Goal: Task Accomplishment & Management: Use online tool/utility

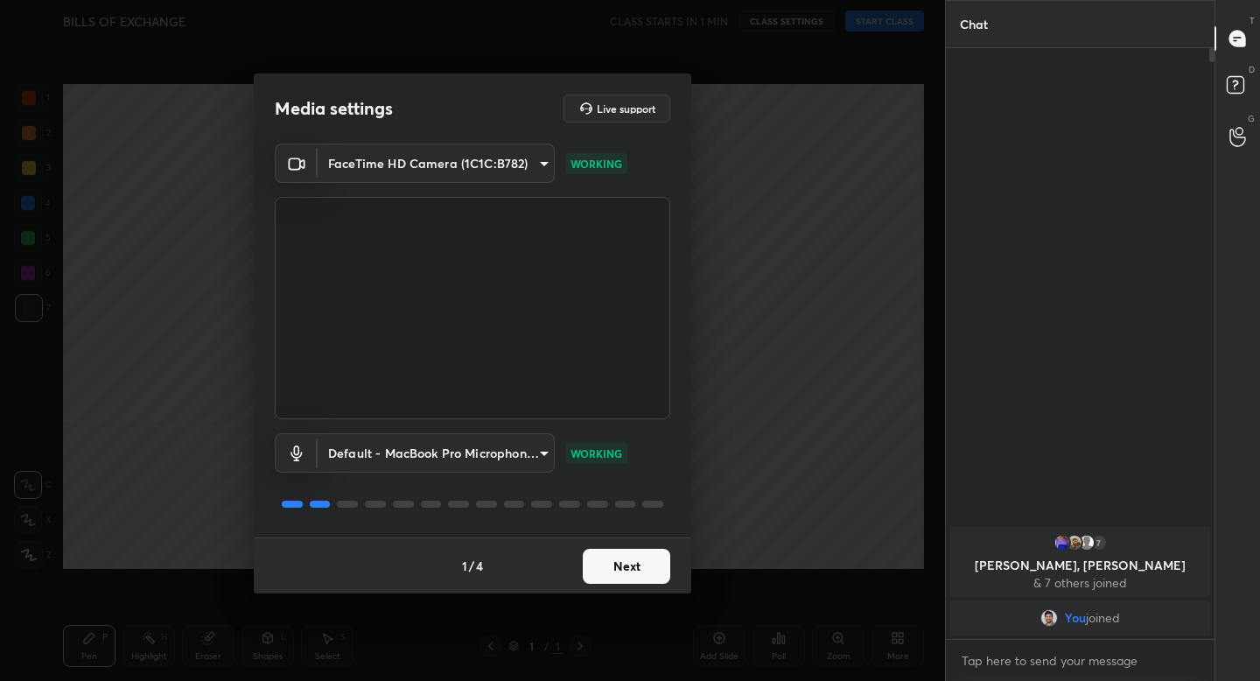
click at [649, 561] on button "Next" at bounding box center [626, 565] width 87 height 35
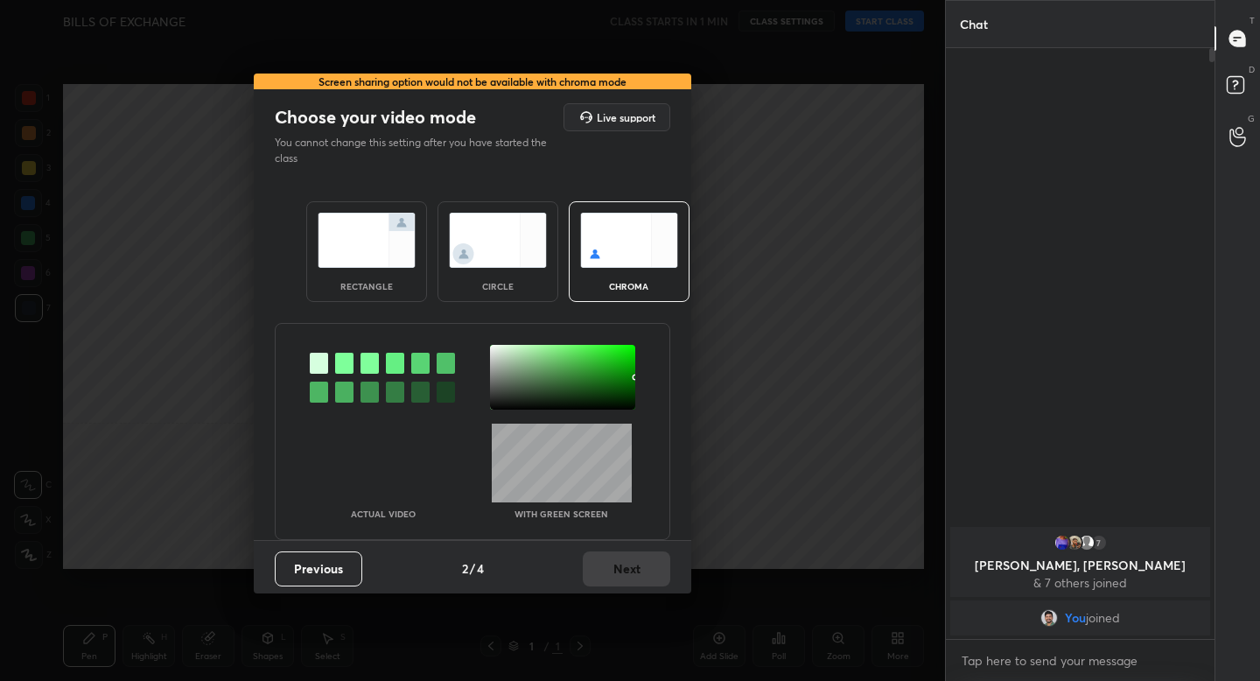
click at [345, 229] on img at bounding box center [367, 240] width 98 height 55
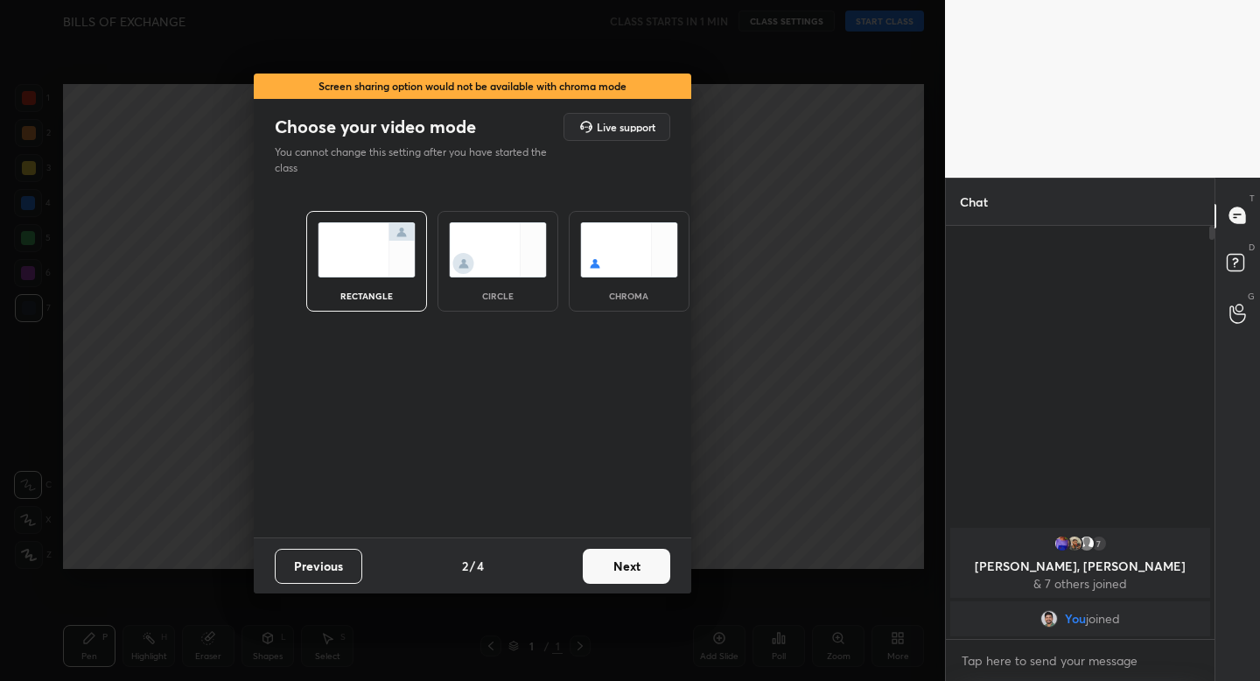
click at [618, 557] on button "Next" at bounding box center [626, 565] width 87 height 35
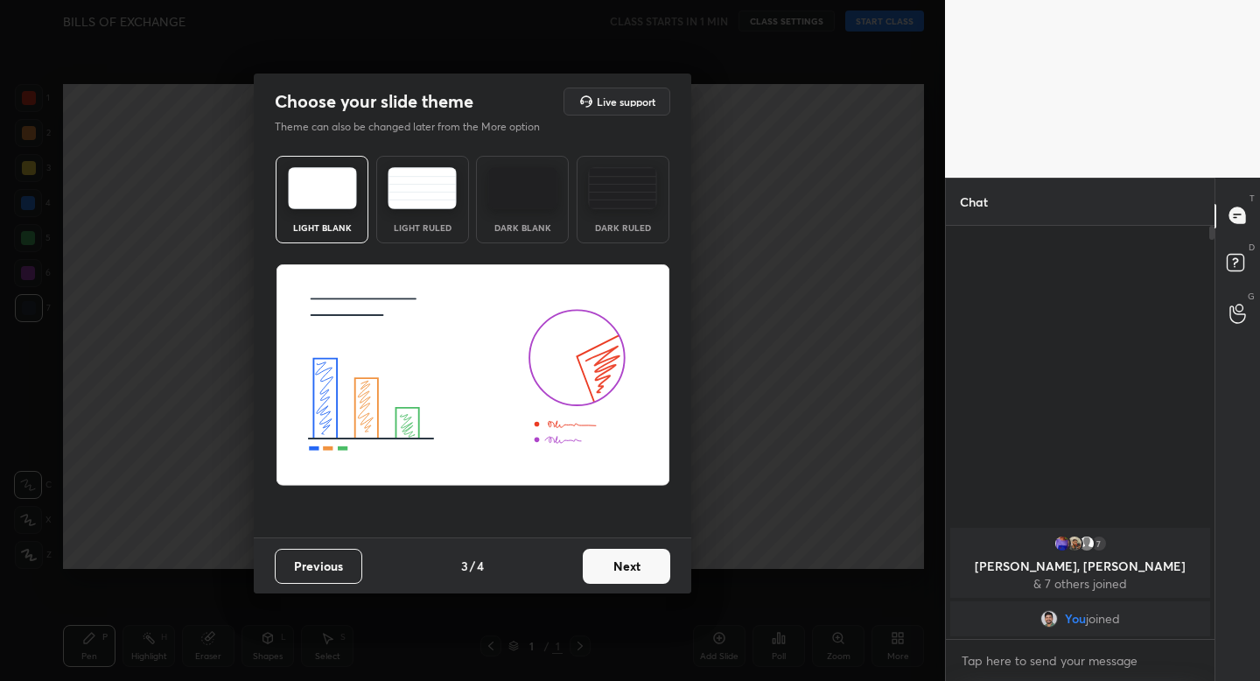
click at [443, 219] on div "Light Ruled" at bounding box center [422, 199] width 93 height 87
click at [611, 556] on button "Next" at bounding box center [626, 565] width 87 height 35
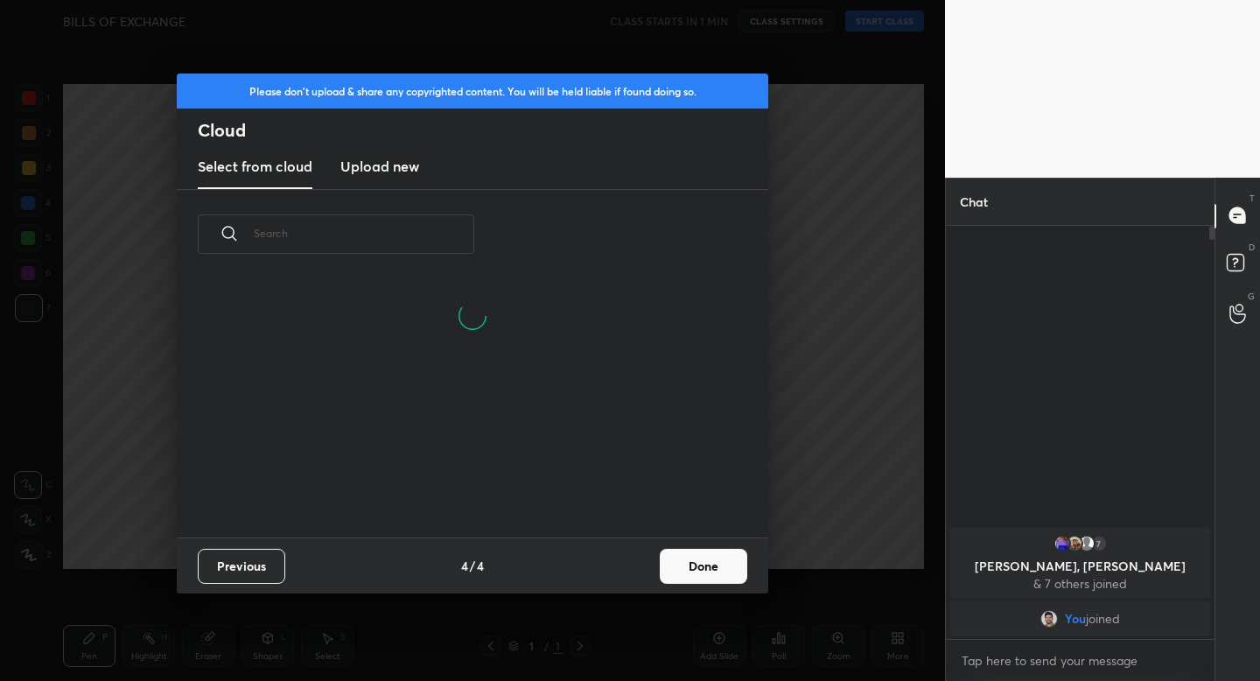
click at [702, 565] on button "Done" at bounding box center [703, 565] width 87 height 35
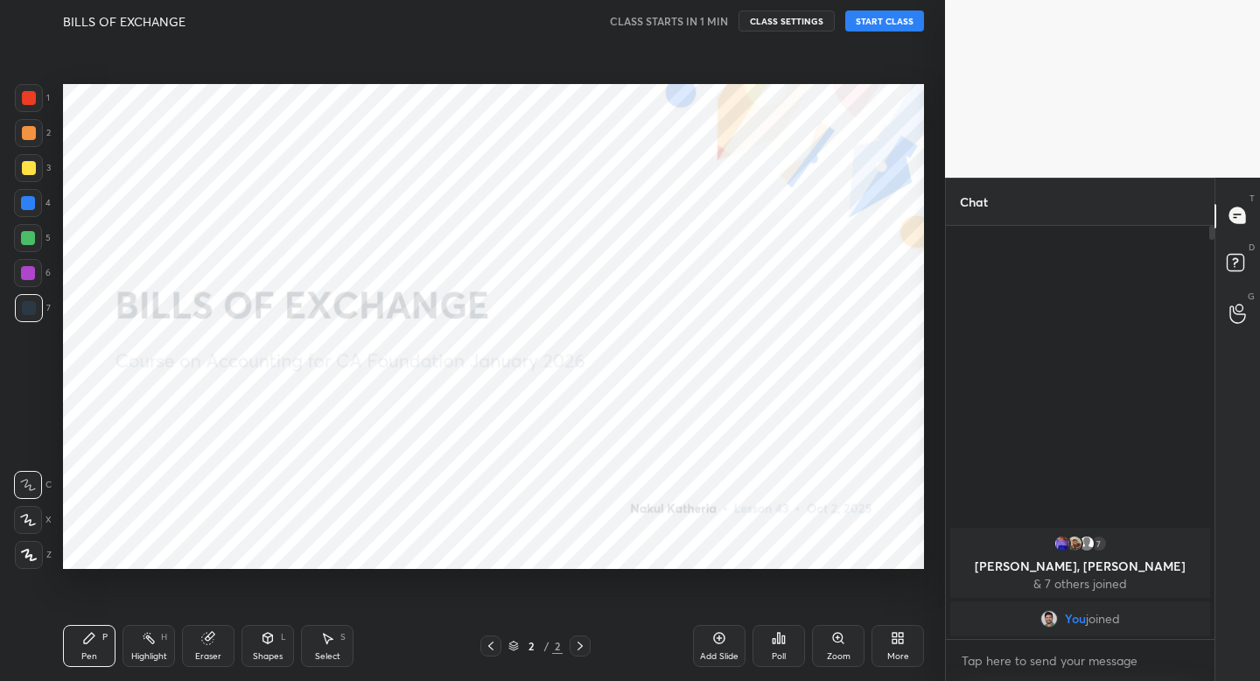
click at [22, 560] on icon at bounding box center [29, 554] width 16 height 12
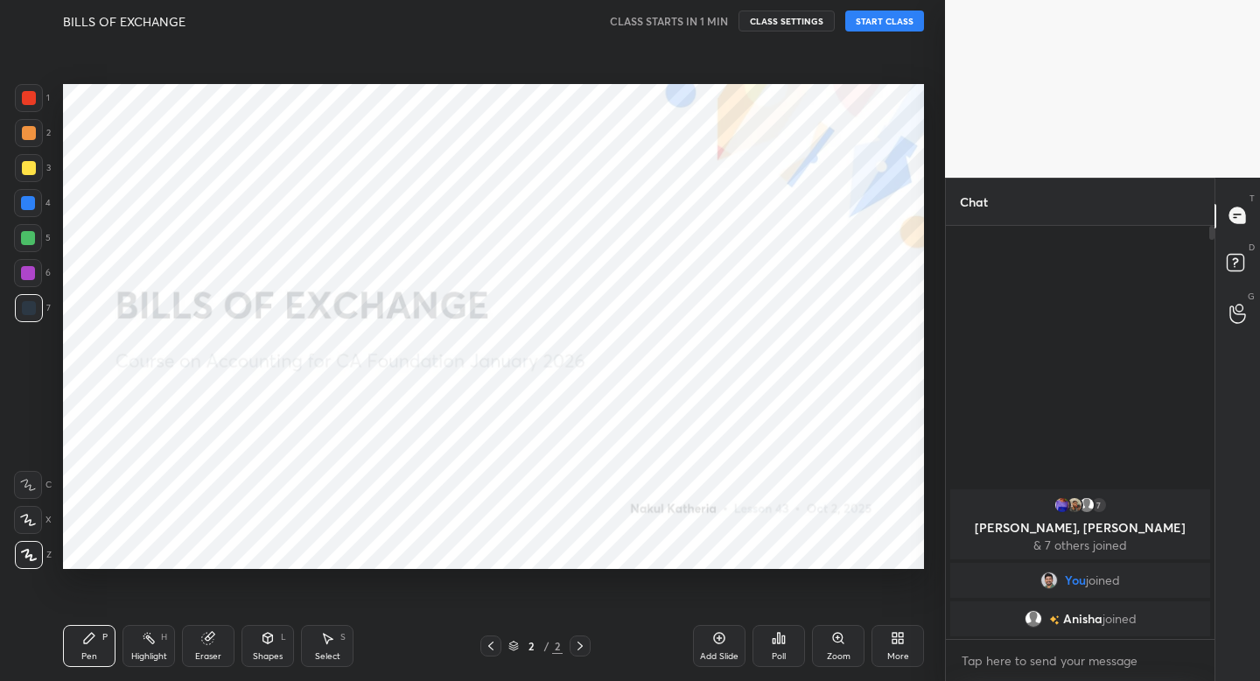
click at [879, 24] on button "START CLASS" at bounding box center [884, 20] width 79 height 21
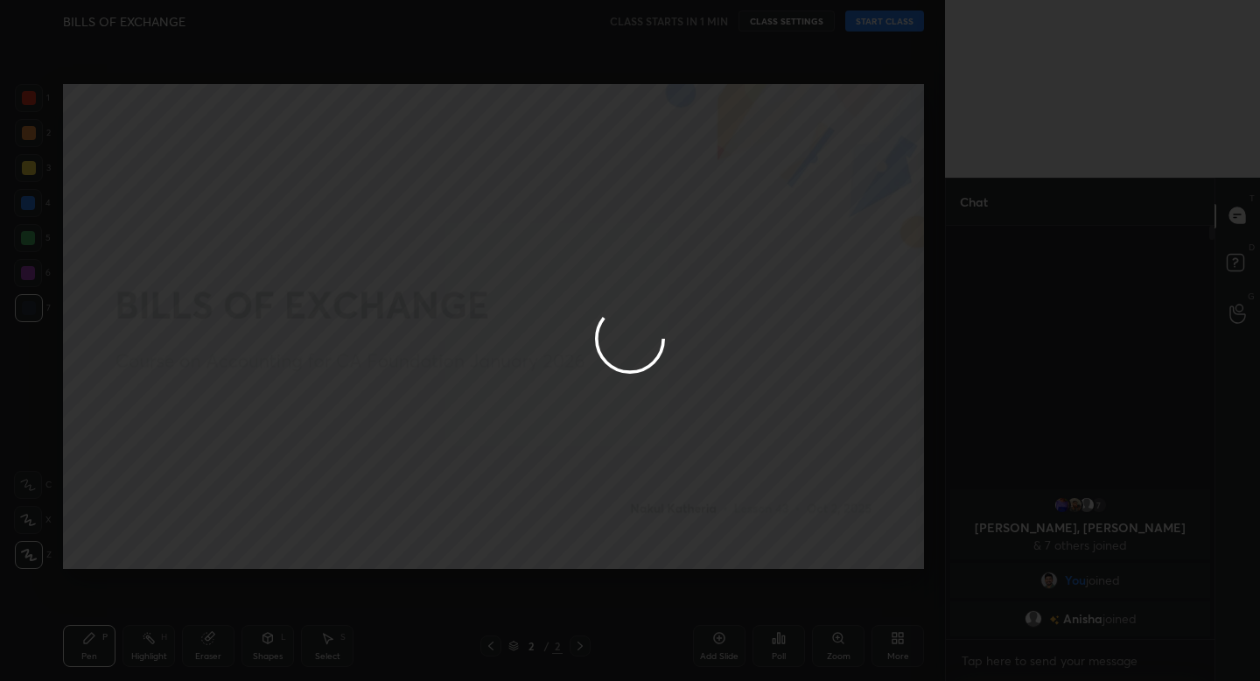
type textarea "x"
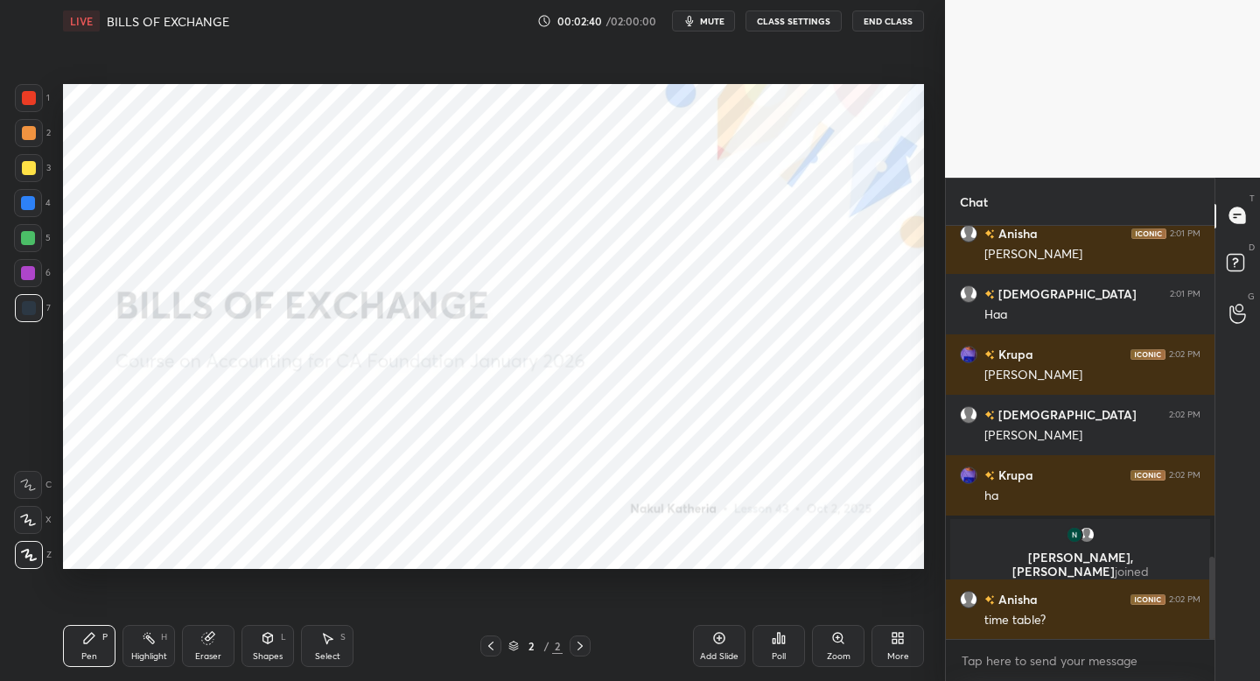
scroll to position [1719, 0]
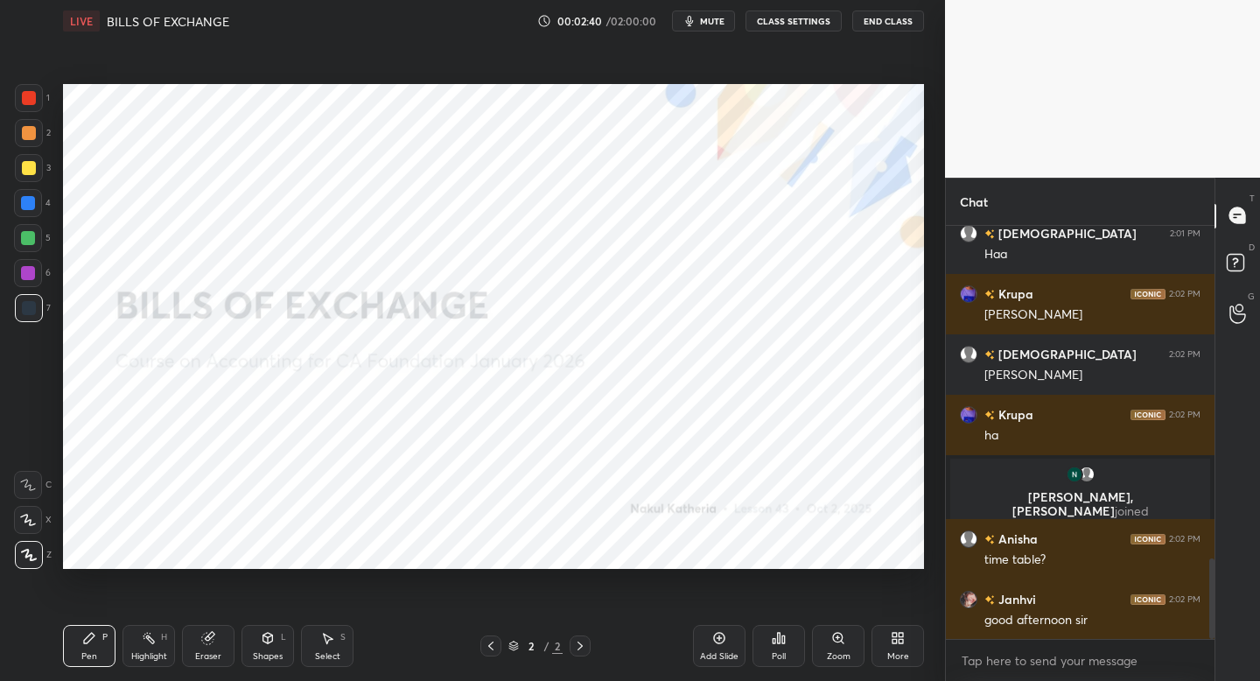
click at [726, 639] on div "Add Slide" at bounding box center [719, 646] width 52 height 42
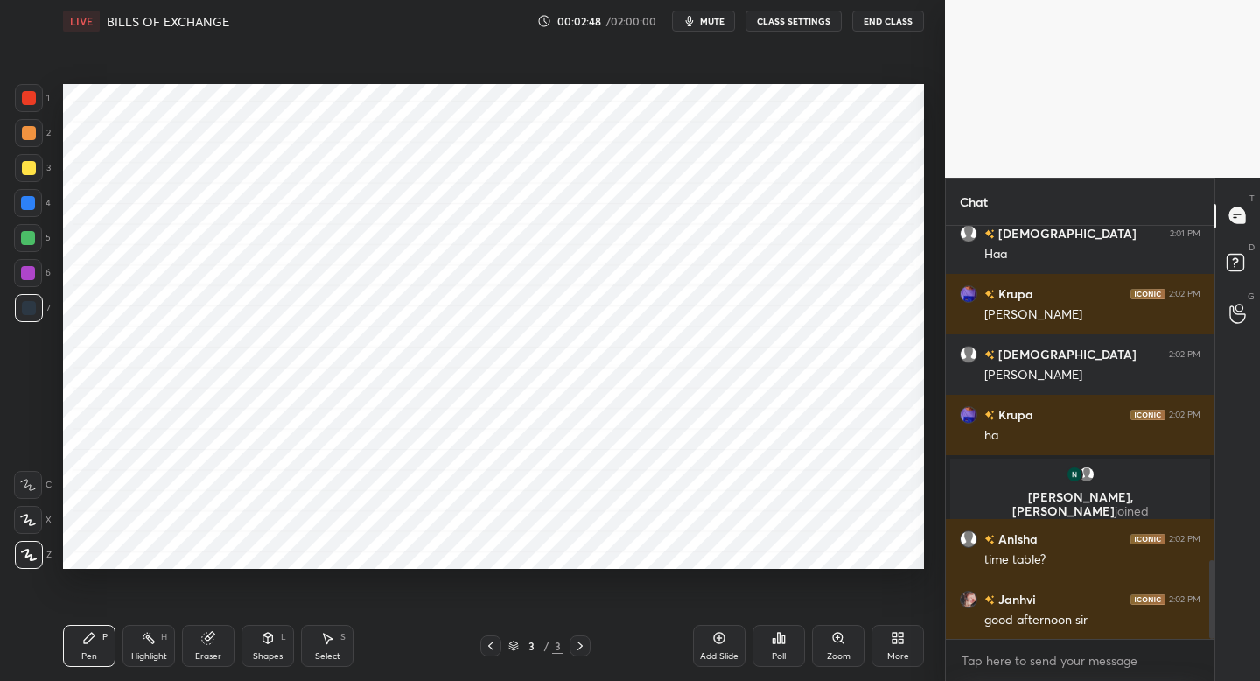
scroll to position [1761, 0]
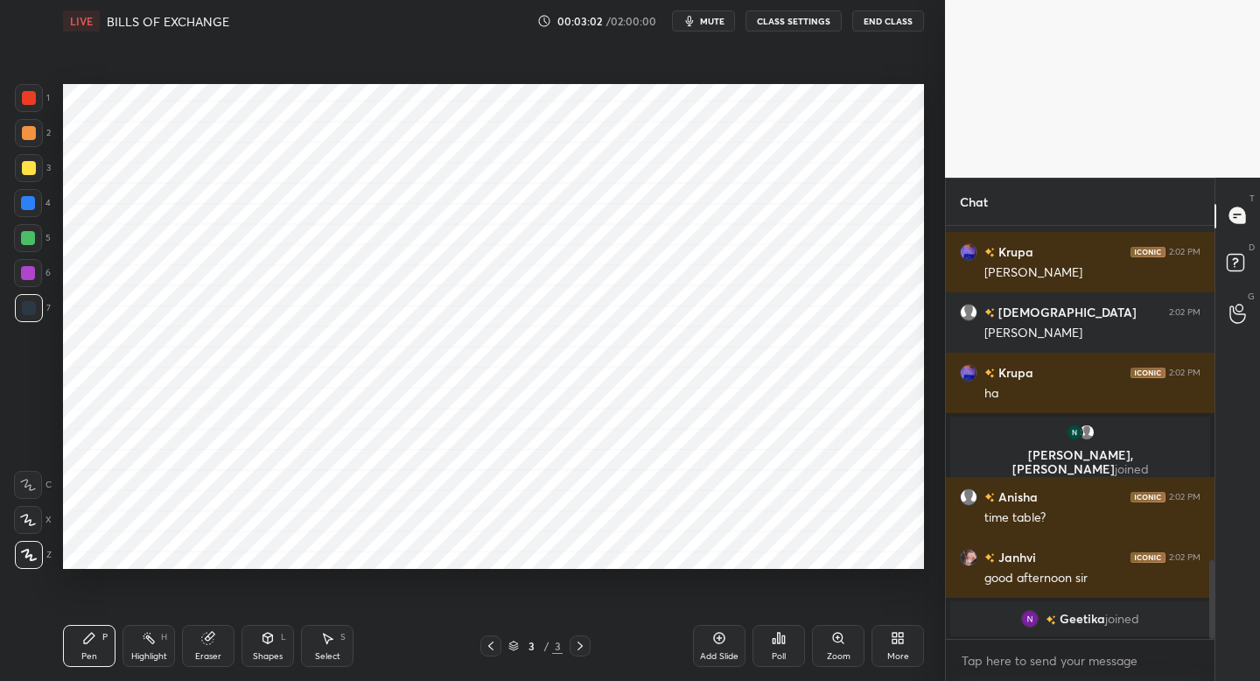
click at [30, 240] on div at bounding box center [28, 238] width 14 height 14
click at [21, 313] on div at bounding box center [29, 308] width 28 height 28
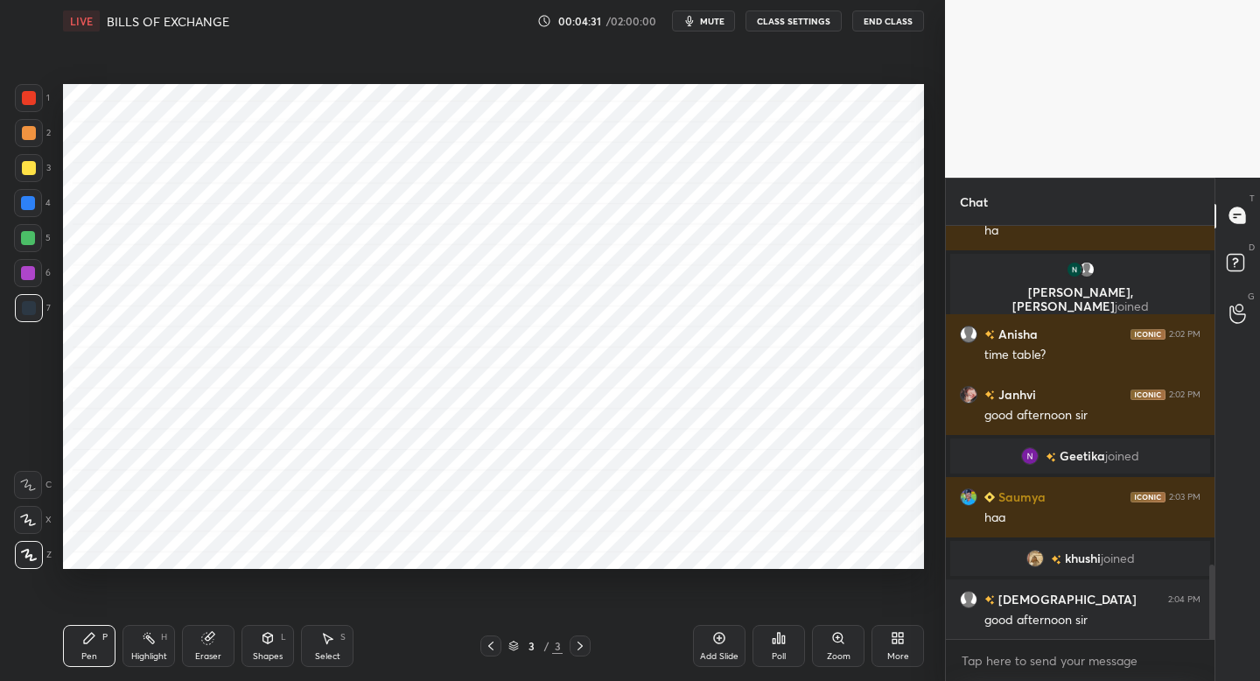
scroll to position [1936, 0]
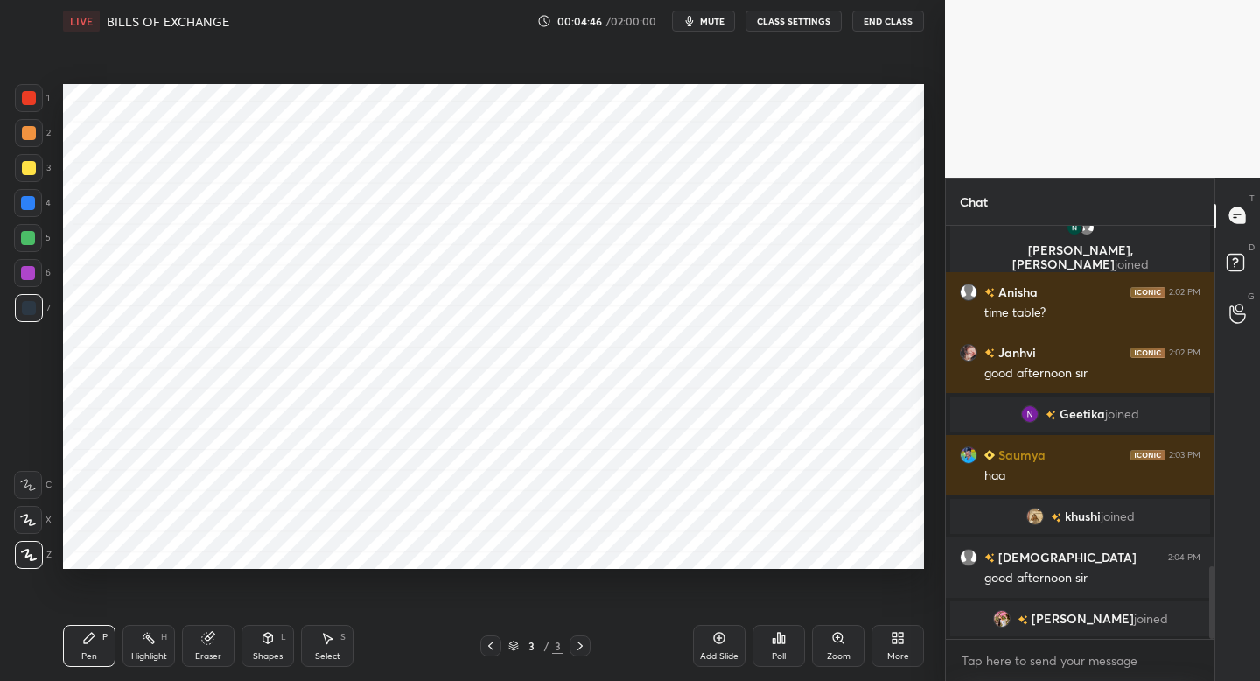
click at [260, 639] on div "Shapes L" at bounding box center [267, 646] width 52 height 42
click at [101, 638] on div "Pen P" at bounding box center [89, 646] width 52 height 42
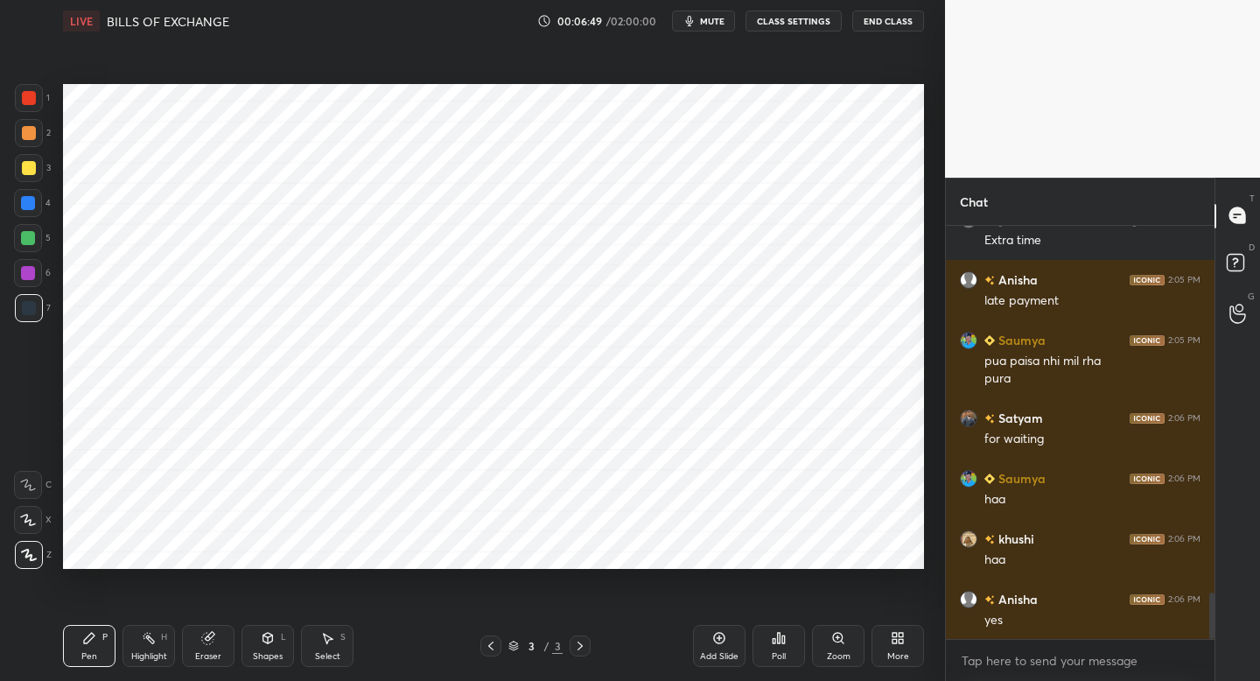
scroll to position [3303, 0]
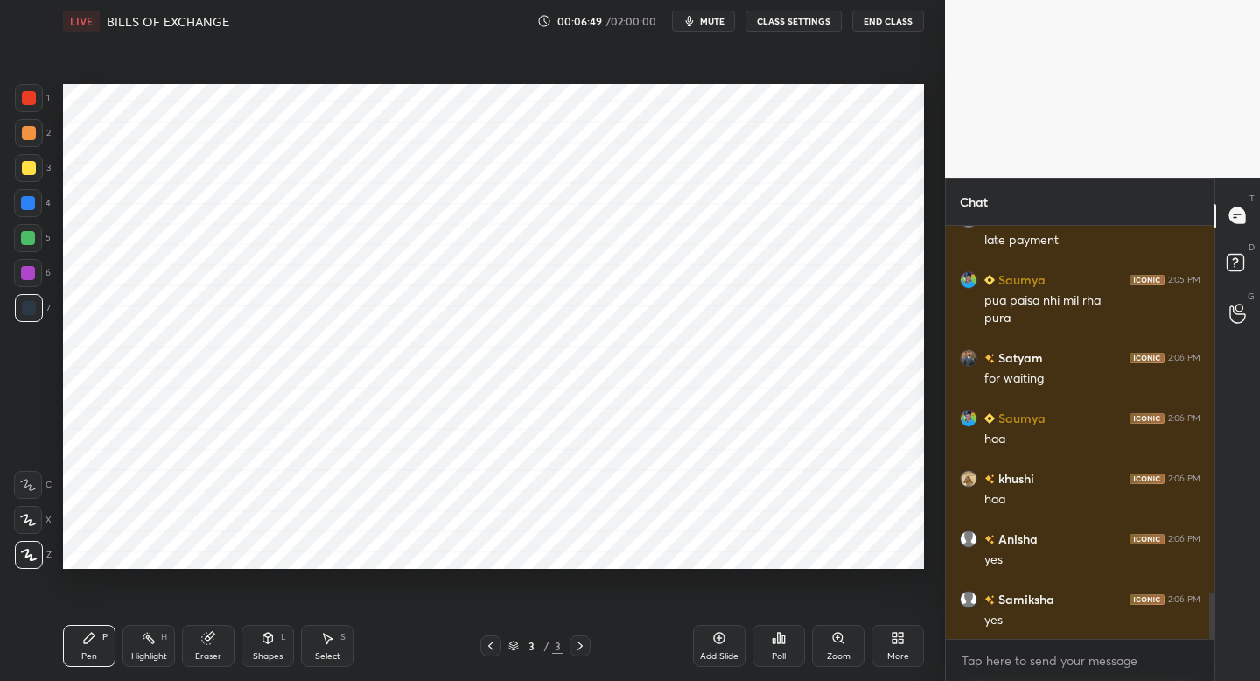
drag, startPoint x: 26, startPoint y: 96, endPoint x: 28, endPoint y: 105, distance: 8.9
click at [29, 105] on div at bounding box center [29, 98] width 28 height 28
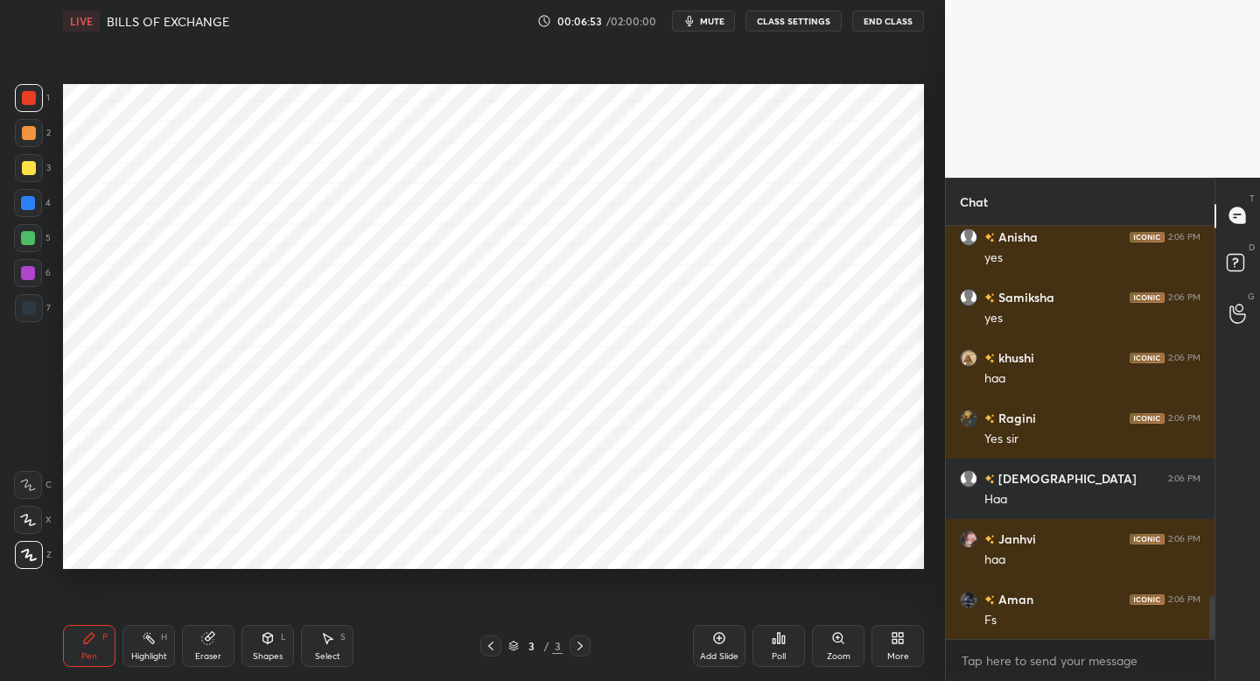
scroll to position [3725, 0]
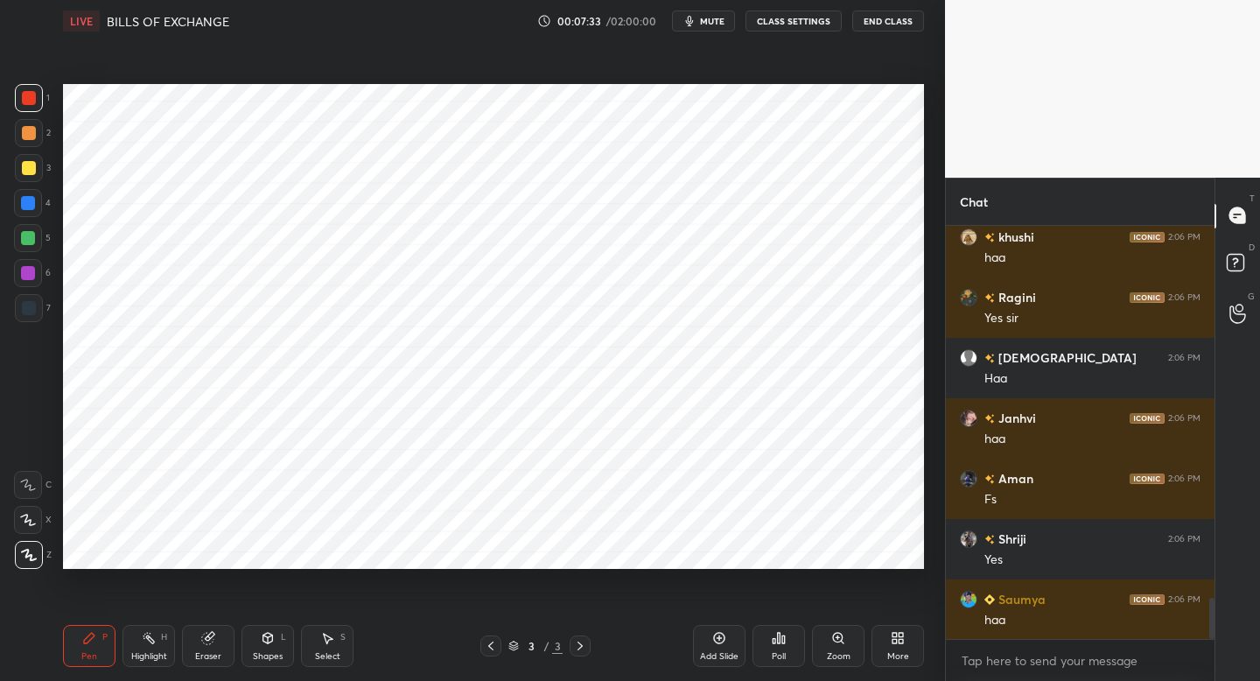
click at [37, 207] on div at bounding box center [28, 203] width 28 height 28
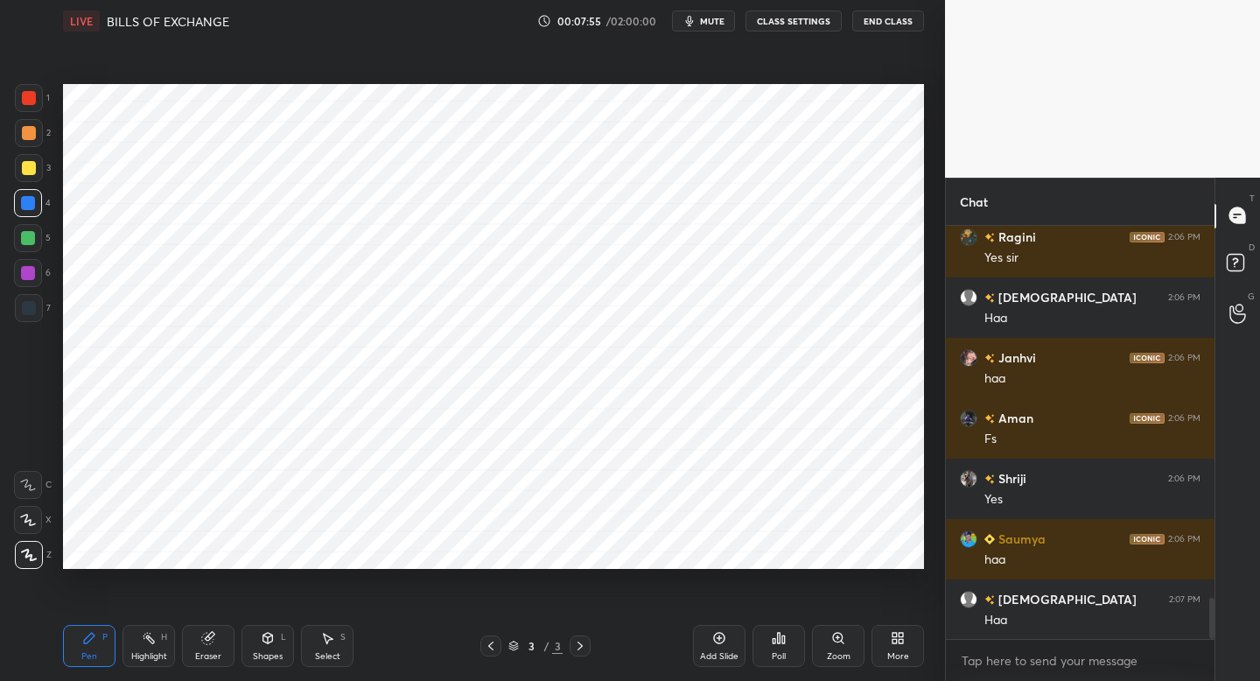
click at [41, 278] on div at bounding box center [28, 273] width 28 height 28
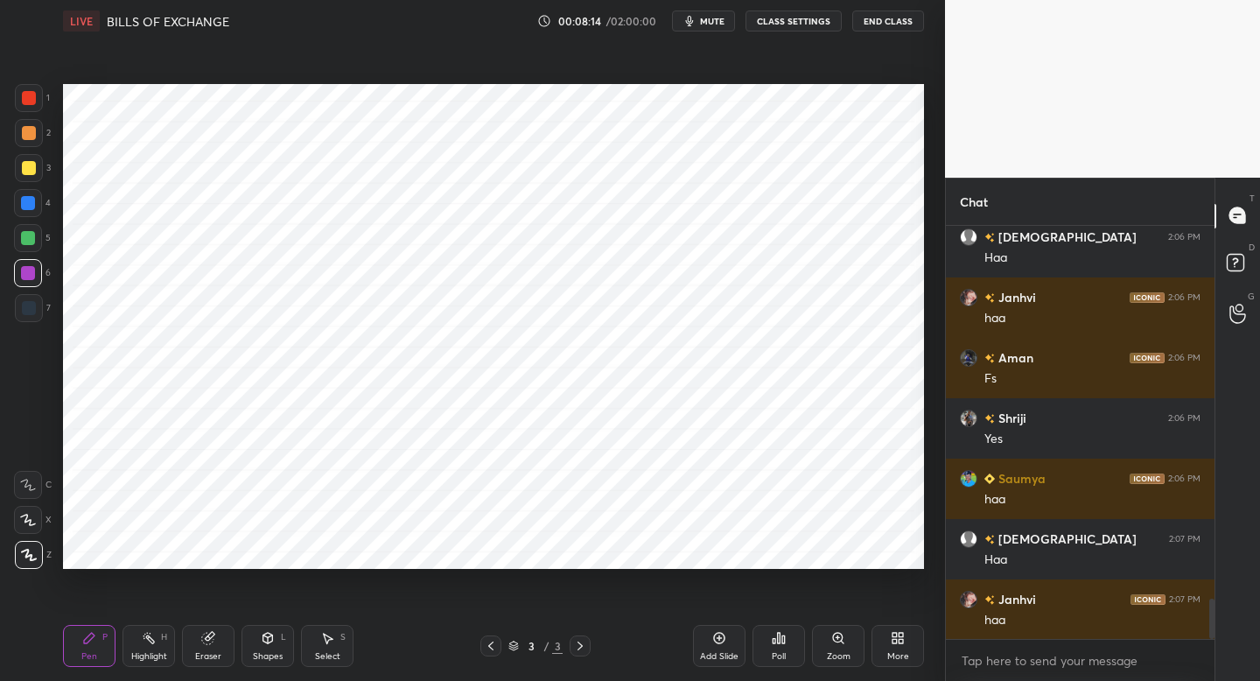
click at [38, 312] on div at bounding box center [29, 308] width 28 height 28
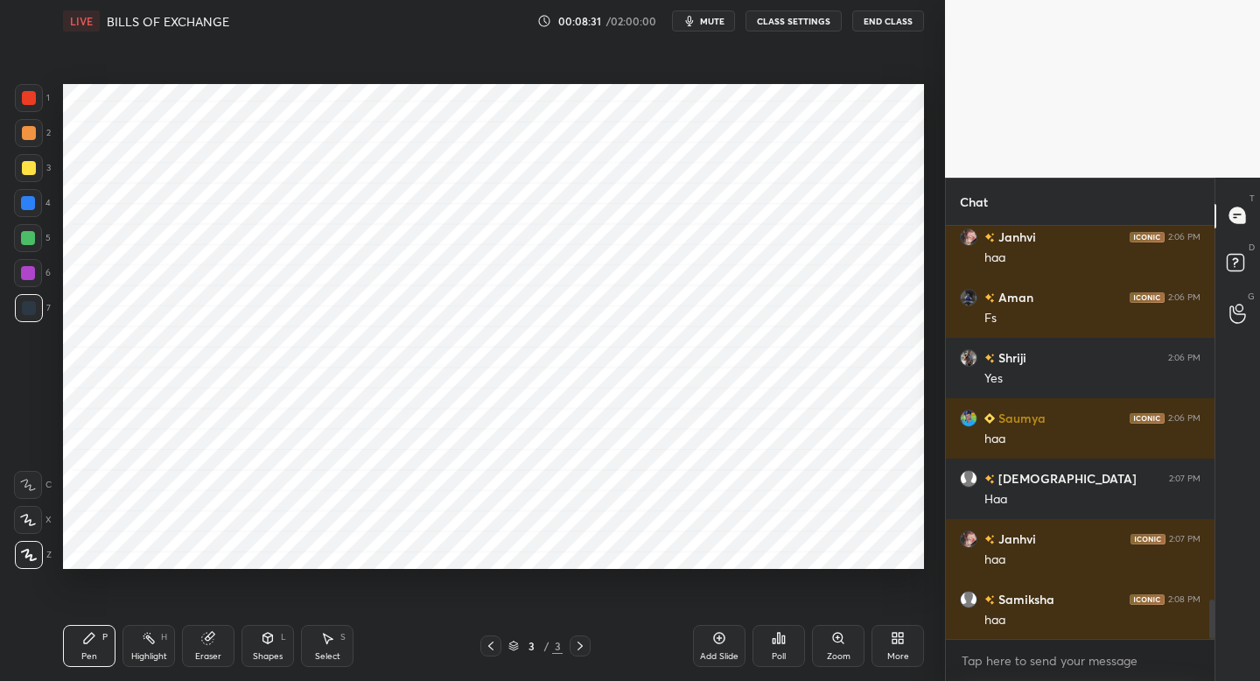
click at [31, 275] on div at bounding box center [28, 273] width 14 height 14
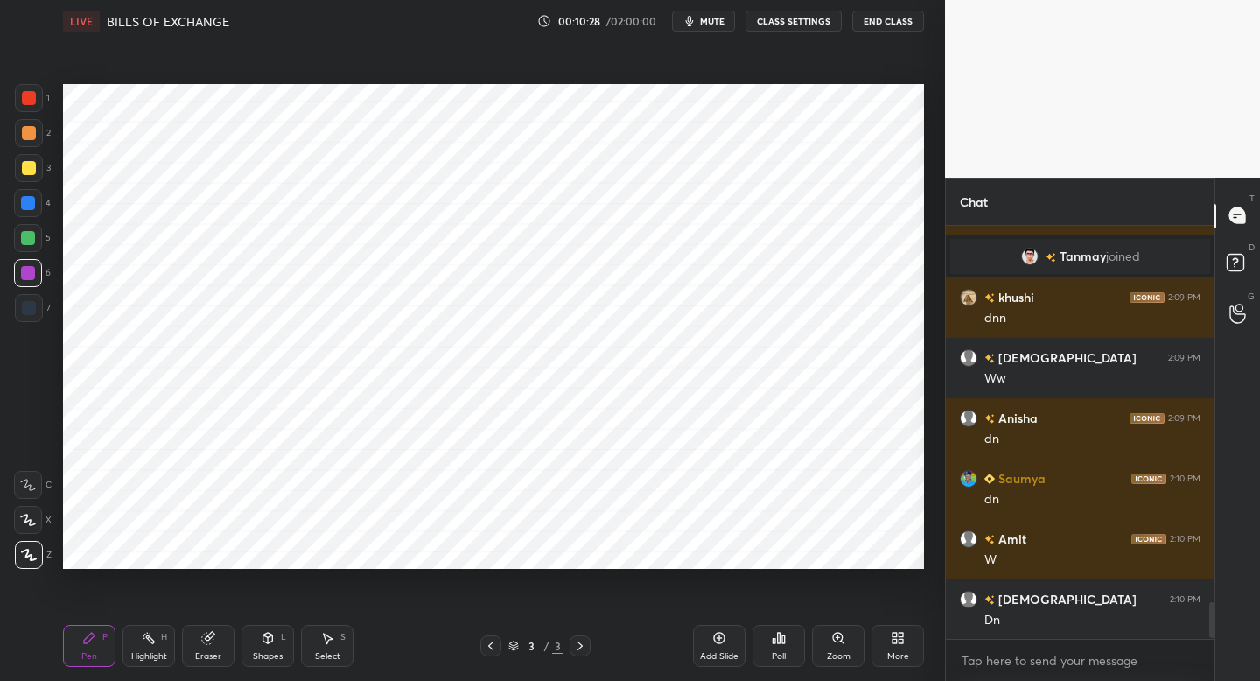
scroll to position [4390, 0]
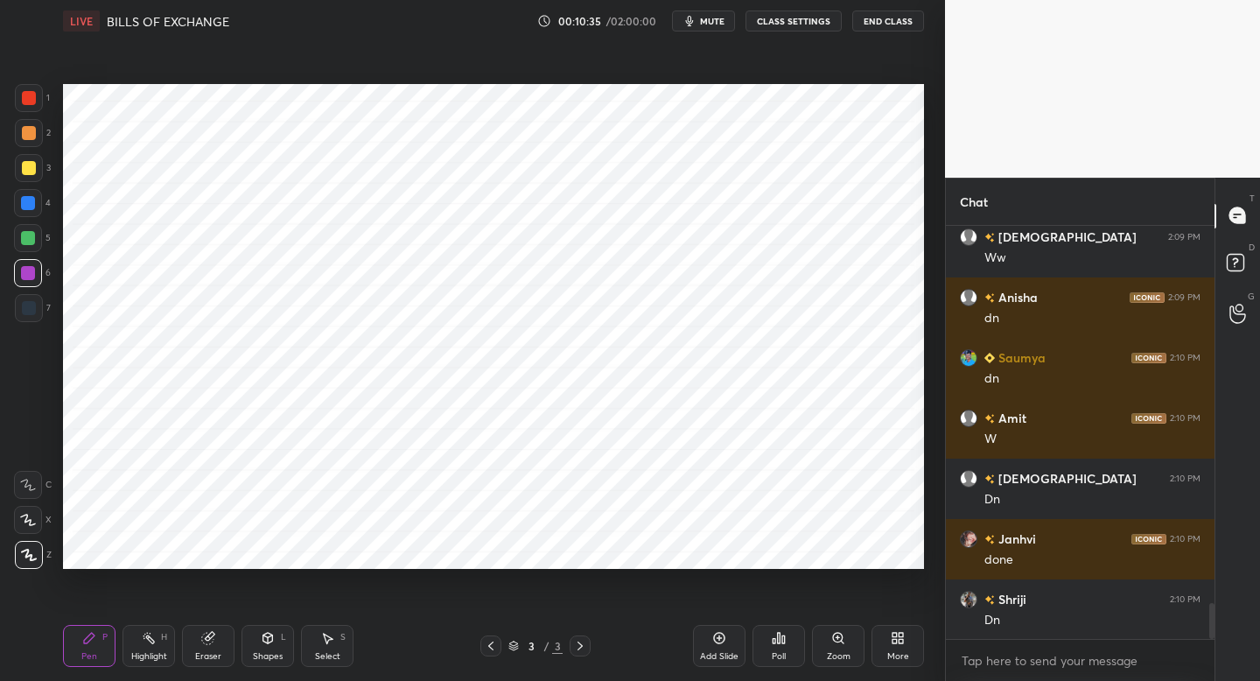
click at [883, 647] on div "More" at bounding box center [897, 646] width 52 height 42
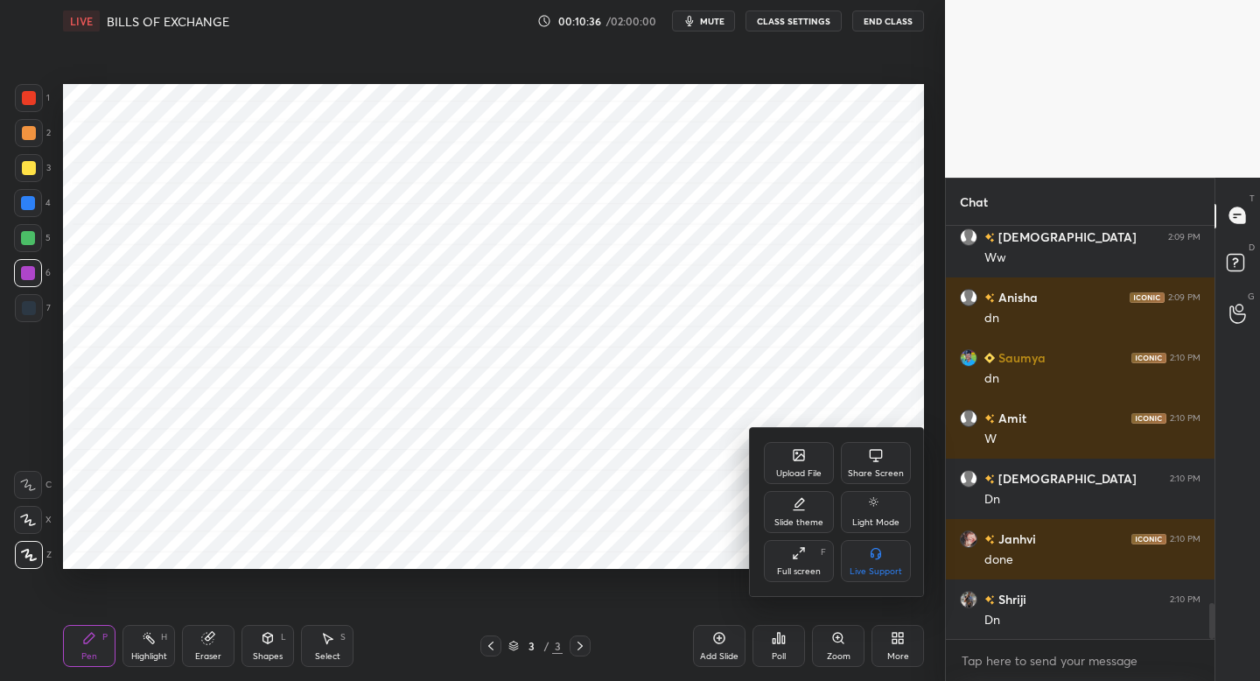
click at [794, 464] on div "Upload File" at bounding box center [799, 463] width 70 height 42
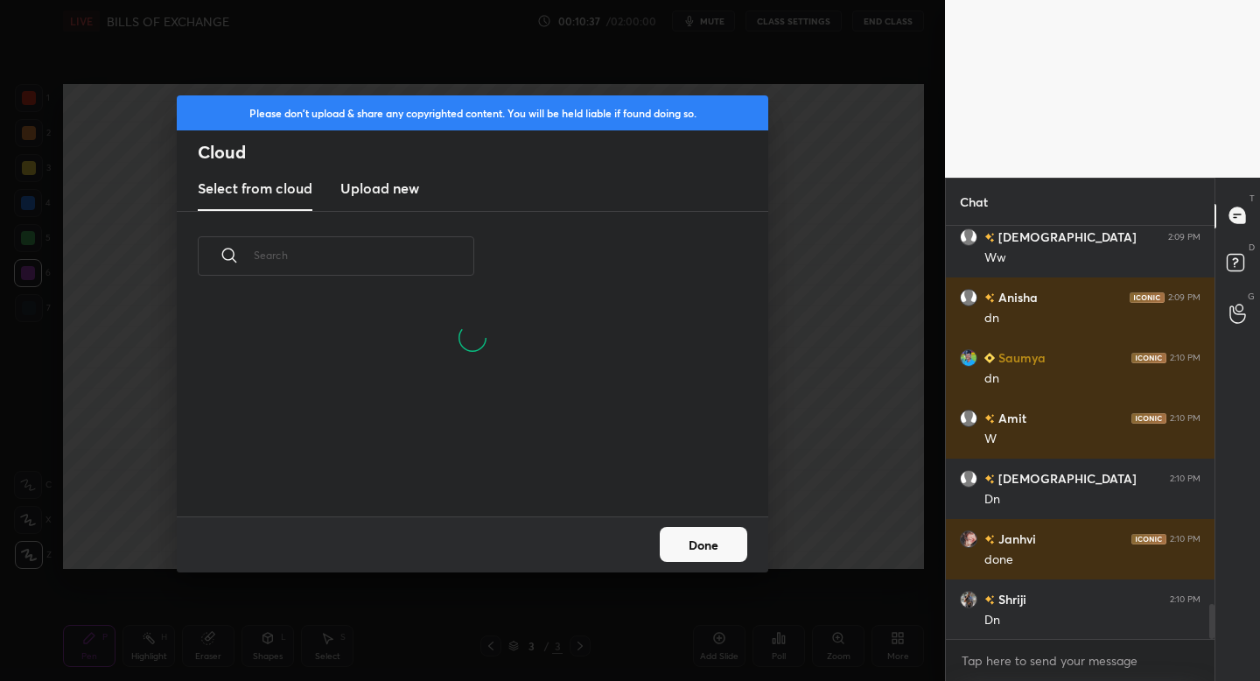
scroll to position [4450, 0]
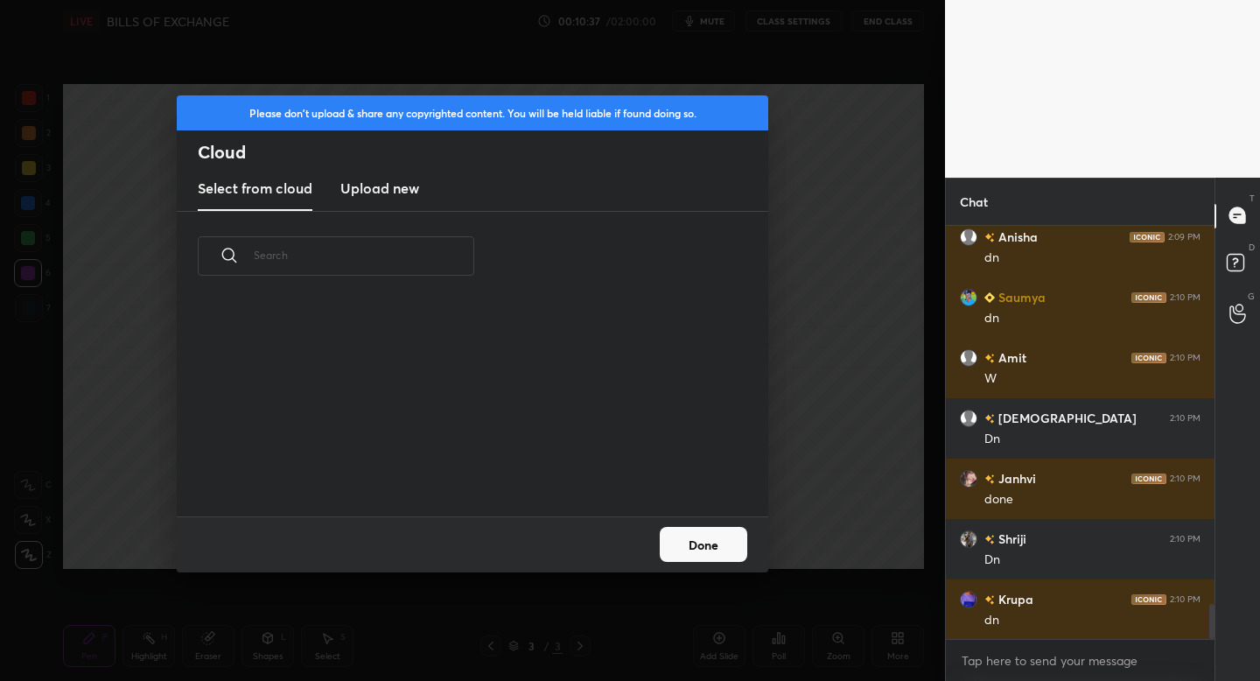
click at [405, 199] on new "Upload new" at bounding box center [379, 189] width 79 height 44
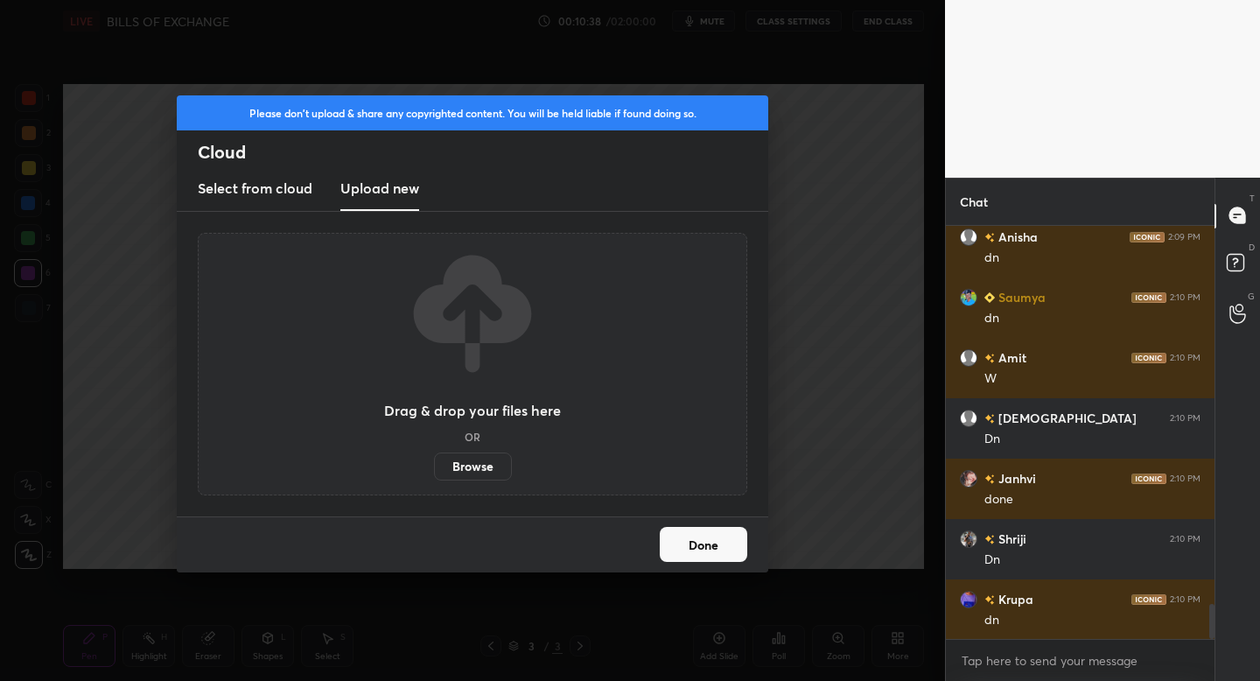
click at [489, 468] on label "Browse" at bounding box center [473, 466] width 78 height 28
click at [434, 468] on input "Browse" at bounding box center [434, 466] width 0 height 28
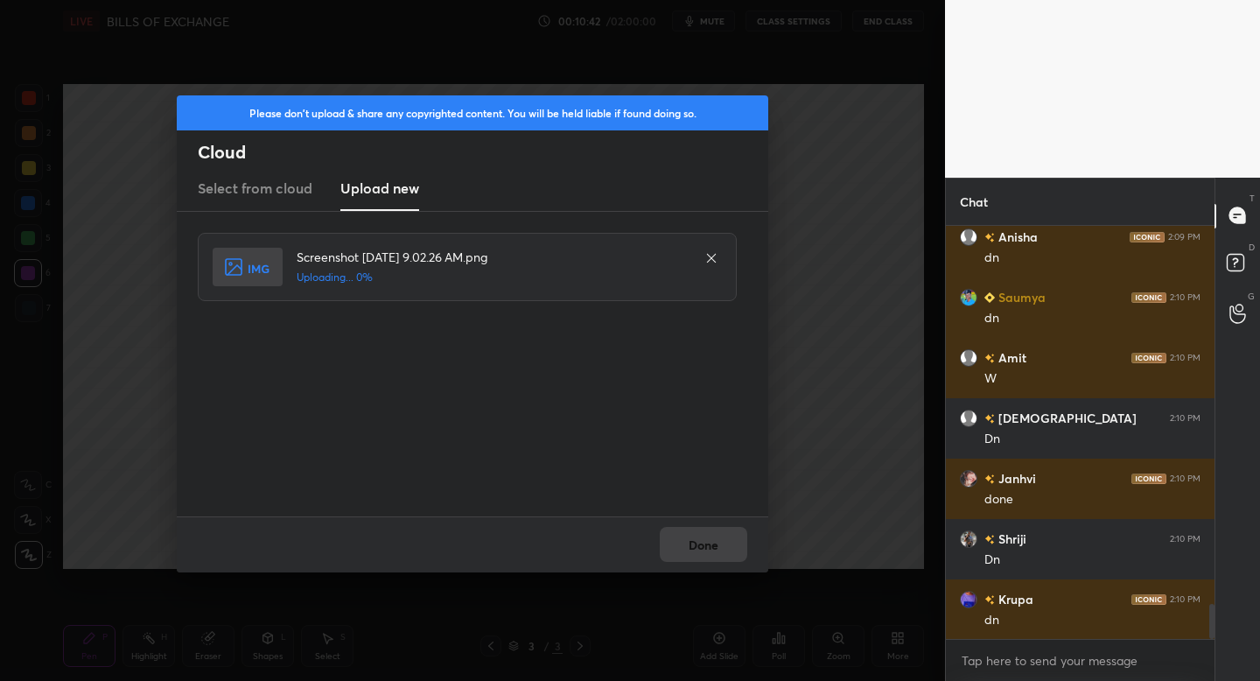
scroll to position [4511, 0]
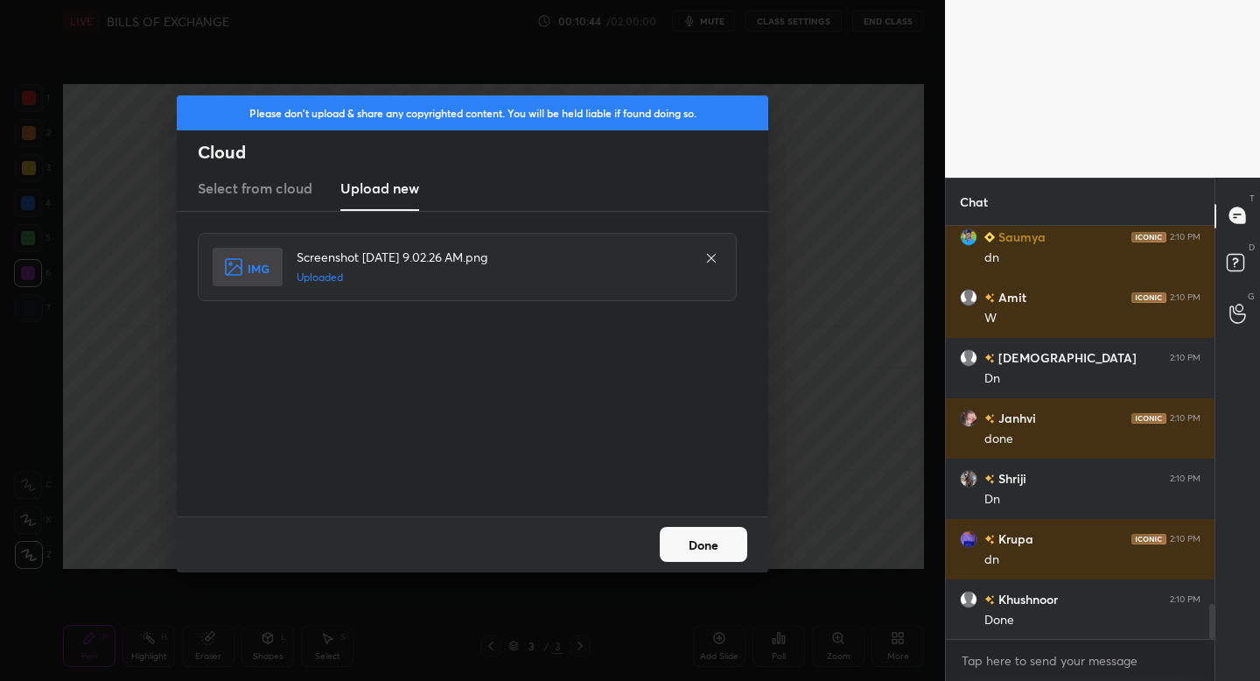
click at [701, 552] on button "Done" at bounding box center [703, 544] width 87 height 35
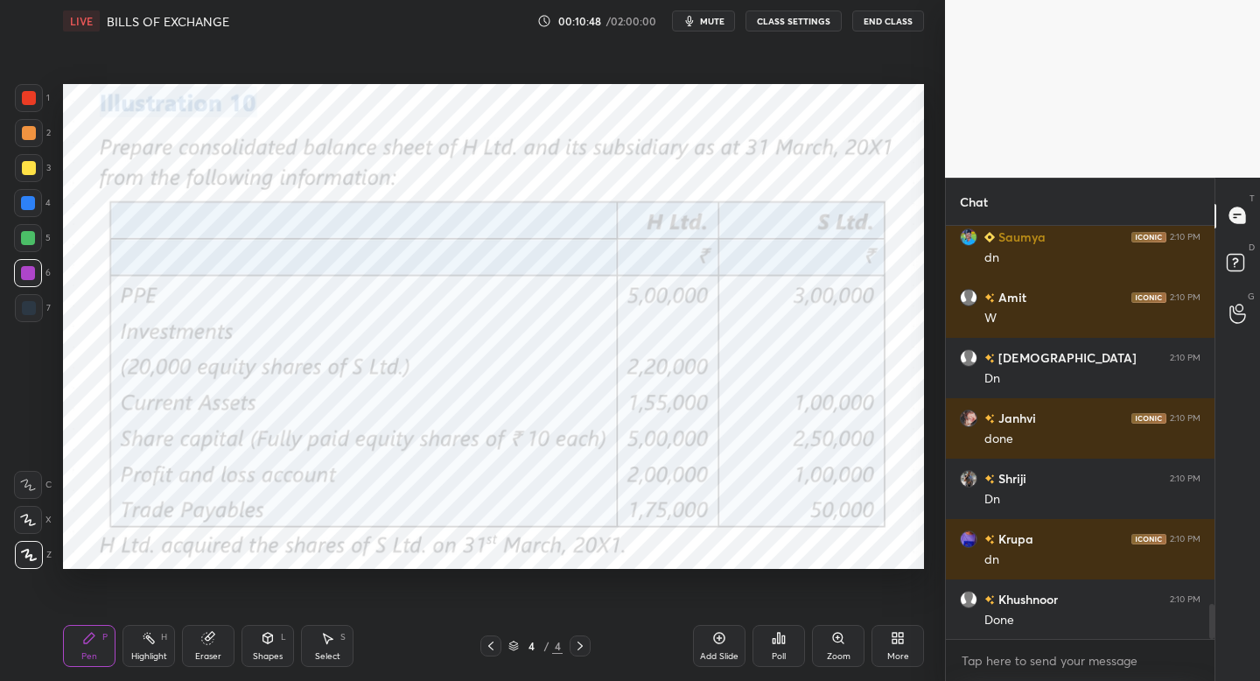
click at [898, 646] on div "More" at bounding box center [897, 646] width 52 height 42
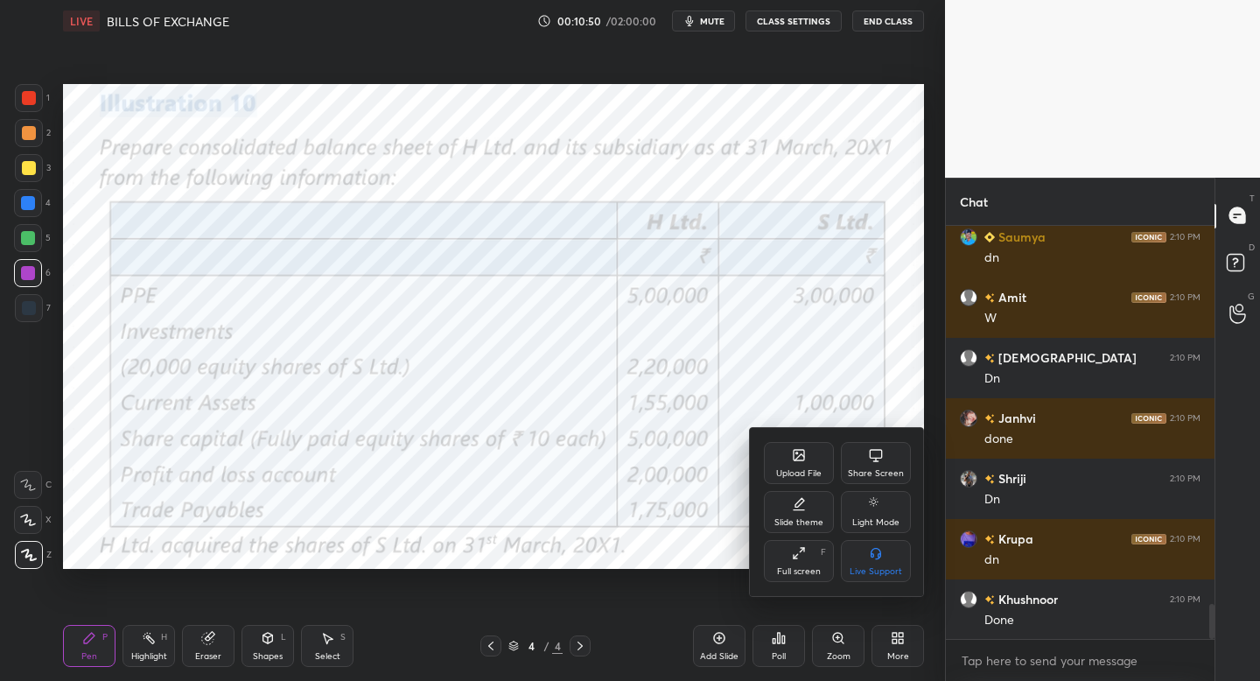
click at [750, 463] on div "Upload File Share Screen Slide theme Light Mode Full screen F Live Support" at bounding box center [837, 512] width 175 height 168
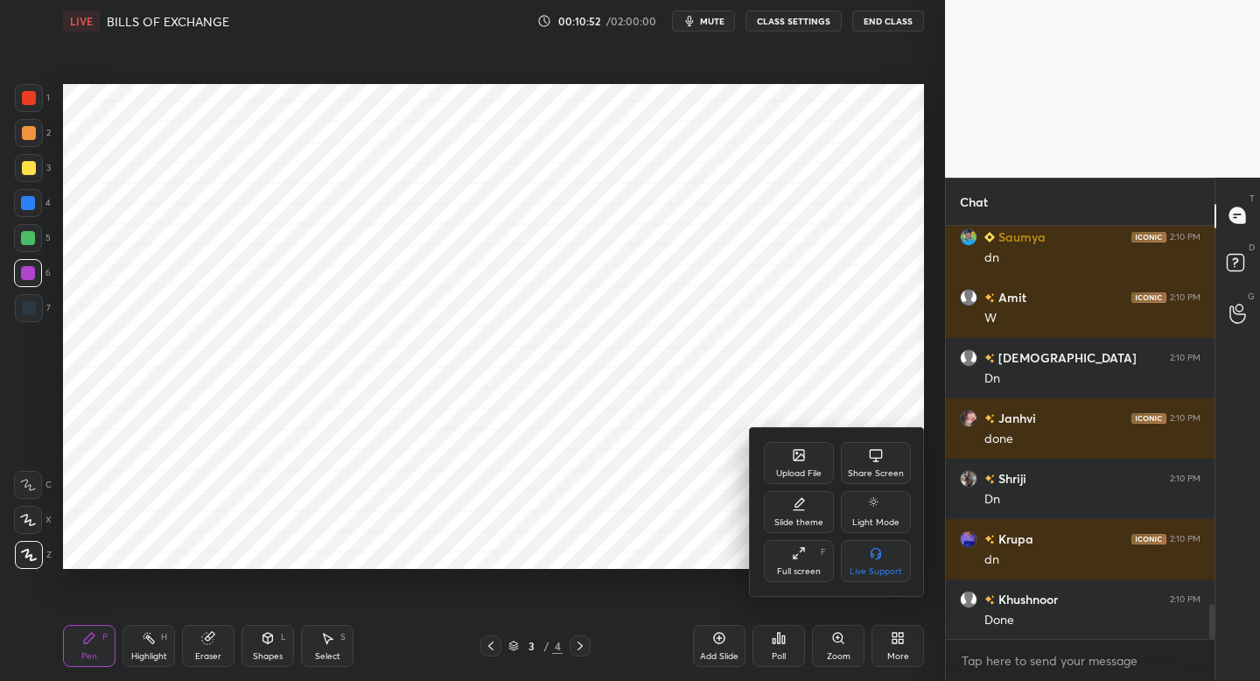
click at [813, 474] on div "Upload File" at bounding box center [798, 473] width 45 height 9
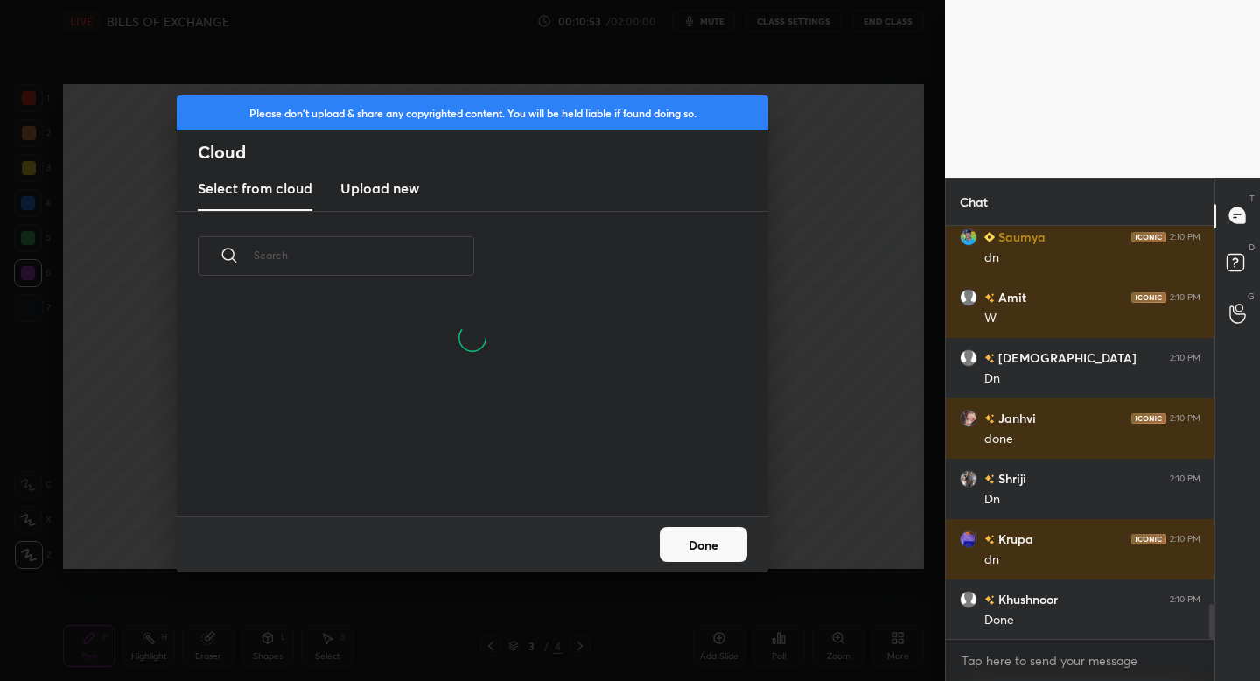
scroll to position [215, 562]
click at [379, 201] on new "Upload new" at bounding box center [379, 189] width 79 height 44
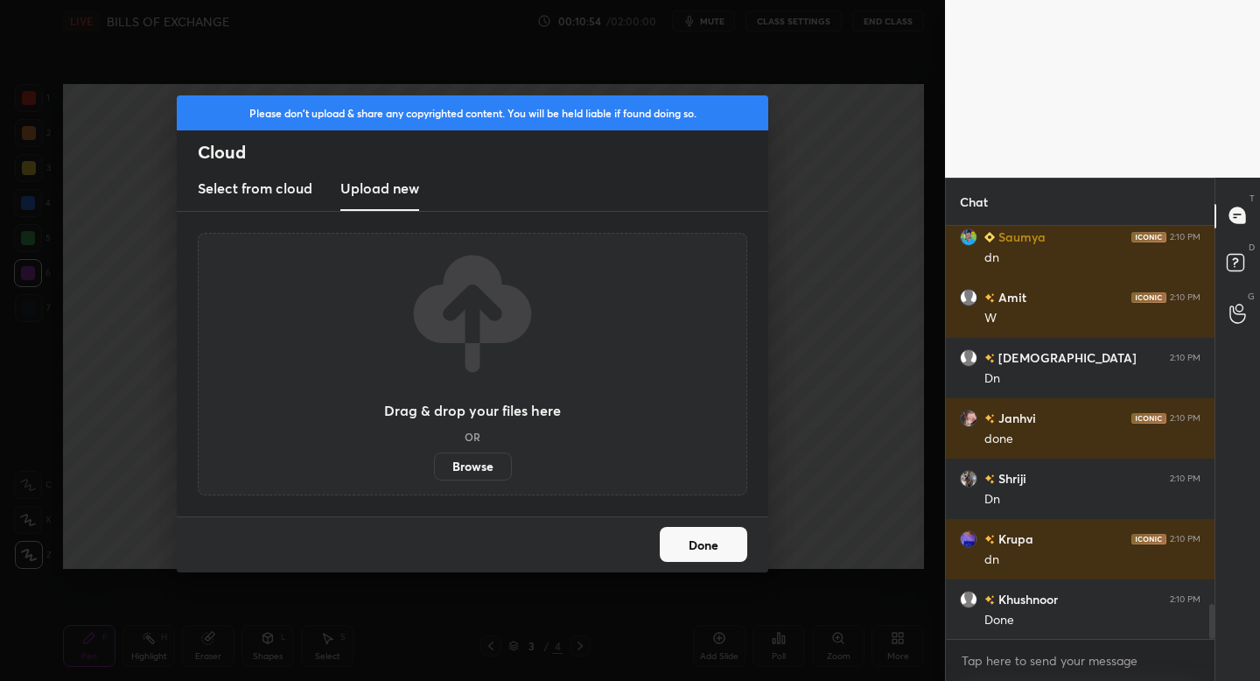
click at [463, 458] on label "Browse" at bounding box center [473, 466] width 78 height 28
click at [434, 458] on input "Browse" at bounding box center [434, 466] width 0 height 28
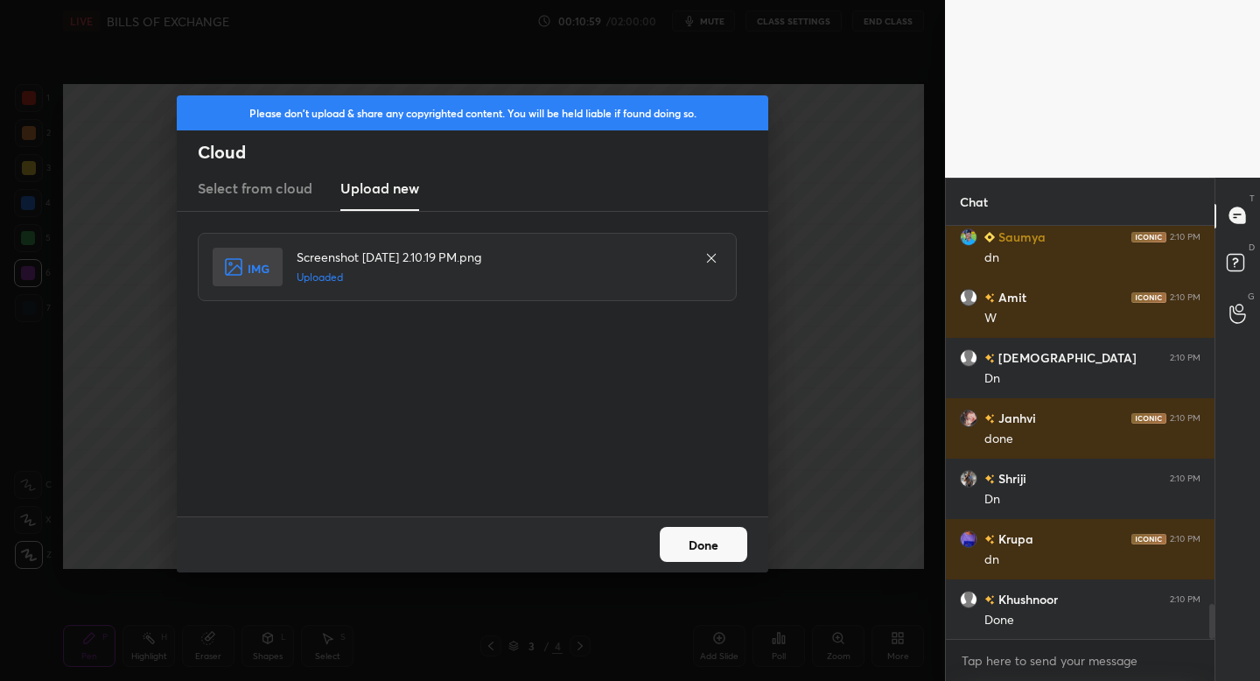
click at [701, 549] on button "Done" at bounding box center [703, 544] width 87 height 35
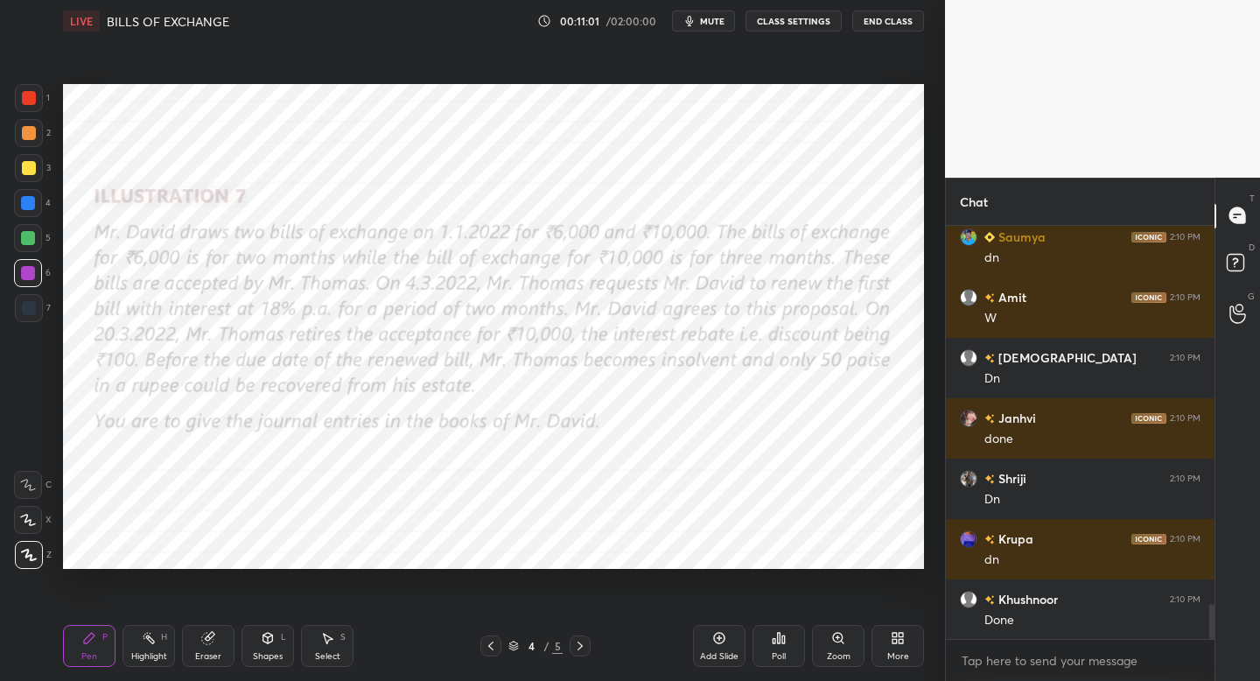
click at [38, 101] on div at bounding box center [29, 98] width 28 height 28
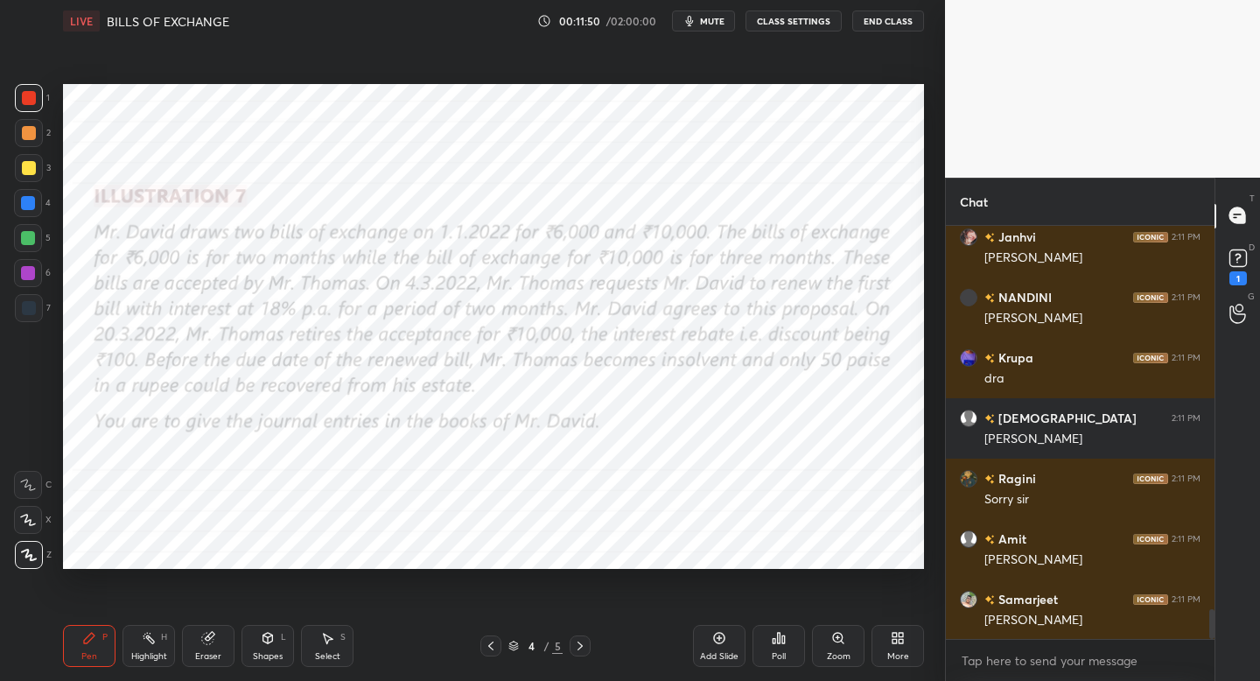
scroll to position [5352, 0]
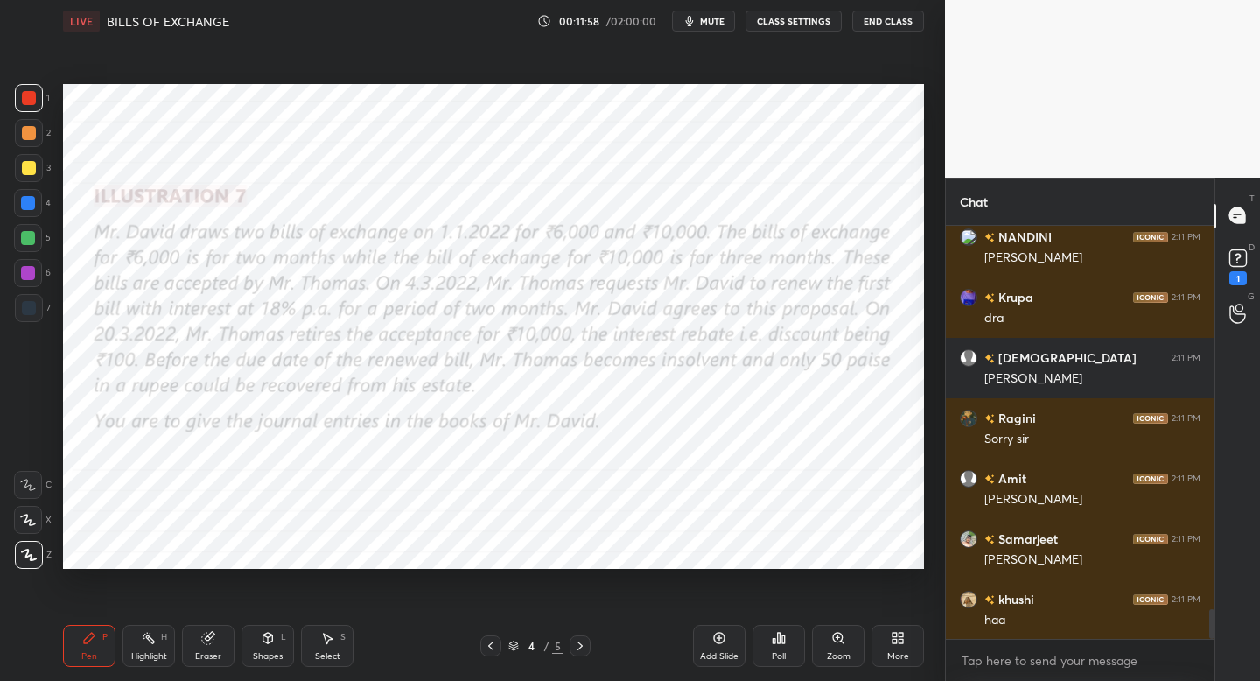
click at [280, 648] on div "Shapes L" at bounding box center [267, 646] width 52 height 42
click at [580, 646] on icon at bounding box center [580, 646] width 14 height 14
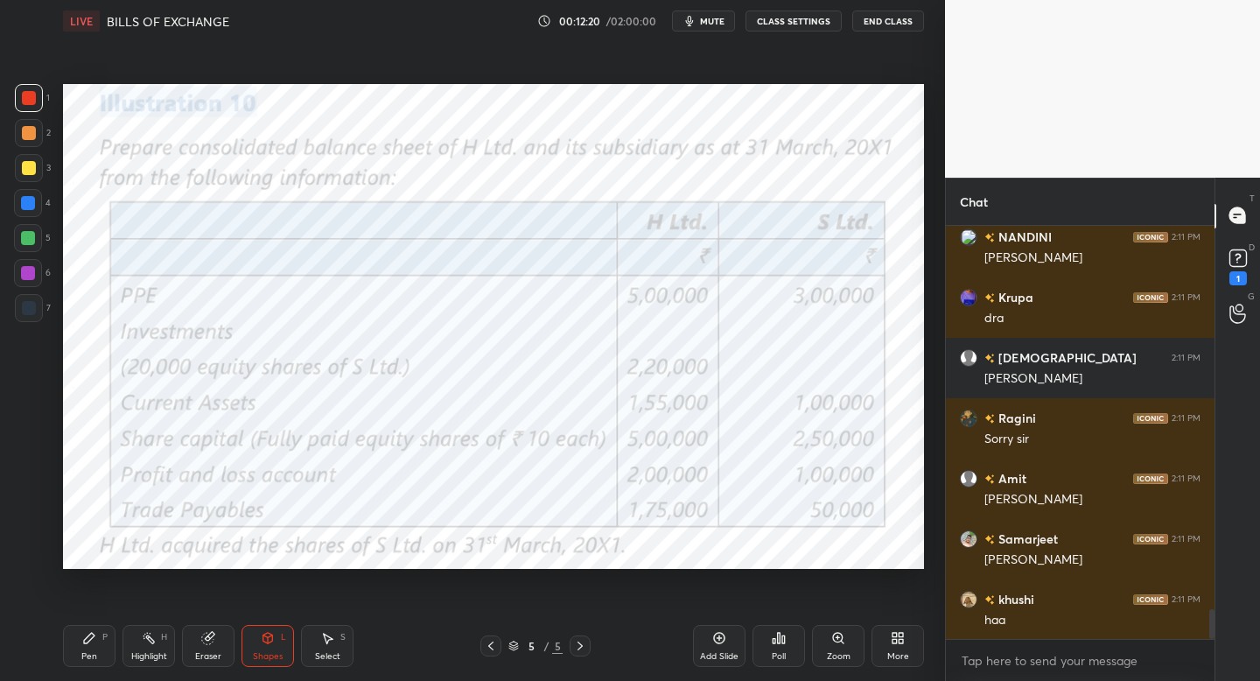
click at [490, 653] on div at bounding box center [490, 645] width 21 height 21
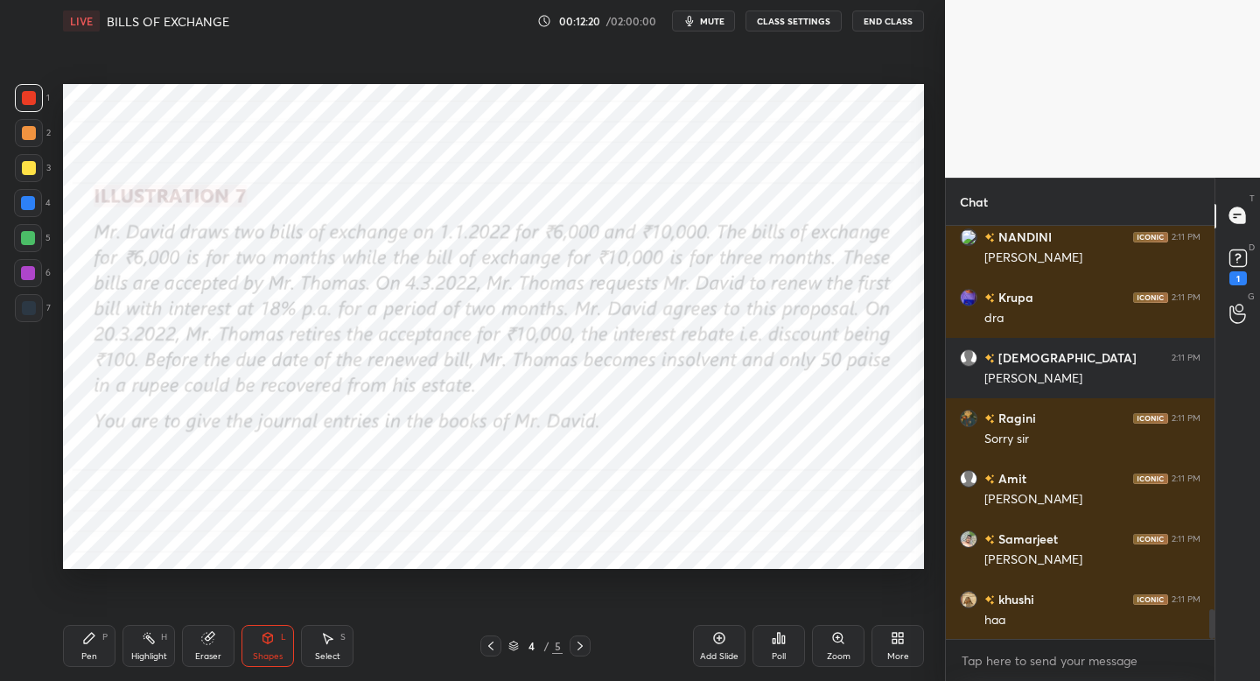
click at [712, 646] on div "Add Slide" at bounding box center [719, 646] width 52 height 42
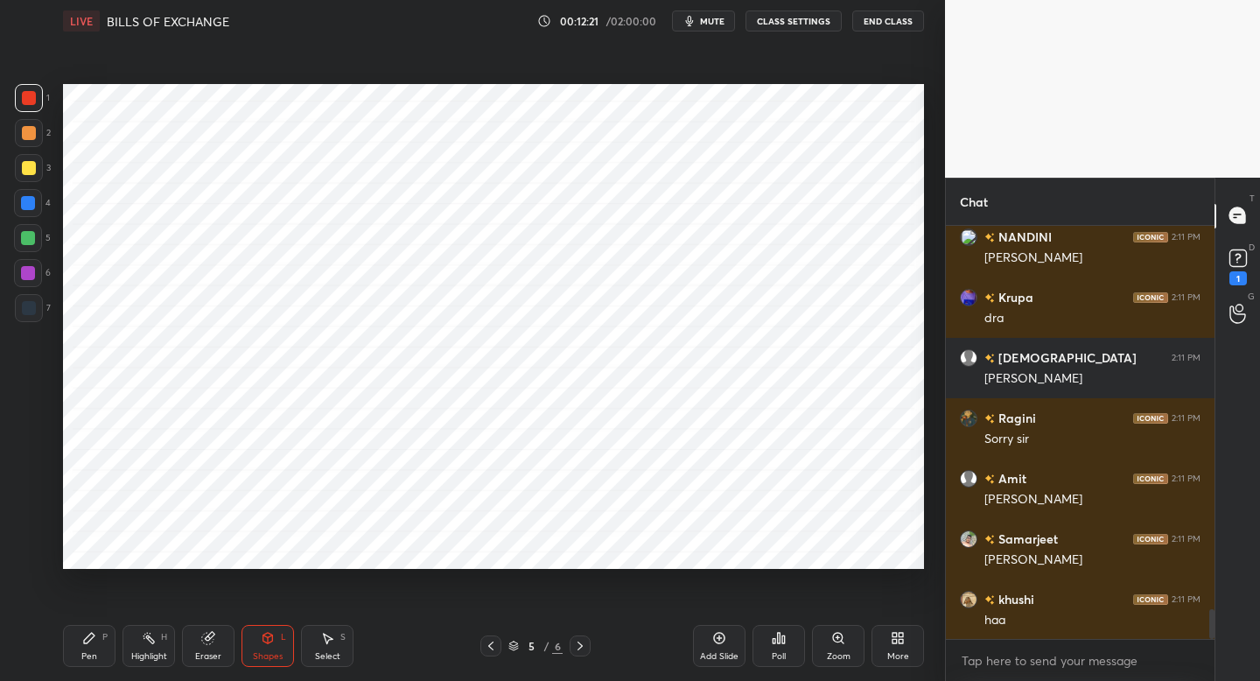
click at [86, 646] on div "Pen P" at bounding box center [89, 646] width 52 height 42
click at [29, 306] on div at bounding box center [29, 308] width 14 height 14
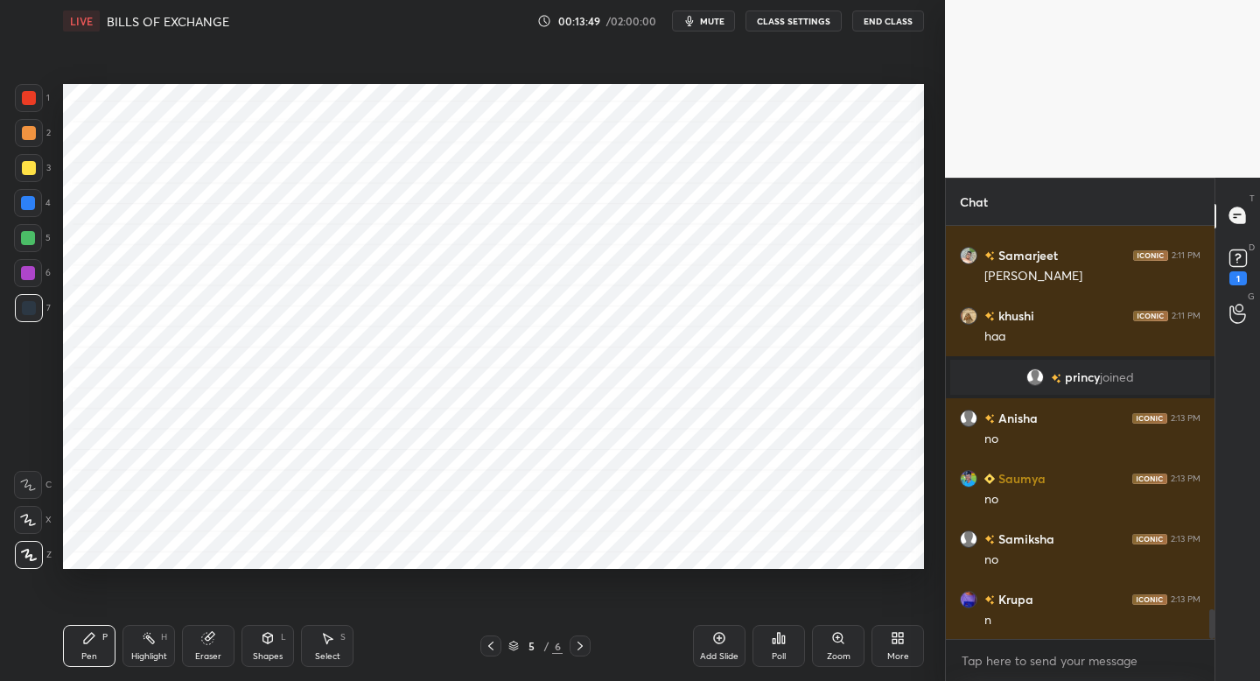
scroll to position [5465, 0]
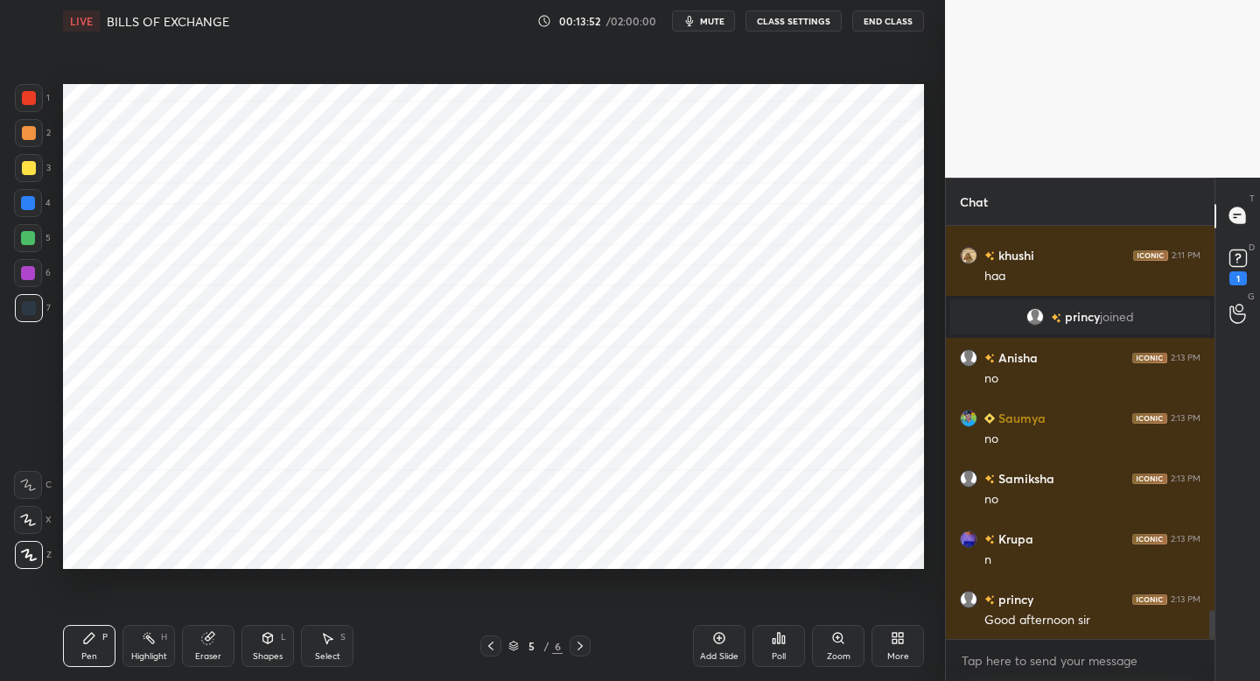
click at [32, 276] on div at bounding box center [28, 273] width 14 height 14
click at [485, 647] on icon at bounding box center [491, 646] width 14 height 14
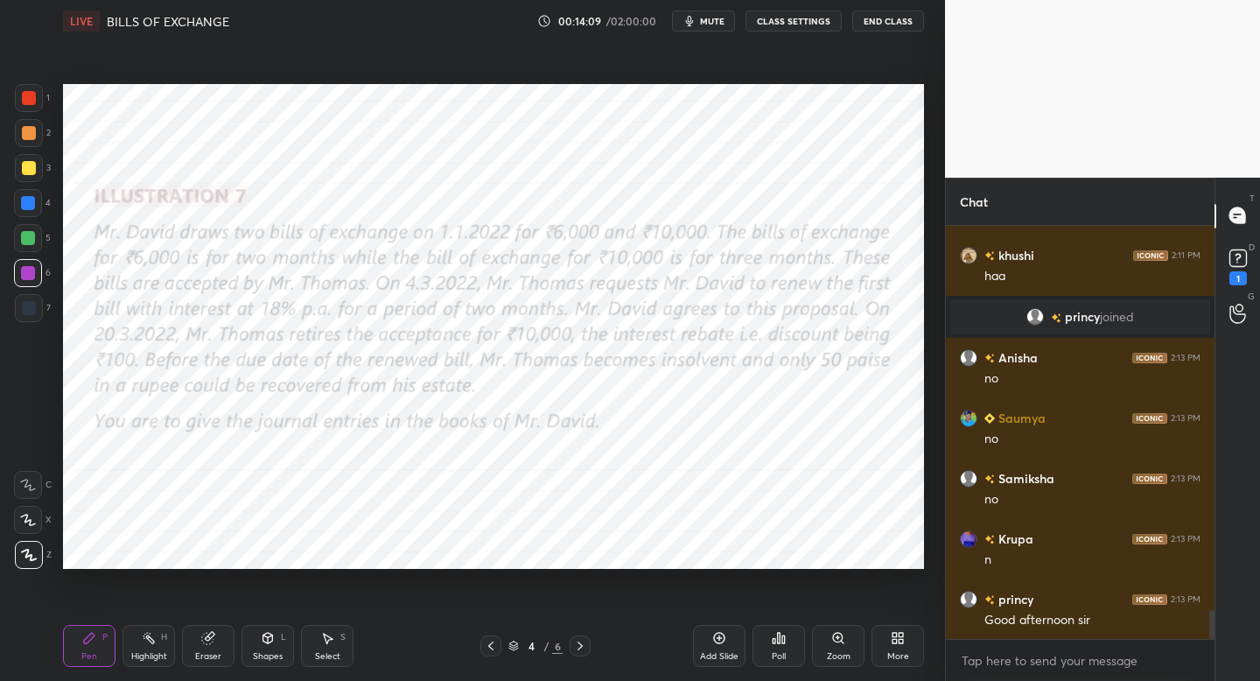
click at [576, 648] on icon at bounding box center [580, 646] width 14 height 14
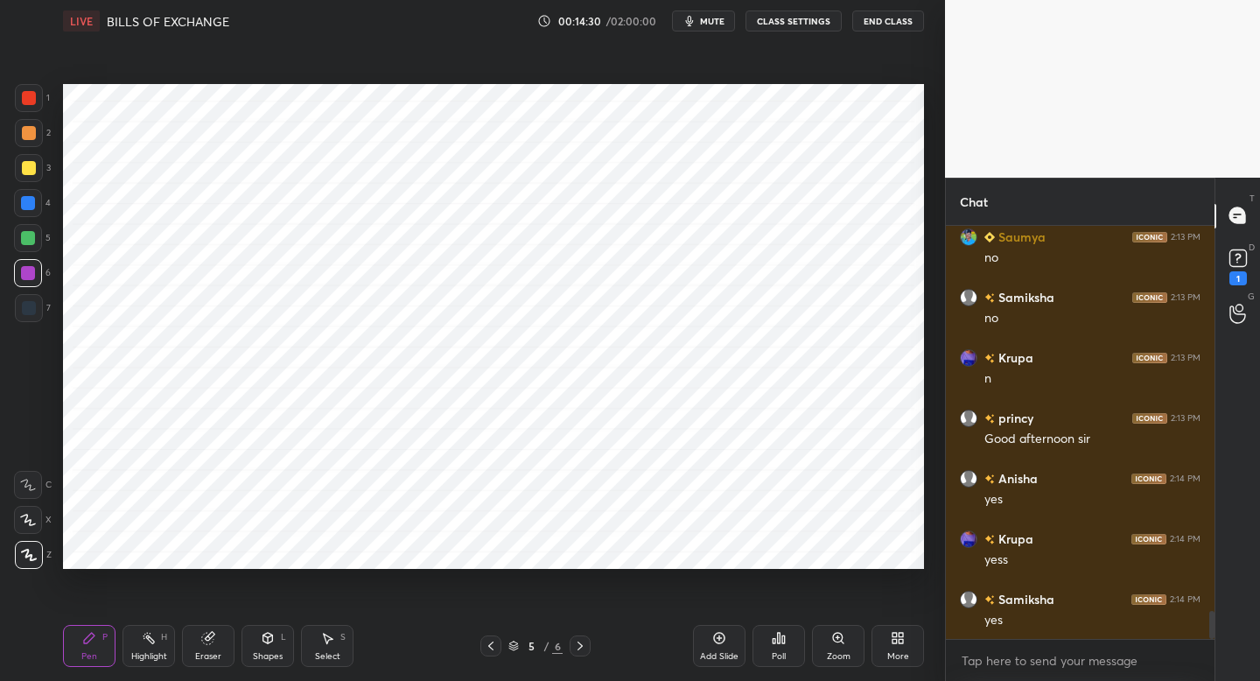
scroll to position [5706, 0]
click at [28, 309] on div at bounding box center [29, 308] width 14 height 14
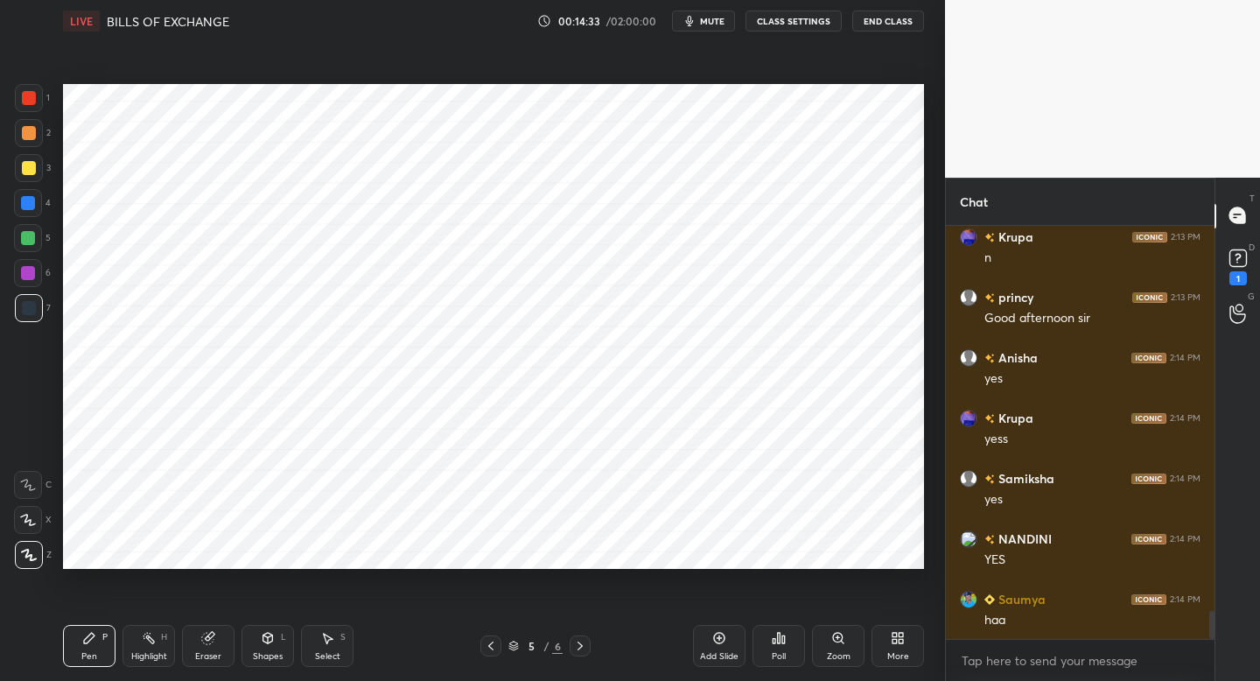
click at [35, 278] on div at bounding box center [28, 273] width 28 height 28
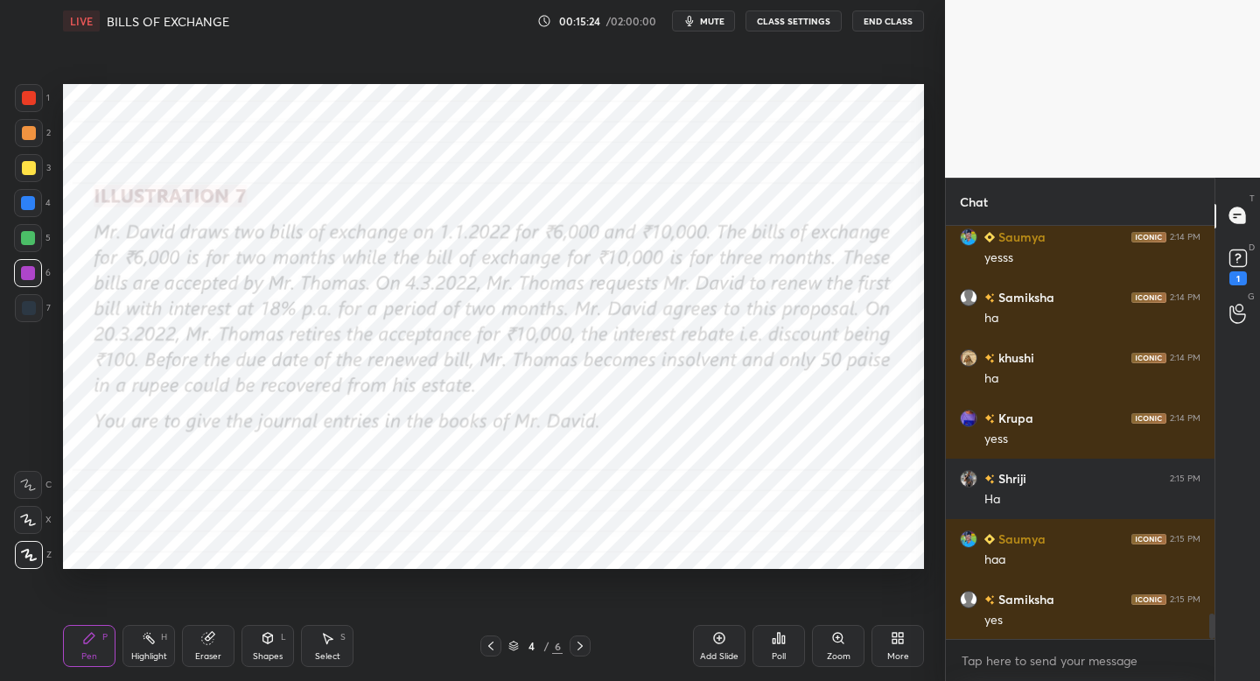
scroll to position [6370, 0]
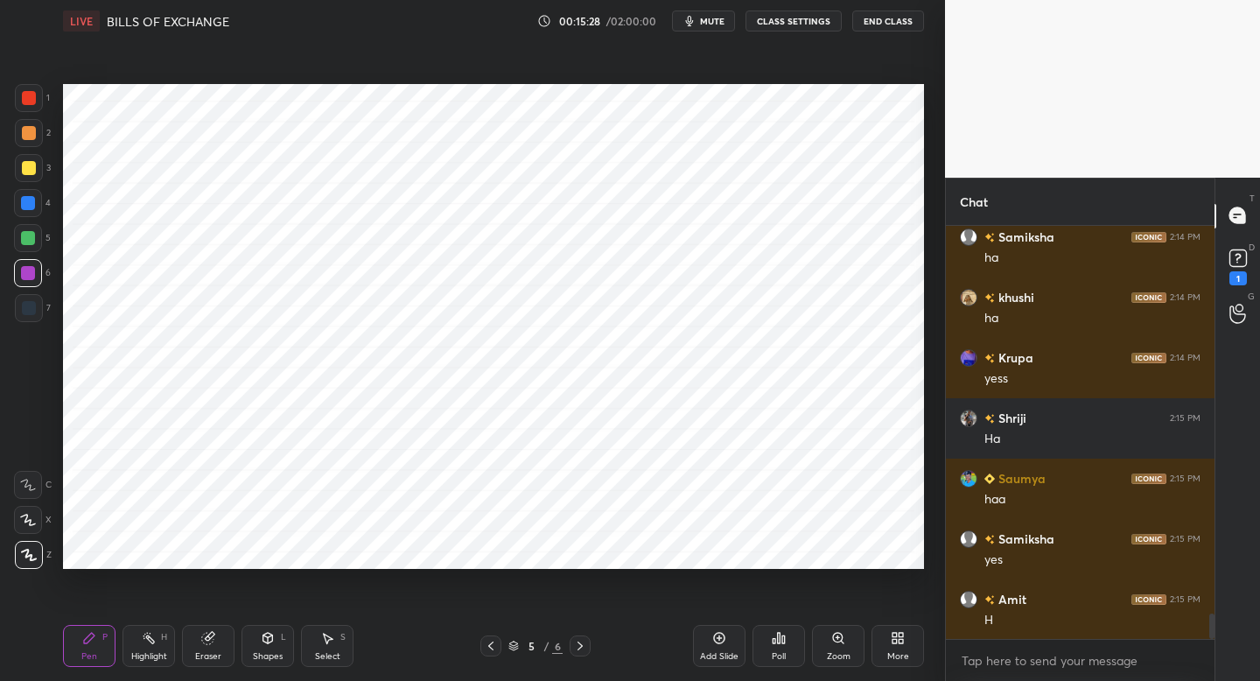
click at [32, 311] on div at bounding box center [29, 308] width 28 height 28
click at [27, 211] on div at bounding box center [28, 203] width 28 height 28
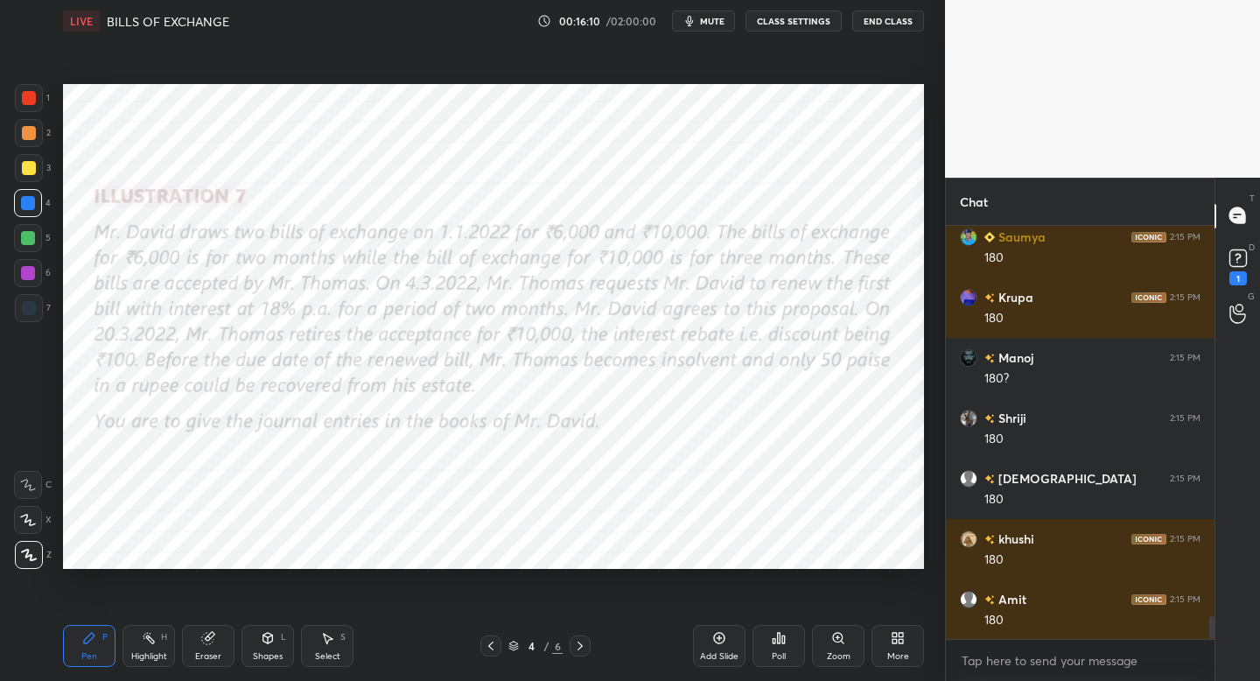
scroll to position [6974, 0]
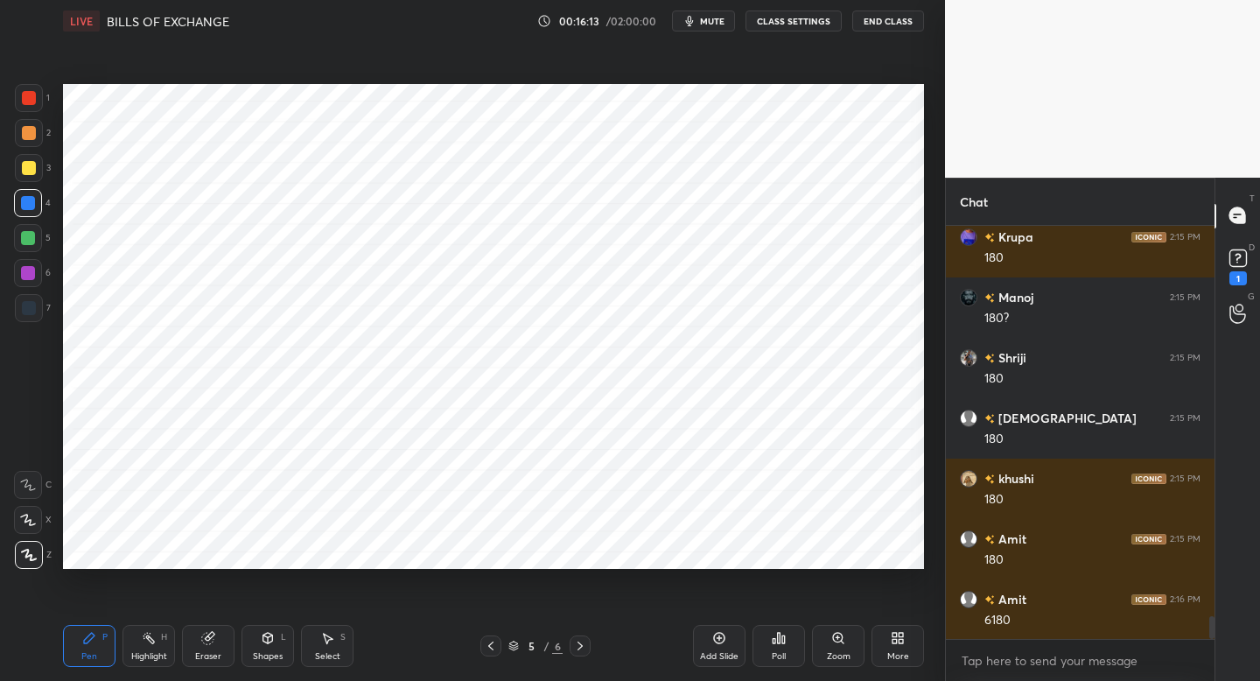
click at [724, 638] on icon at bounding box center [719, 637] width 11 height 11
click at [35, 98] on div at bounding box center [29, 98] width 28 height 28
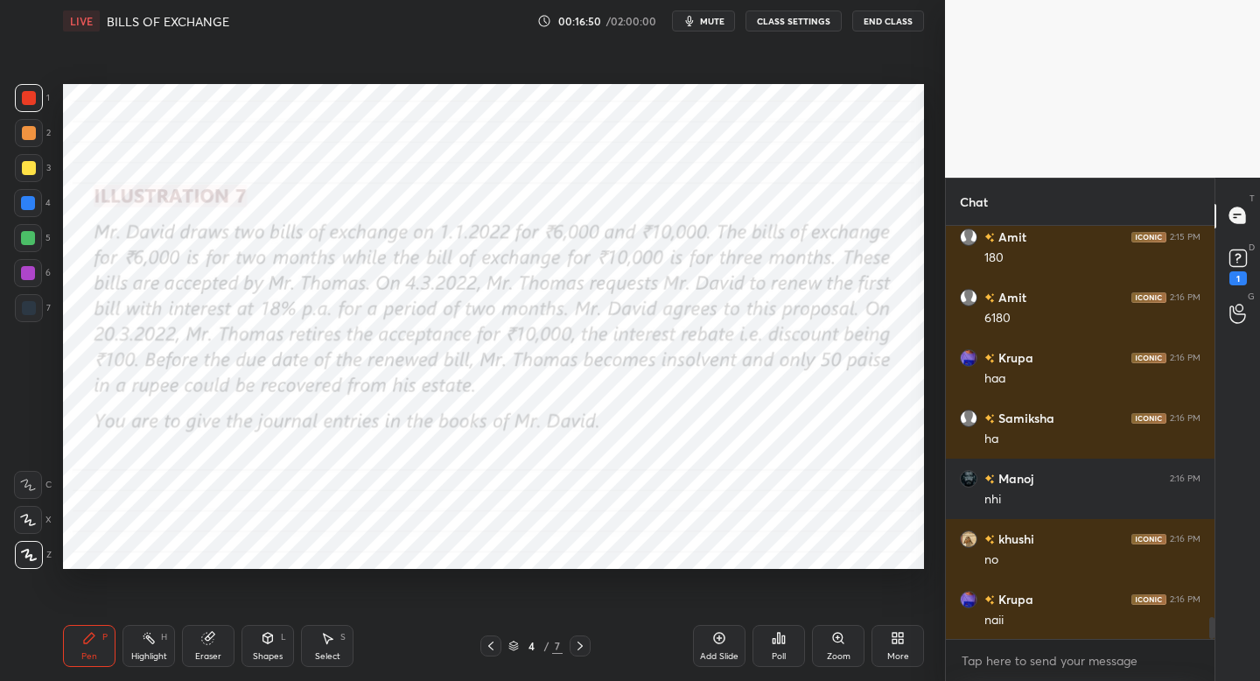
scroll to position [7336, 0]
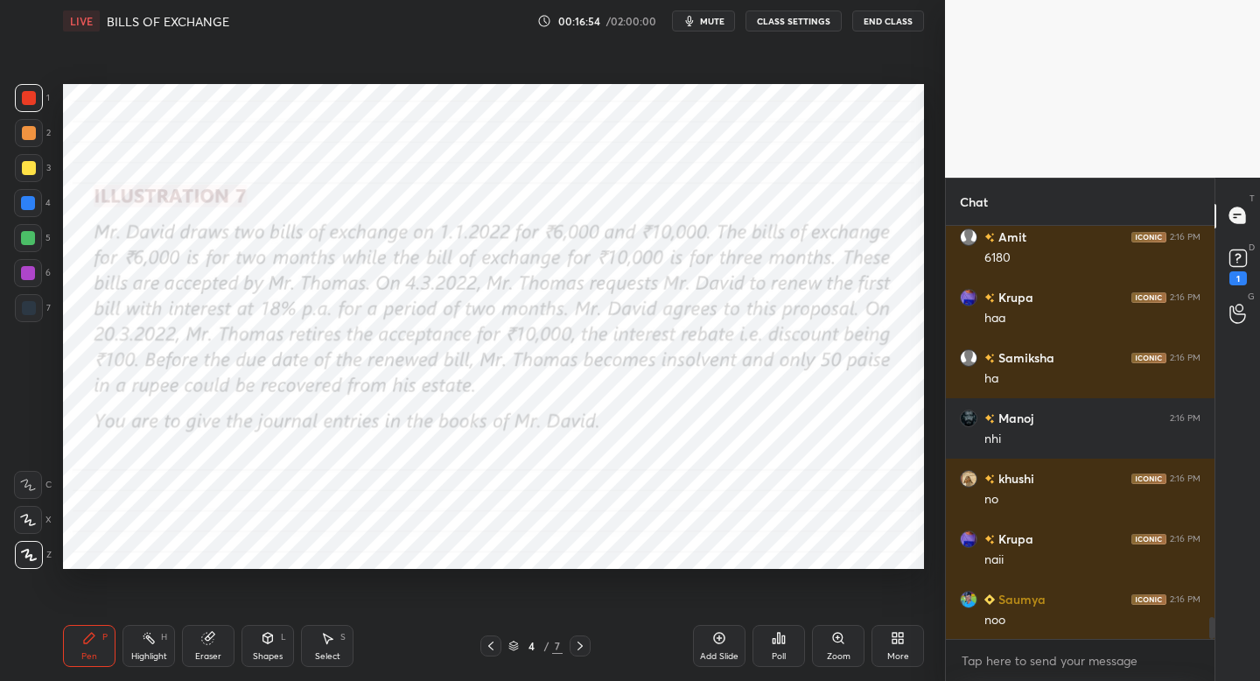
click at [582, 647] on icon at bounding box center [580, 646] width 14 height 14
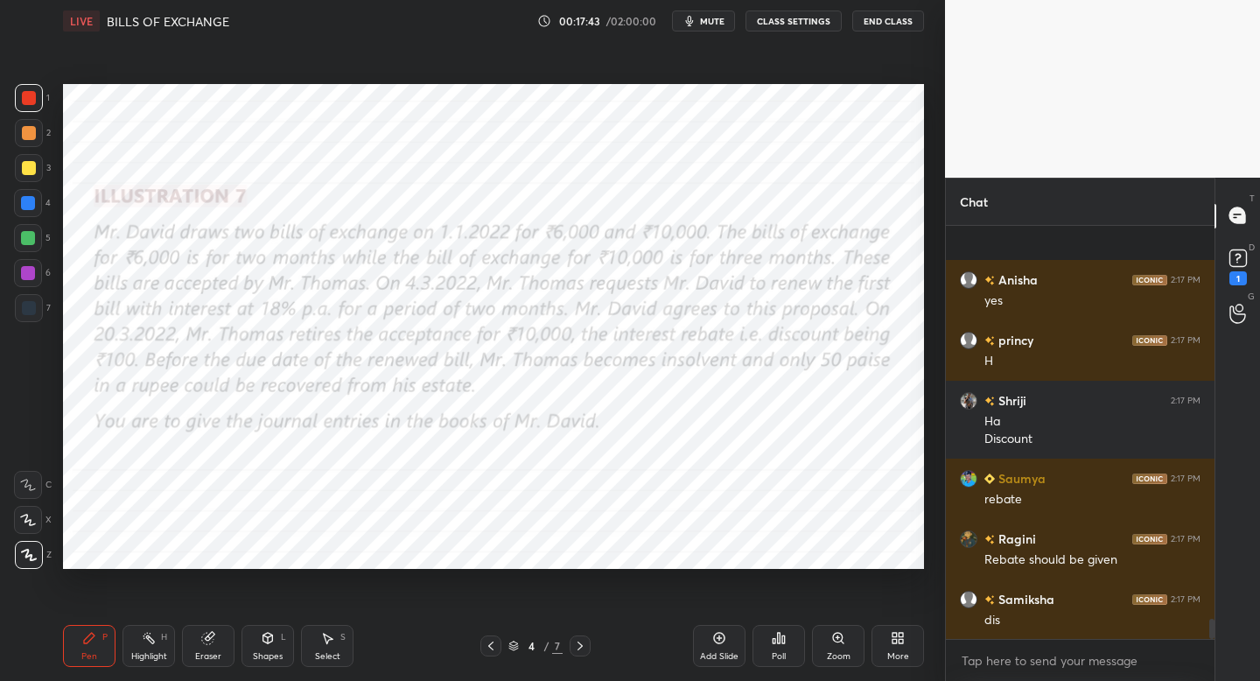
scroll to position [8259, 0]
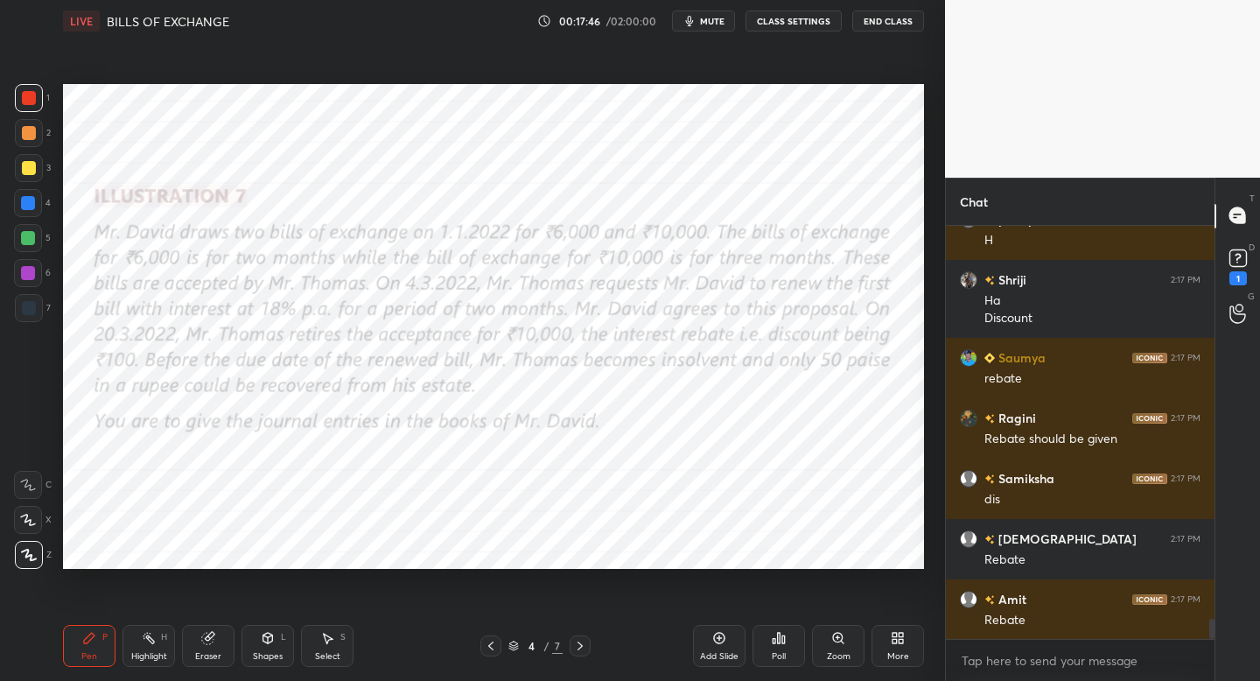
click at [588, 647] on div at bounding box center [579, 645] width 21 height 21
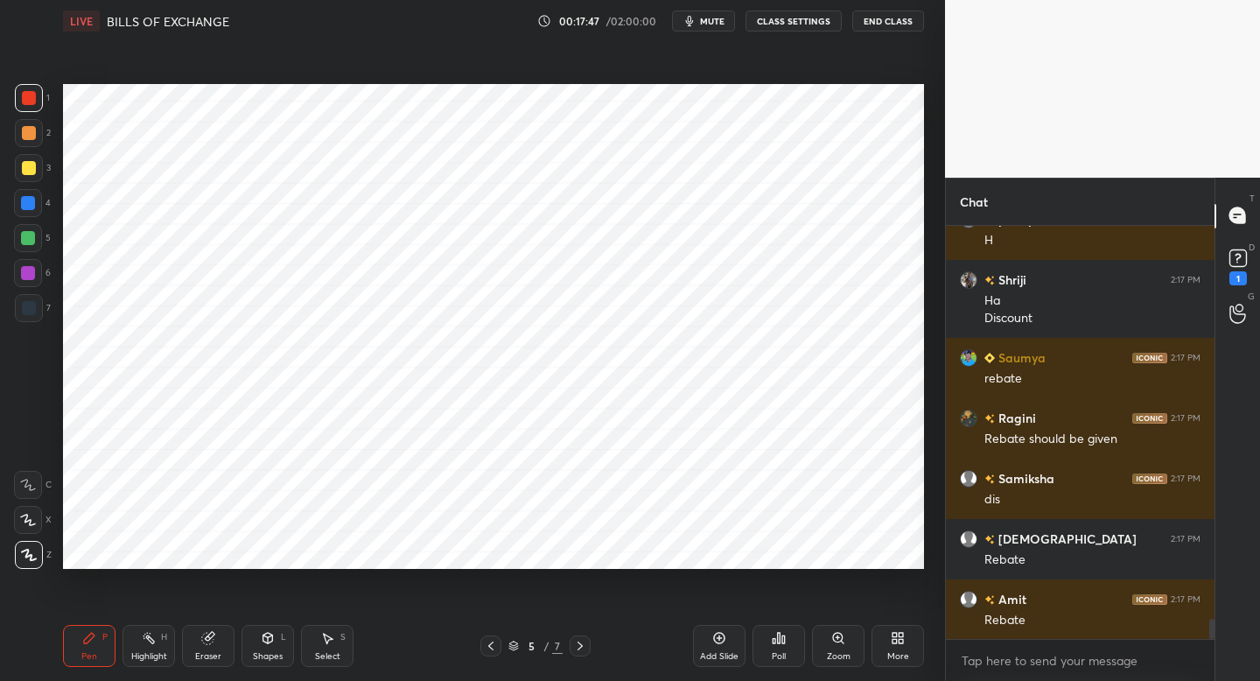
click at [581, 644] on icon at bounding box center [580, 646] width 14 height 14
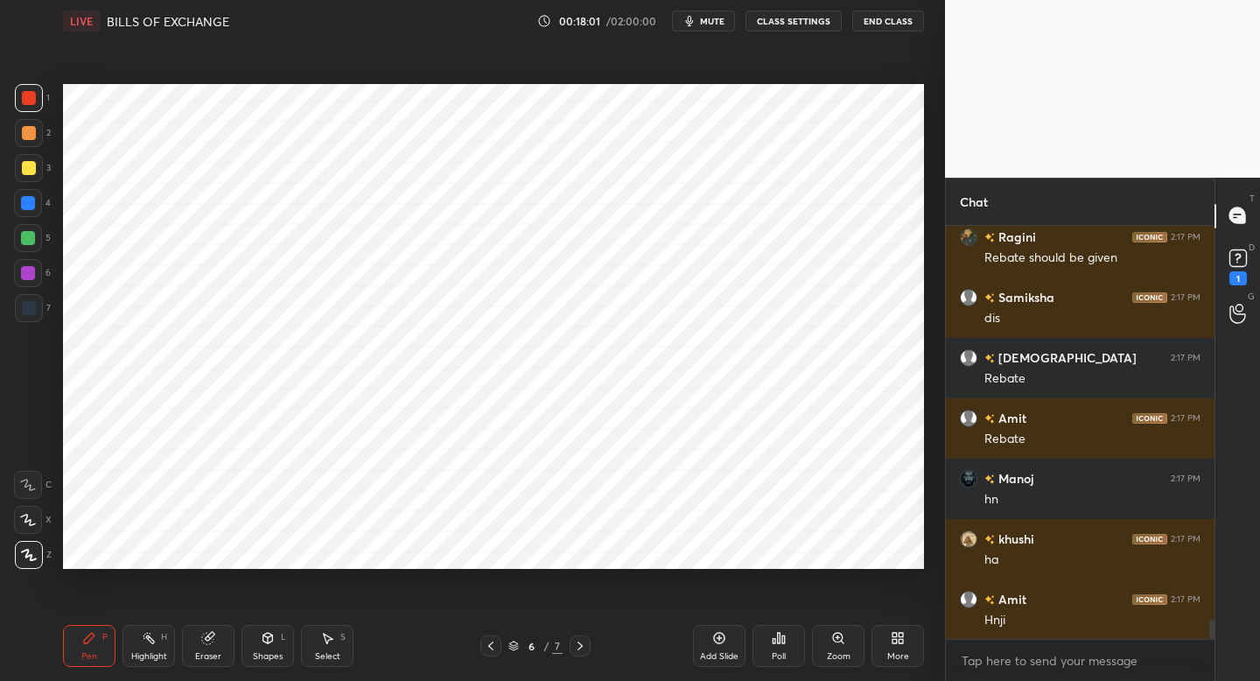
scroll to position [8457, 0]
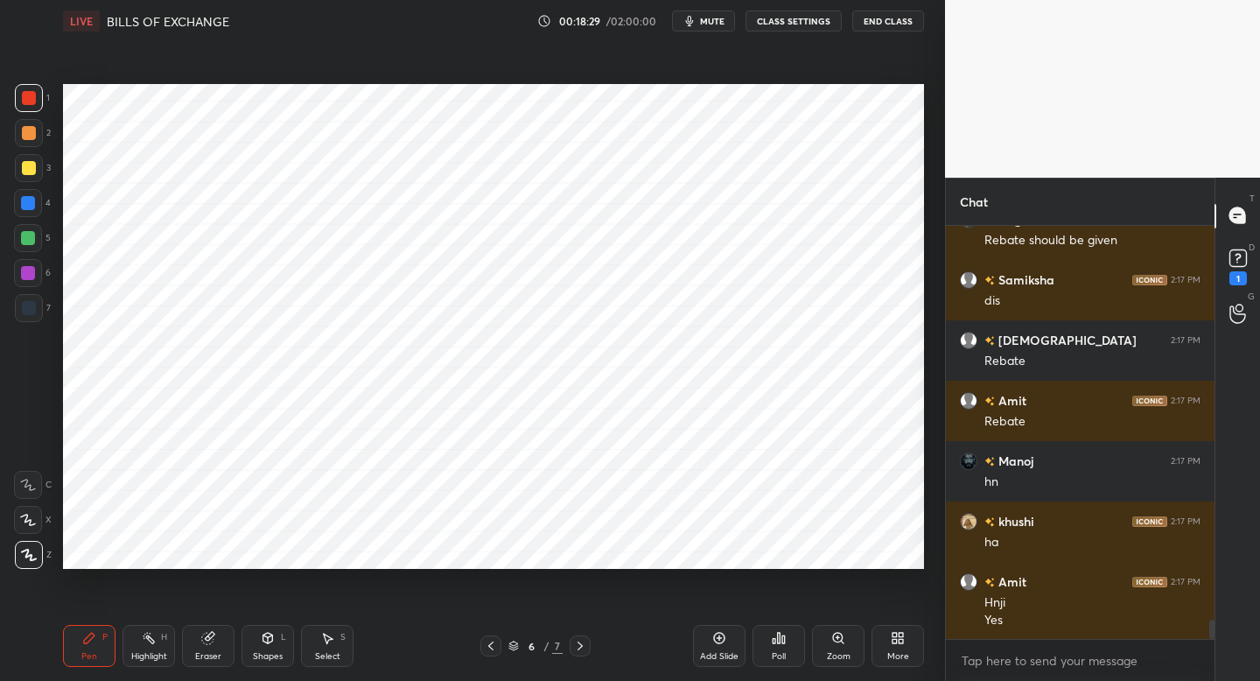
click at [31, 316] on div at bounding box center [29, 308] width 28 height 28
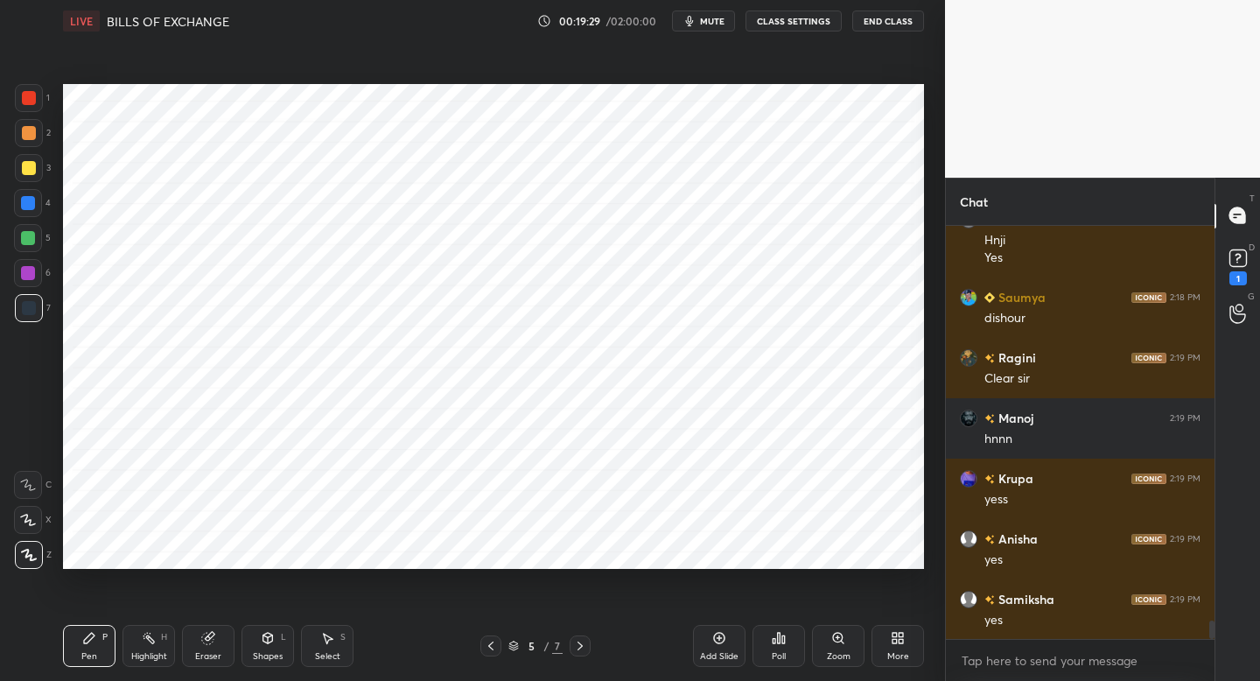
scroll to position [8880, 0]
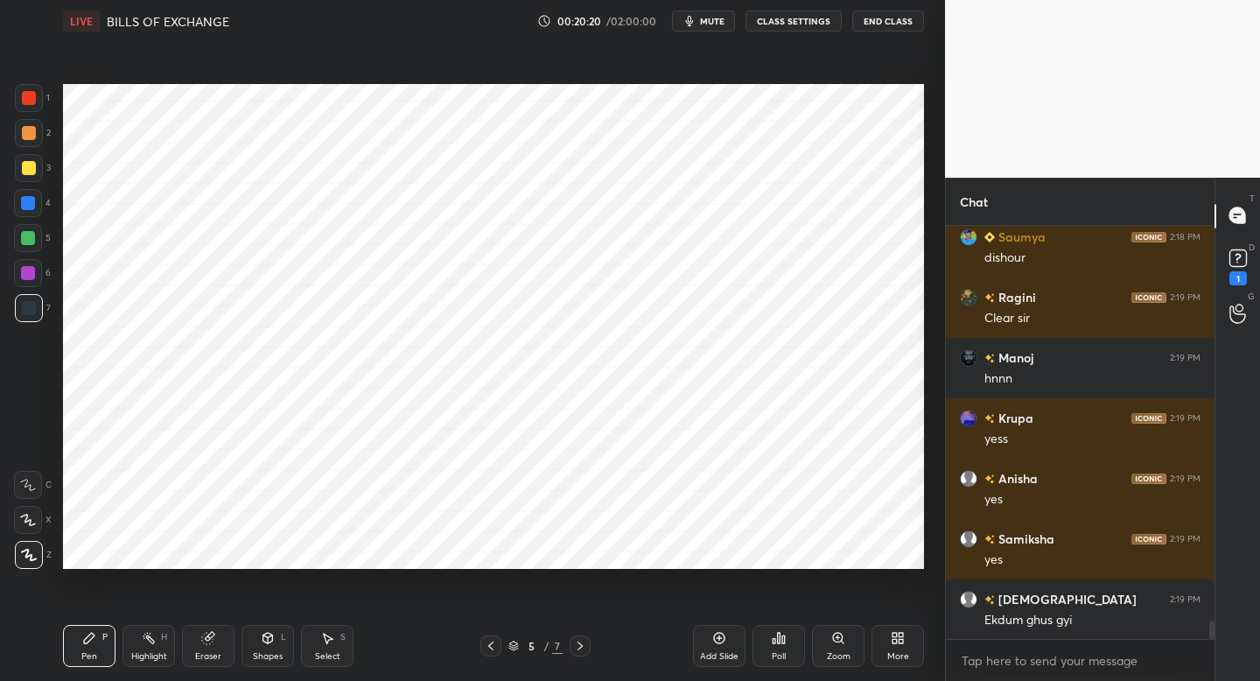
click at [713, 24] on span "mute" at bounding box center [712, 21] width 24 height 12
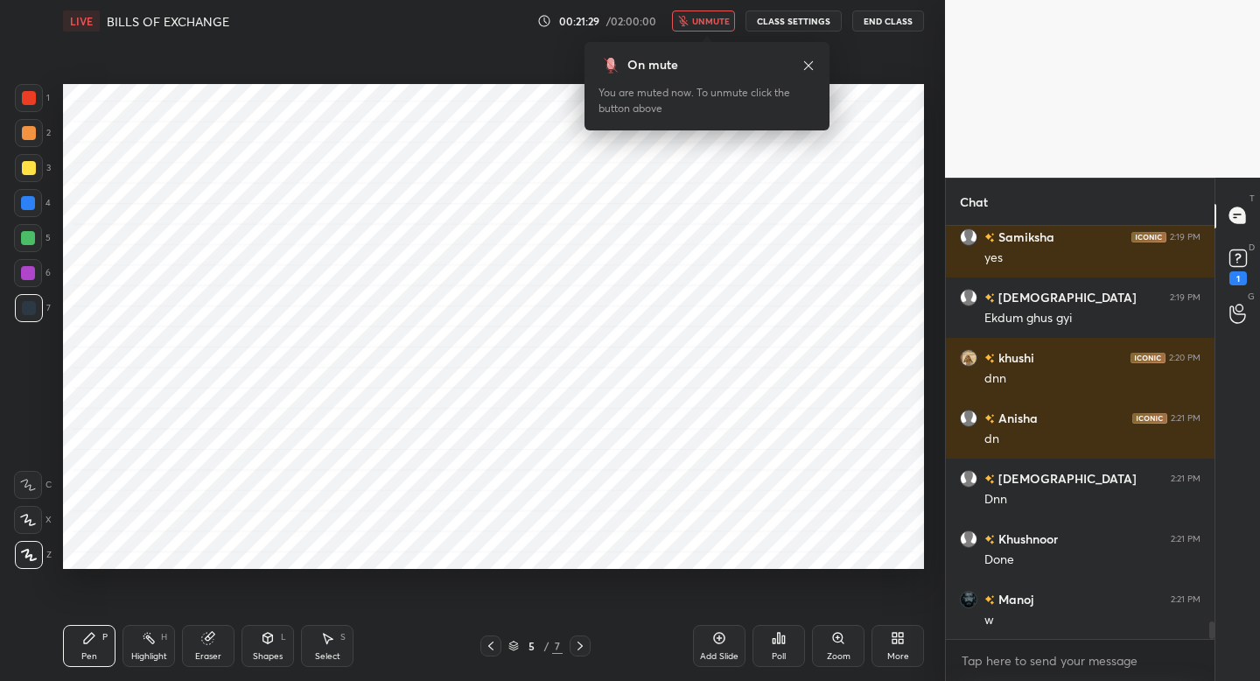
scroll to position [9242, 0]
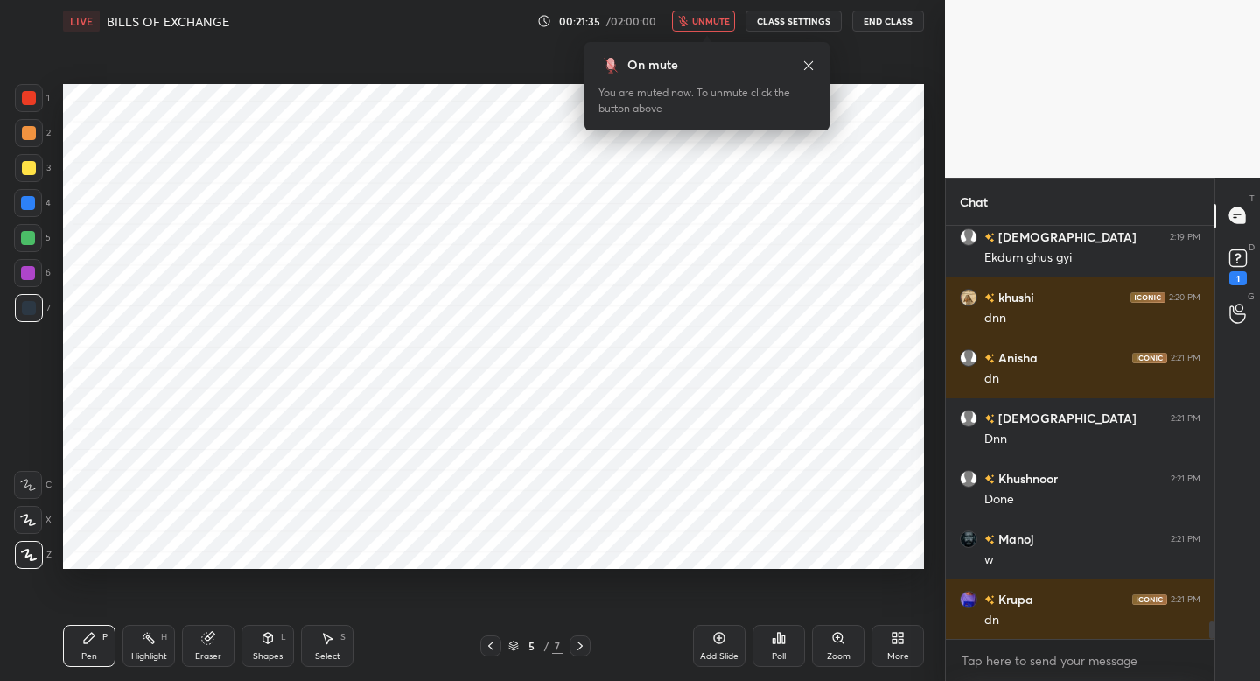
click at [713, 24] on span "unmute" at bounding box center [711, 21] width 38 height 12
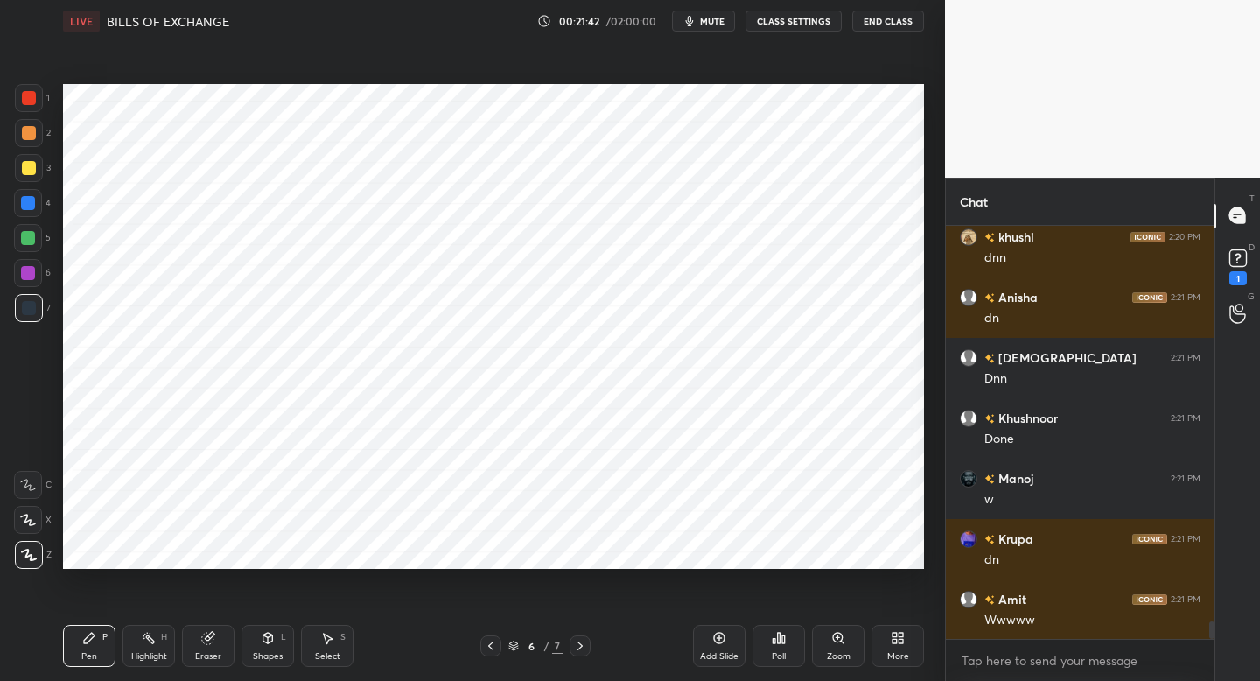
scroll to position [9363, 0]
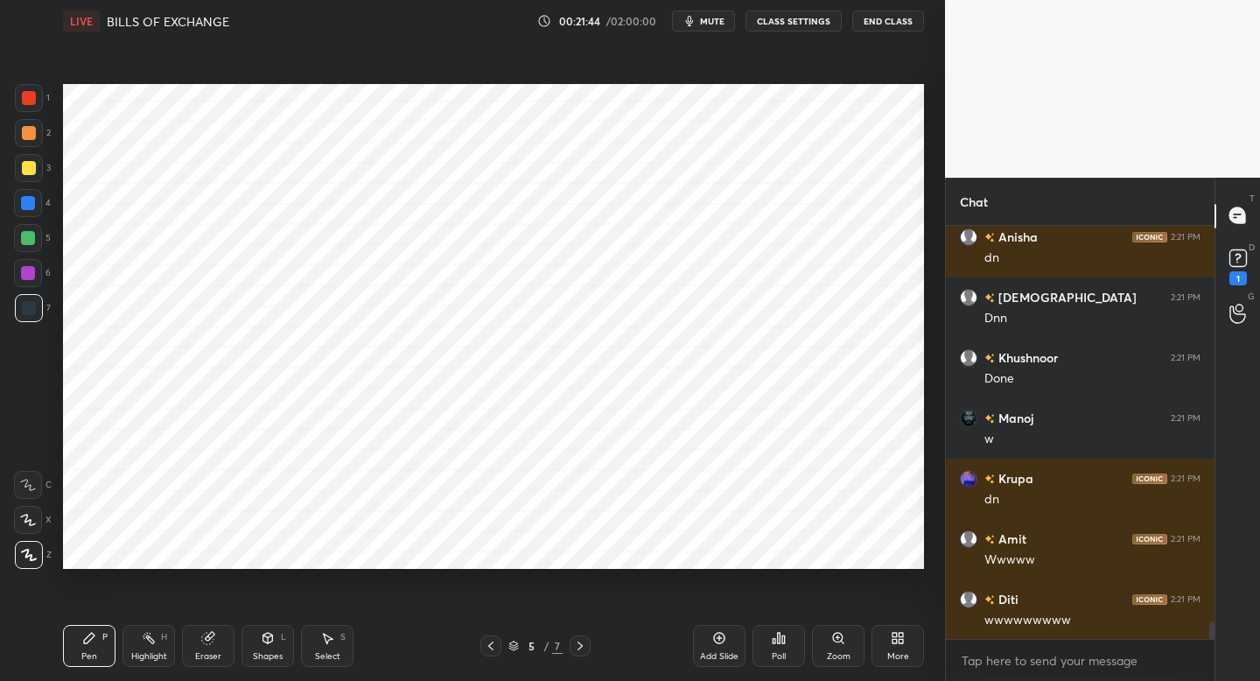
click at [713, 24] on span "mute" at bounding box center [712, 21] width 24 height 12
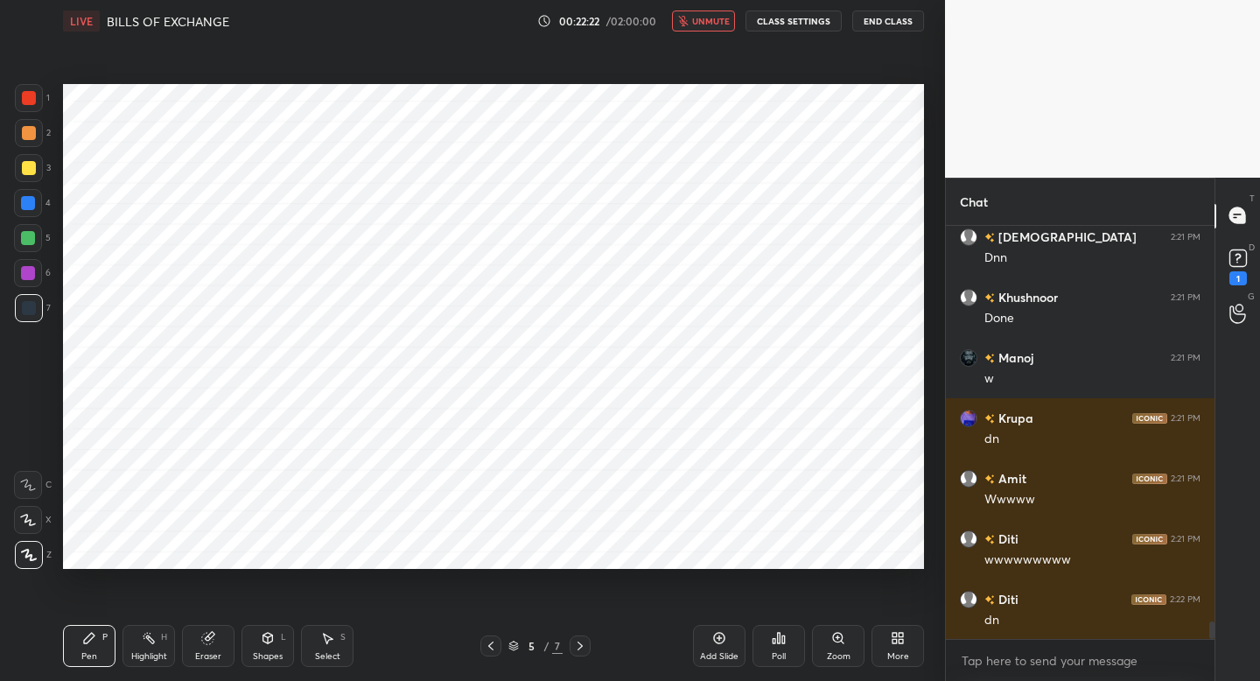
scroll to position [9483, 0]
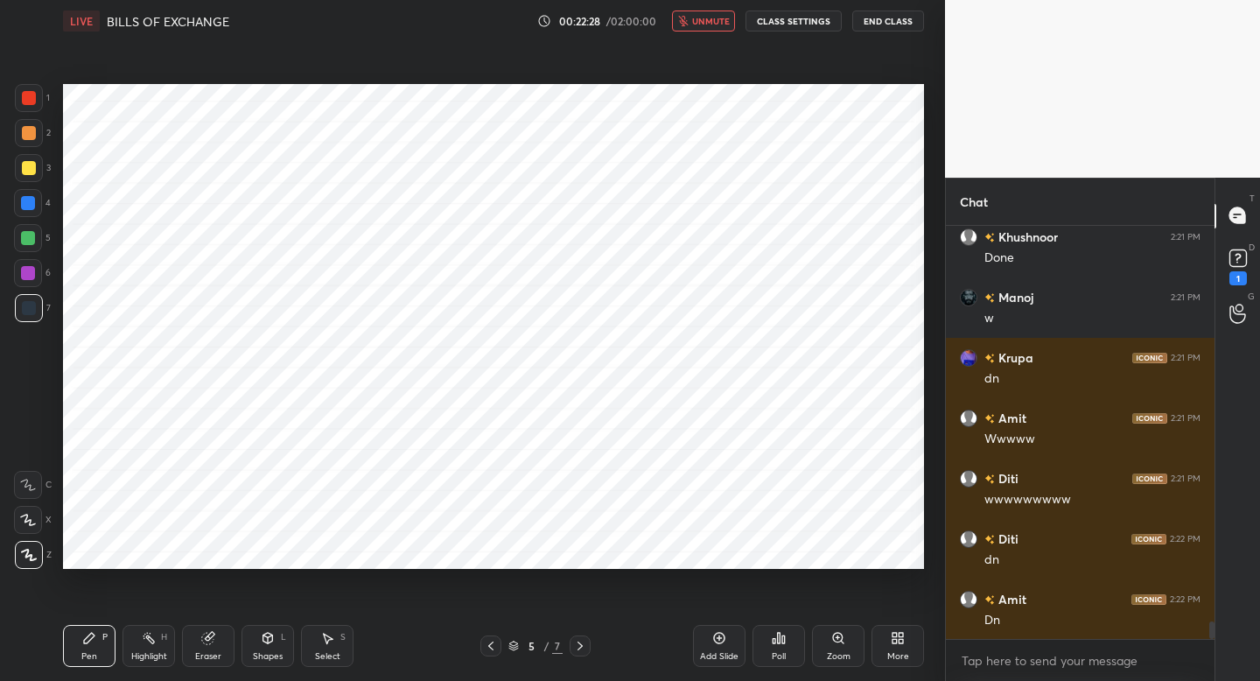
click at [713, 24] on span "unmute" at bounding box center [711, 21] width 38 height 12
click at [713, 24] on span "mute" at bounding box center [712, 21] width 24 height 12
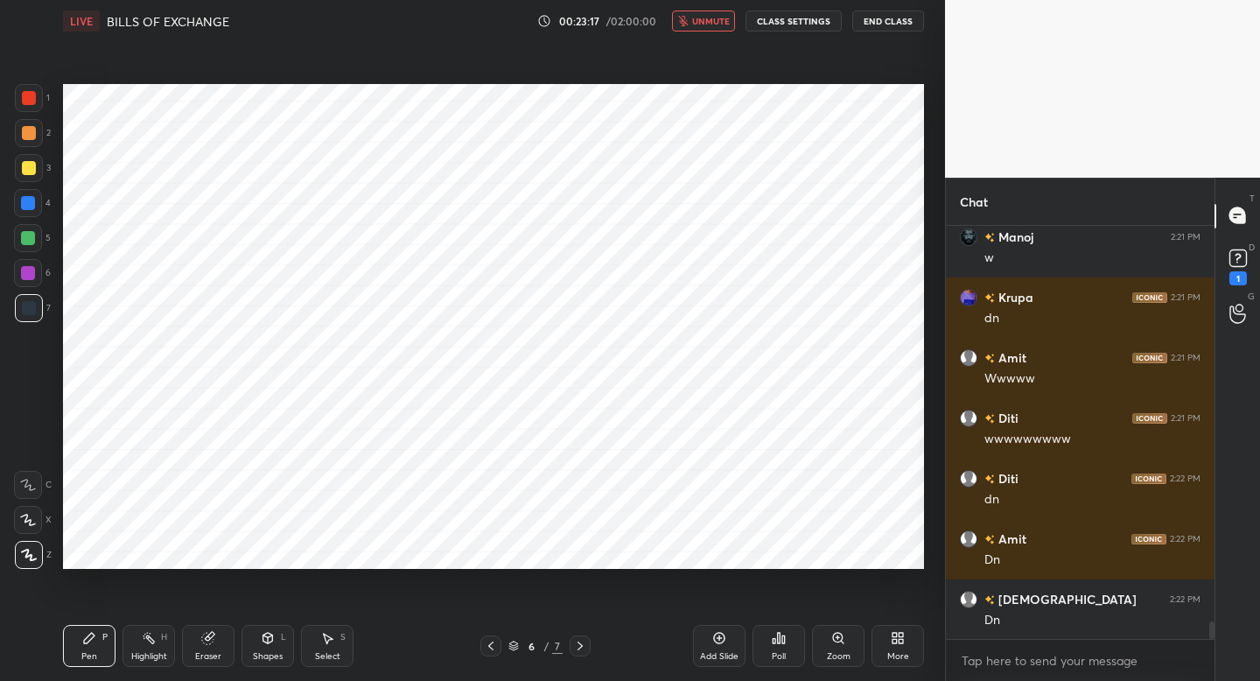
click at [713, 24] on span "unmute" at bounding box center [711, 21] width 38 height 12
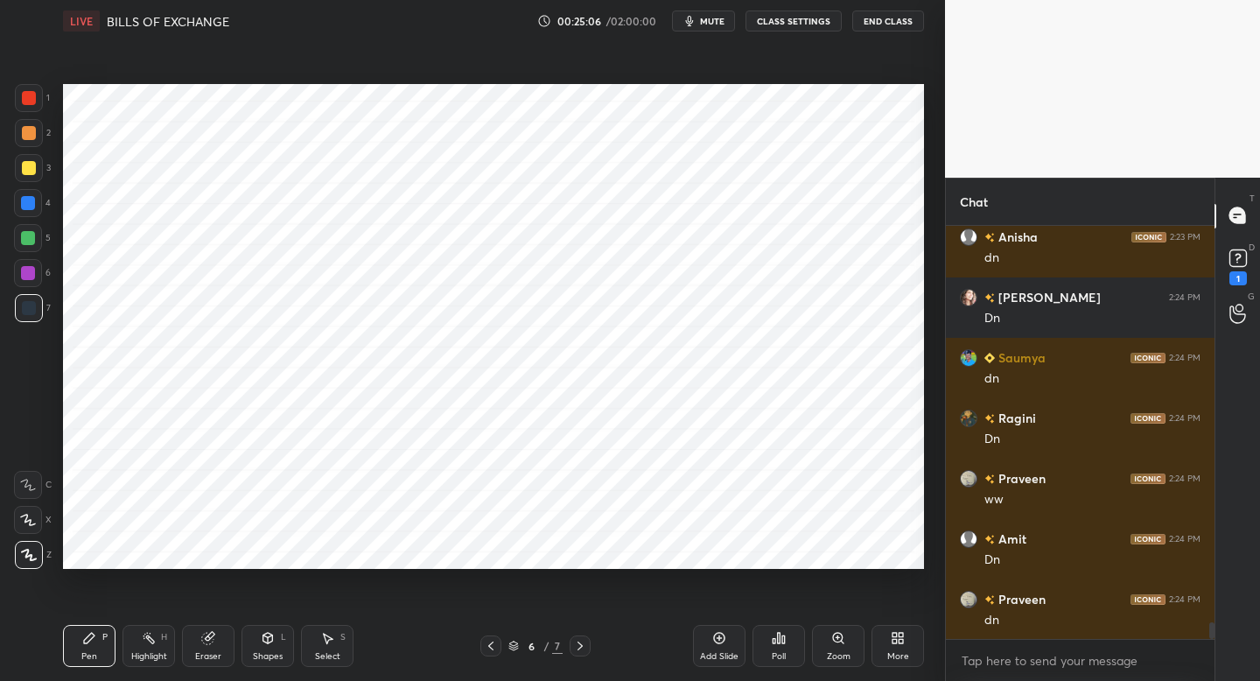
scroll to position [10129, 0]
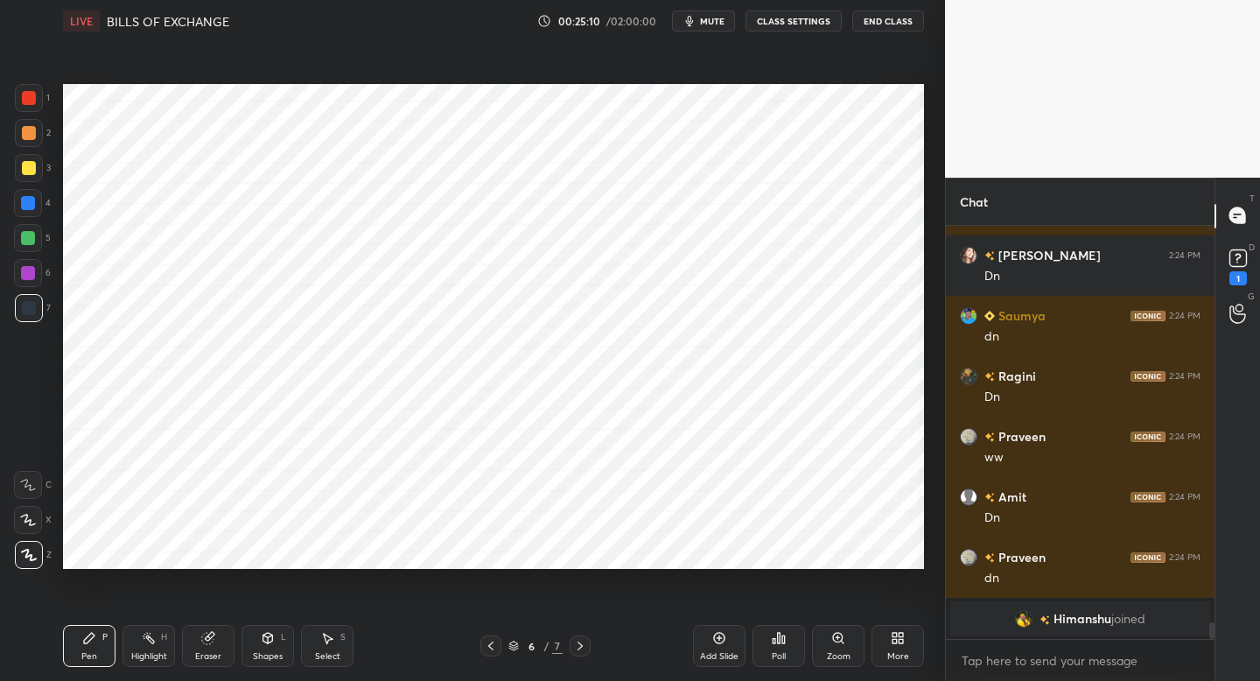
click at [715, 641] on icon at bounding box center [719, 637] width 11 height 11
click at [269, 642] on div "Shapes L" at bounding box center [267, 646] width 52 height 42
click at [86, 652] on div "Pen" at bounding box center [89, 656] width 16 height 9
click at [34, 101] on div at bounding box center [29, 98] width 14 height 14
click at [276, 637] on div "Shapes L" at bounding box center [267, 646] width 52 height 42
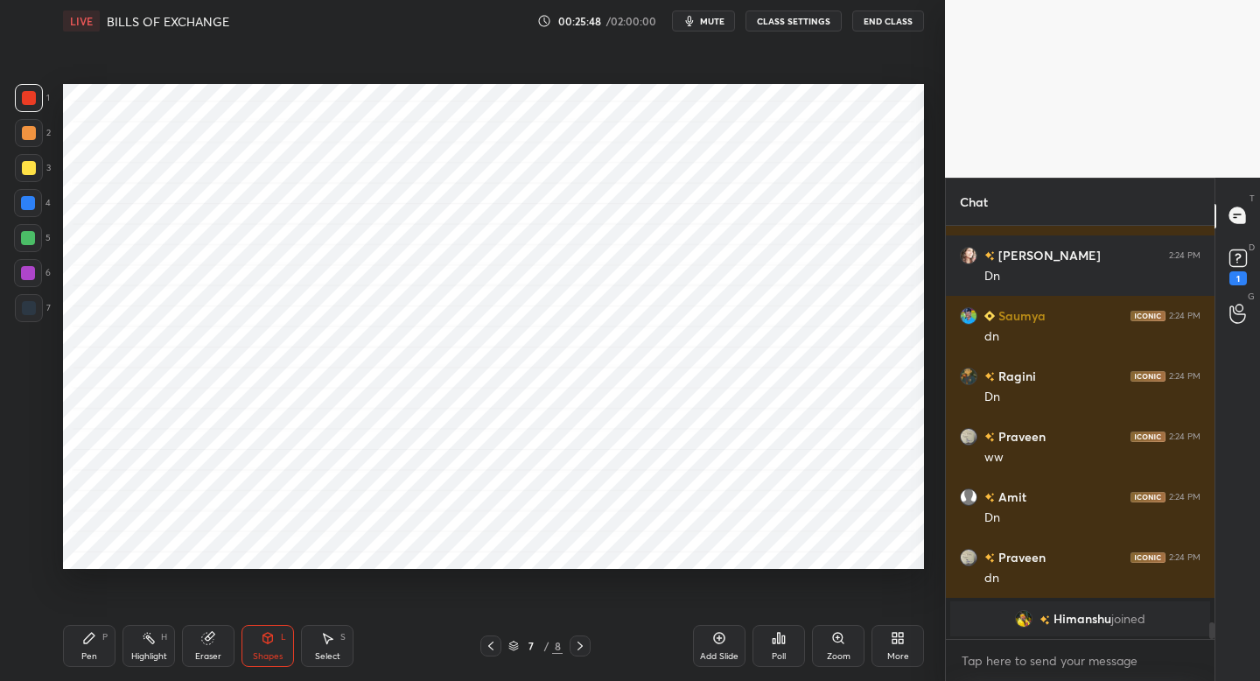
click at [97, 658] on div "Pen P Highlight H Eraser Shapes L Select S 7 / 8 Add Slide Poll Zoom More" at bounding box center [493, 646] width 861 height 70
click at [92, 637] on icon at bounding box center [89, 638] width 14 height 14
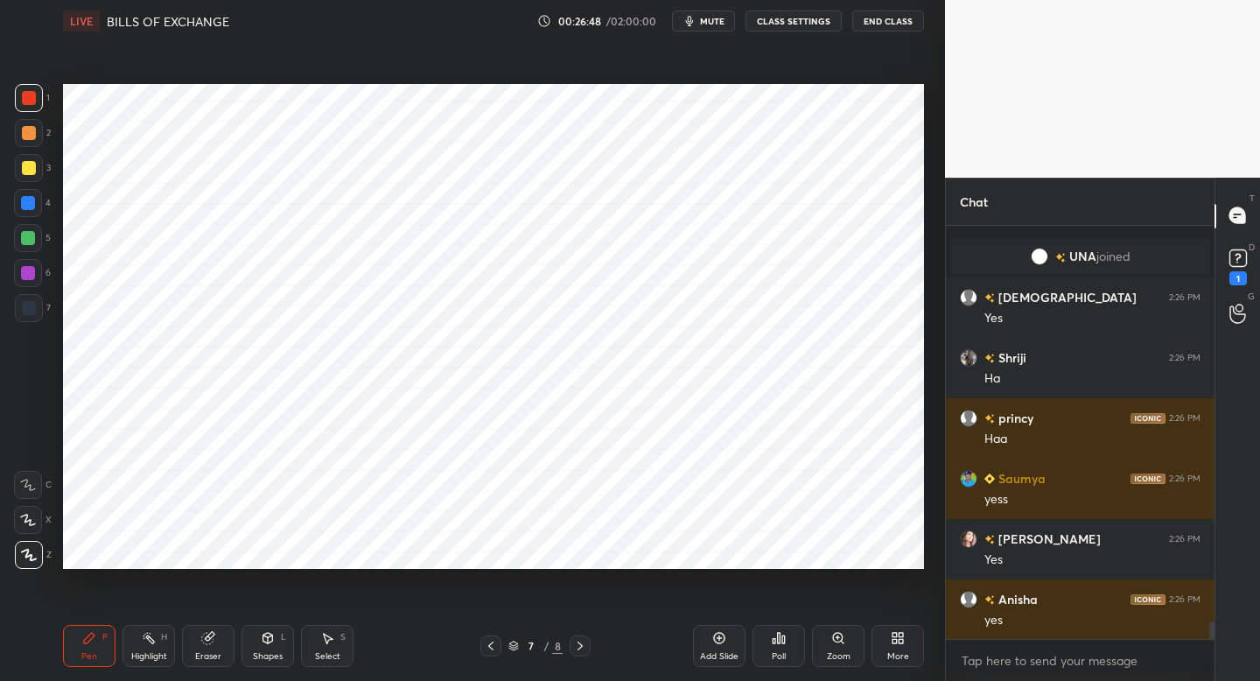
scroll to position [9428, 0]
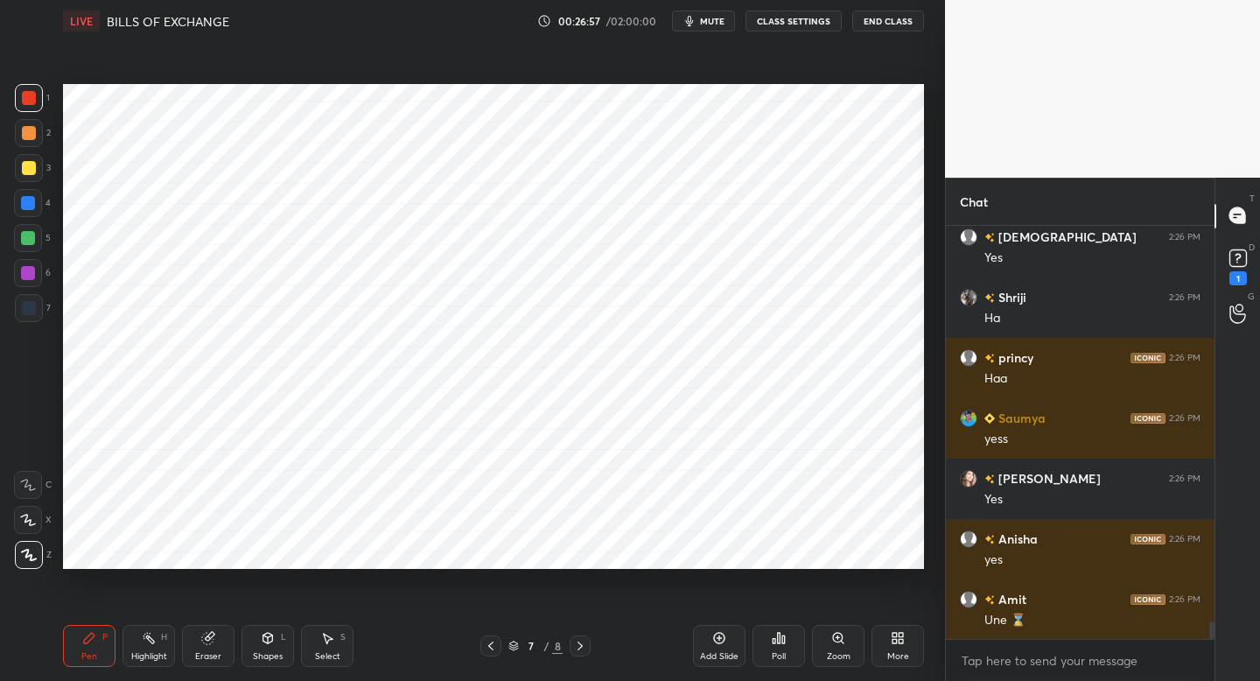
click at [28, 211] on div at bounding box center [28, 203] width 28 height 28
click at [24, 310] on div at bounding box center [29, 308] width 14 height 14
click at [719, 640] on icon at bounding box center [719, 638] width 14 height 14
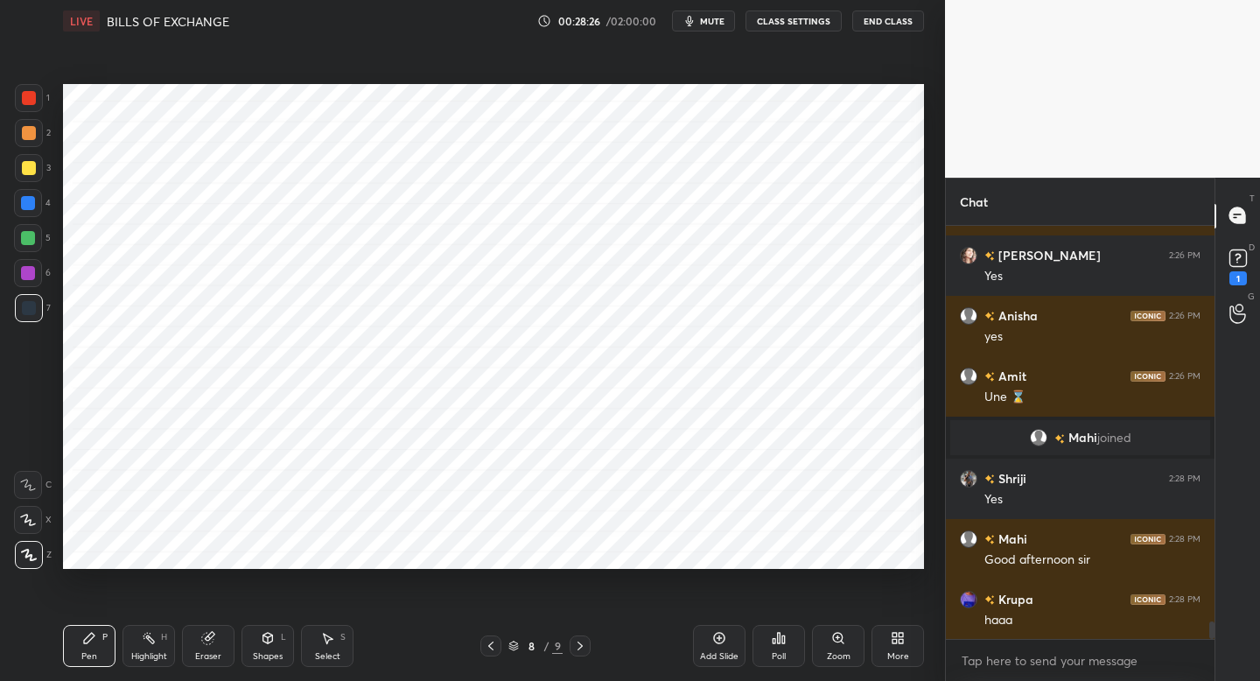
scroll to position [9579, 0]
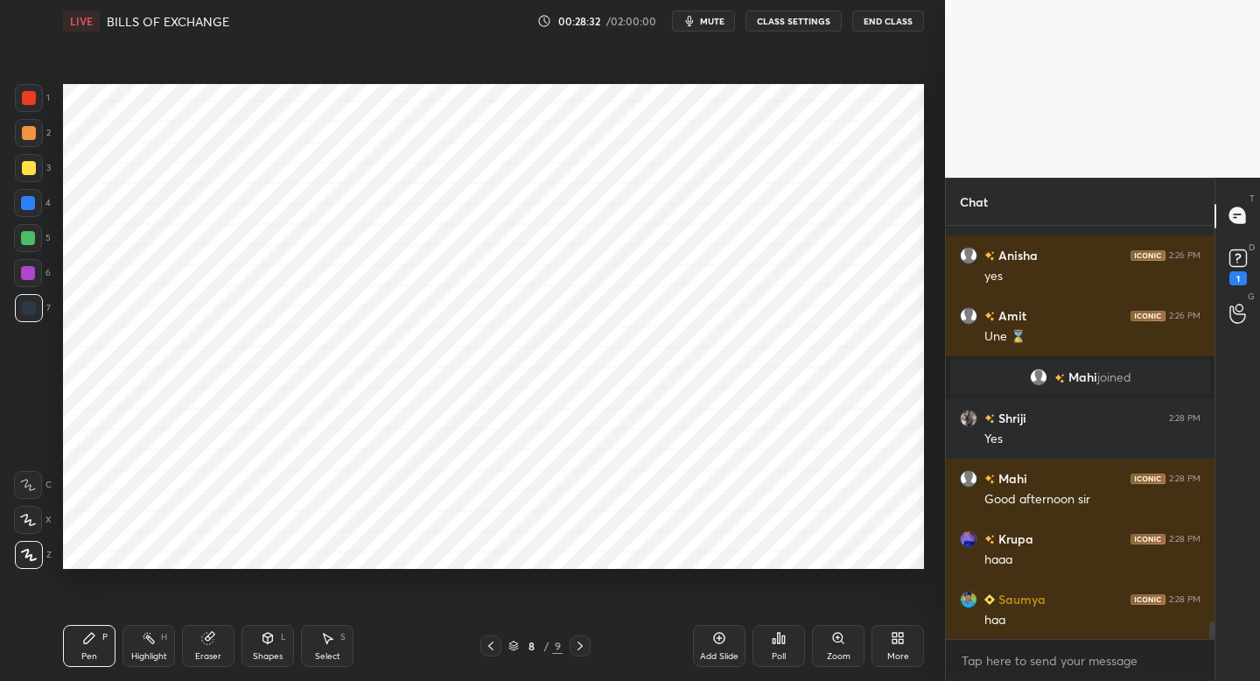
click at [38, 283] on div at bounding box center [28, 273] width 28 height 28
click at [32, 309] on div at bounding box center [29, 308] width 14 height 14
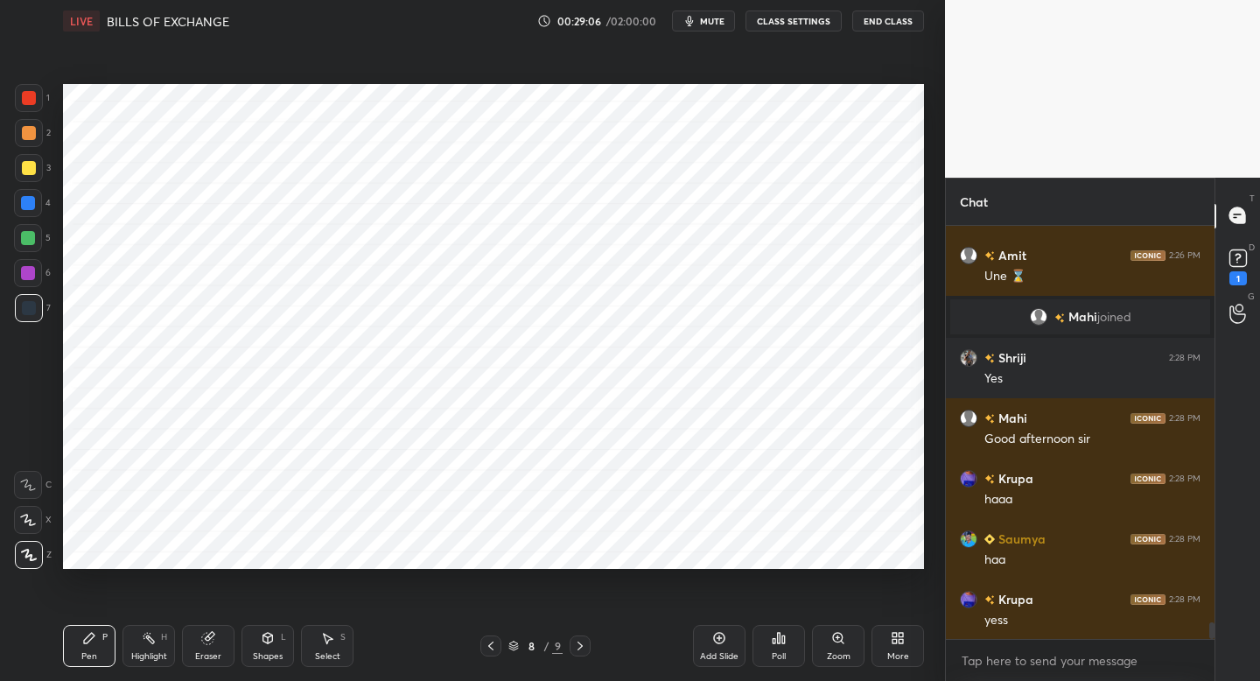
click at [36, 241] on div at bounding box center [28, 238] width 28 height 28
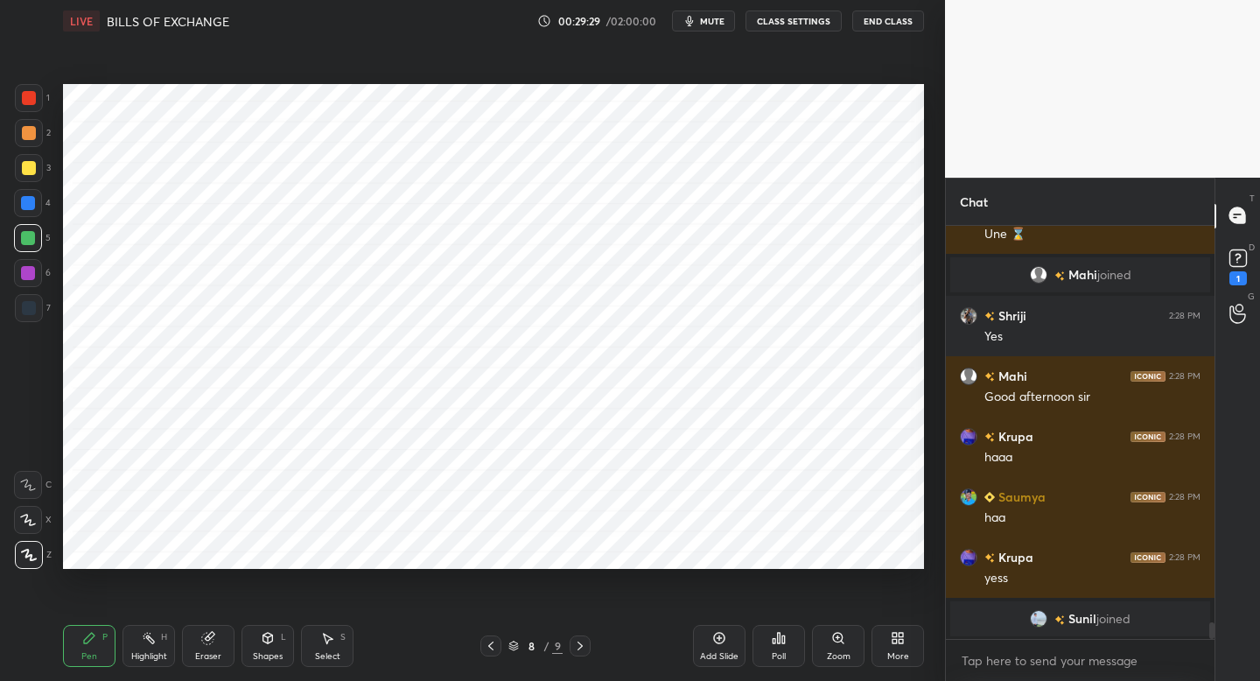
click at [481, 652] on div at bounding box center [490, 645] width 21 height 21
click at [577, 647] on icon at bounding box center [580, 646] width 14 height 14
click at [44, 279] on div "6" at bounding box center [32, 273] width 37 height 28
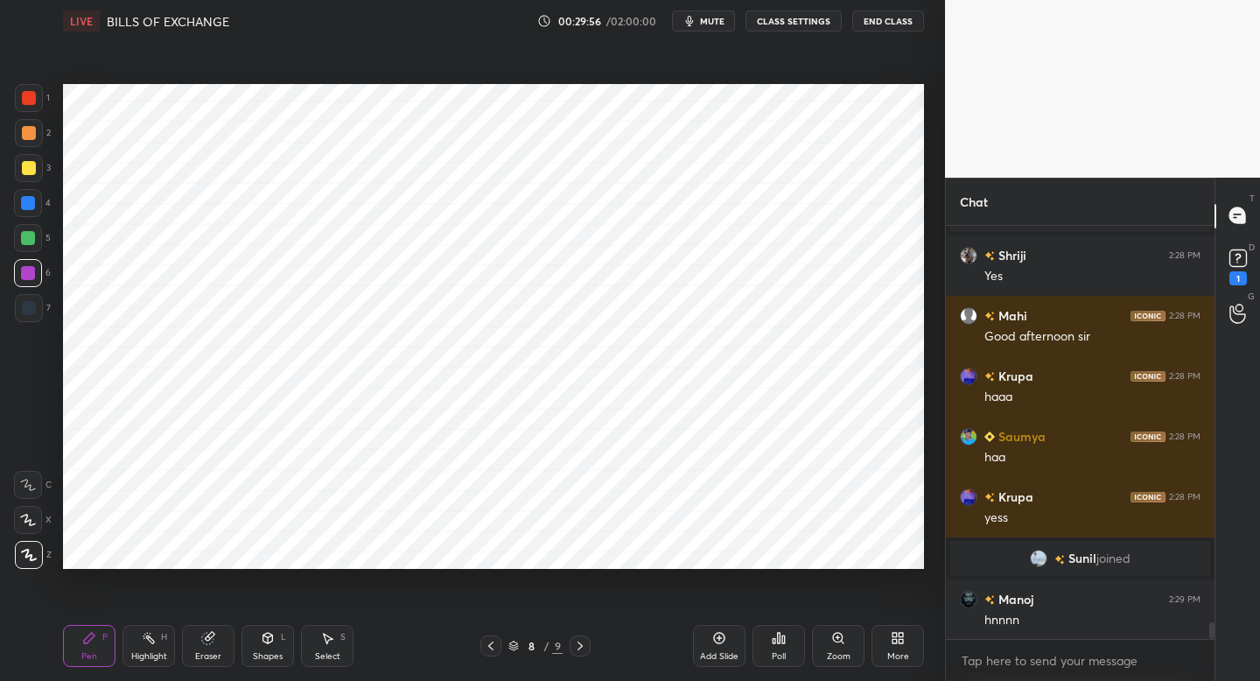
click at [39, 306] on div at bounding box center [29, 308] width 28 height 28
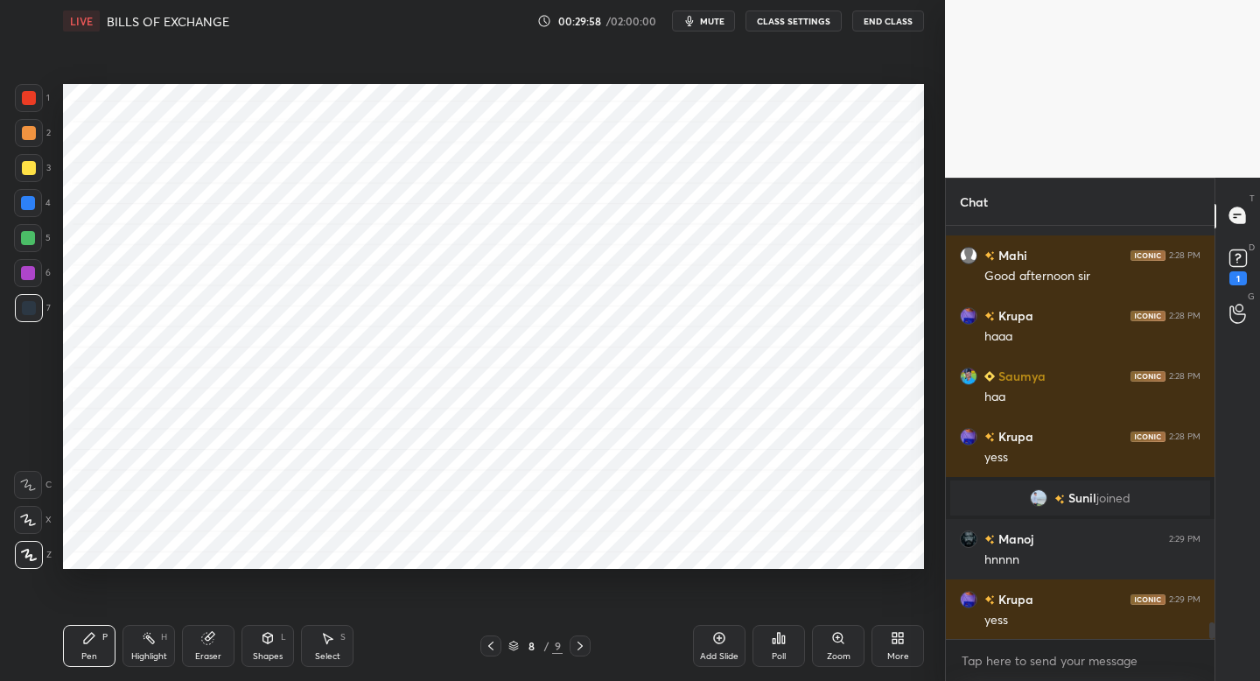
scroll to position [9781, 0]
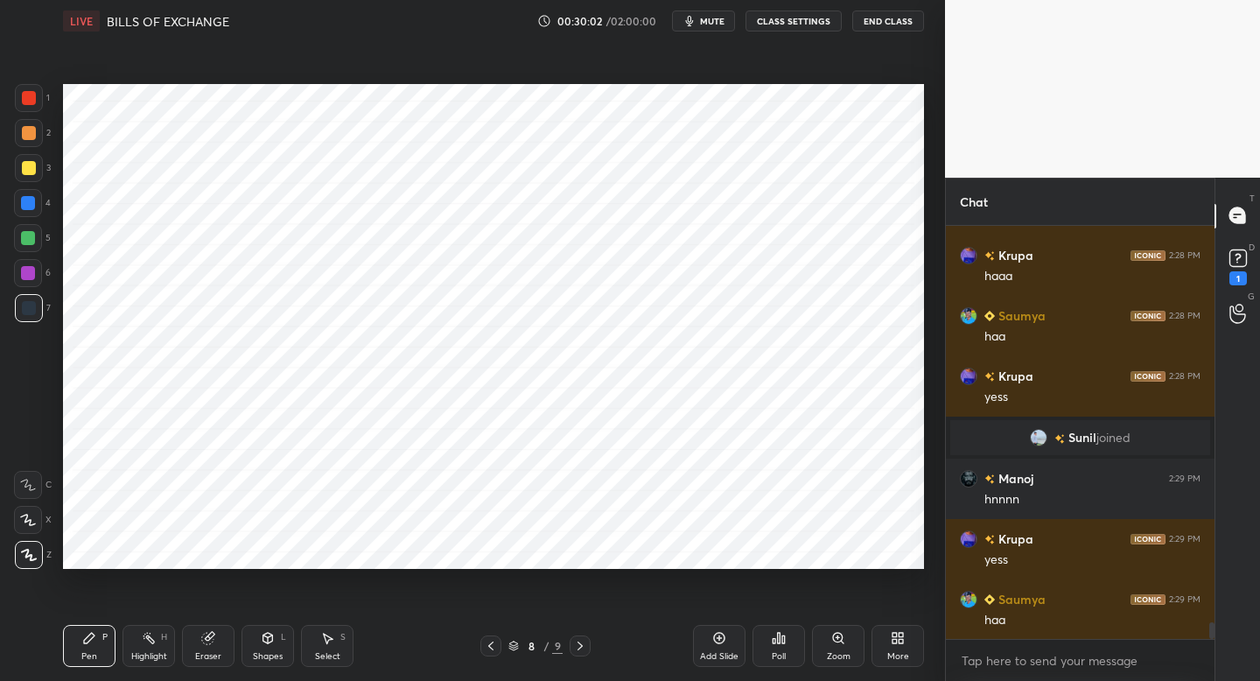
click at [722, 634] on icon at bounding box center [719, 638] width 14 height 14
click at [489, 647] on icon at bounding box center [491, 646] width 14 height 14
click at [36, 103] on div at bounding box center [29, 98] width 28 height 28
click at [586, 646] on icon at bounding box center [581, 646] width 14 height 14
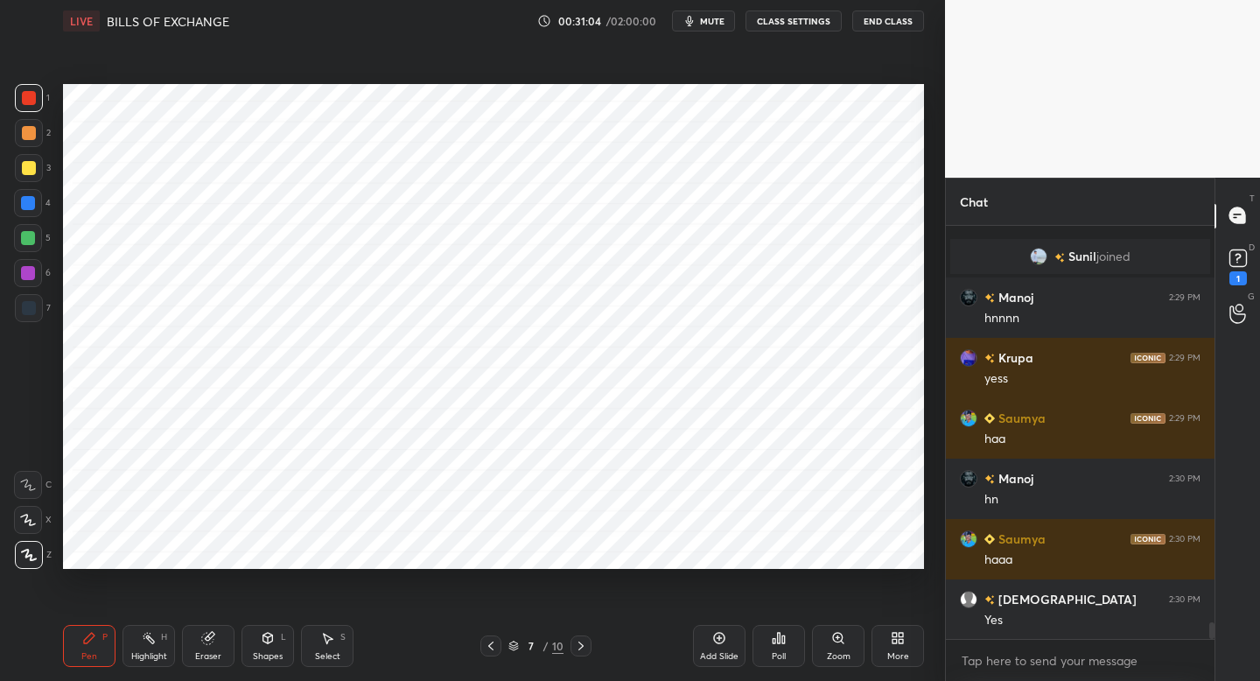
scroll to position [10022, 0]
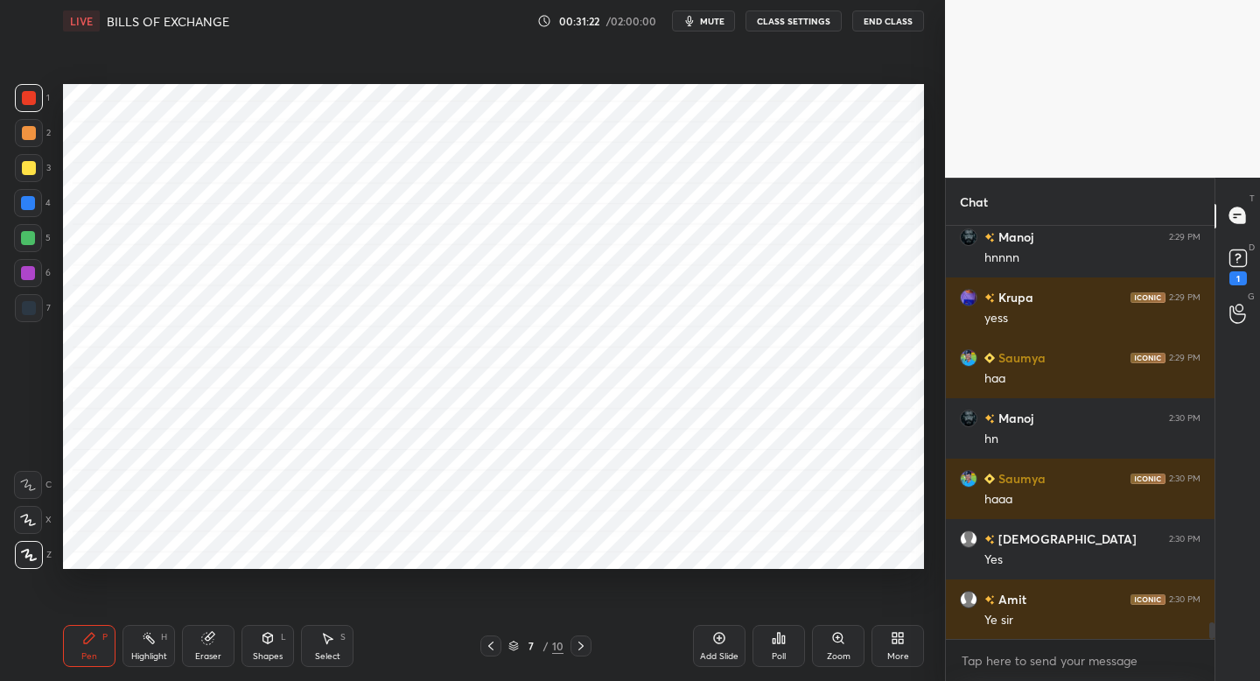
click at [694, 29] on button "mute" at bounding box center [703, 20] width 63 height 21
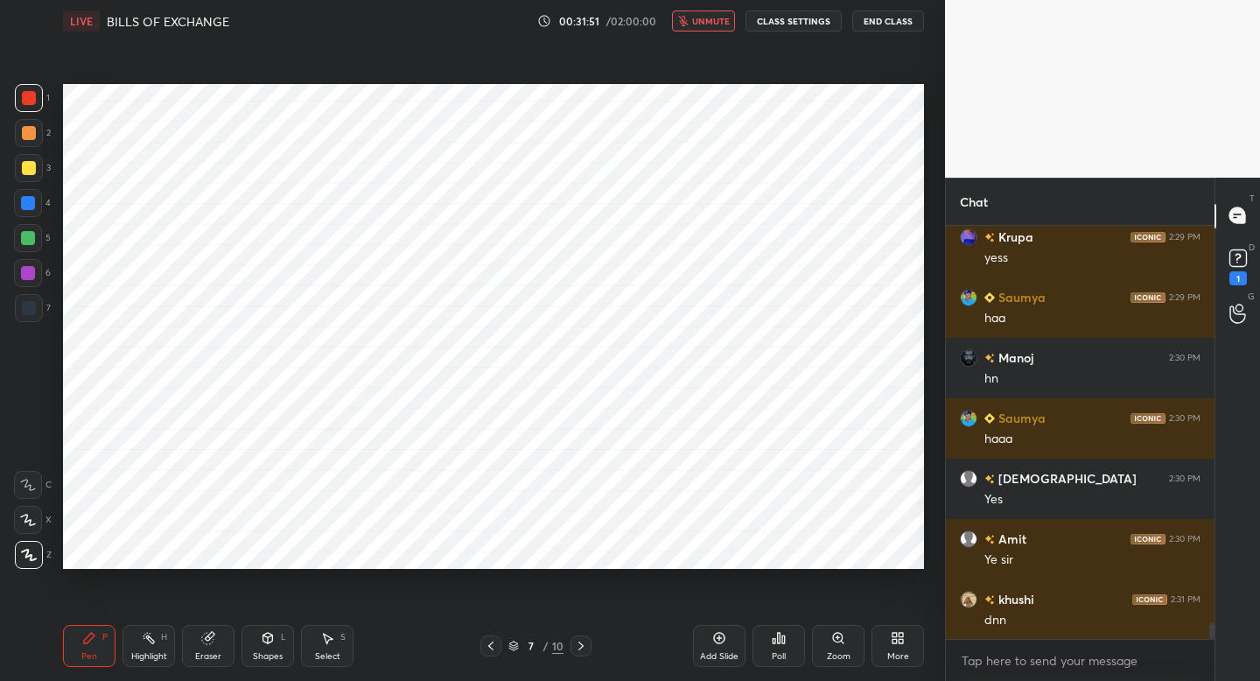
scroll to position [10174, 0]
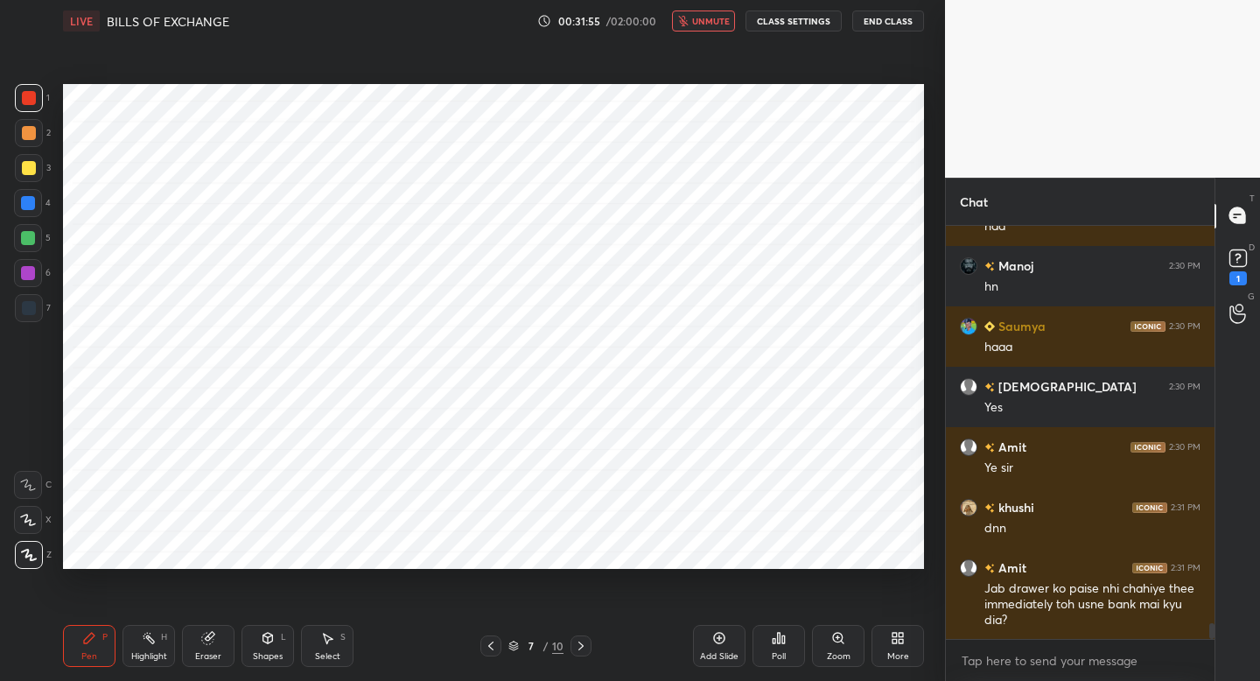
click at [700, 21] on span "unmute" at bounding box center [711, 21] width 38 height 12
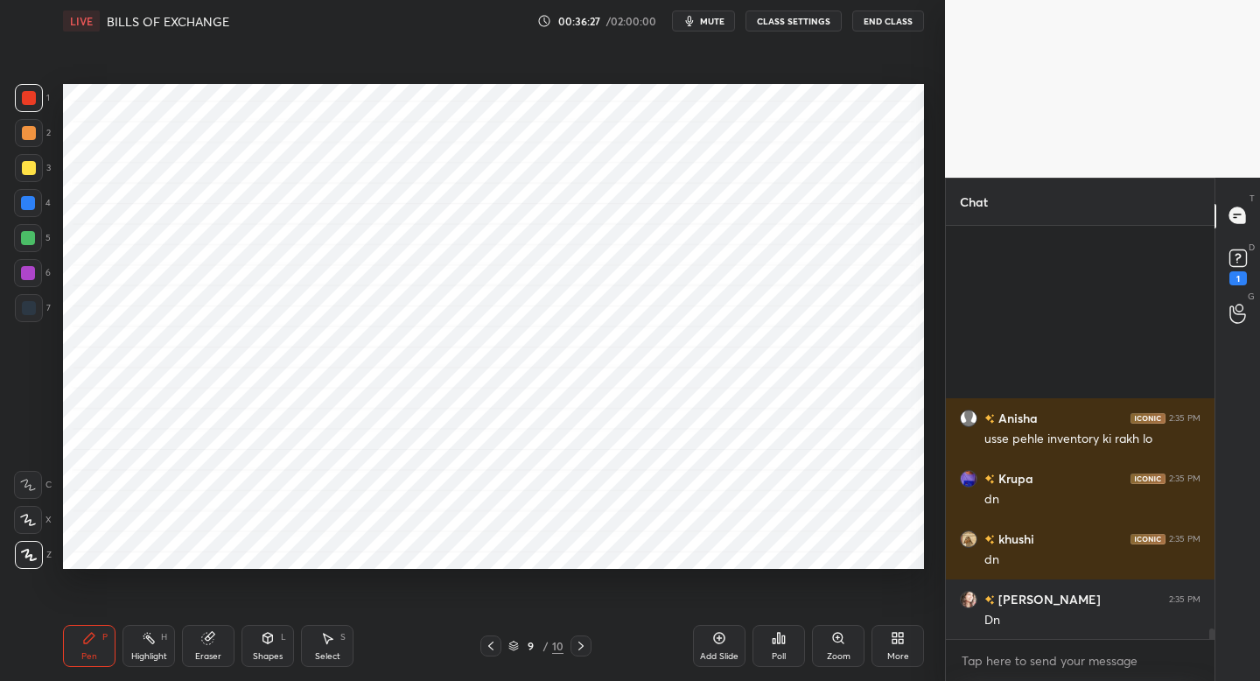
scroll to position [15924, 0]
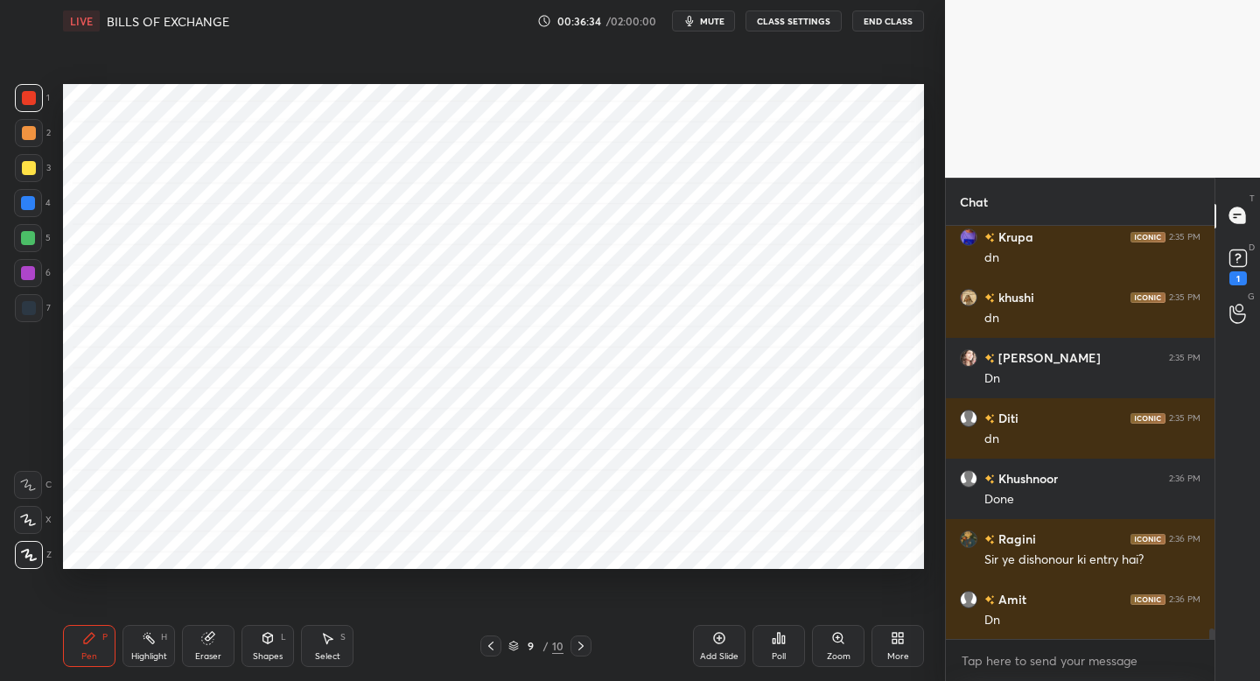
click at [896, 643] on icon at bounding box center [894, 641] width 4 height 4
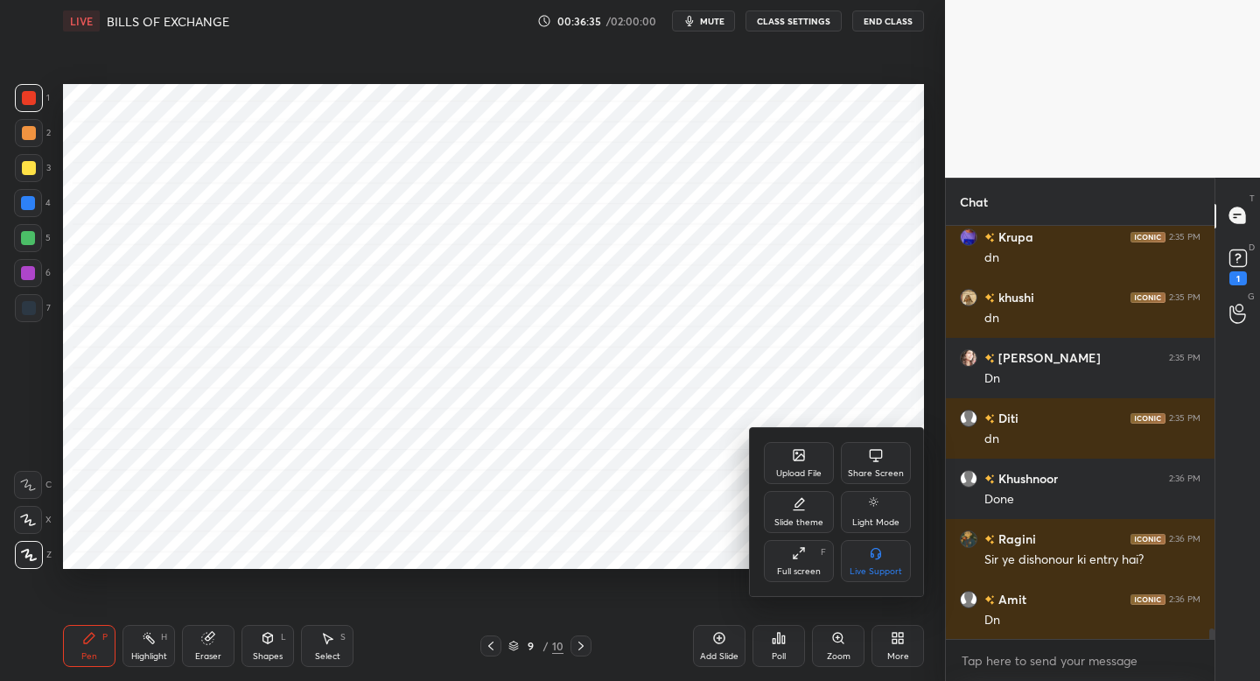
click at [786, 469] on div "Upload File" at bounding box center [798, 473] width 45 height 9
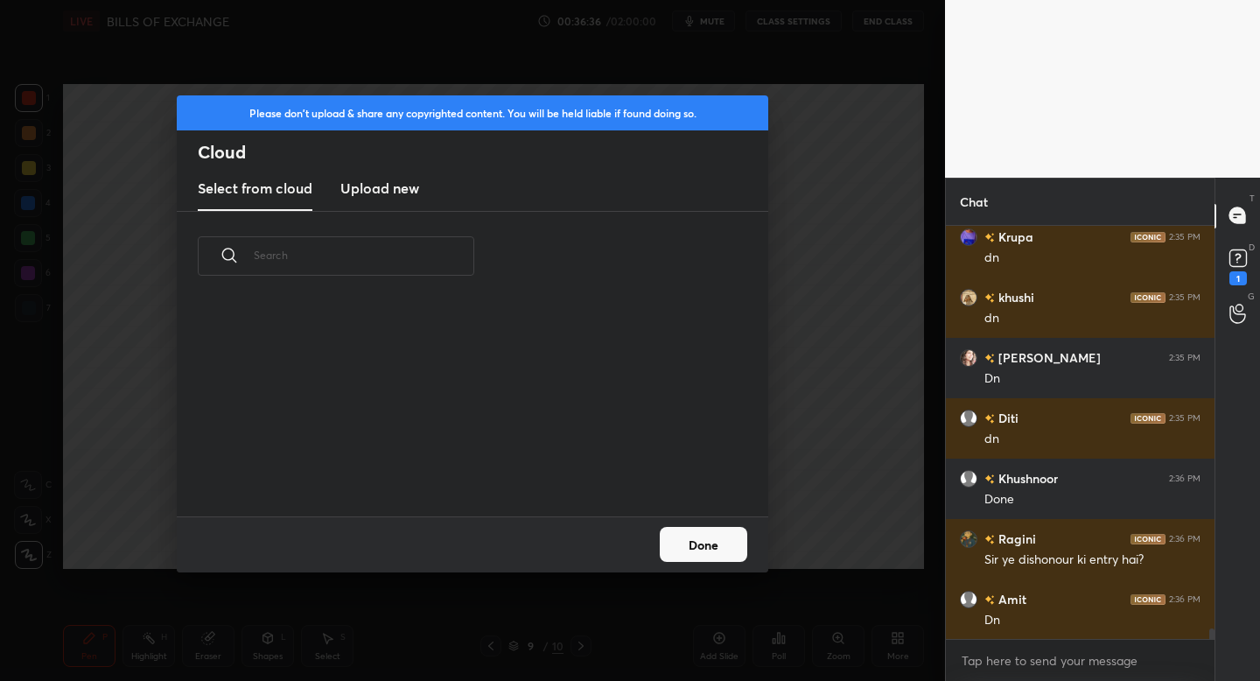
scroll to position [215, 562]
click at [399, 188] on h3 "Upload new" at bounding box center [379, 188] width 79 height 21
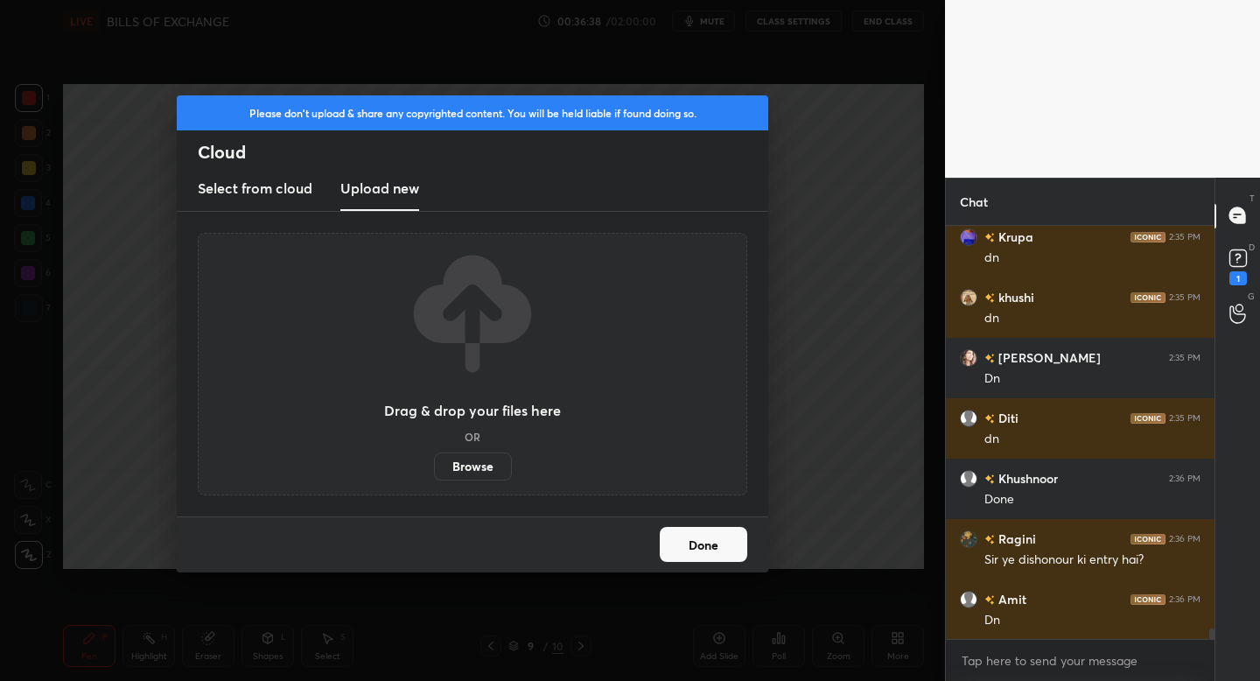
click at [479, 466] on label "Browse" at bounding box center [473, 466] width 78 height 28
click at [434, 466] on input "Browse" at bounding box center [434, 466] width 0 height 28
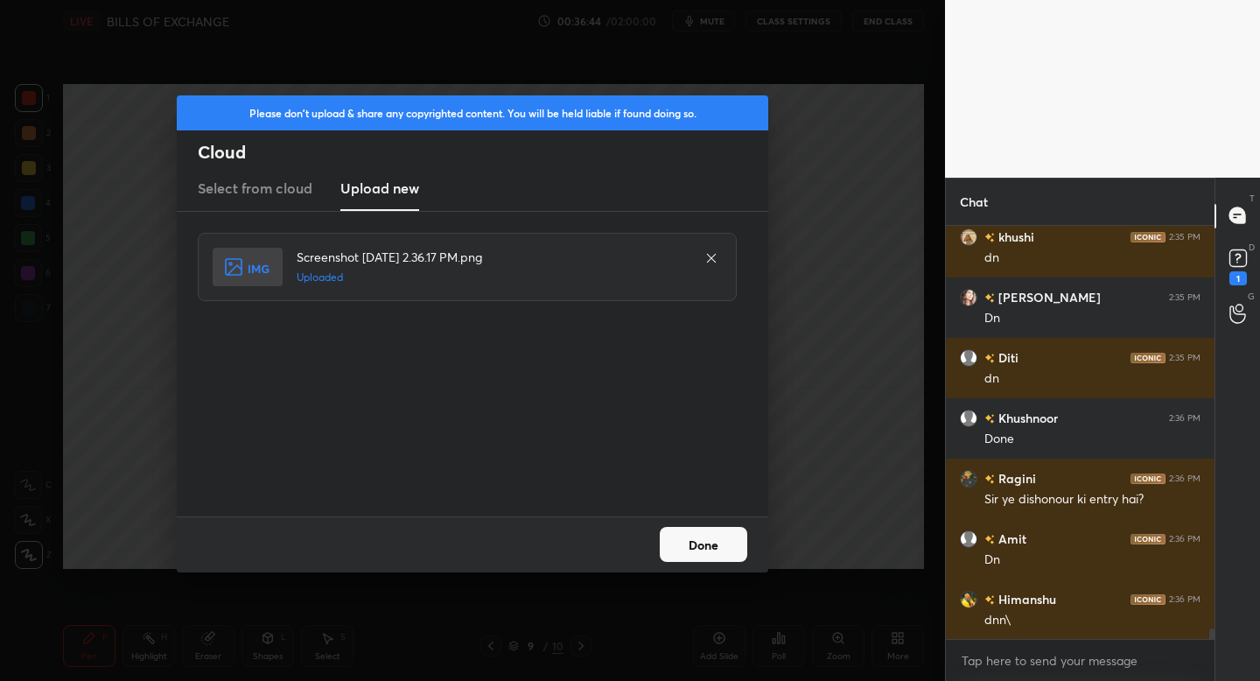
click at [690, 551] on button "Done" at bounding box center [703, 544] width 87 height 35
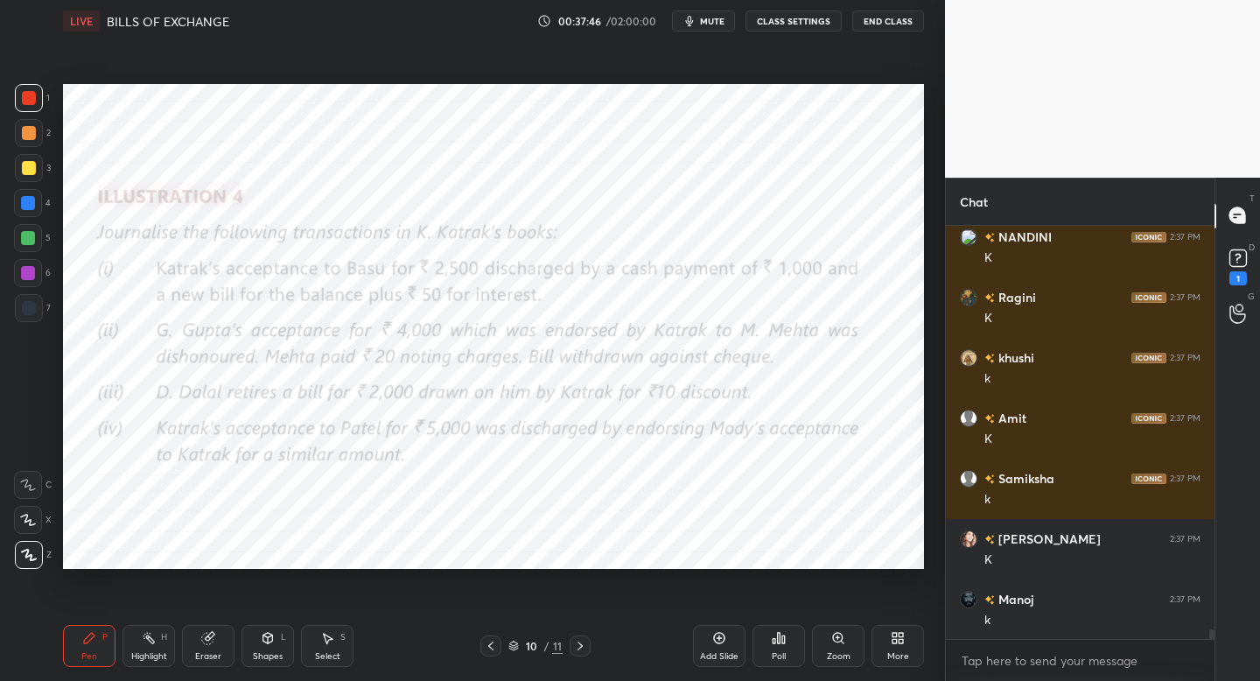
scroll to position [16649, 0]
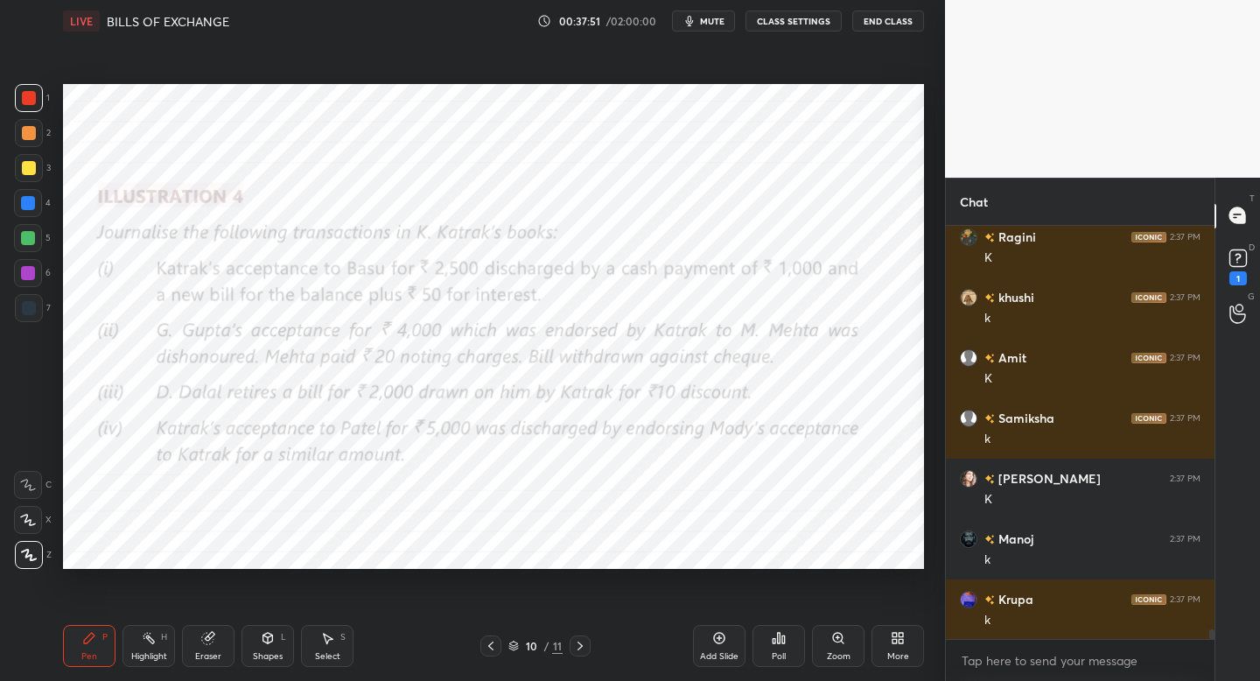
click at [268, 622] on div "Pen P Highlight H Eraser Shapes L Select S 10 / 11 Add Slide Poll Zoom More" at bounding box center [493, 646] width 861 height 70
click at [265, 649] on div "Shapes L" at bounding box center [267, 646] width 52 height 42
click at [84, 643] on div "Pen P" at bounding box center [89, 646] width 52 height 42
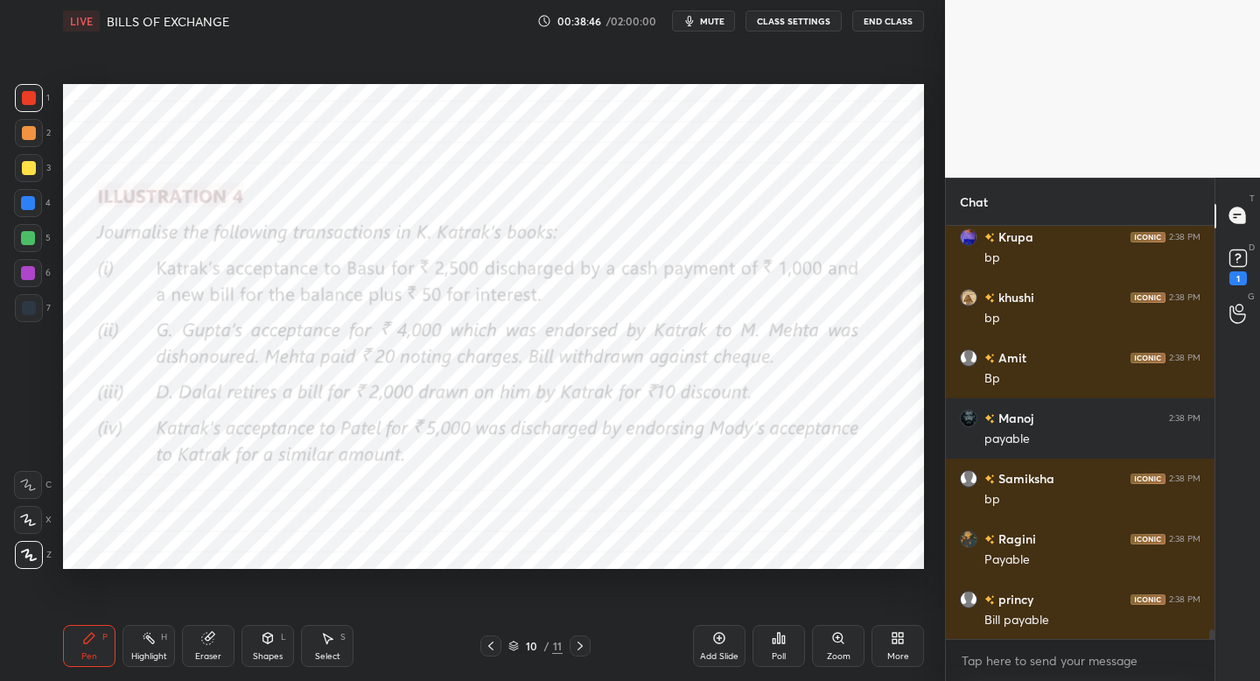
scroll to position [17313, 0]
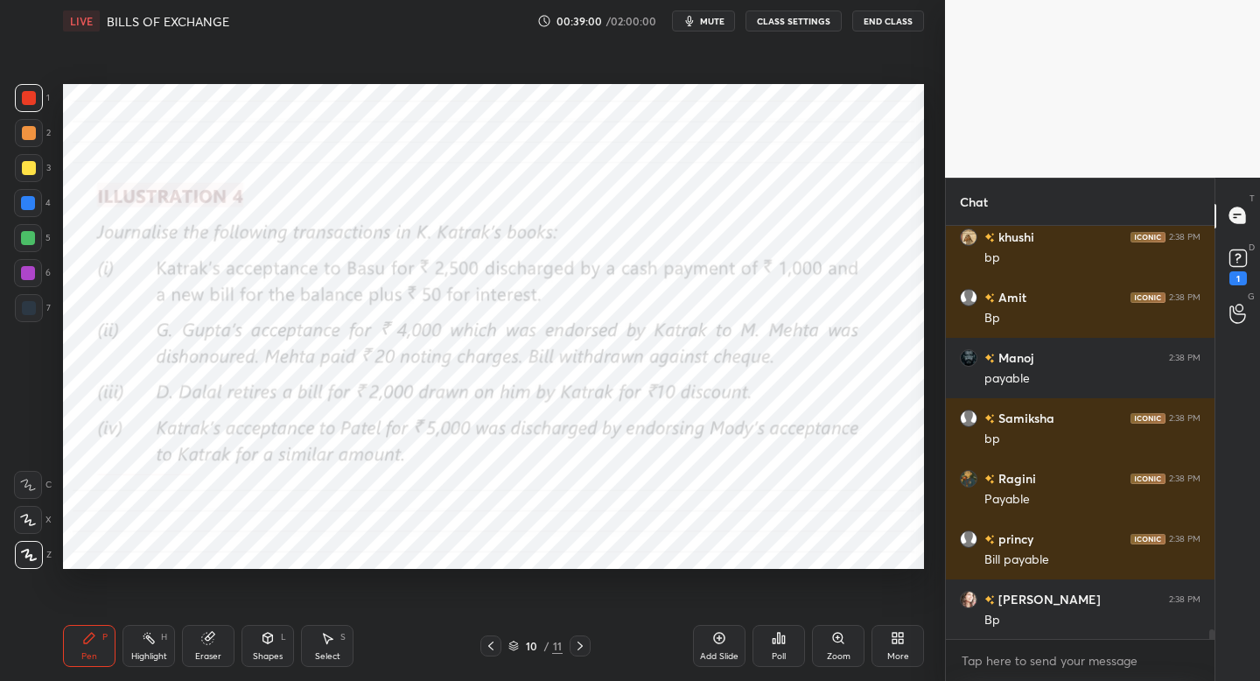
click at [708, 639] on div "Add Slide" at bounding box center [719, 646] width 52 height 42
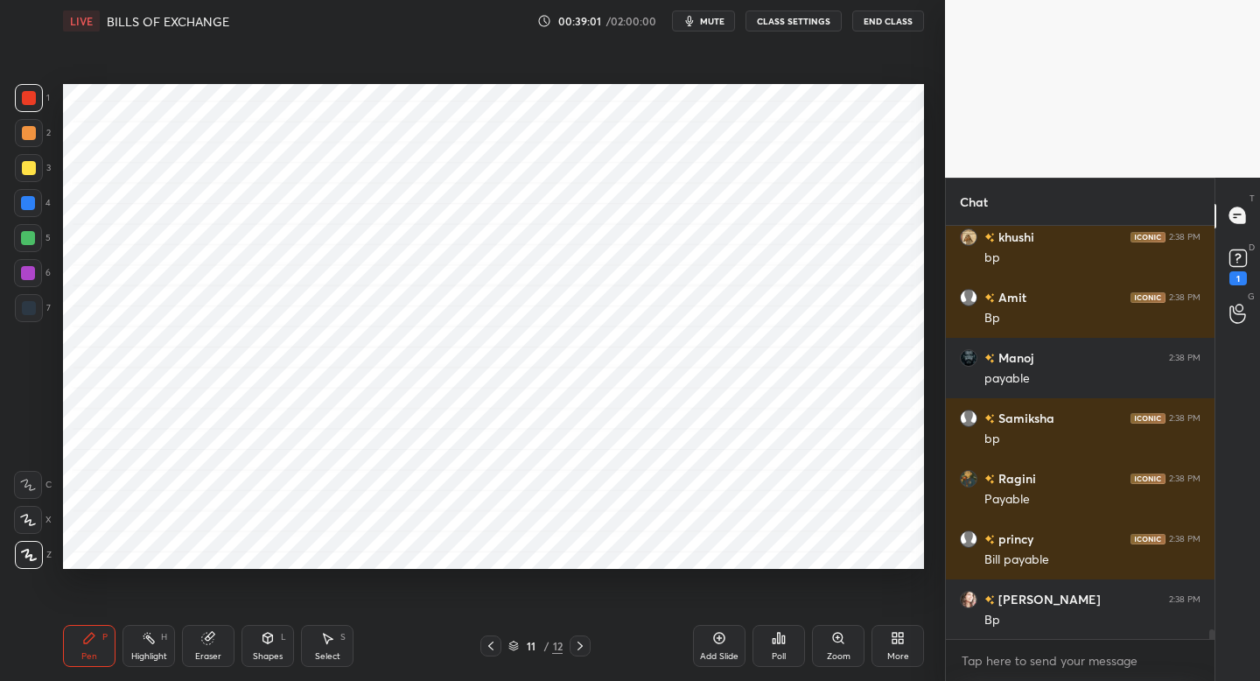
click at [29, 314] on div at bounding box center [29, 308] width 14 height 14
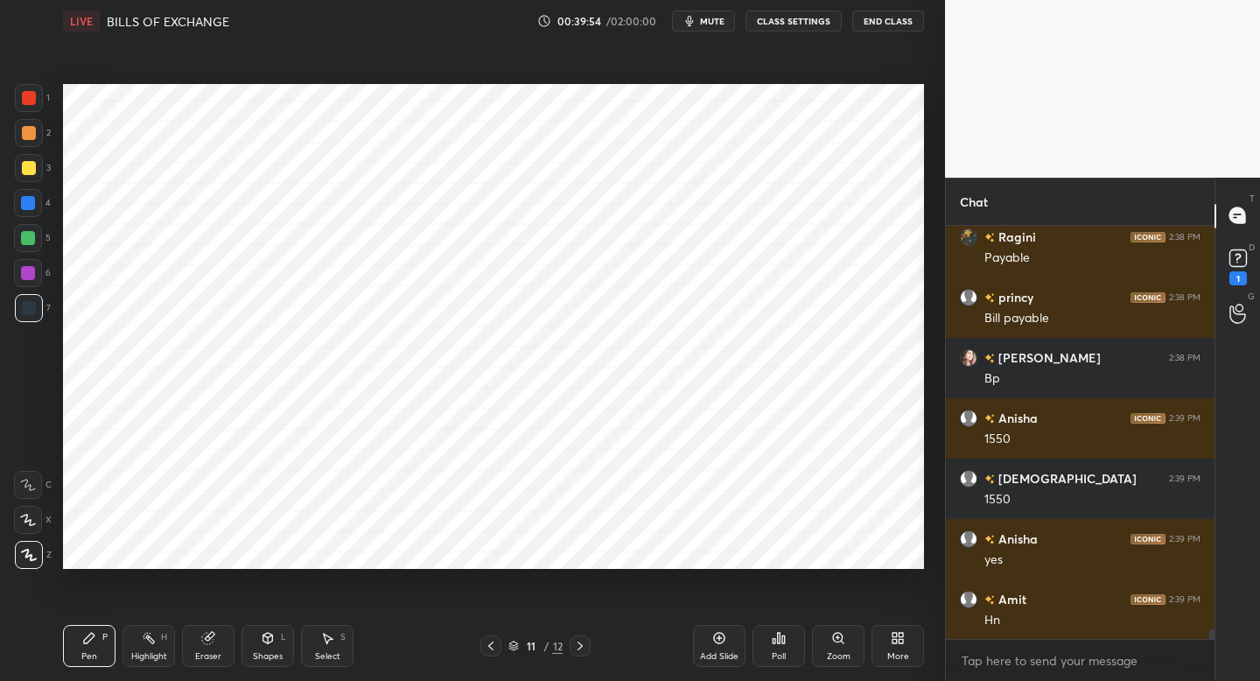
scroll to position [17614, 0]
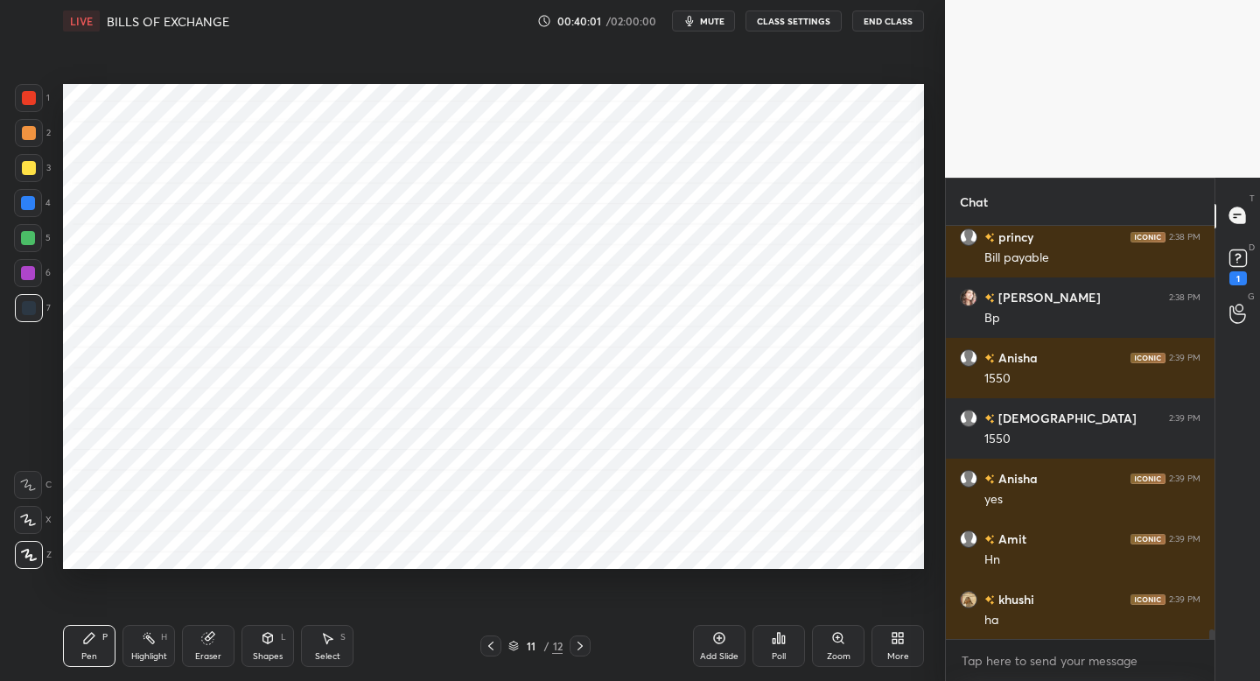
click at [28, 276] on div at bounding box center [28, 273] width 14 height 14
click at [485, 651] on div at bounding box center [490, 645] width 21 height 21
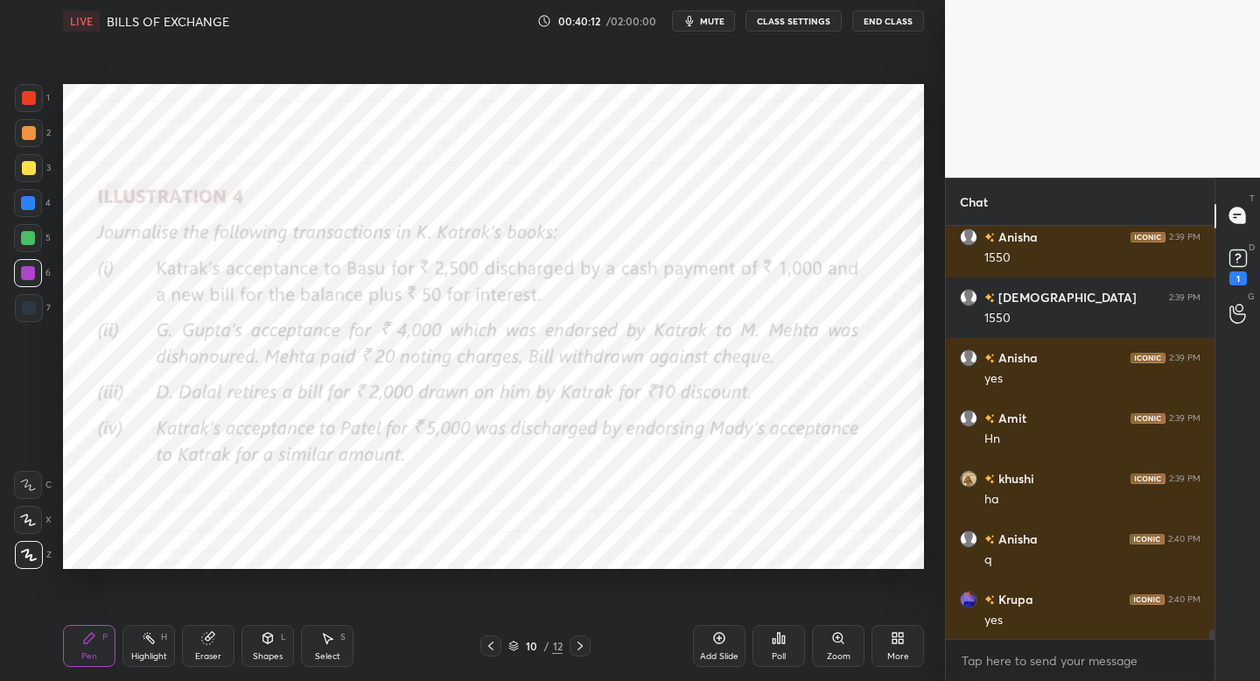
scroll to position [17795, 0]
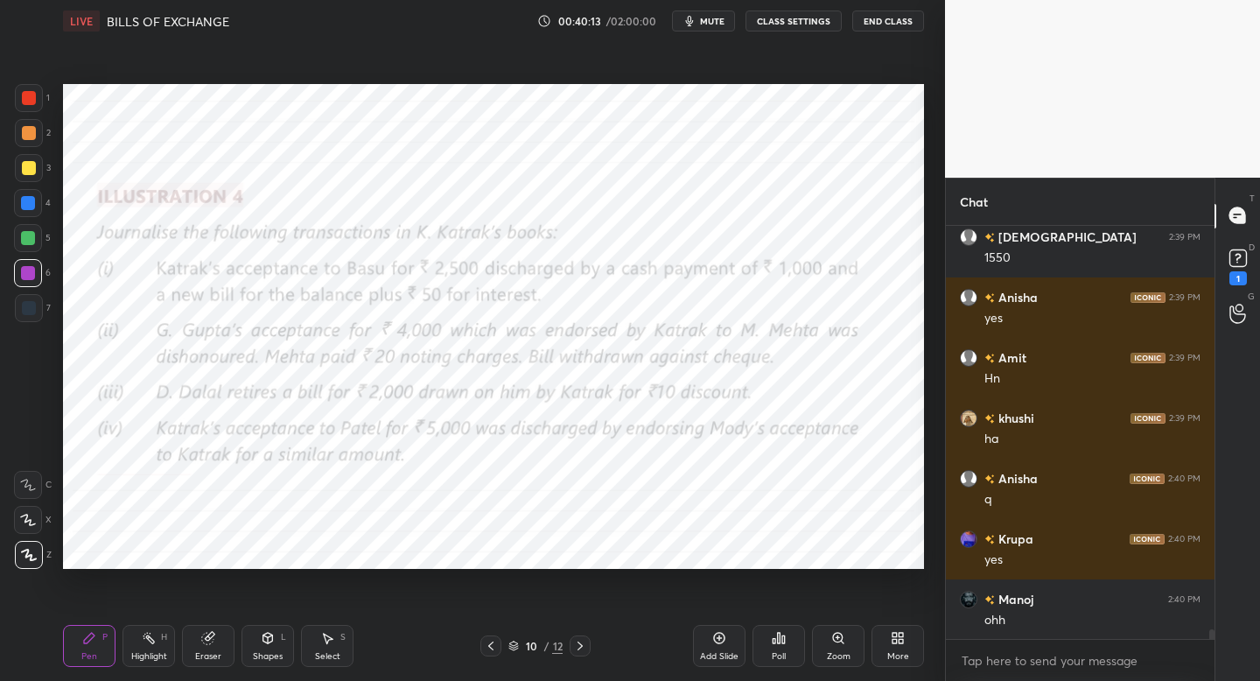
click at [582, 653] on div at bounding box center [579, 645] width 21 height 21
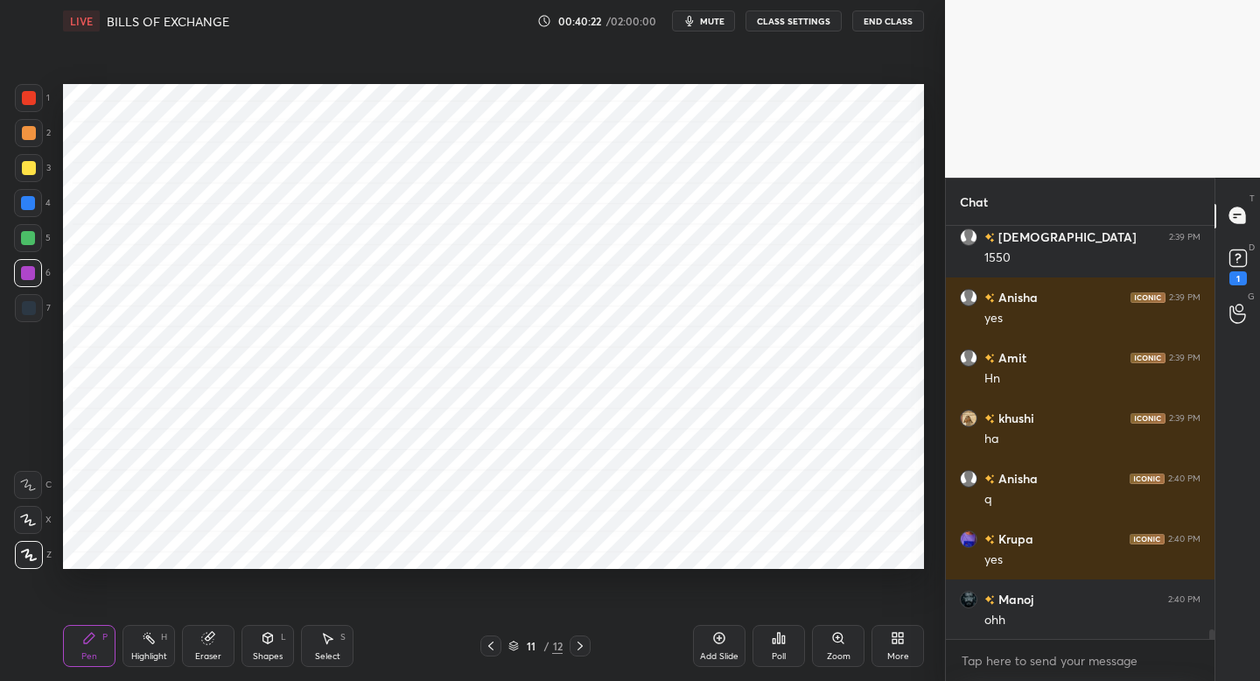
click at [16, 202] on div at bounding box center [28, 203] width 28 height 28
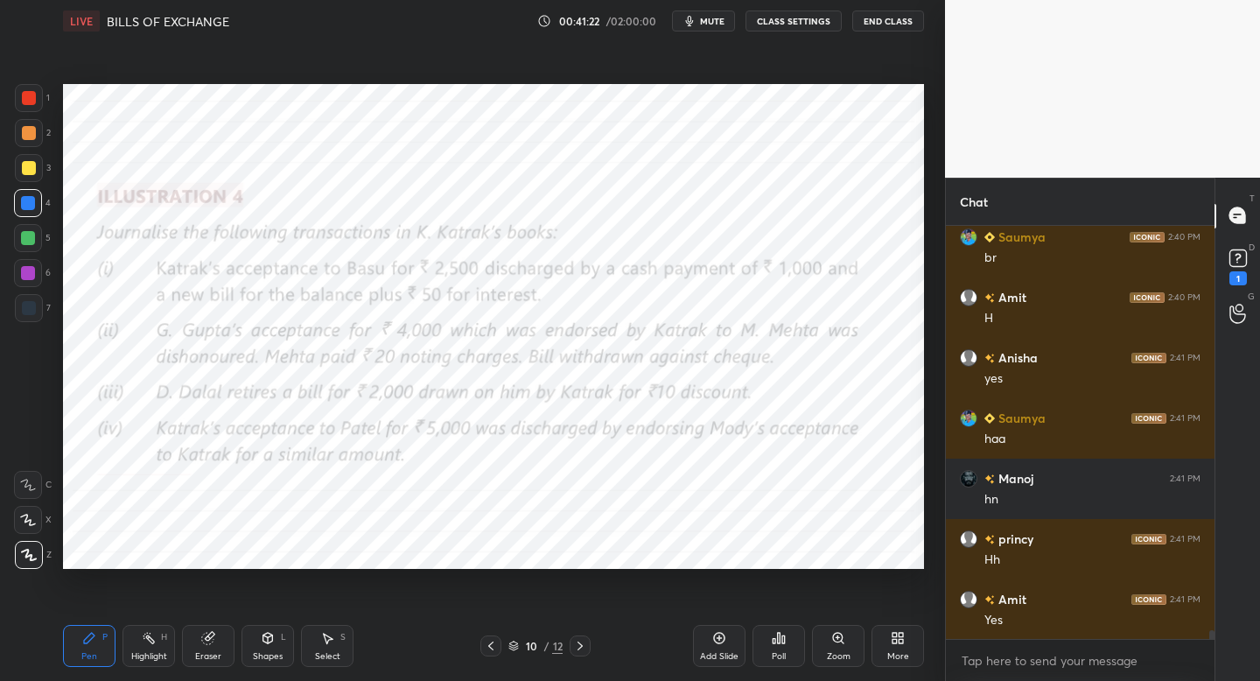
scroll to position [18399, 0]
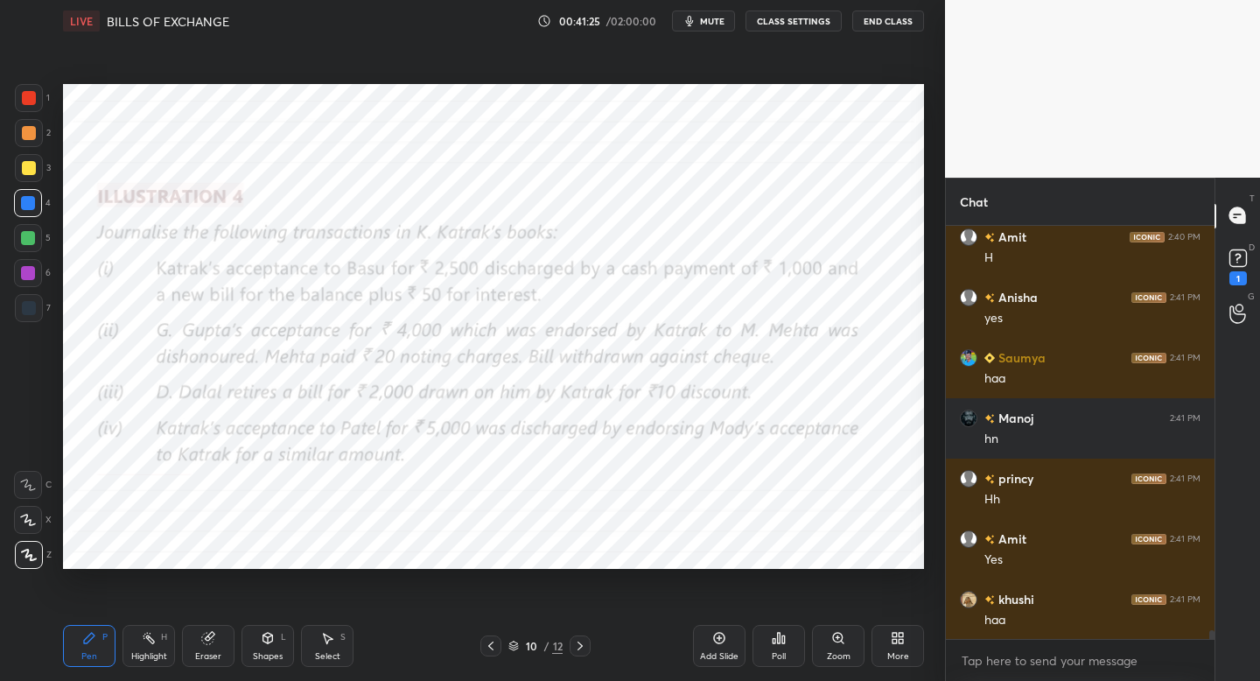
click at [577, 645] on icon at bounding box center [580, 646] width 14 height 14
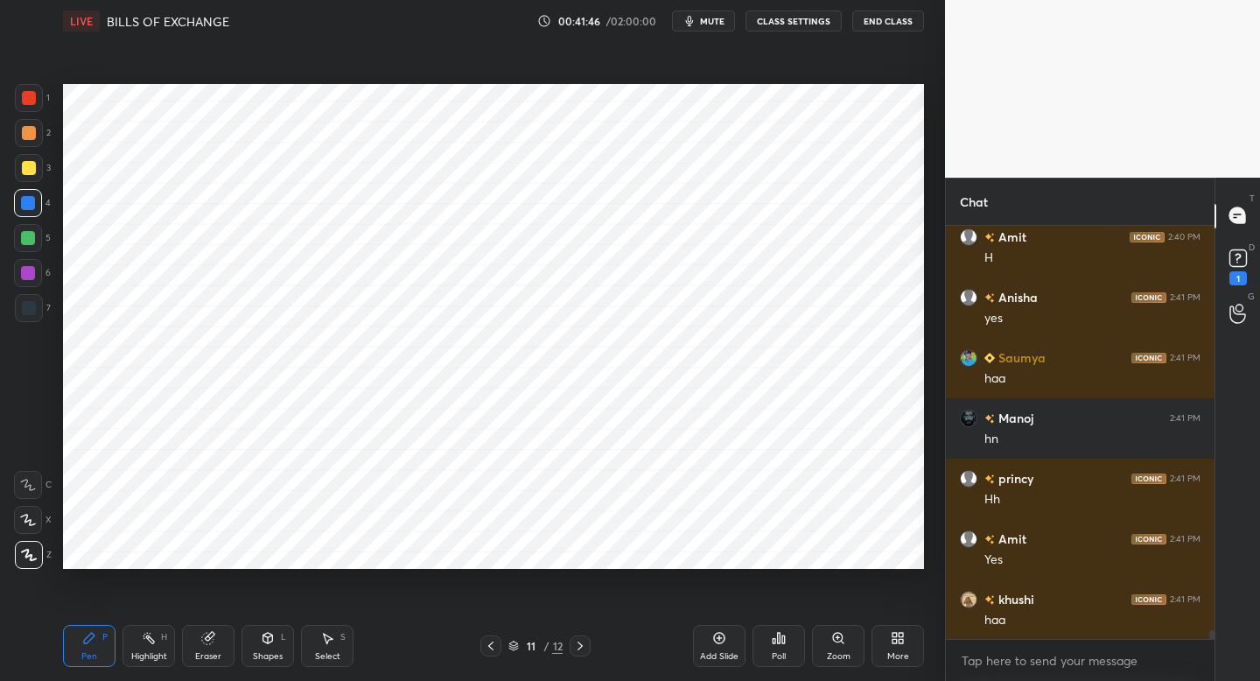
click at [31, 318] on div at bounding box center [29, 308] width 28 height 28
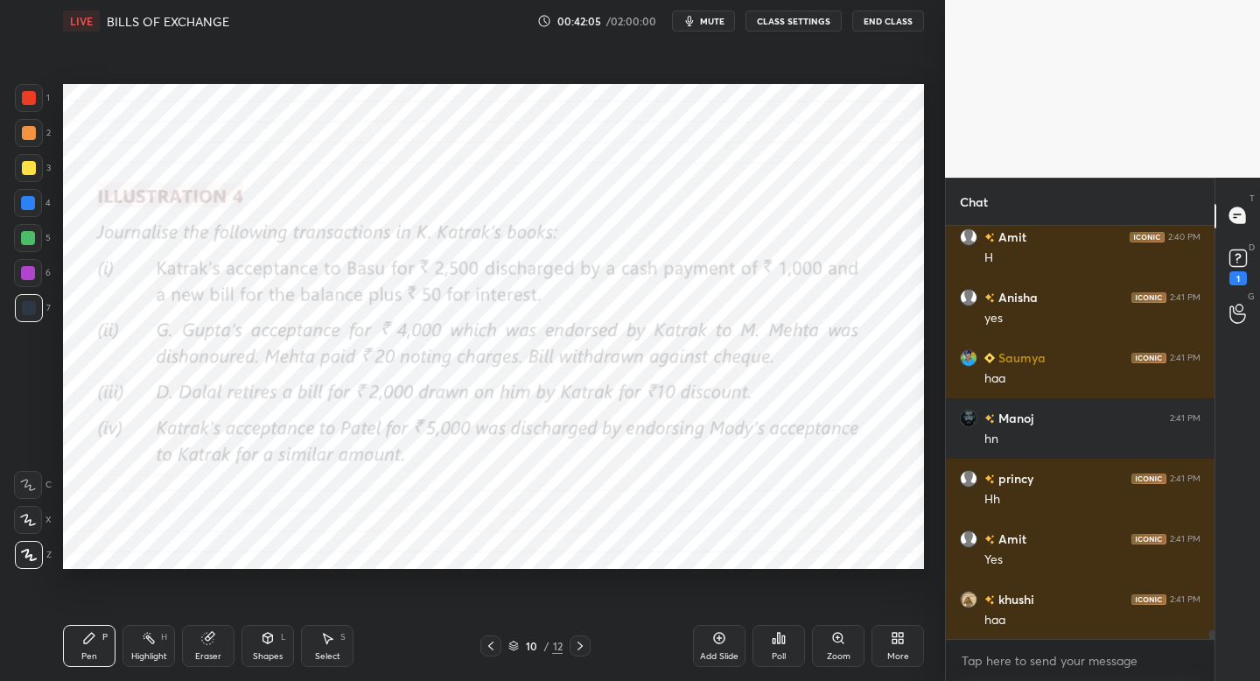
scroll to position [18441, 0]
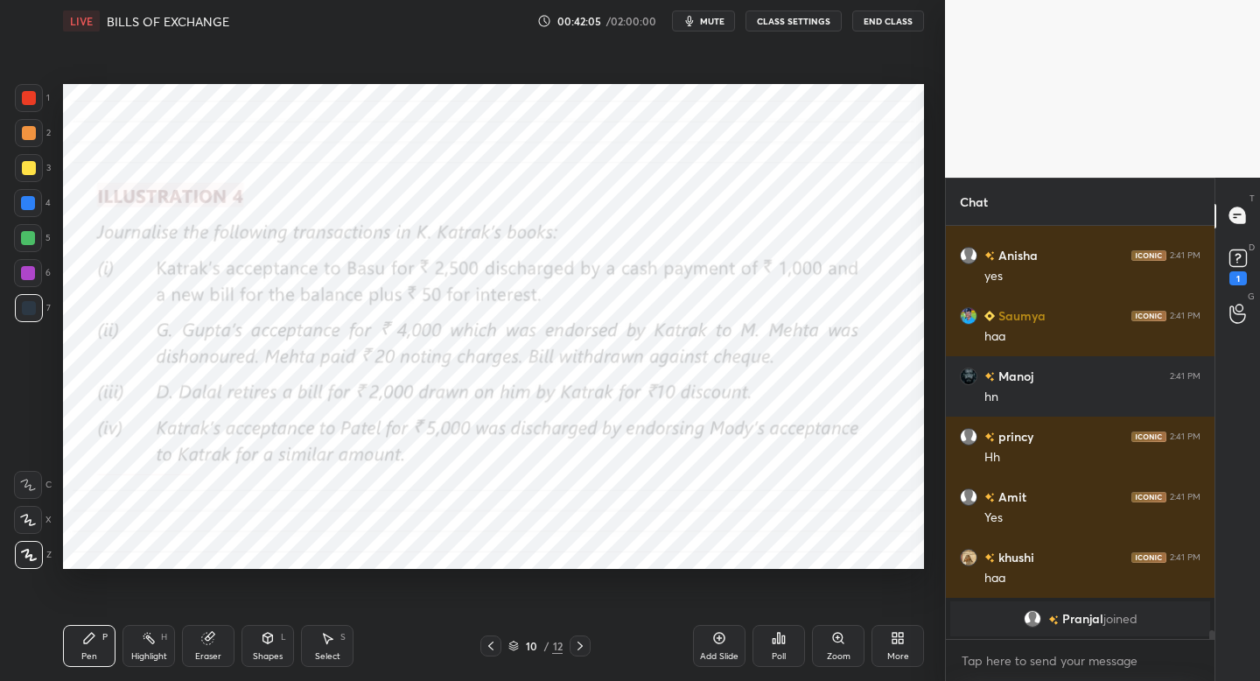
click at [563, 652] on div "10 / 12" at bounding box center [535, 645] width 110 height 21
click at [578, 653] on div "Pen P Highlight H Eraser Shapes L Select S 10 / 12 Add Slide Poll Zoom More" at bounding box center [493, 646] width 861 height 70
click at [580, 646] on icon at bounding box center [580, 646] width 14 height 14
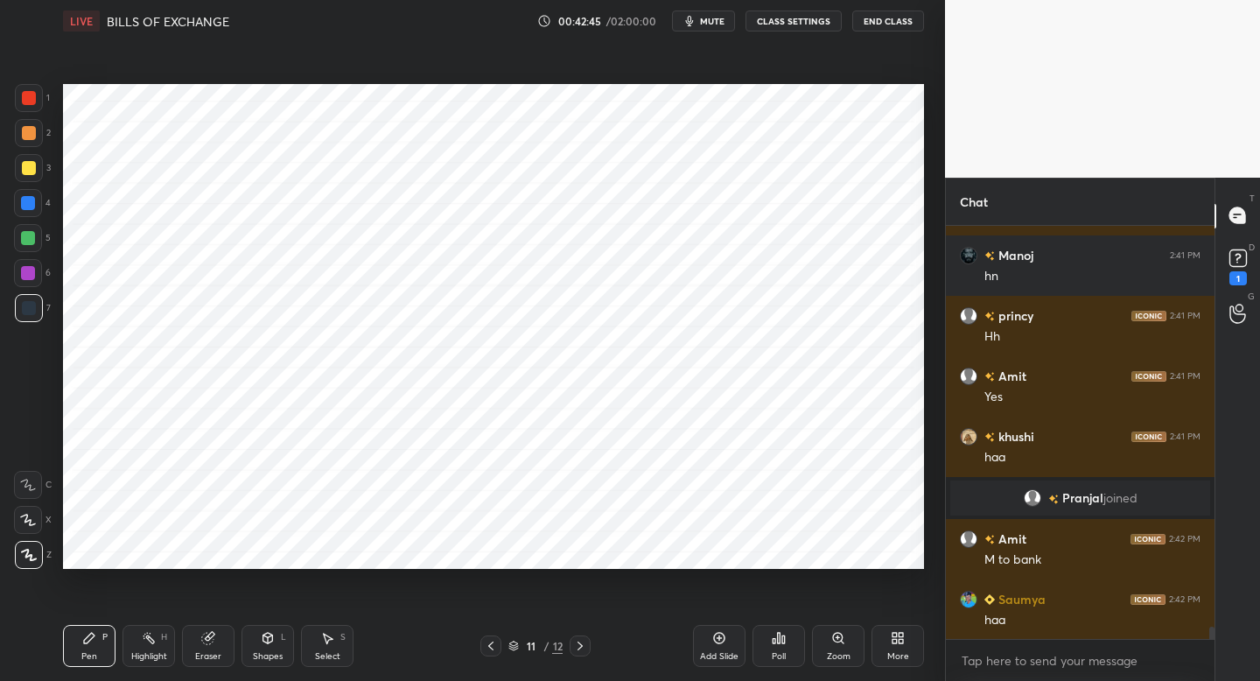
scroll to position [13841, 0]
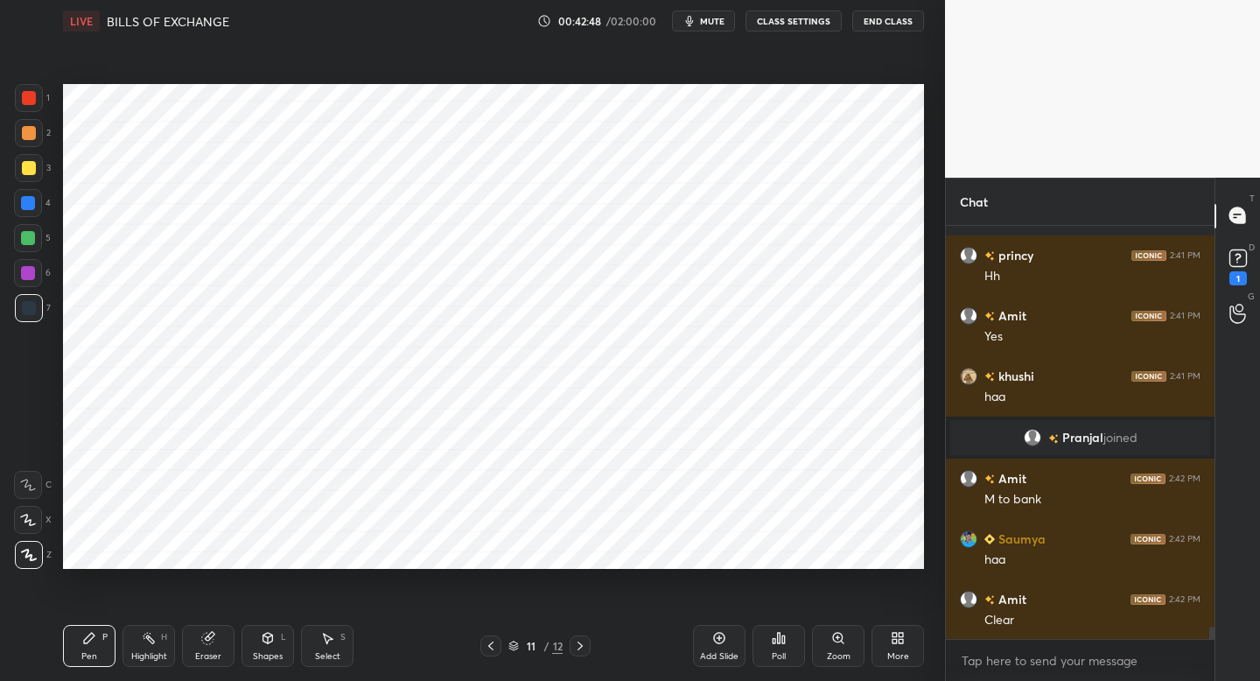
click at [485, 649] on icon at bounding box center [491, 646] width 14 height 14
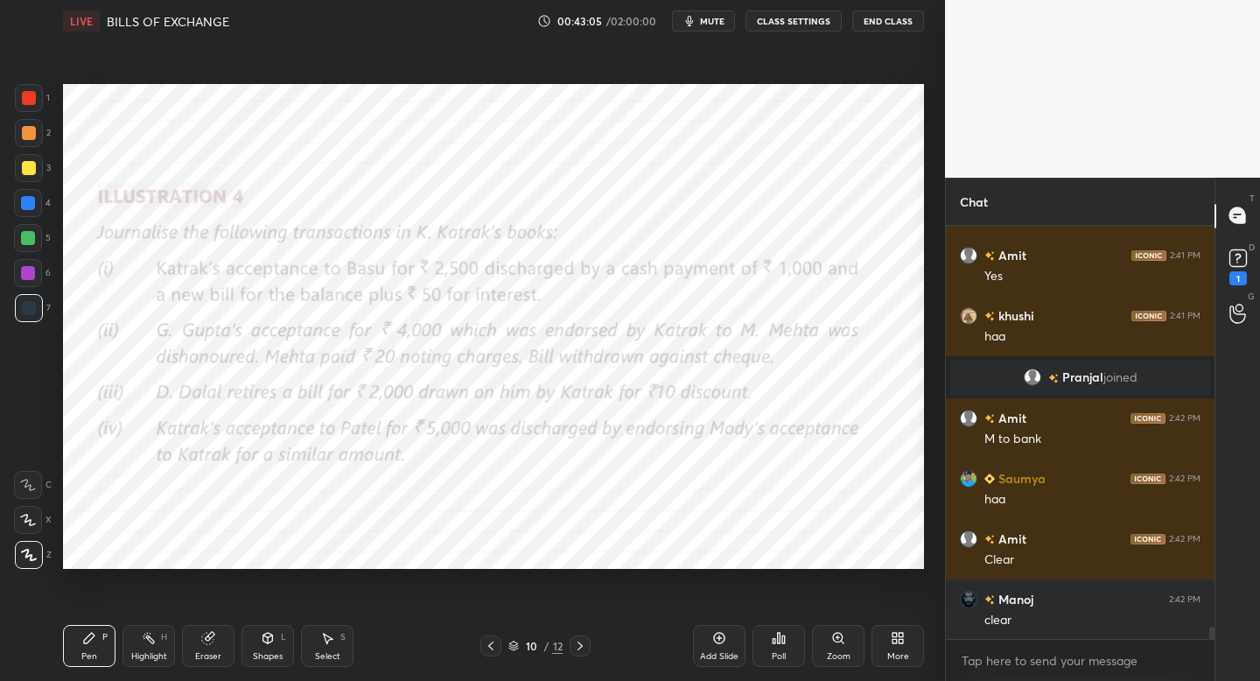
scroll to position [13962, 0]
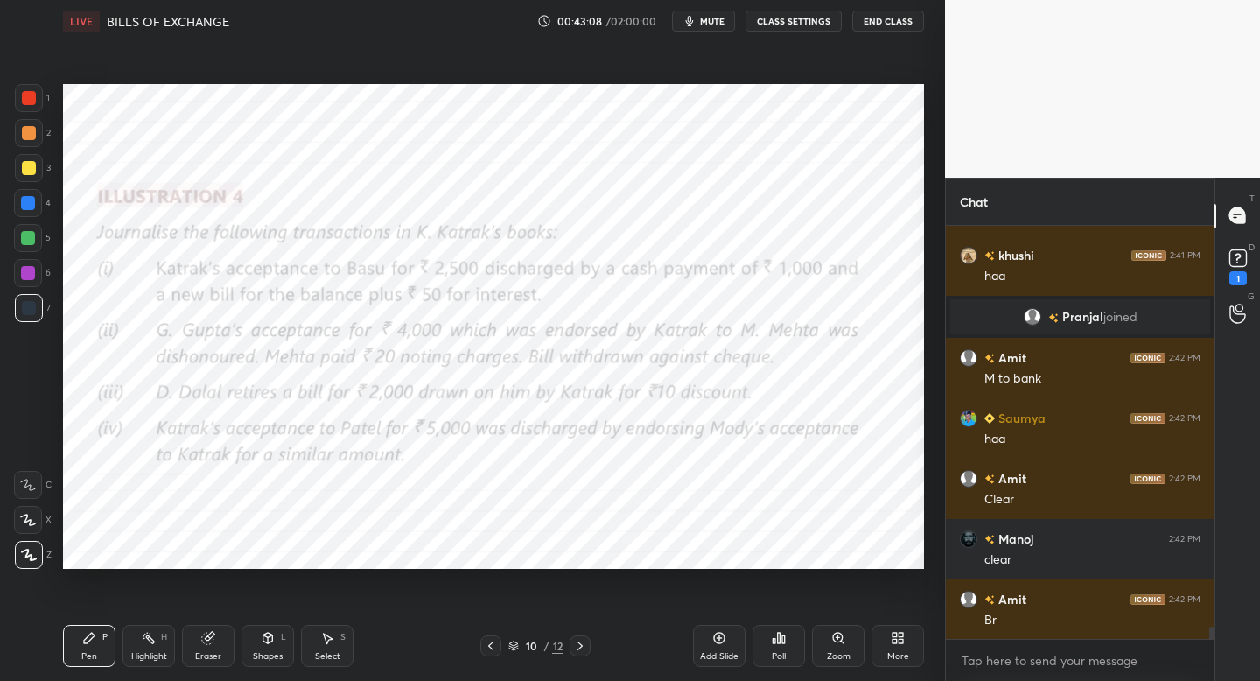
click at [582, 653] on div at bounding box center [579, 645] width 21 height 21
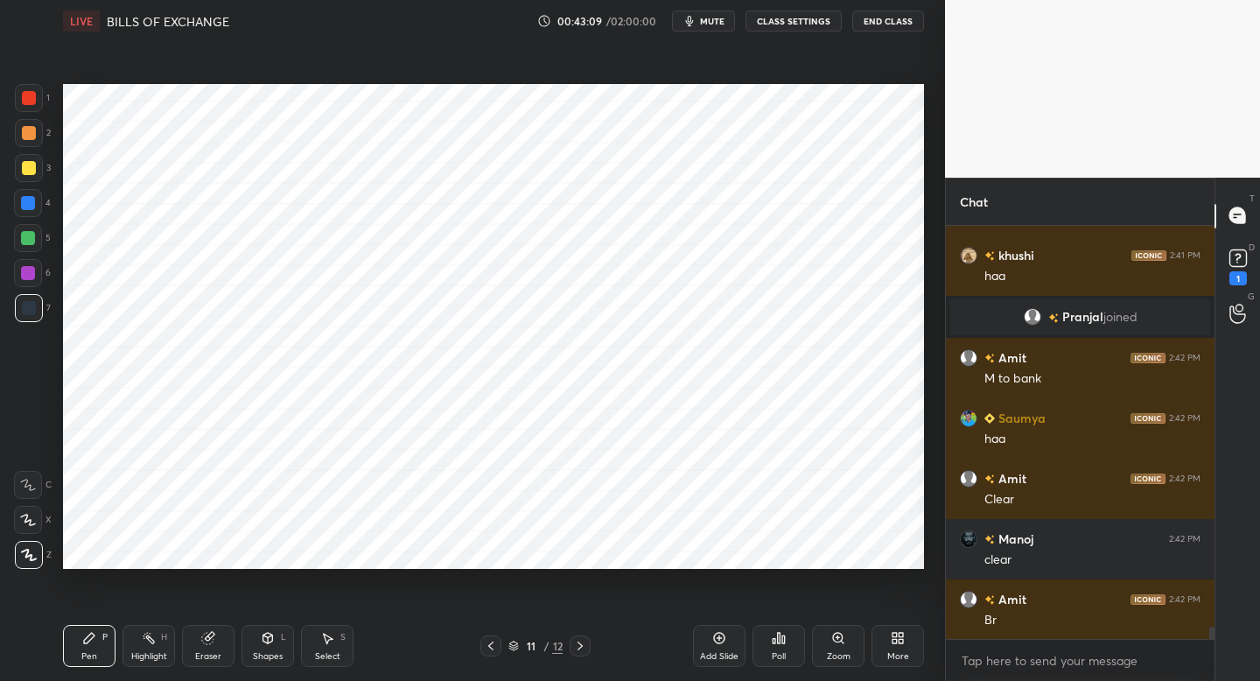
click at [714, 637] on icon at bounding box center [719, 637] width 11 height 11
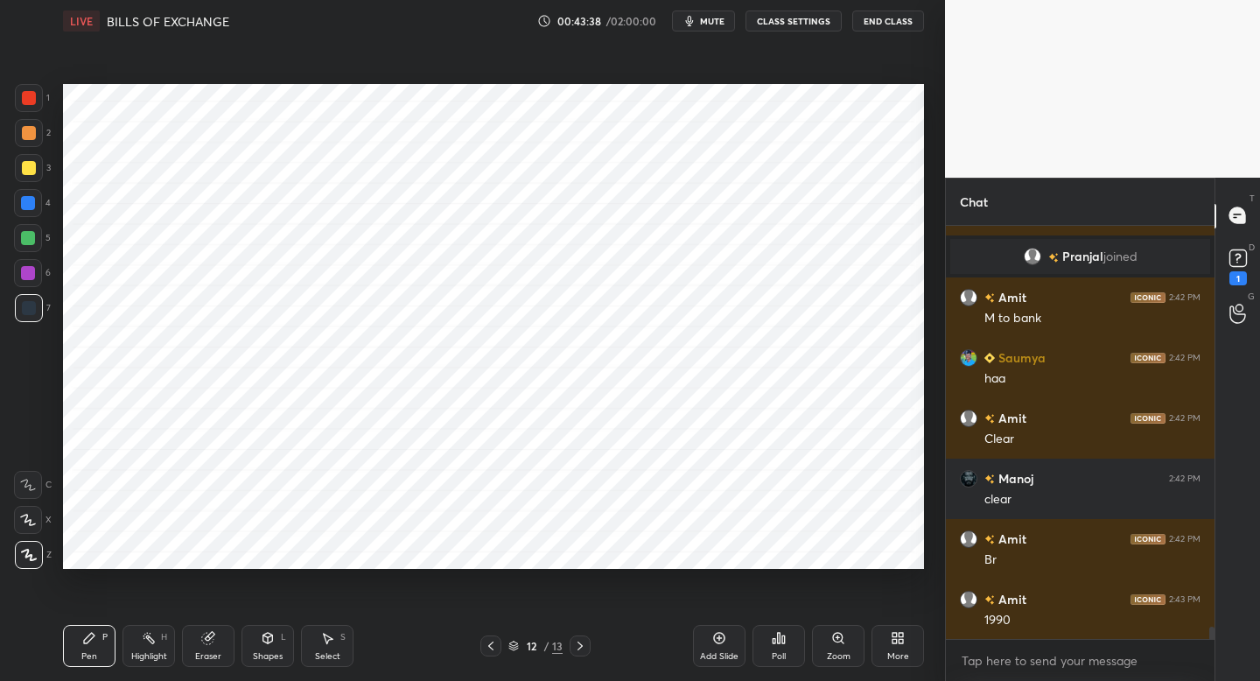
click at [33, 277] on div at bounding box center [28, 273] width 14 height 14
click at [38, 281] on div at bounding box center [28, 273] width 28 height 28
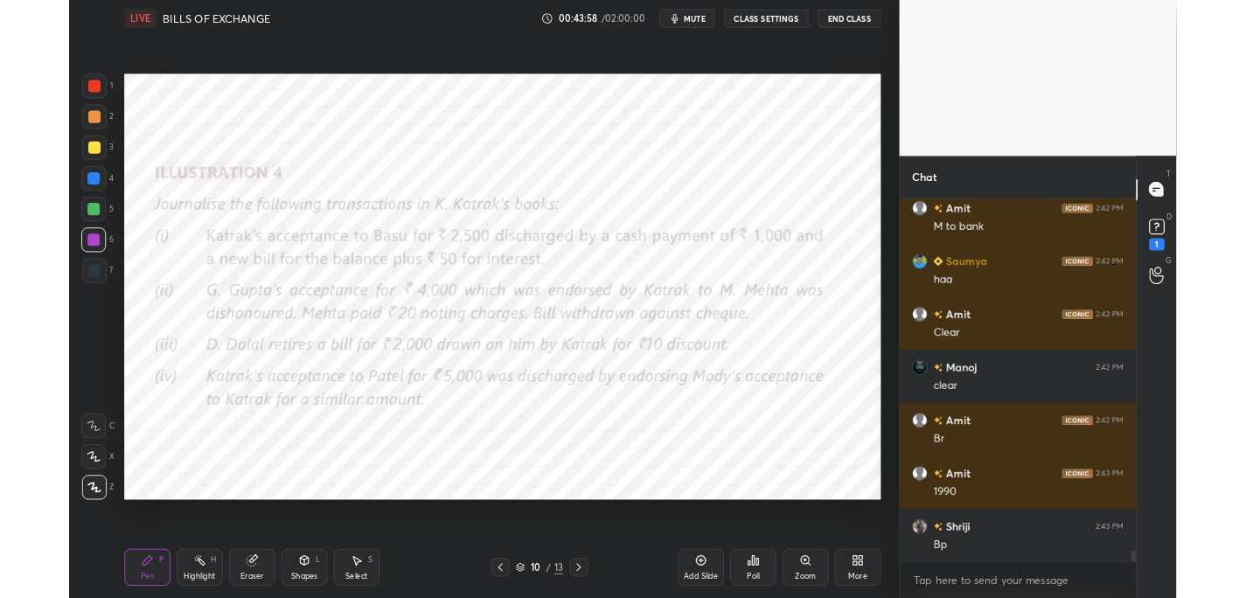
scroll to position [14143, 0]
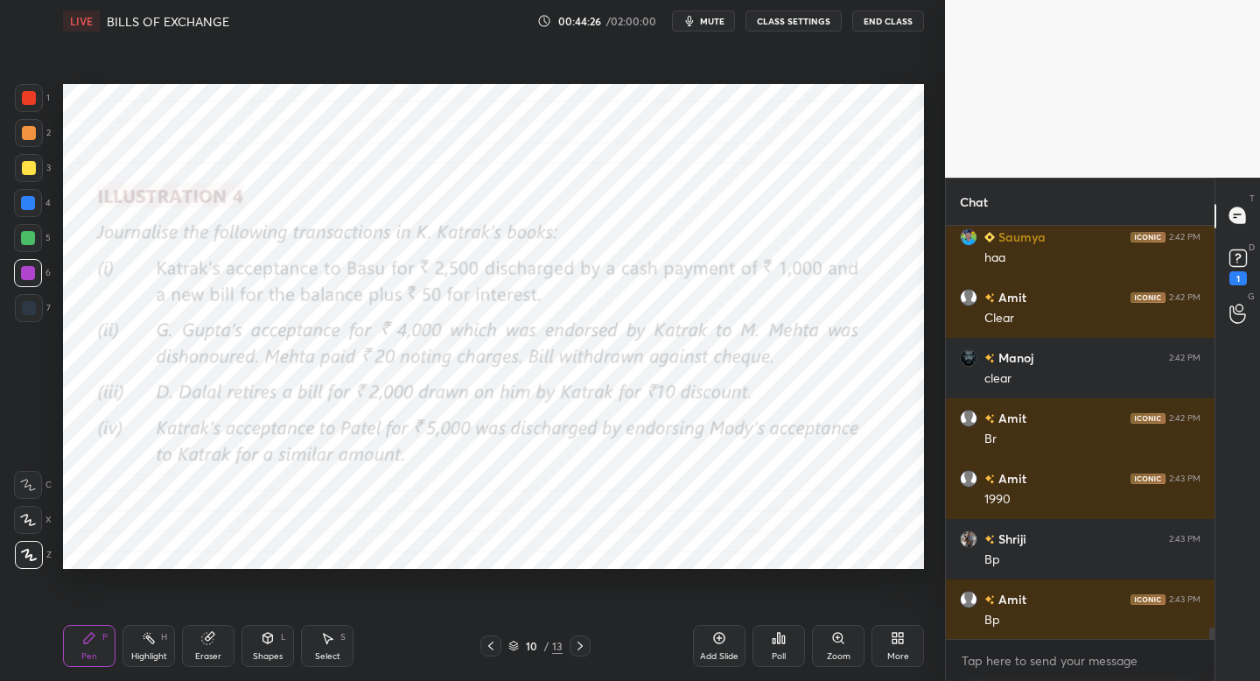
click at [585, 644] on icon at bounding box center [580, 646] width 14 height 14
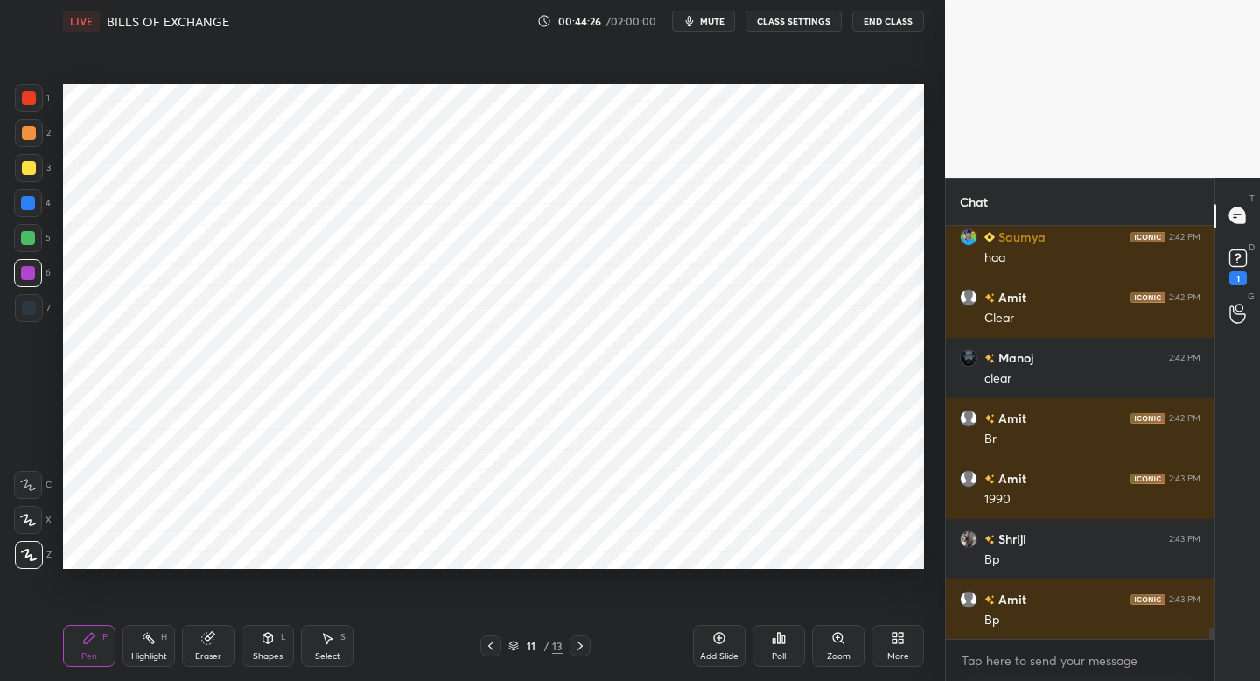
click at [580, 647] on icon at bounding box center [580, 646] width 14 height 14
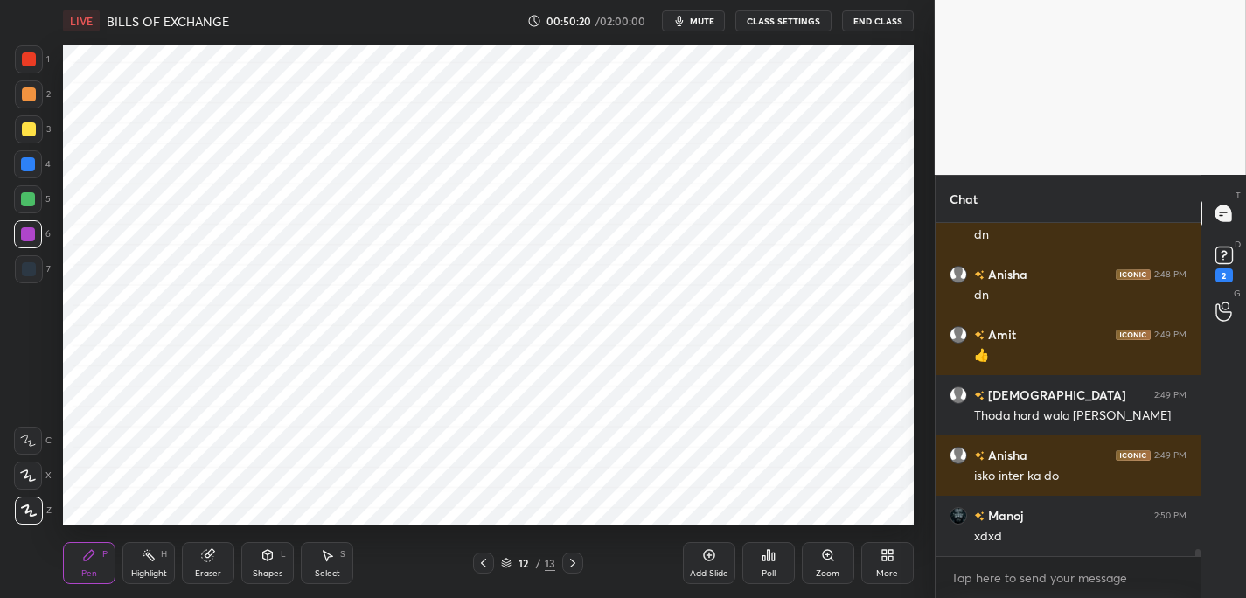
scroll to position [15108, 0]
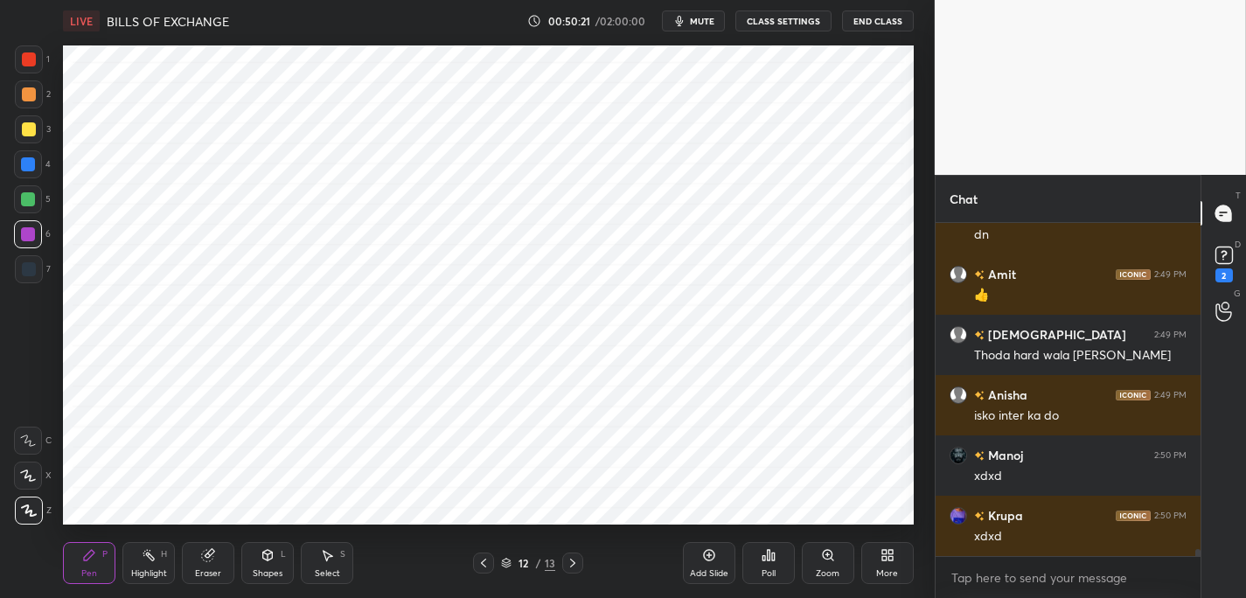
click at [883, 552] on icon at bounding box center [885, 552] width 4 height 4
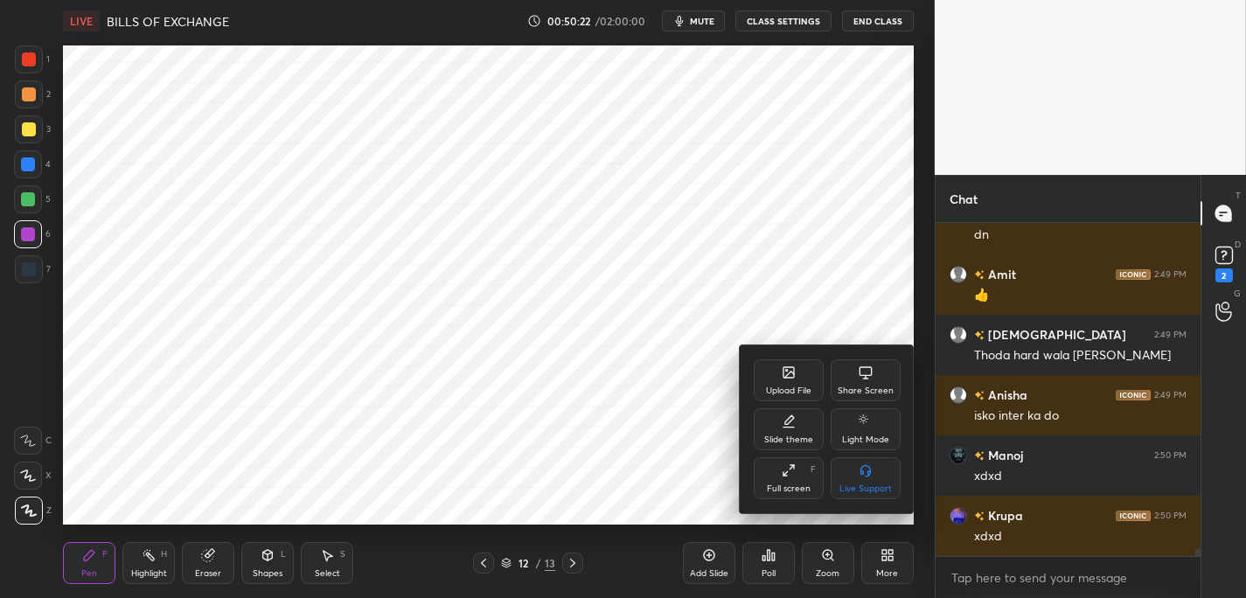
click at [794, 387] on div "Upload File" at bounding box center [788, 391] width 45 height 9
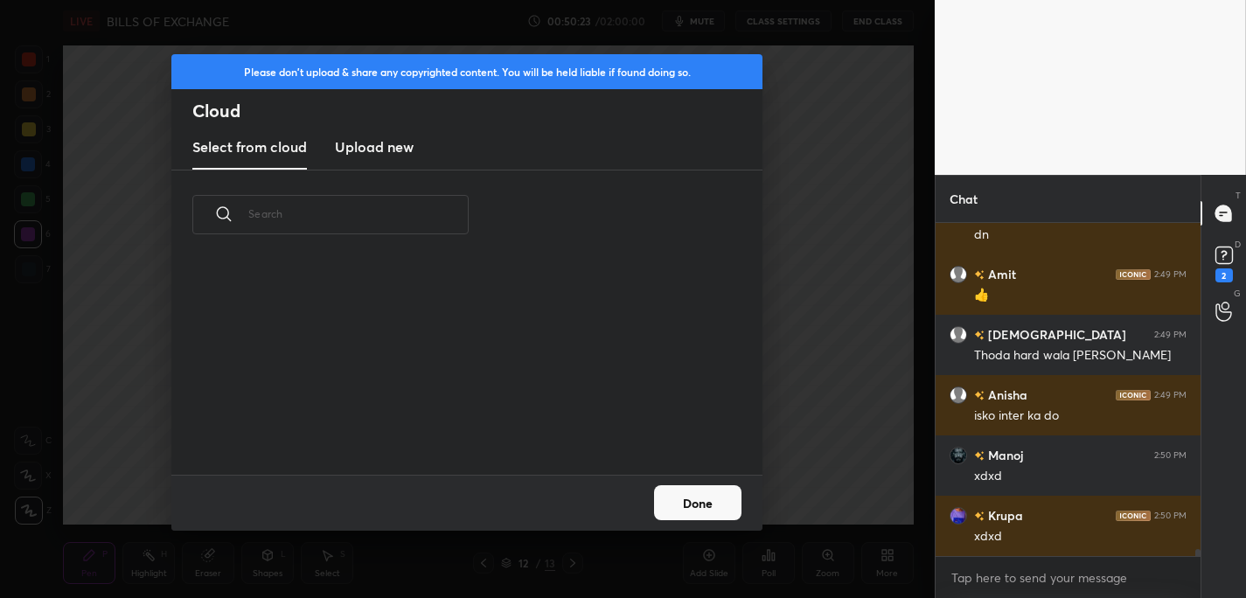
scroll to position [215, 562]
click at [381, 154] on h3 "Upload new" at bounding box center [374, 146] width 79 height 21
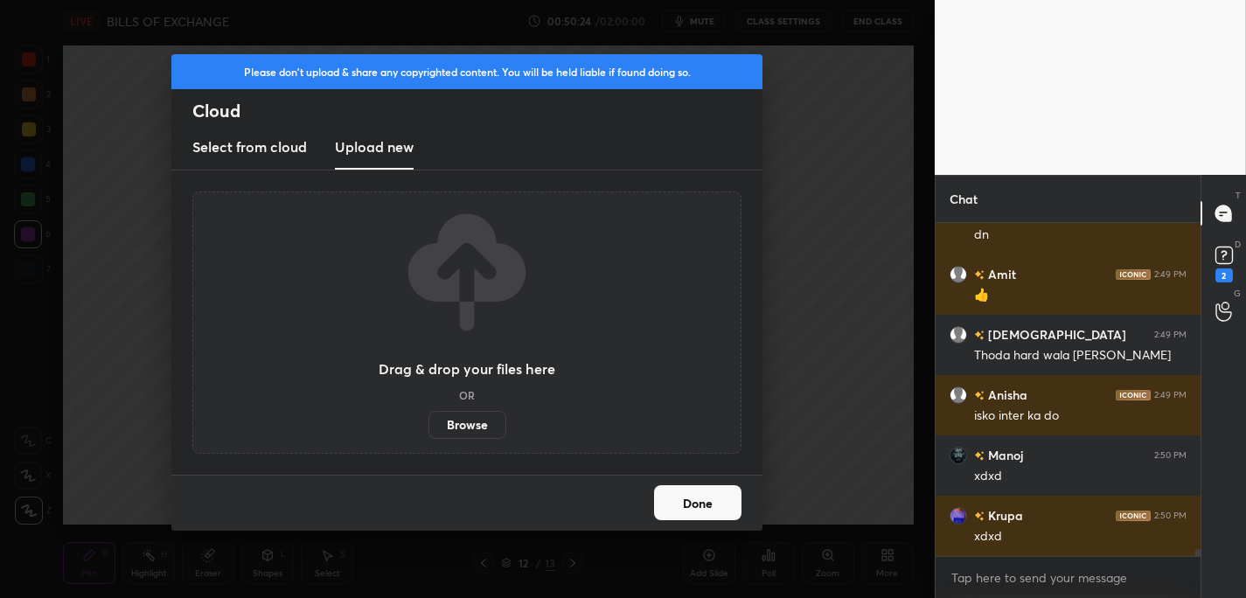
click at [463, 424] on label "Browse" at bounding box center [468, 425] width 78 height 28
click at [429, 424] on input "Browse" at bounding box center [429, 425] width 0 height 28
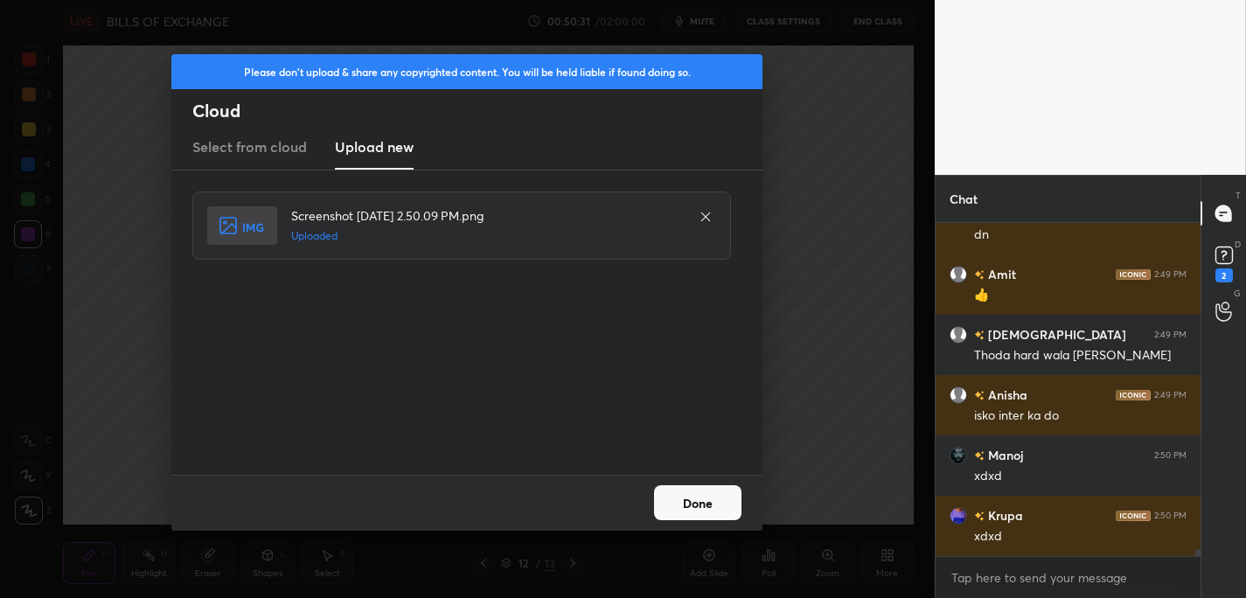
click at [695, 499] on button "Done" at bounding box center [697, 502] width 87 height 35
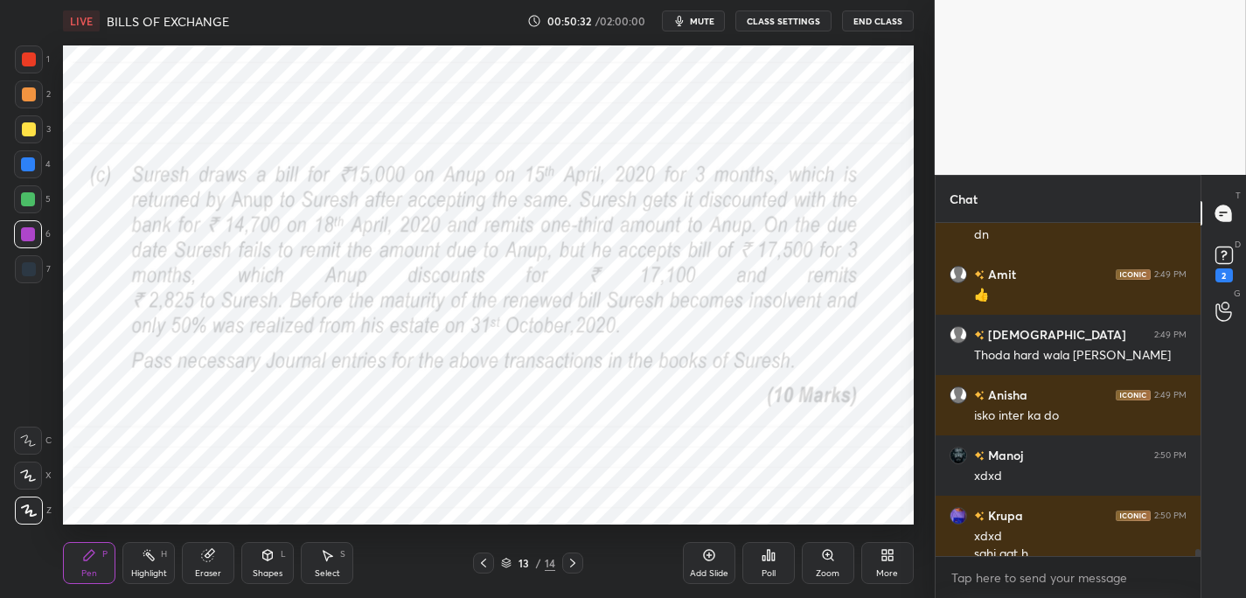
scroll to position [15126, 0]
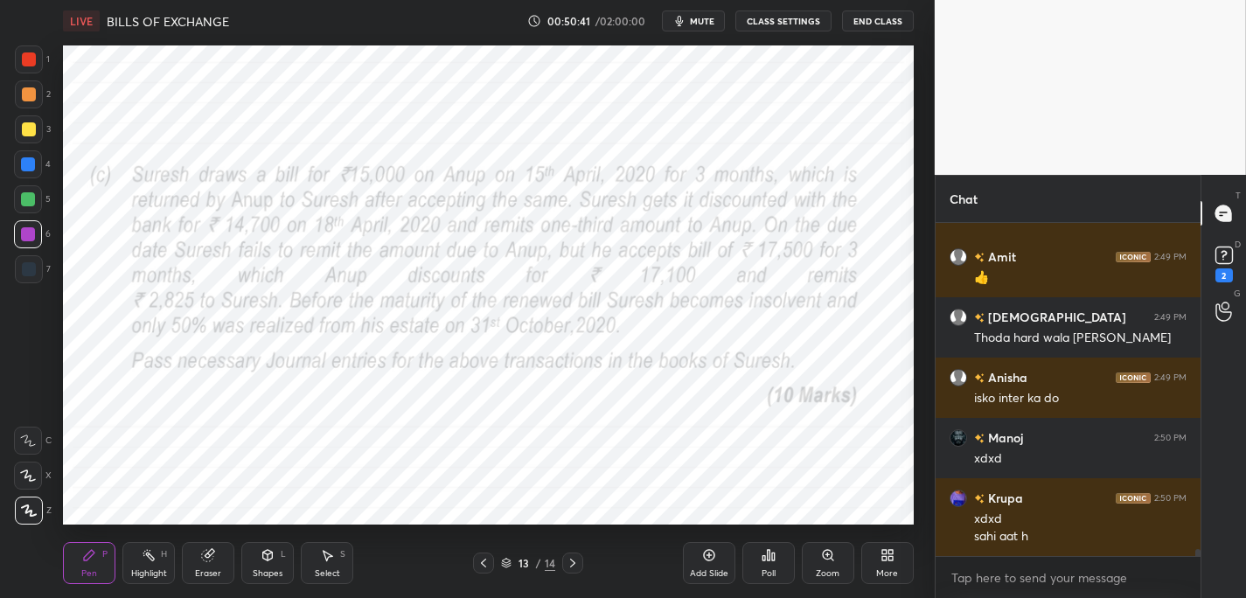
click at [39, 270] on div at bounding box center [29, 269] width 28 height 28
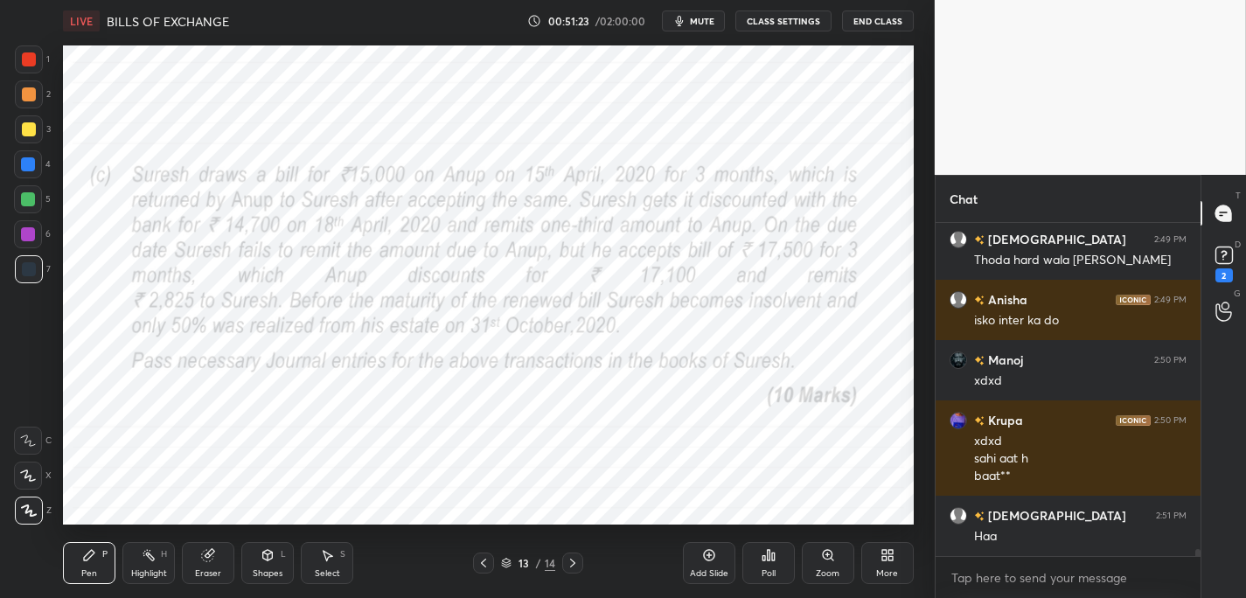
scroll to position [15264, 0]
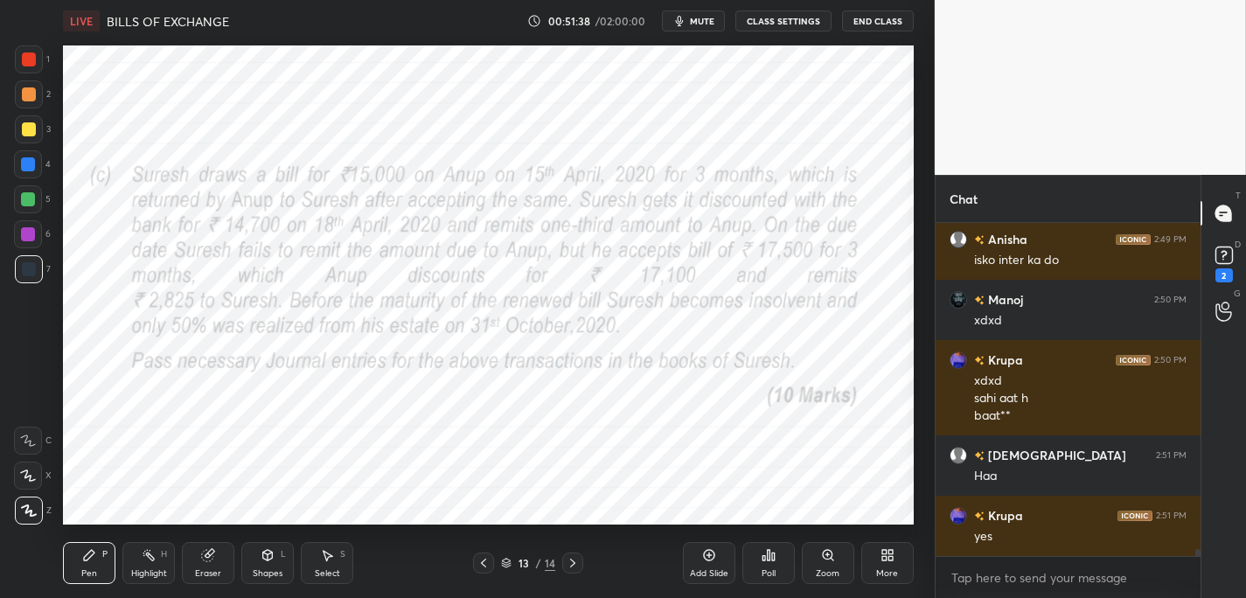
click at [683, 20] on icon "button" at bounding box center [679, 21] width 8 height 10
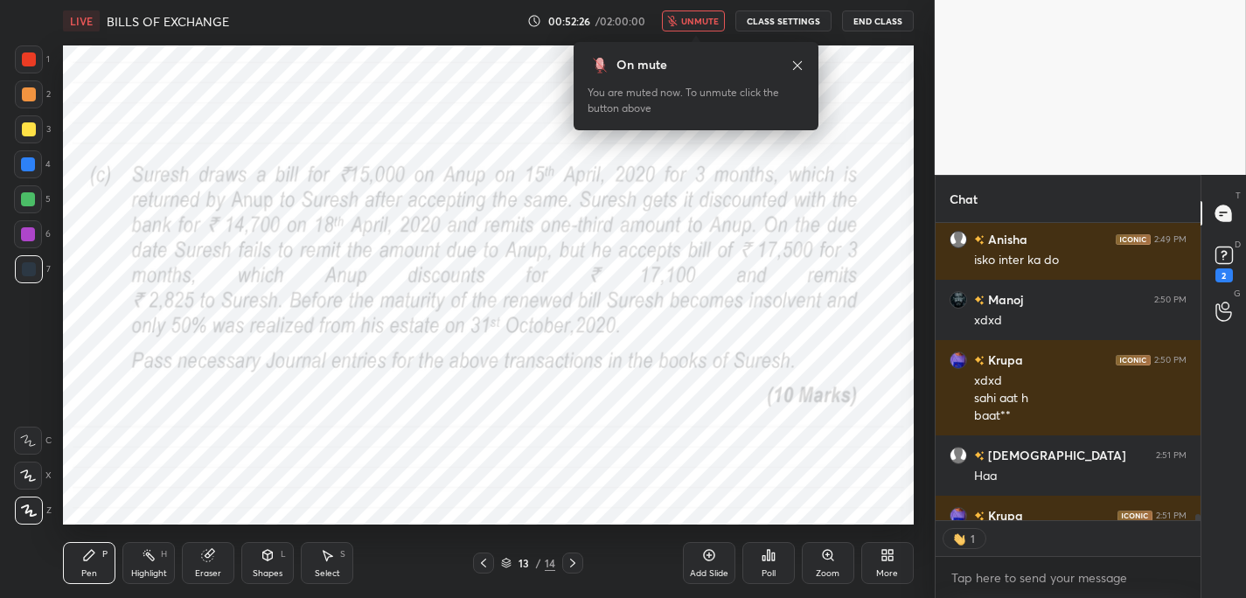
scroll to position [291, 260]
click at [686, 22] on span "unmute" at bounding box center [700, 21] width 38 height 12
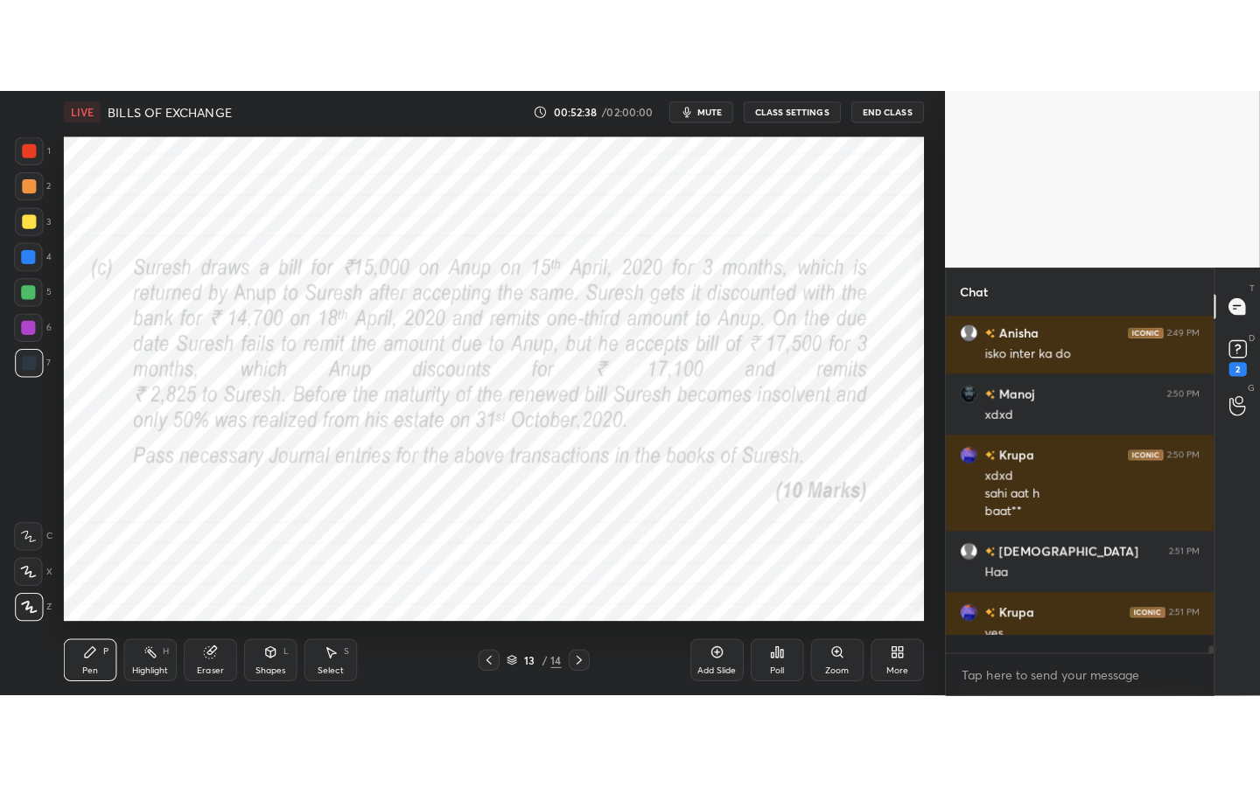
scroll to position [327, 260]
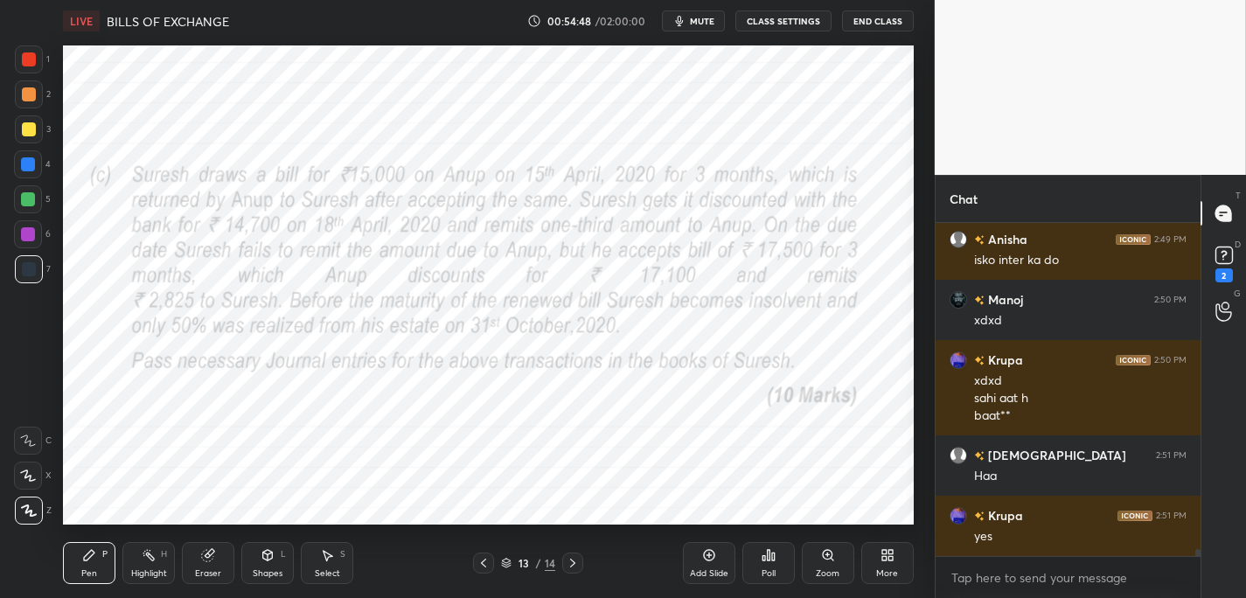
click at [697, 21] on span "mute" at bounding box center [702, 21] width 24 height 12
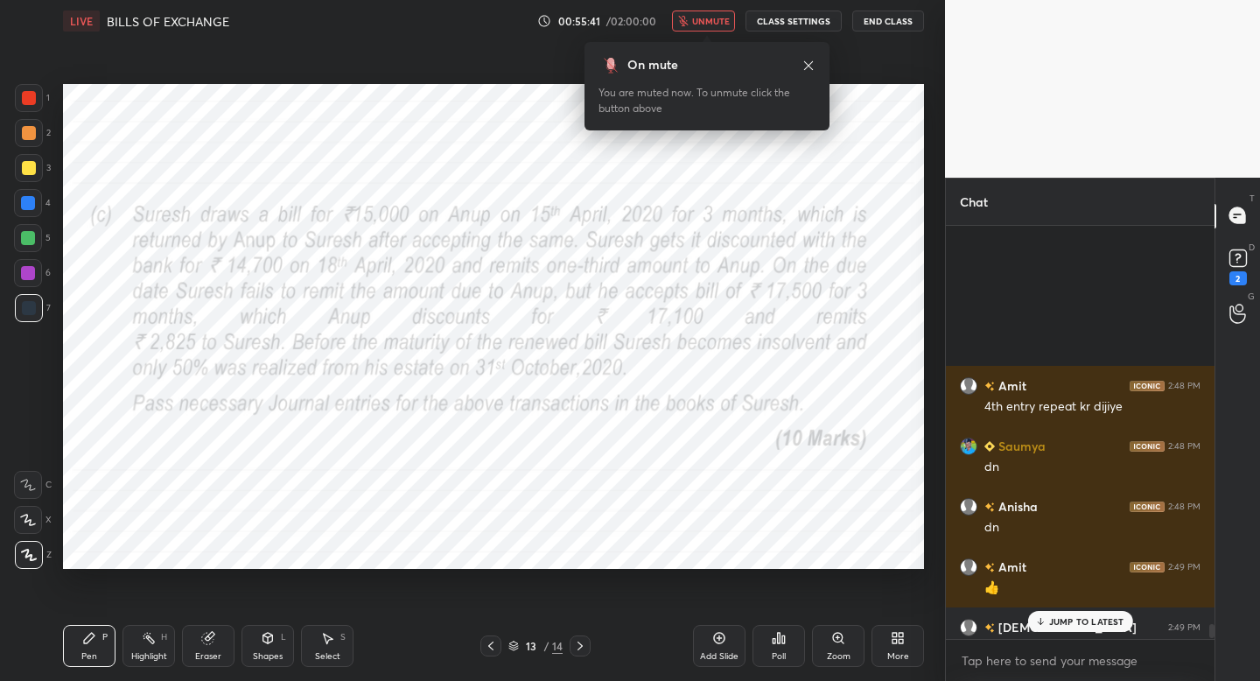
scroll to position [15086, 0]
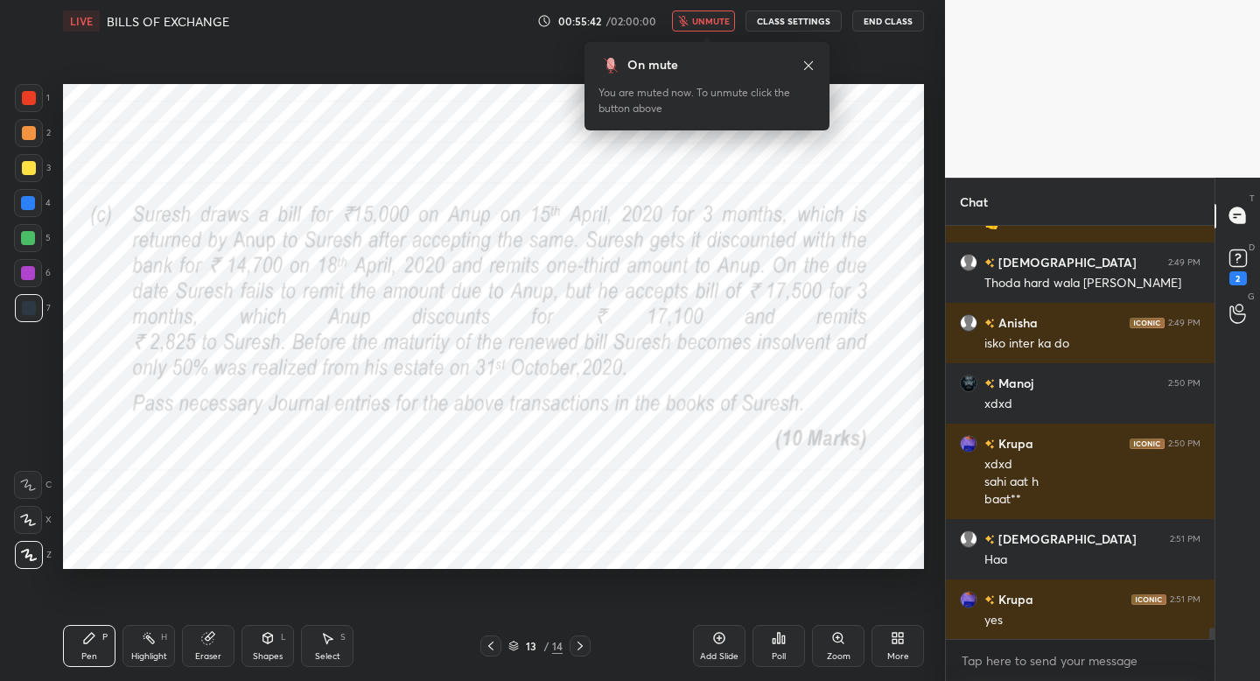
click at [722, 20] on span "unmute" at bounding box center [711, 21] width 38 height 12
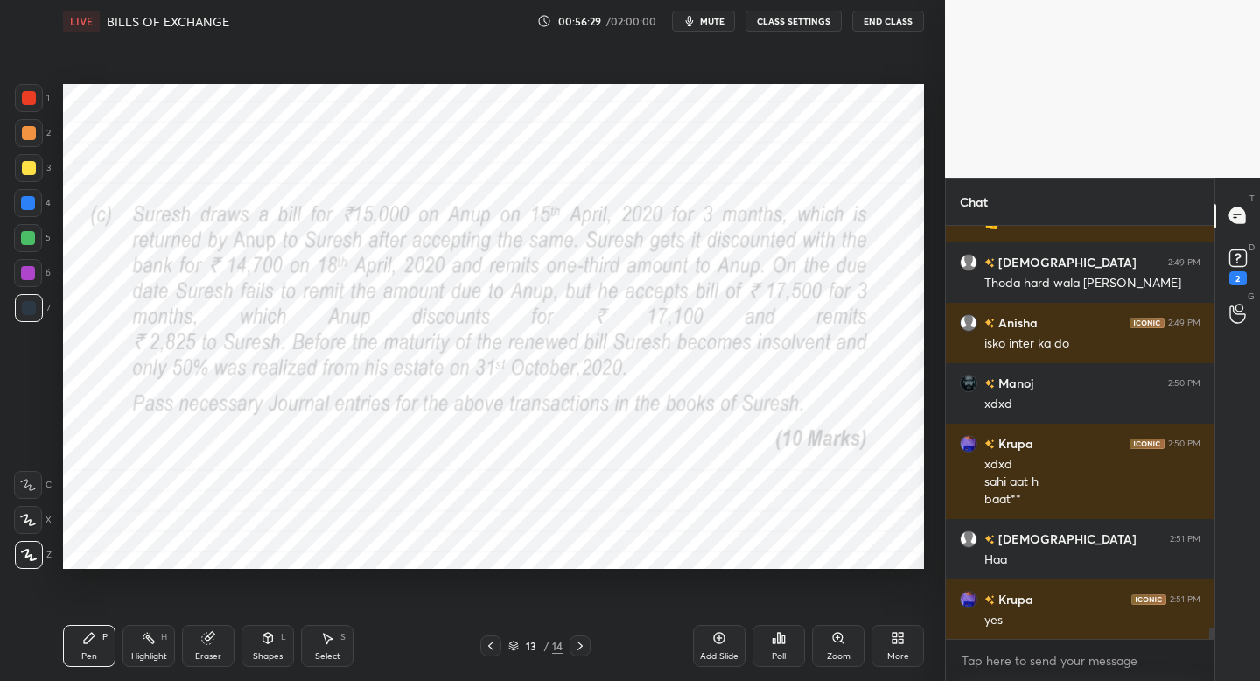
click at [716, 15] on span "mute" at bounding box center [712, 21] width 24 height 12
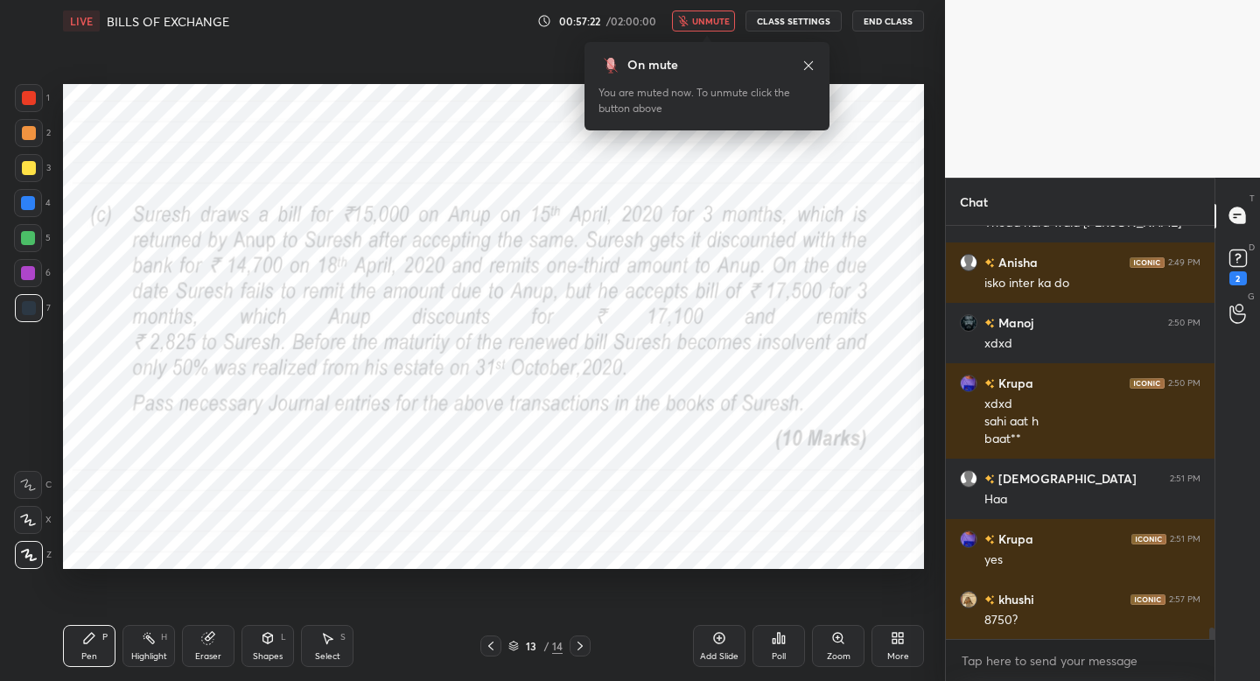
scroll to position [15206, 0]
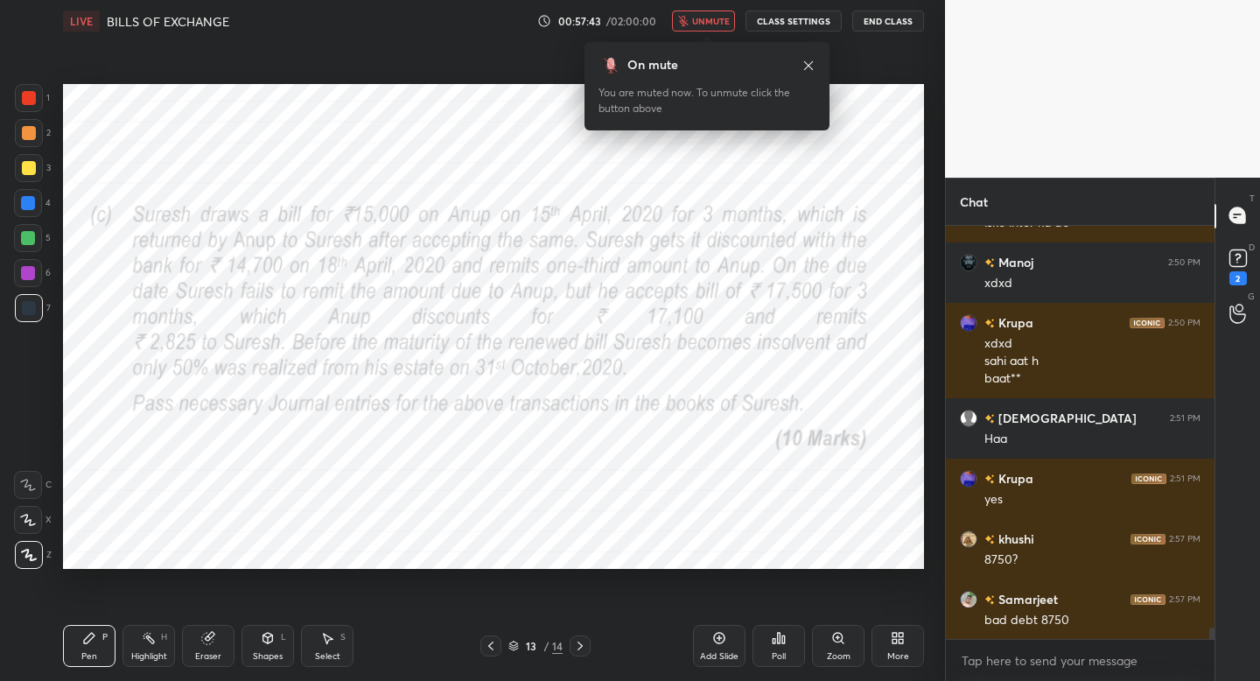
click at [694, 24] on span "unmute" at bounding box center [711, 21] width 38 height 12
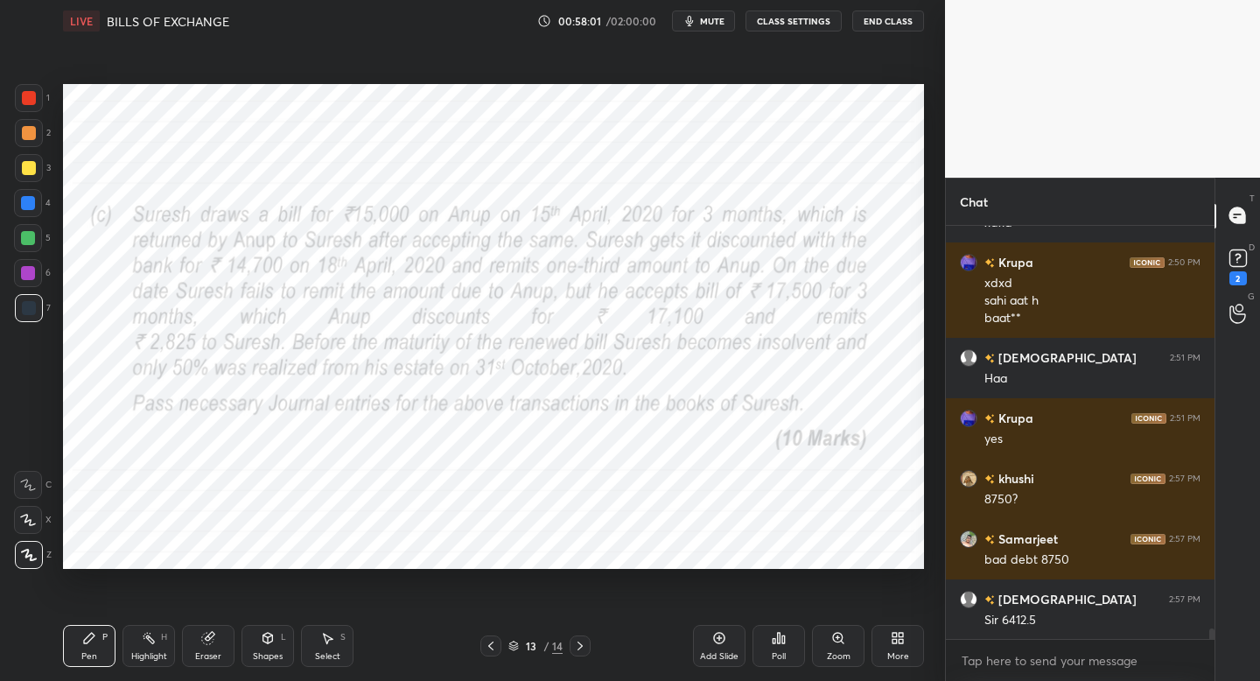
scroll to position [15327, 0]
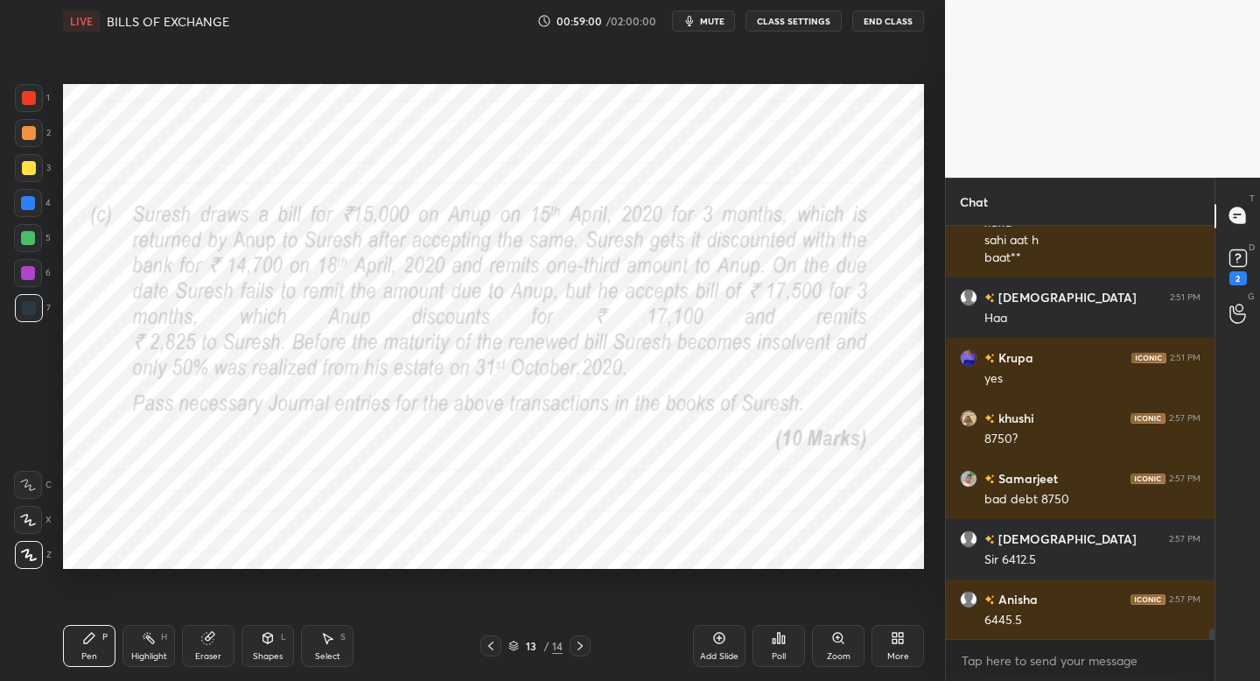
click at [701, 20] on button "mute" at bounding box center [703, 20] width 63 height 21
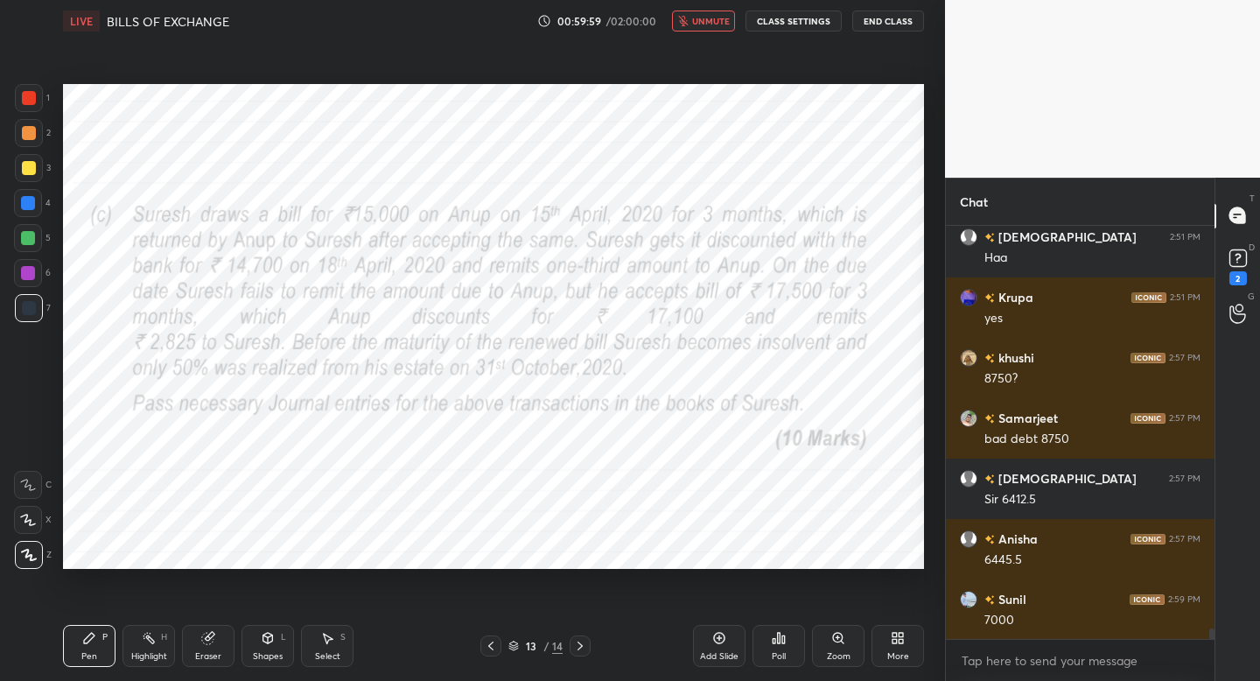
scroll to position [15448, 0]
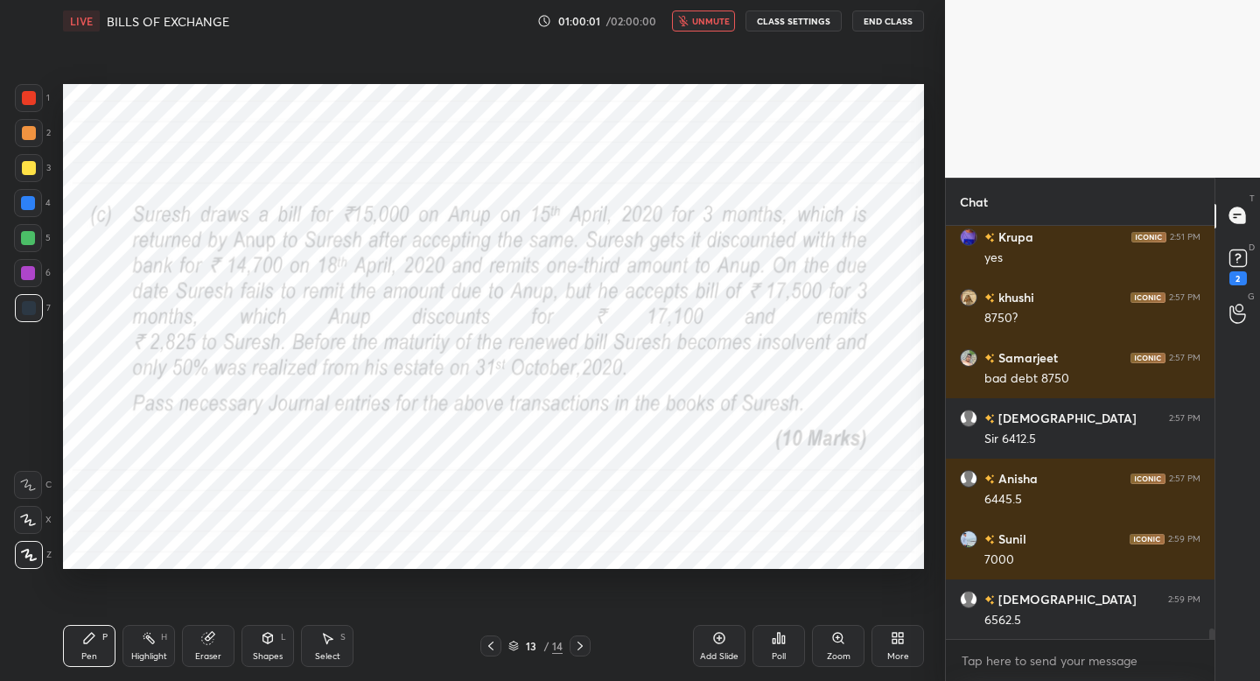
click at [701, 20] on span "unmute" at bounding box center [711, 21] width 38 height 12
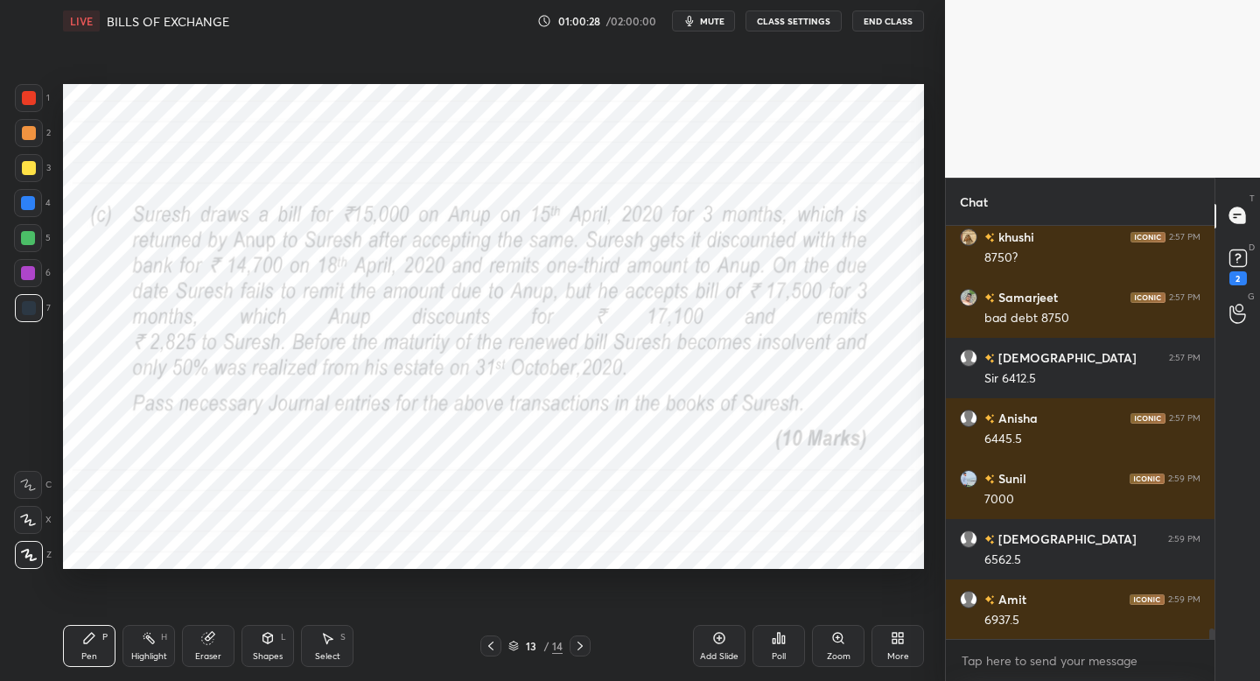
scroll to position [15568, 0]
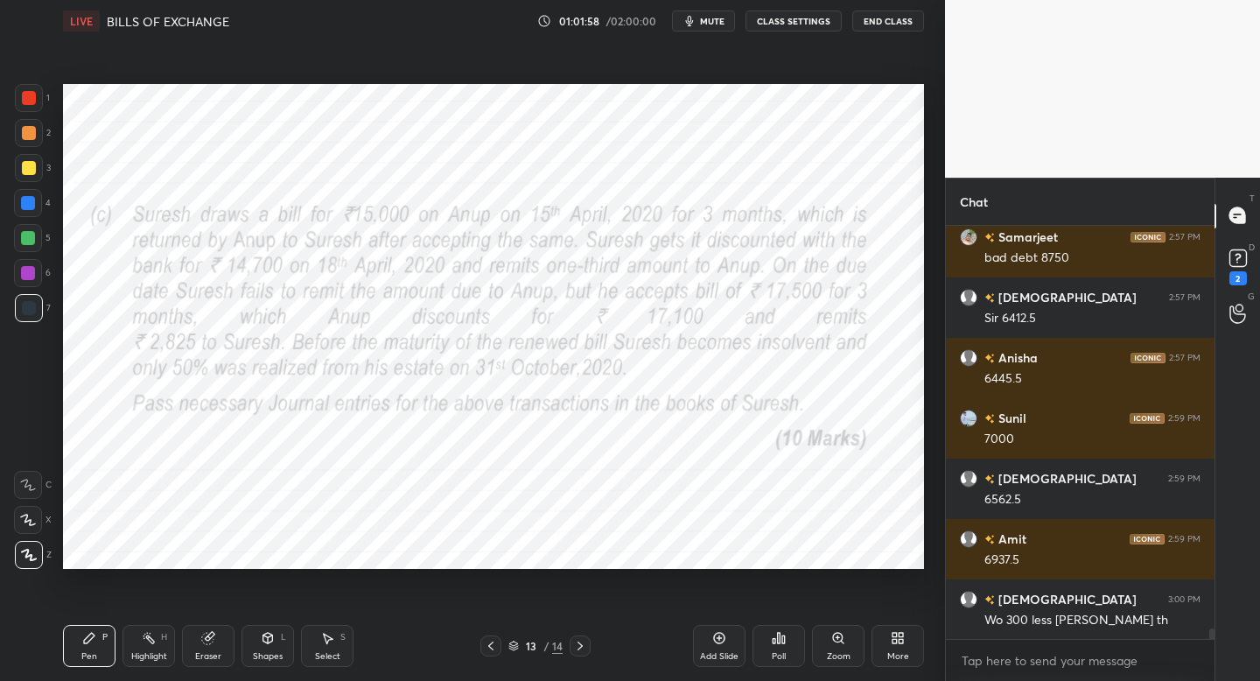
click at [899, 647] on div "More" at bounding box center [897, 646] width 52 height 42
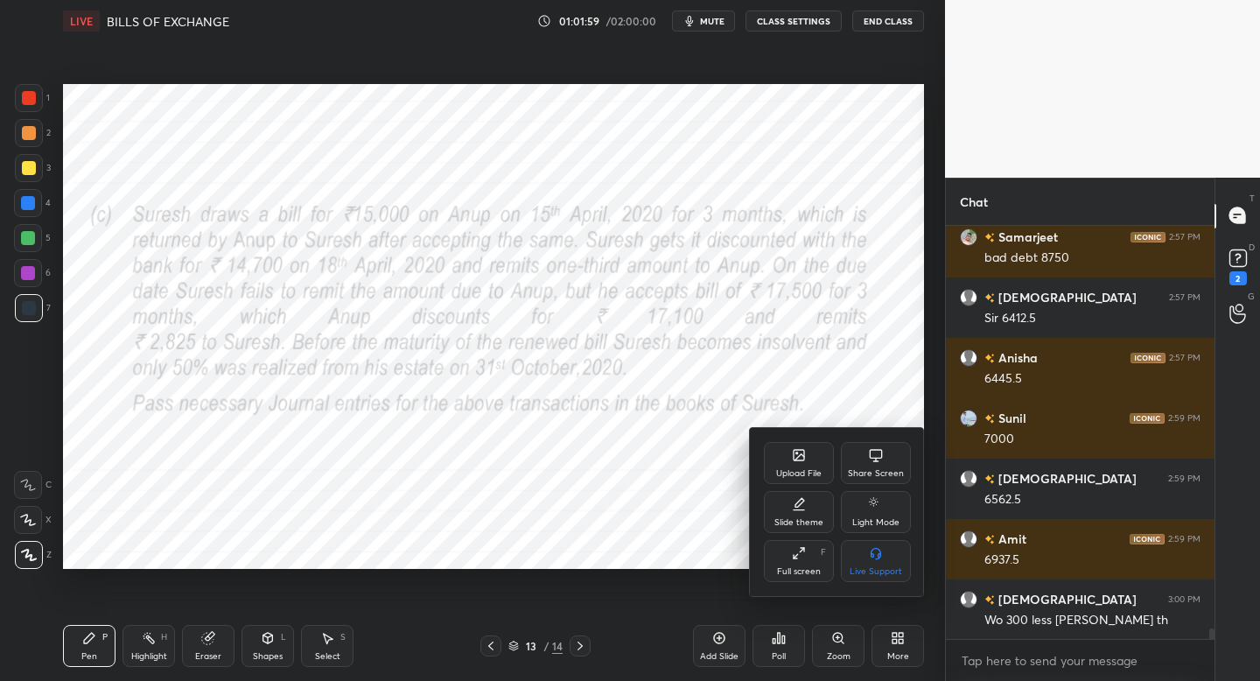
click at [795, 485] on div "Upload File Share Screen Slide theme Light Mode Full screen F Live Support" at bounding box center [837, 512] width 147 height 140
click at [794, 472] on div "Upload File" at bounding box center [798, 473] width 45 height 9
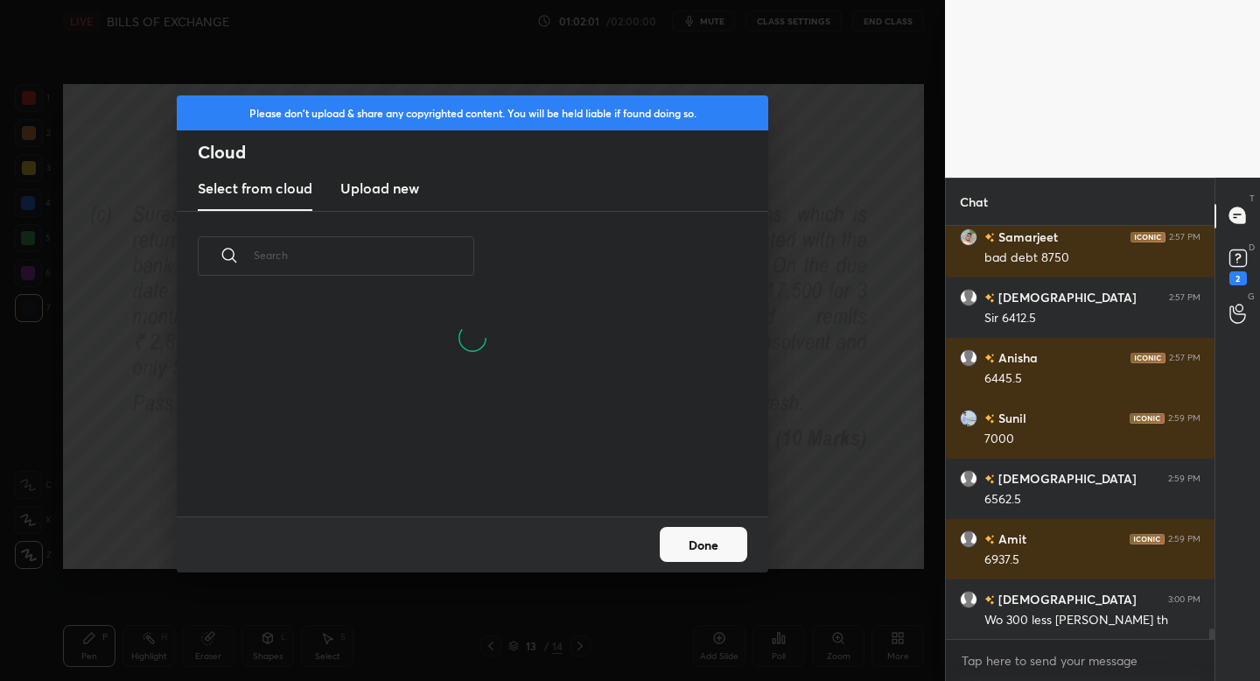
scroll to position [215, 562]
click at [400, 187] on h3 "Upload new" at bounding box center [379, 188] width 79 height 21
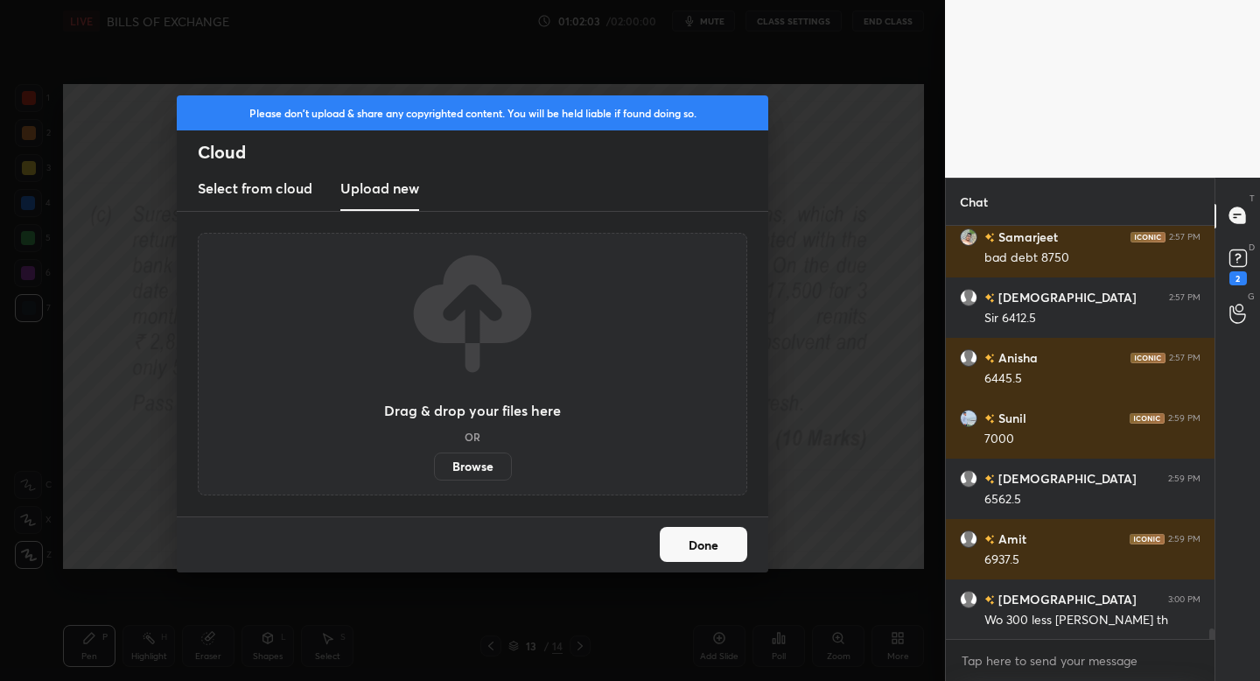
click at [493, 457] on label "Browse" at bounding box center [473, 466] width 78 height 28
click at [434, 457] on input "Browse" at bounding box center [434, 466] width 0 height 28
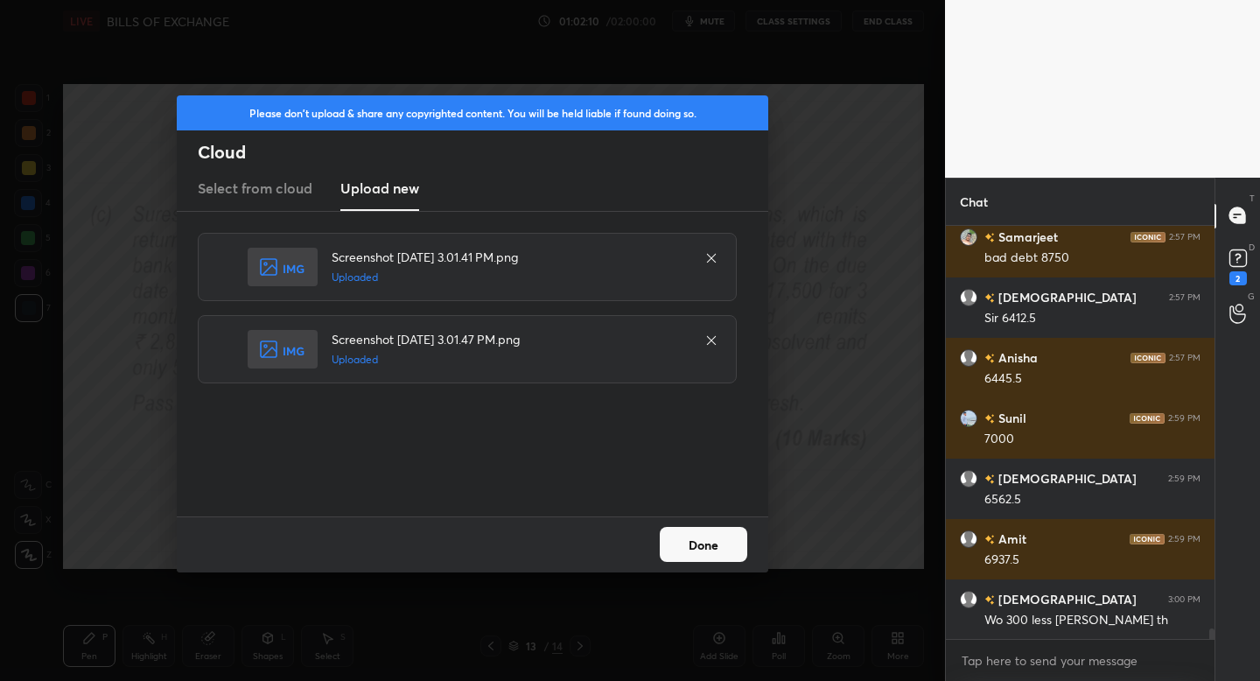
click at [692, 551] on button "Done" at bounding box center [703, 544] width 87 height 35
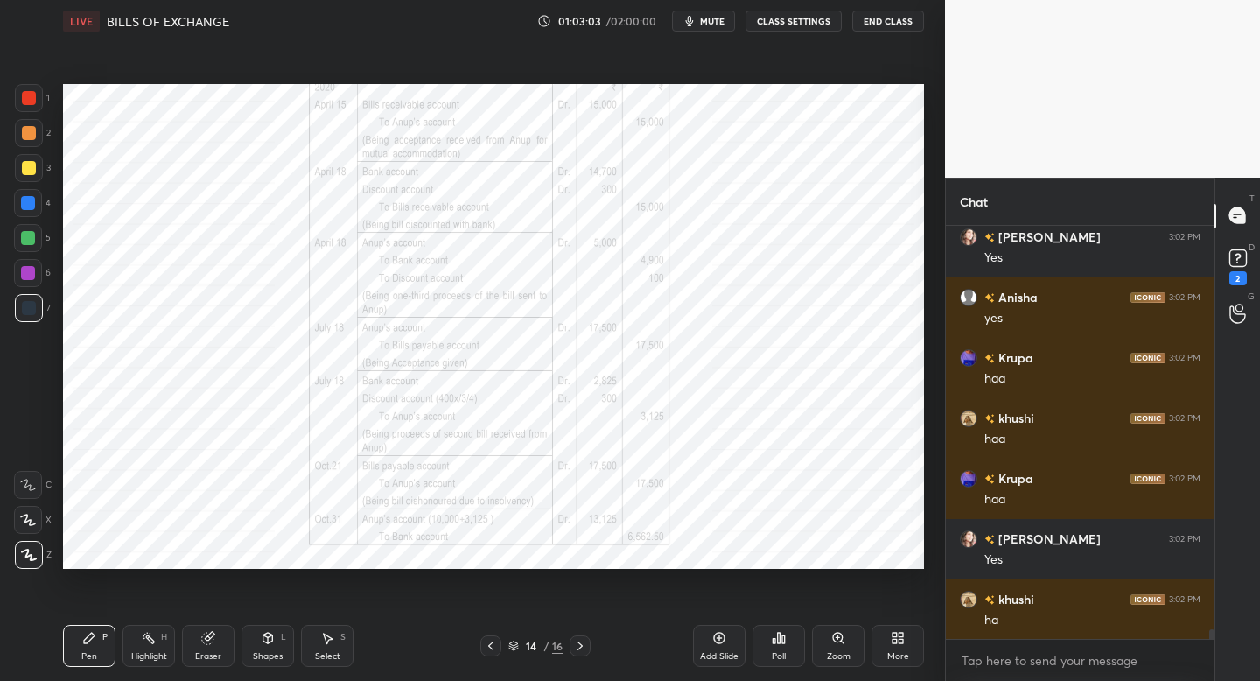
scroll to position [16776, 0]
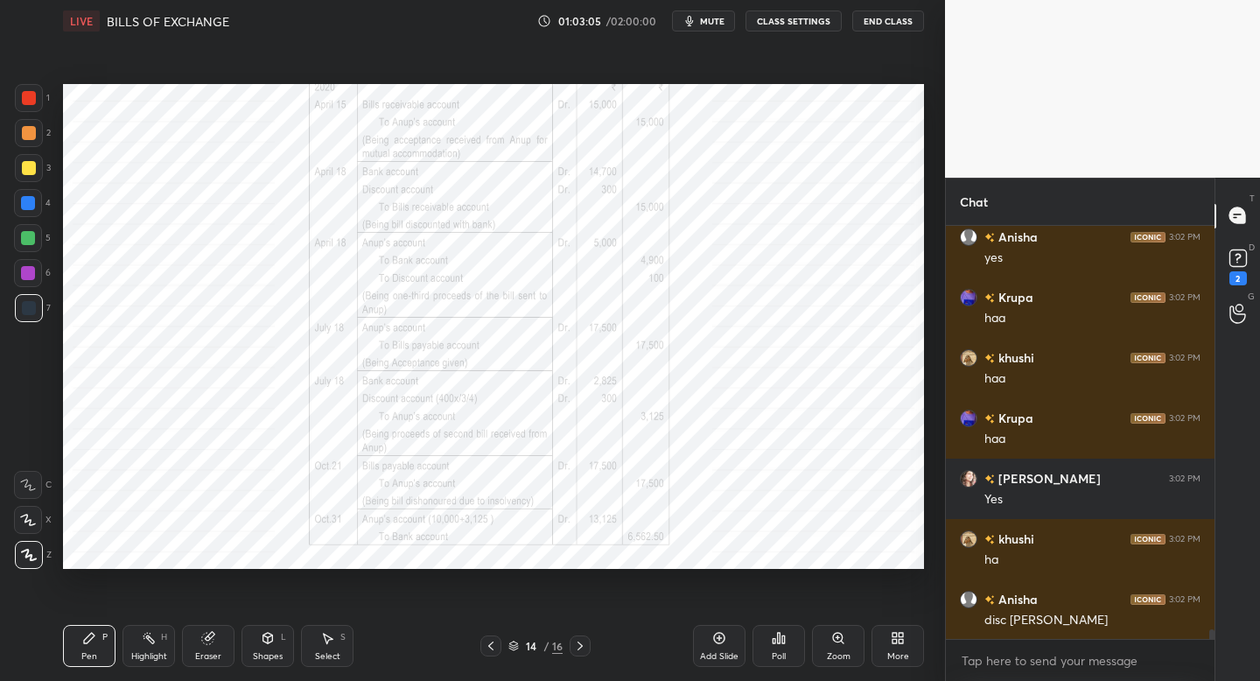
click at [483, 646] on div at bounding box center [490, 645] width 21 height 21
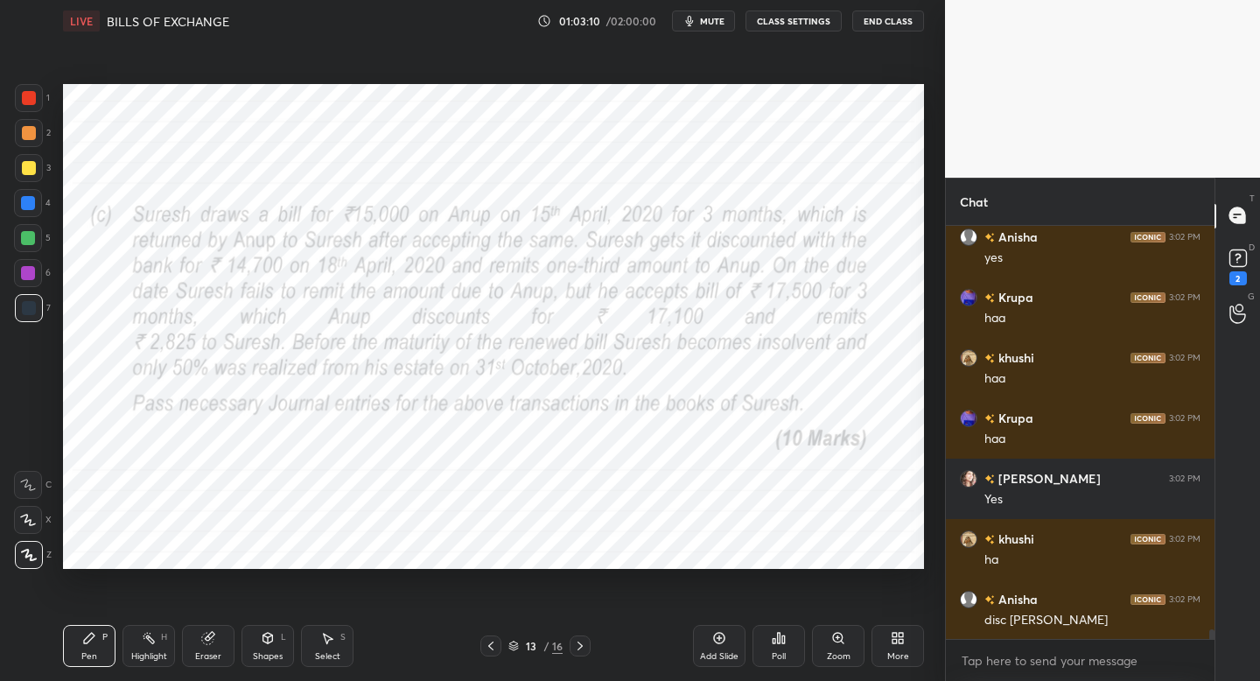
click at [578, 647] on icon at bounding box center [580, 646] width 14 height 14
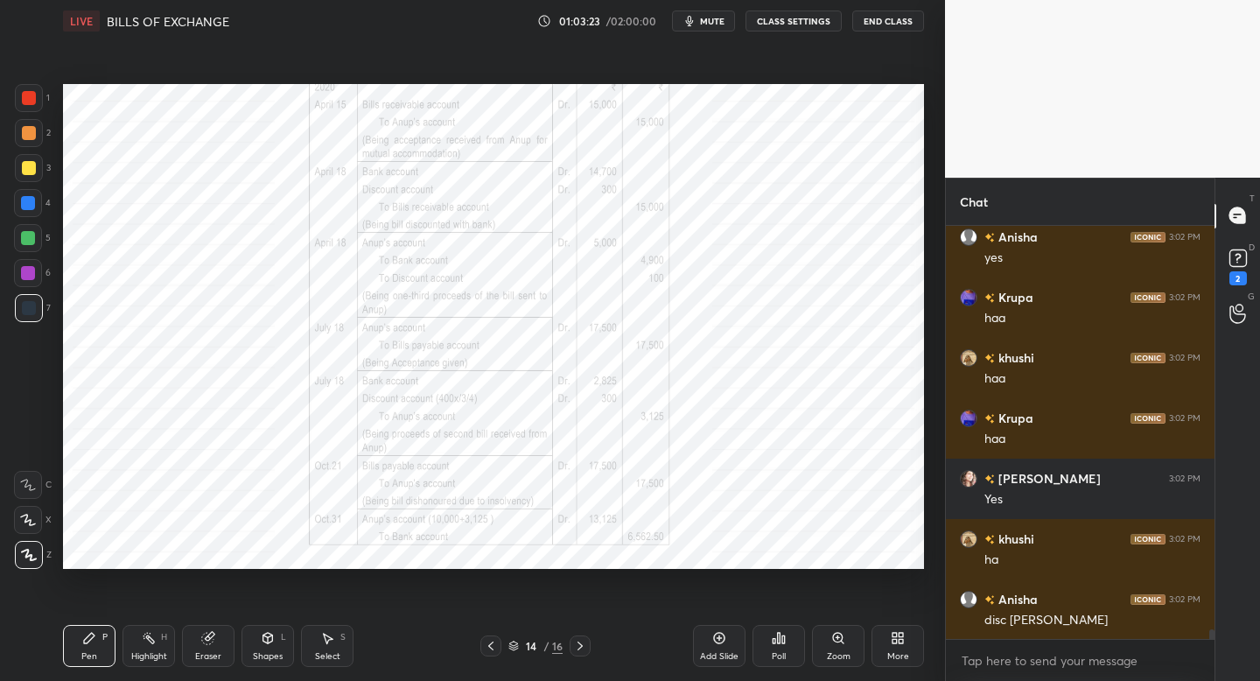
click at [487, 641] on icon at bounding box center [491, 646] width 14 height 14
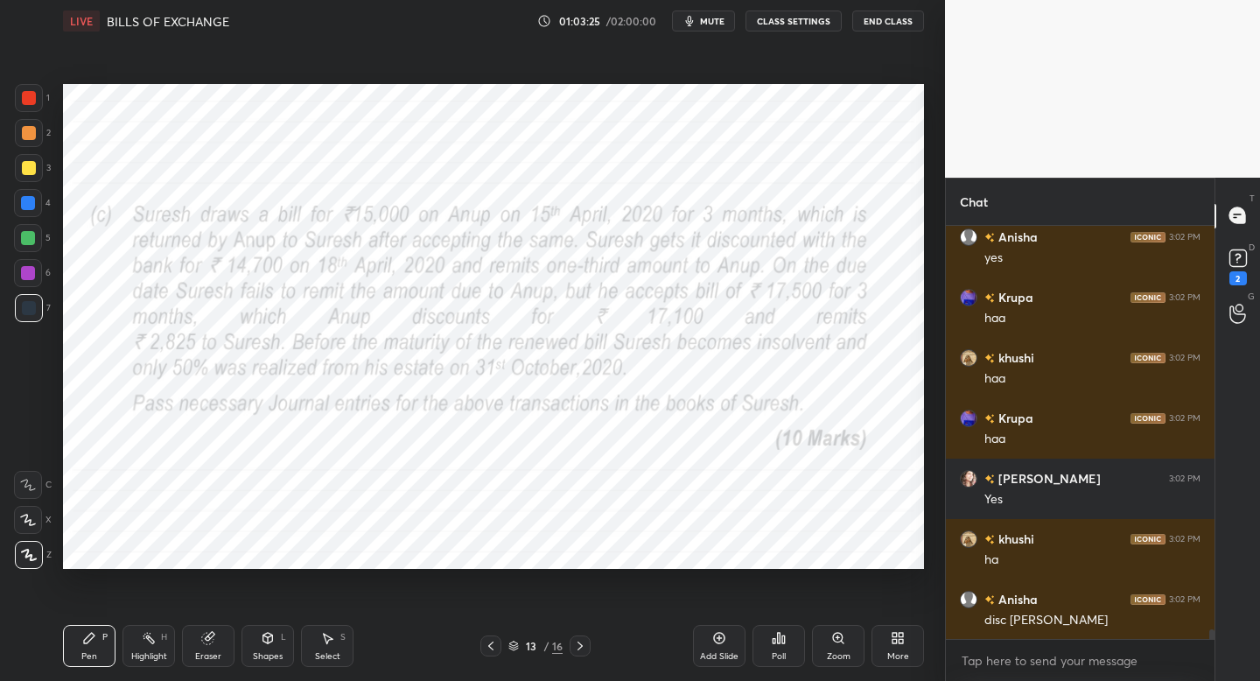
click at [574, 639] on icon at bounding box center [580, 646] width 14 height 14
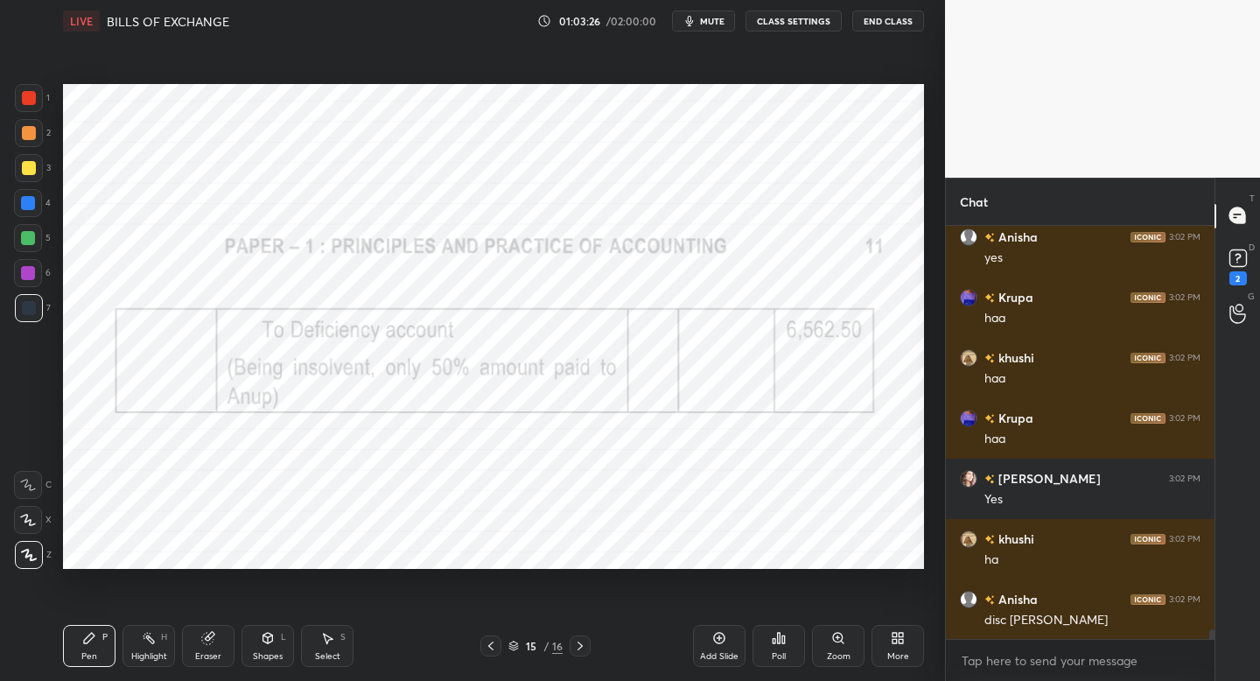
click at [491, 644] on icon at bounding box center [491, 646] width 14 height 14
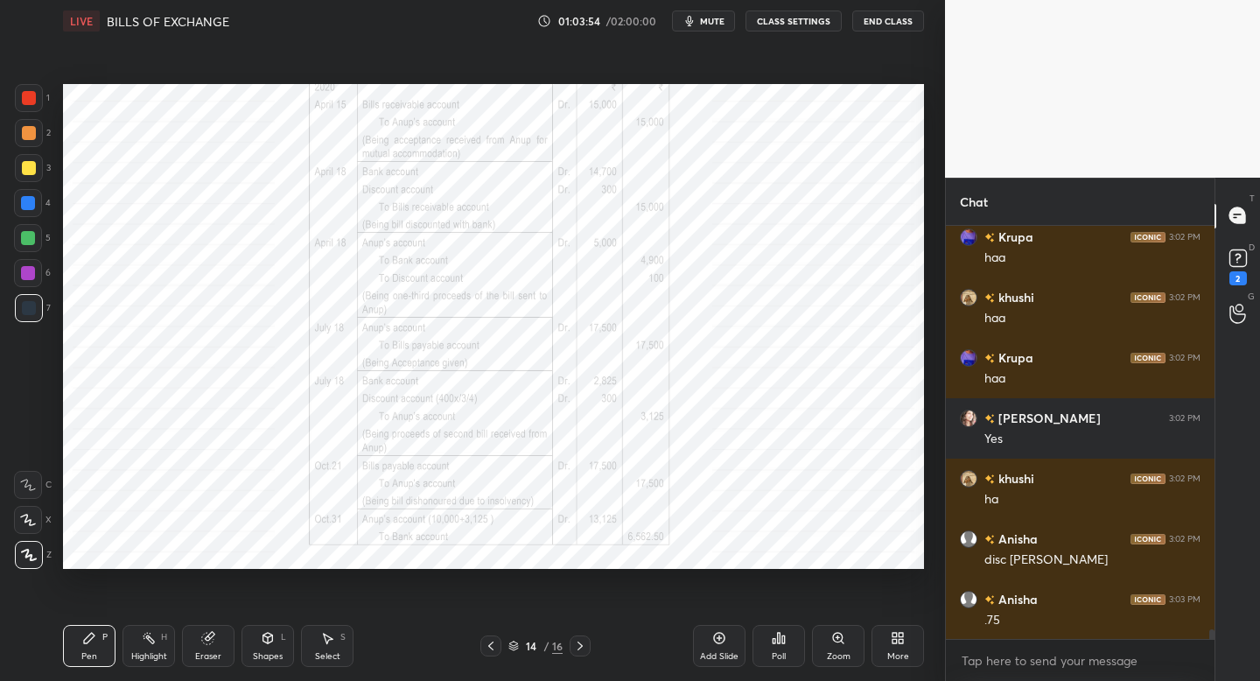
scroll to position [16896, 0]
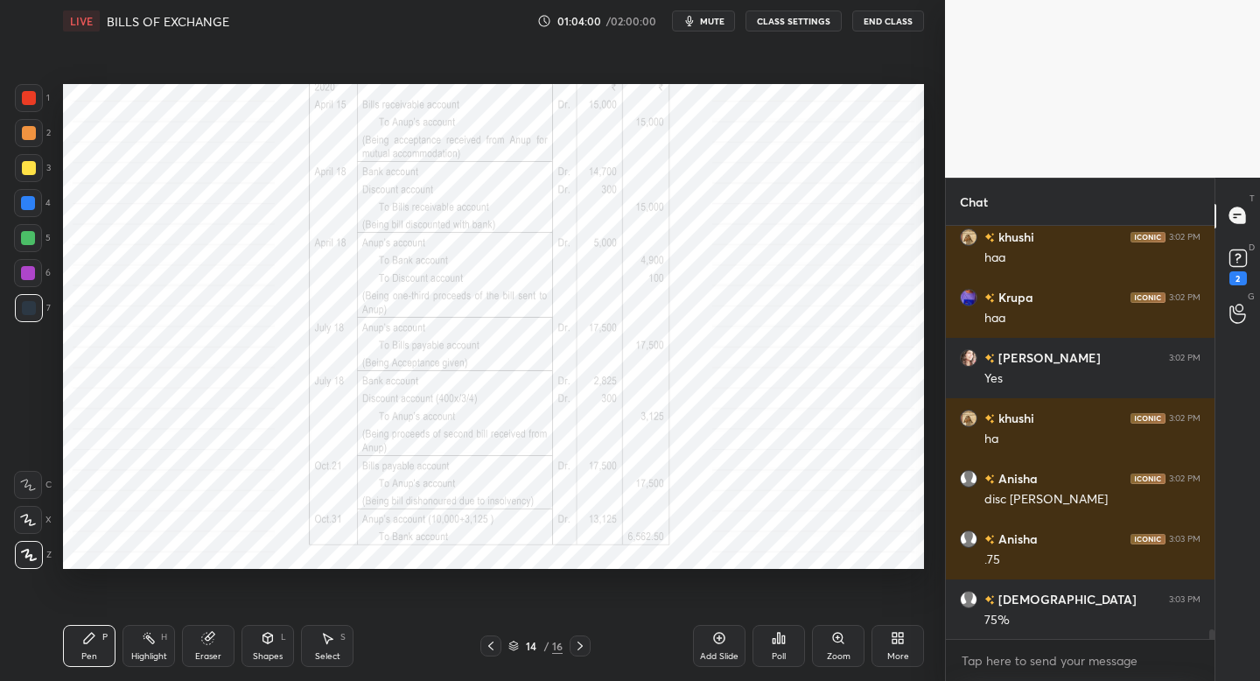
click at [26, 253] on div "5" at bounding box center [32, 241] width 37 height 35
click at [29, 254] on div "5" at bounding box center [32, 241] width 37 height 35
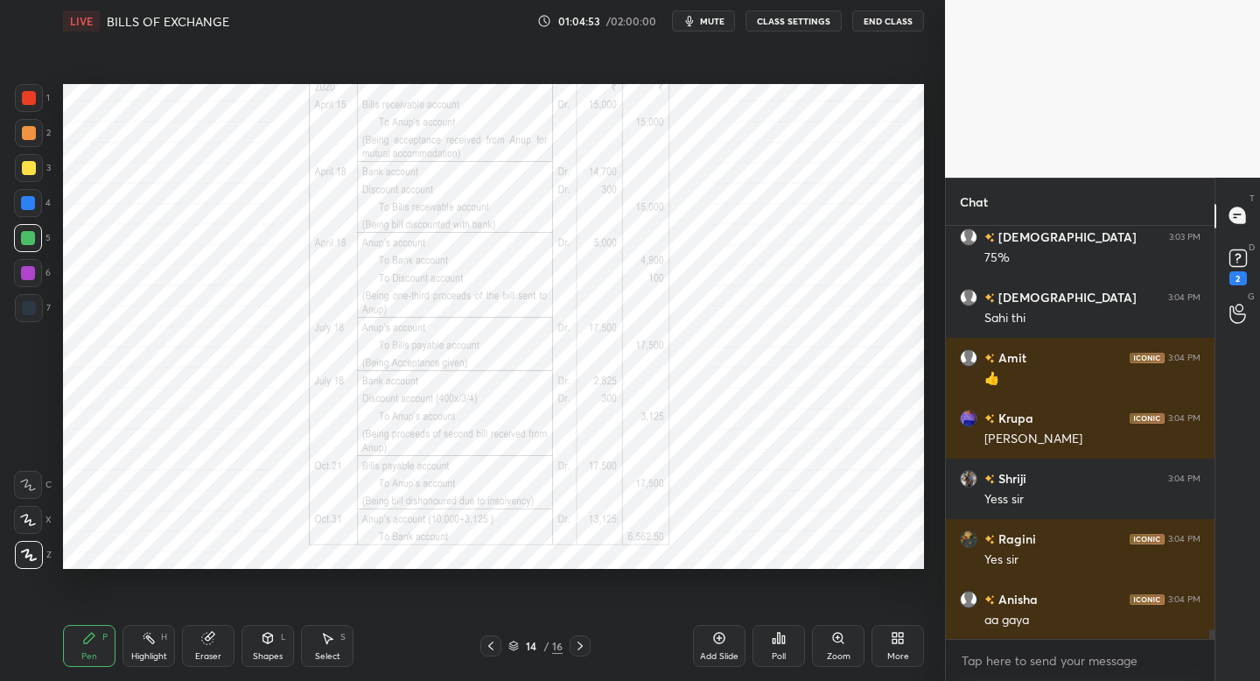
scroll to position [17319, 0]
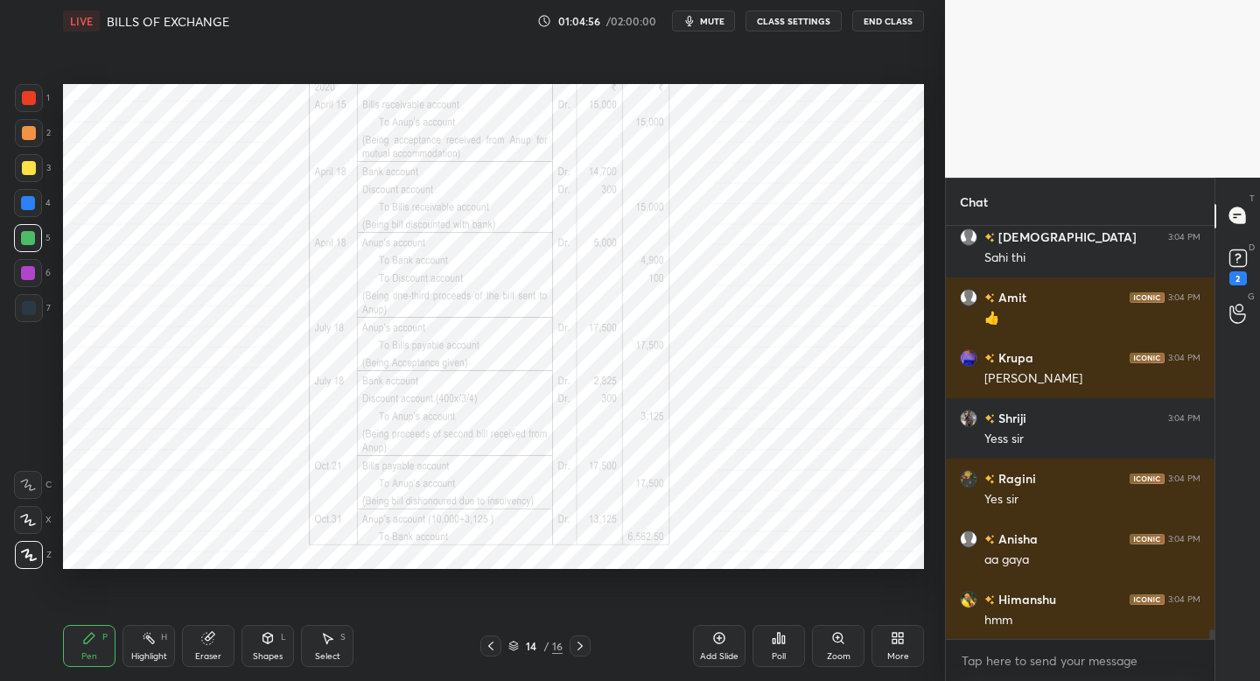
click at [29, 97] on div at bounding box center [29, 98] width 14 height 14
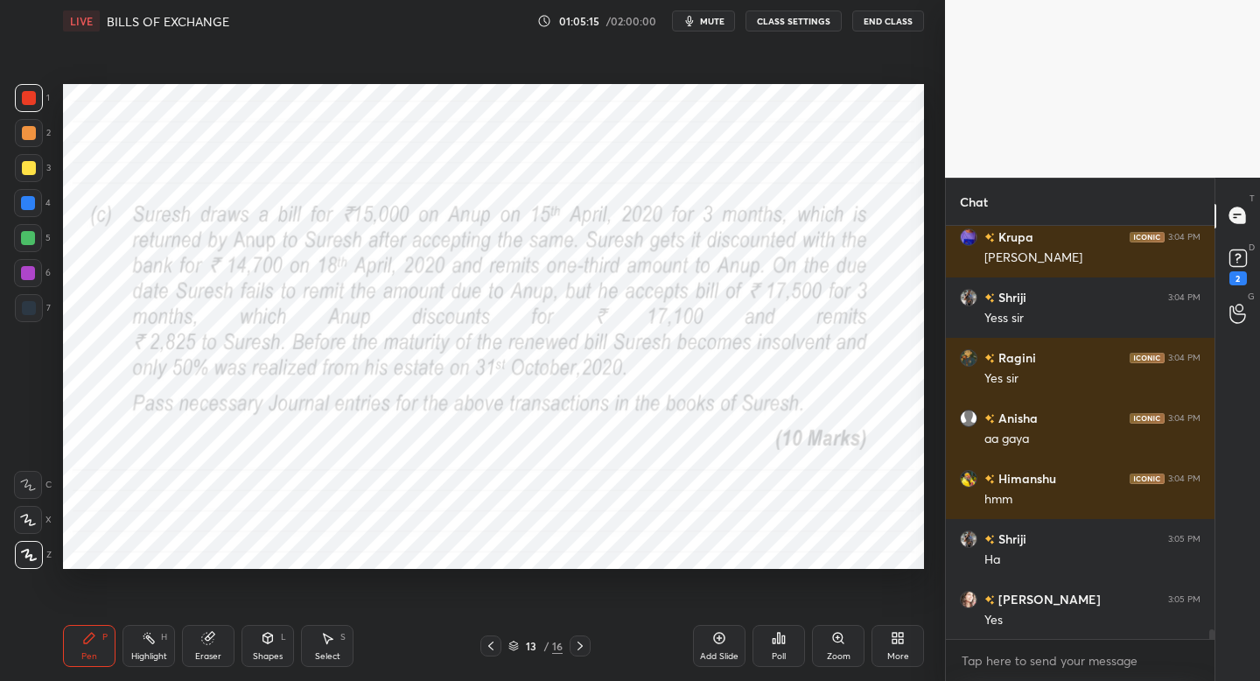
scroll to position [17500, 0]
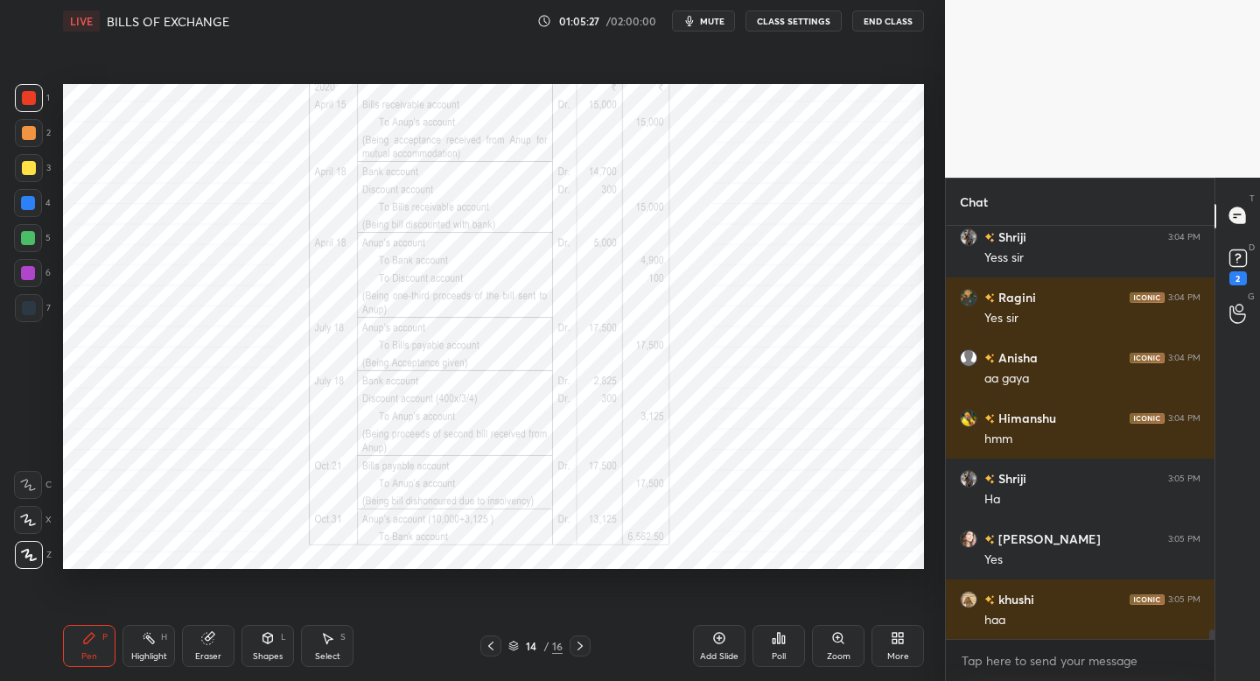
click at [35, 311] on div at bounding box center [29, 308] width 28 height 28
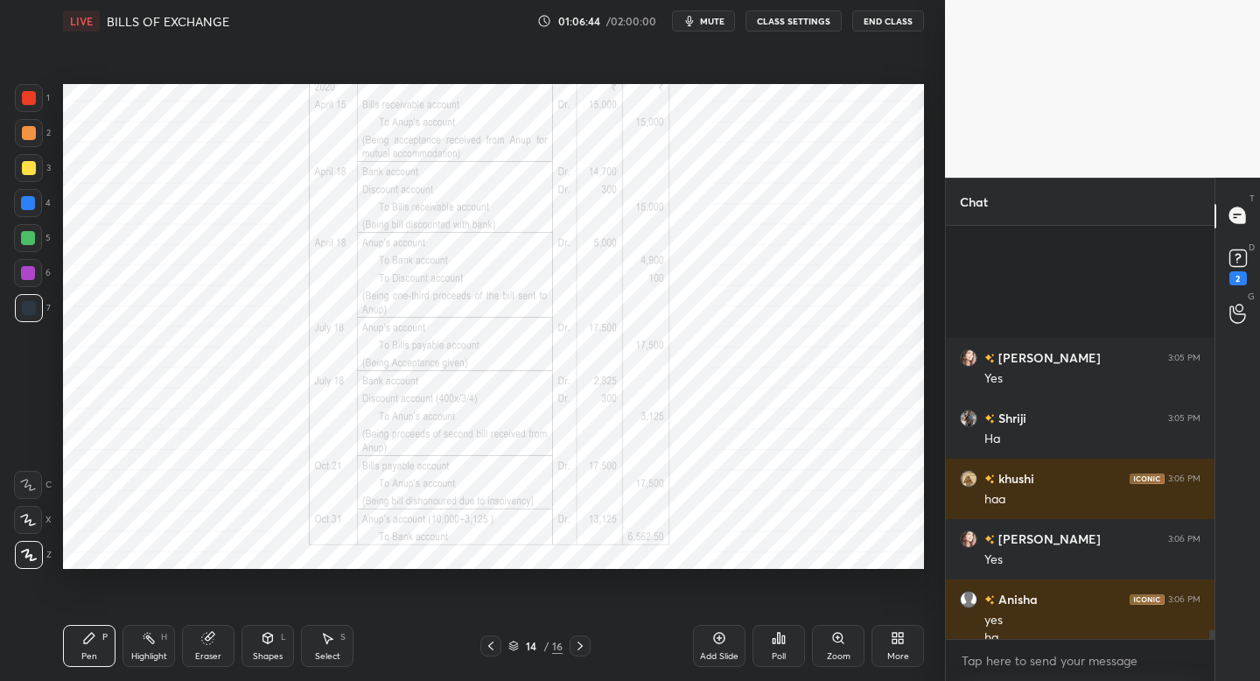
scroll to position [18000, 0]
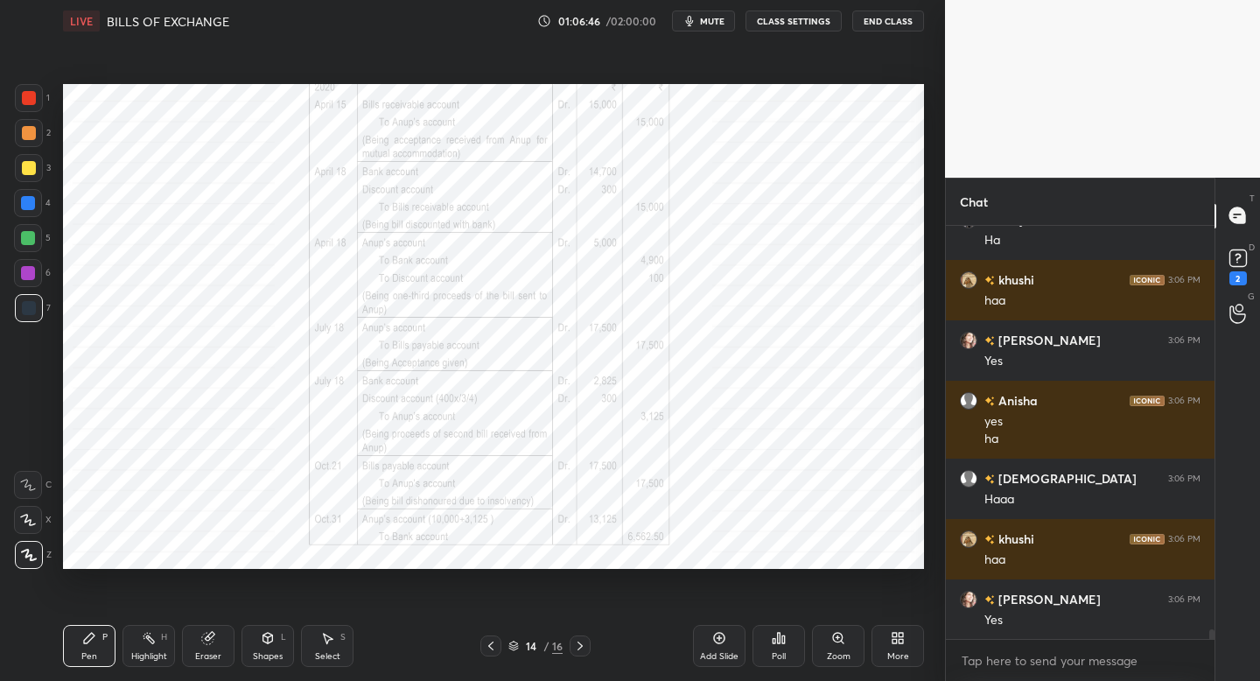
click at [888, 645] on div "More" at bounding box center [897, 646] width 52 height 42
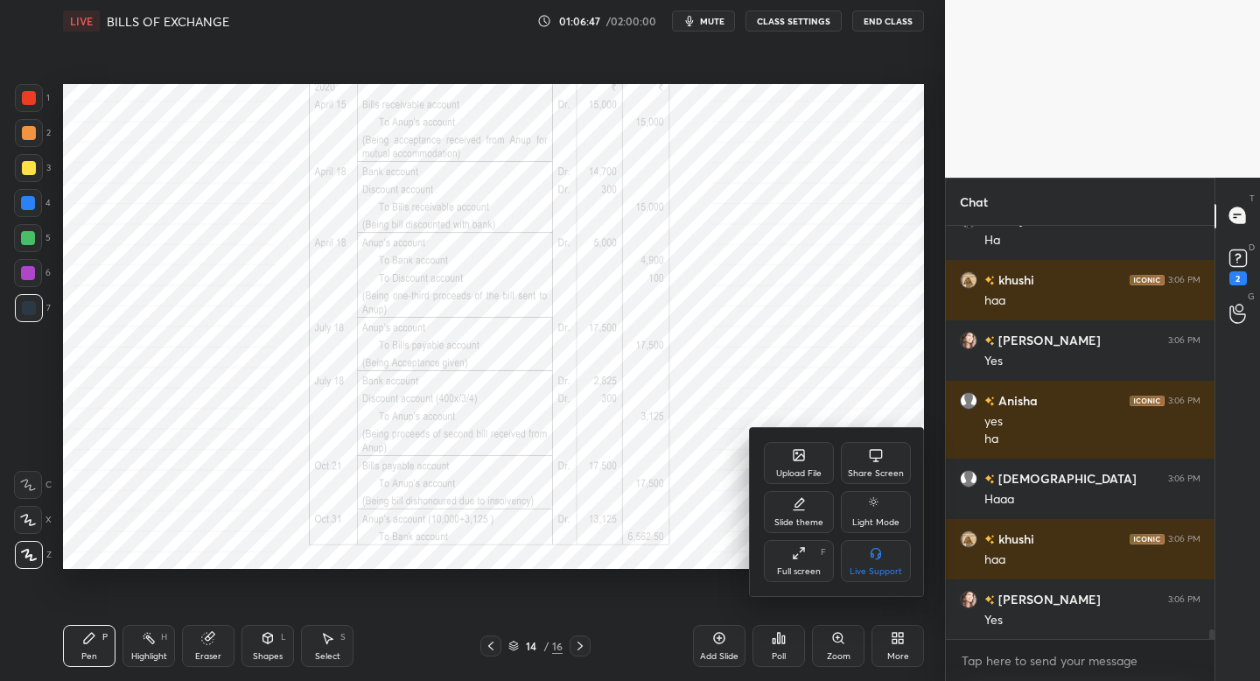
click at [799, 464] on div "Upload File" at bounding box center [799, 463] width 70 height 42
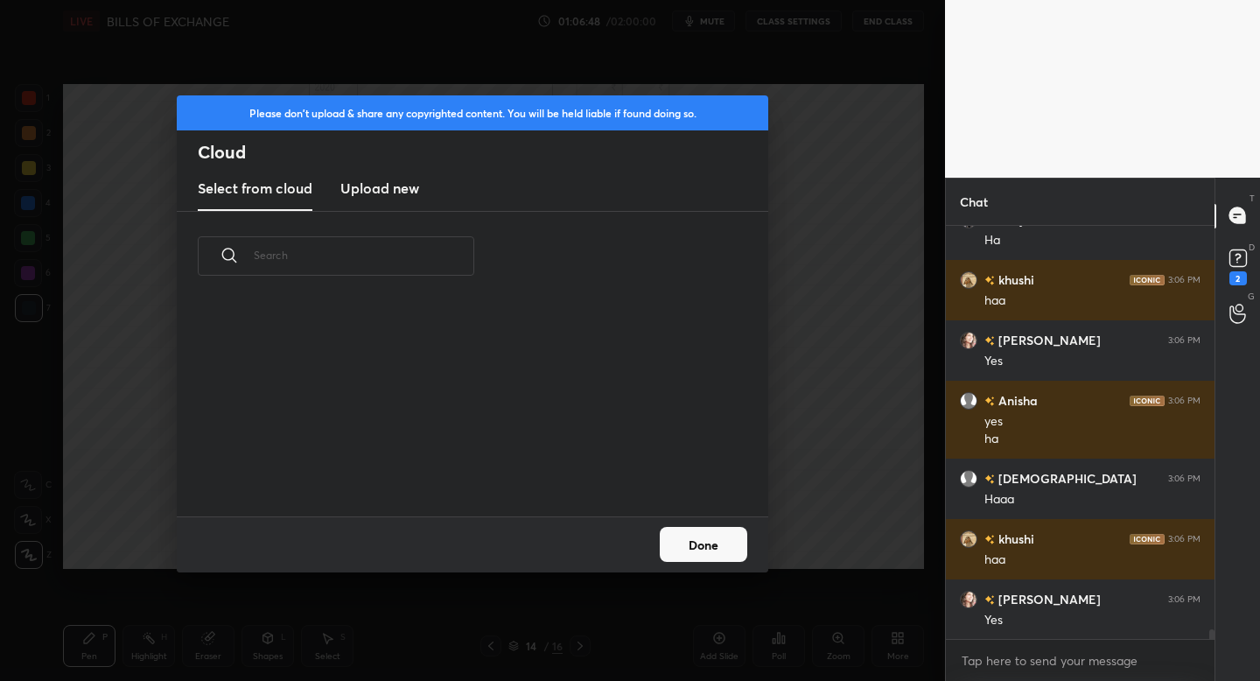
scroll to position [215, 562]
click at [385, 186] on h3 "Upload new" at bounding box center [379, 188] width 79 height 21
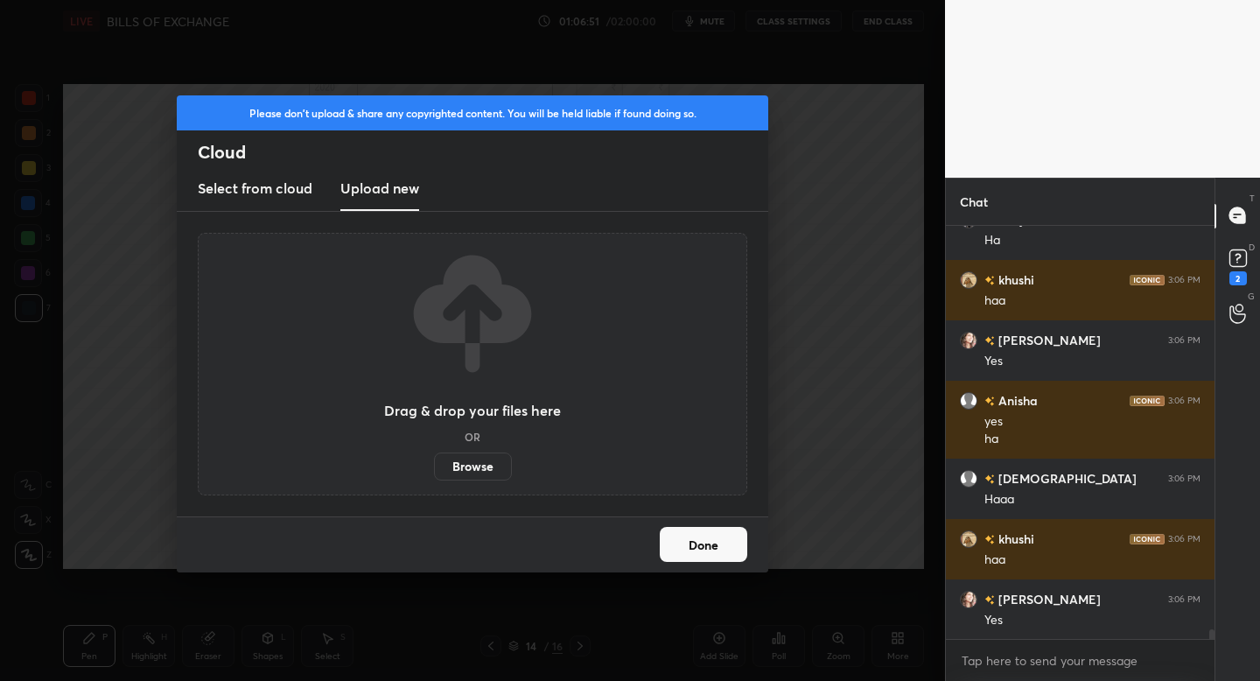
click at [464, 468] on label "Browse" at bounding box center [473, 466] width 78 height 28
click at [434, 468] on input "Browse" at bounding box center [434, 466] width 0 height 28
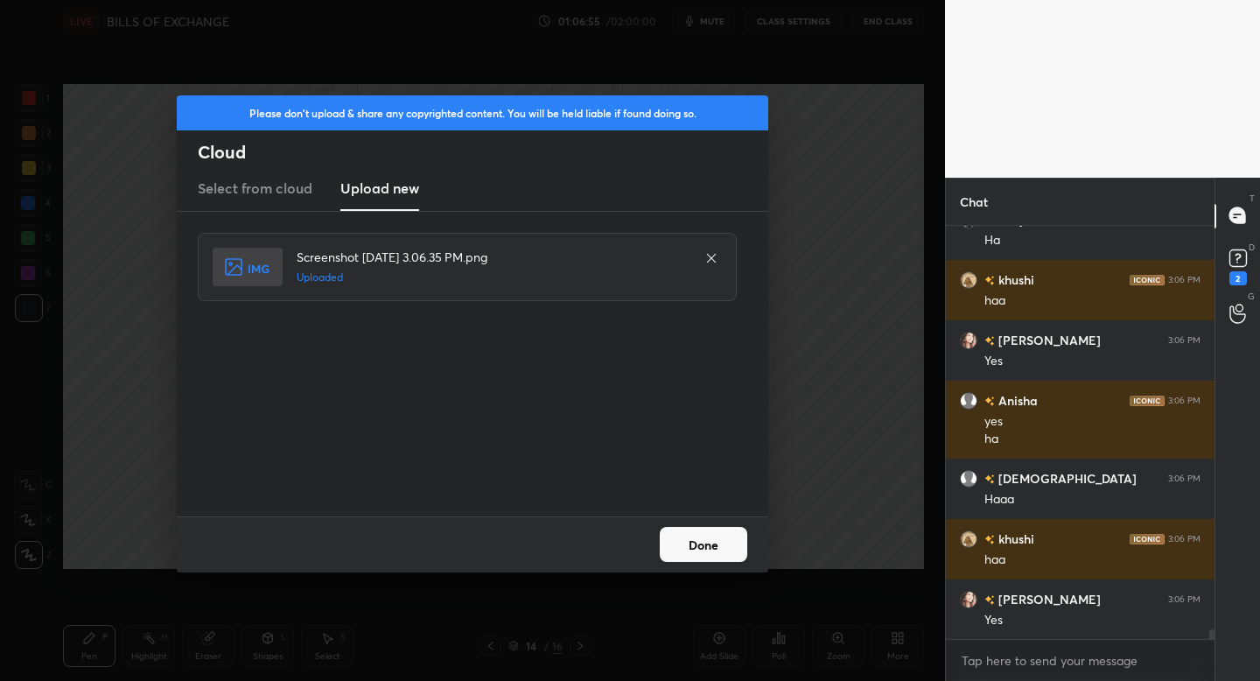
click at [701, 547] on button "Done" at bounding box center [703, 544] width 87 height 35
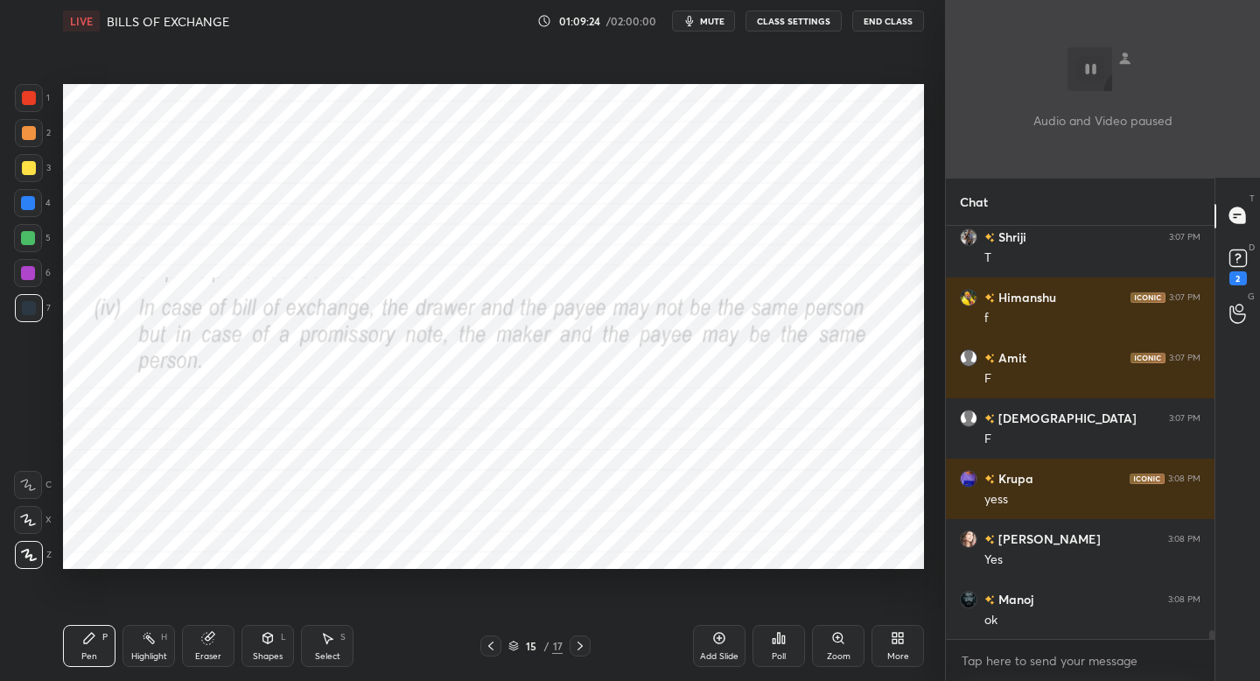
scroll to position [18966, 0]
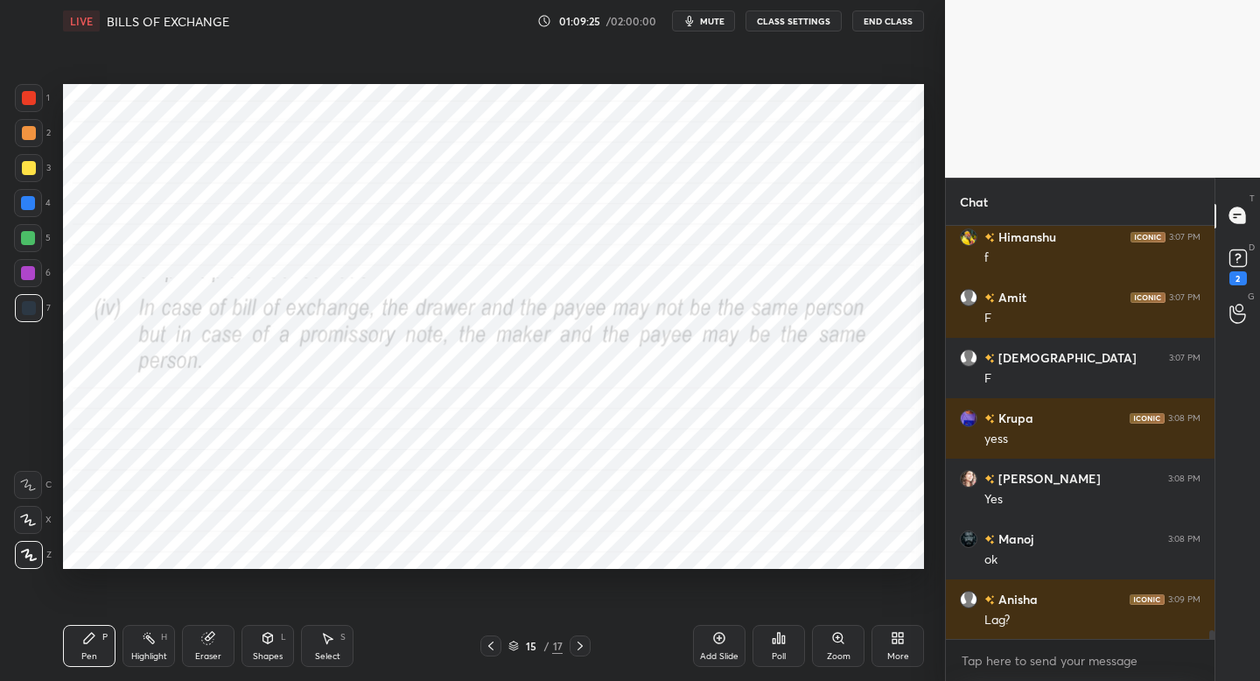
click at [895, 653] on div "More" at bounding box center [898, 656] width 22 height 9
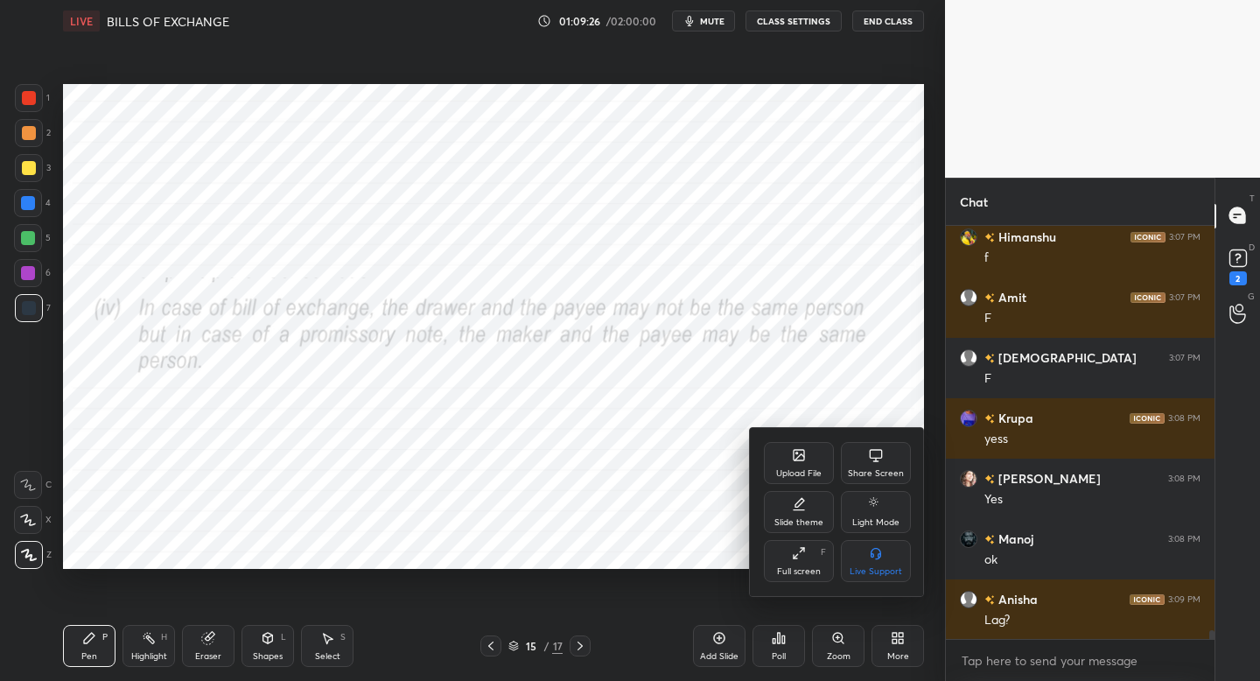
click at [797, 455] on icon at bounding box center [798, 455] width 10 height 10
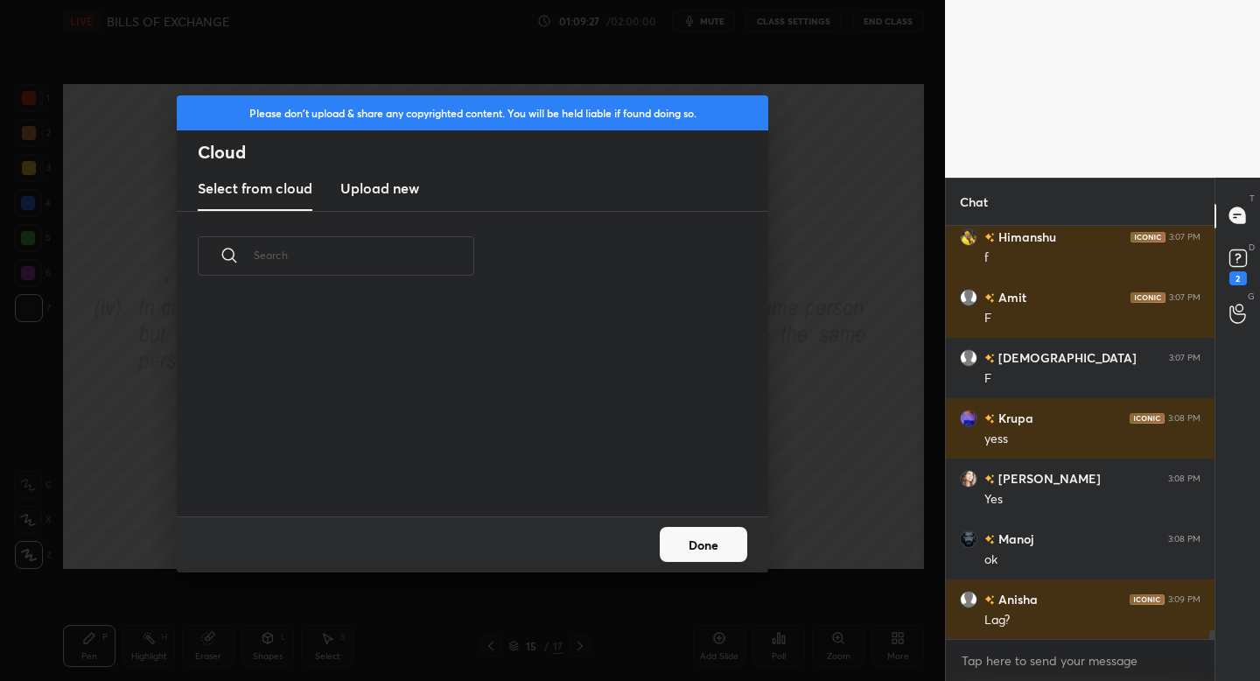
scroll to position [215, 562]
click at [383, 182] on h3 "Upload new" at bounding box center [379, 188] width 79 height 21
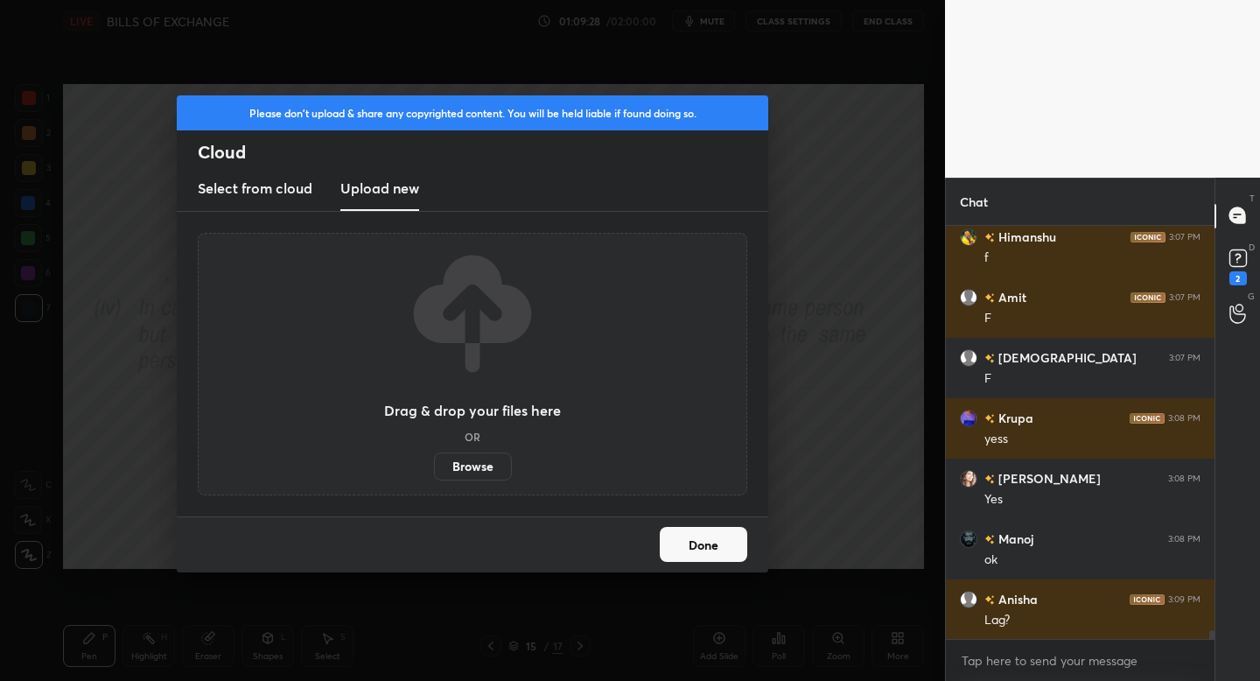
click at [485, 470] on label "Browse" at bounding box center [473, 466] width 78 height 28
click at [434, 470] on input "Browse" at bounding box center [434, 466] width 0 height 28
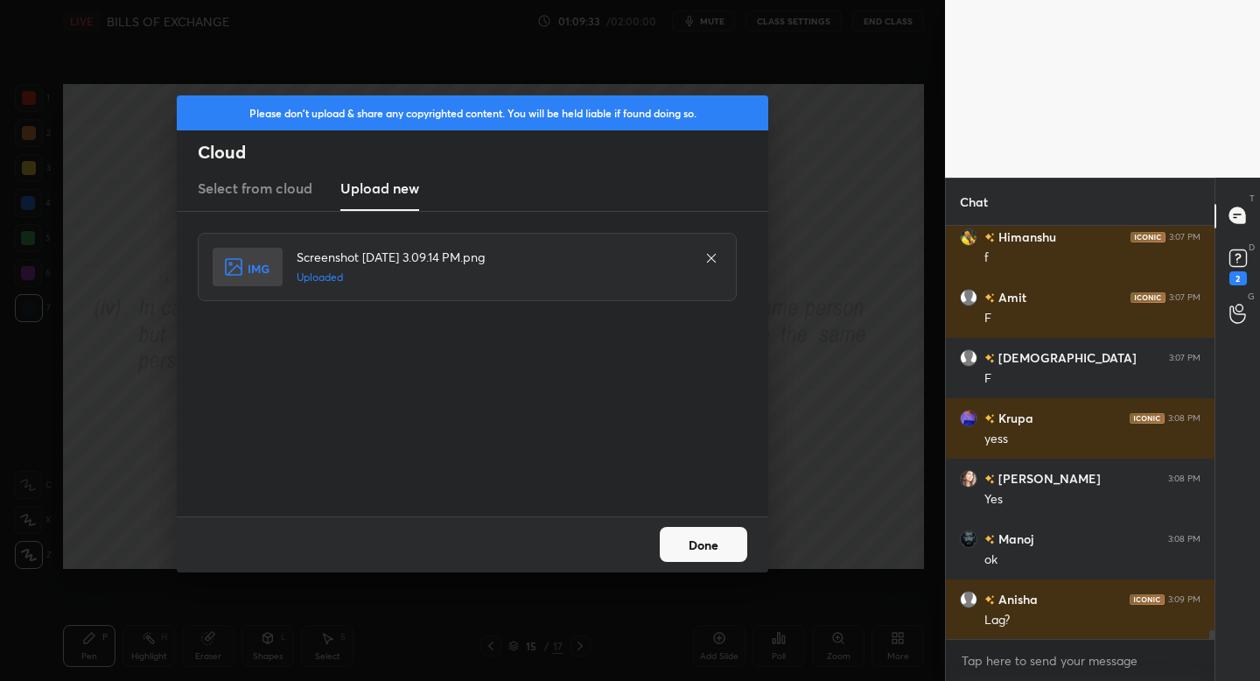
click at [695, 548] on button "Done" at bounding box center [703, 544] width 87 height 35
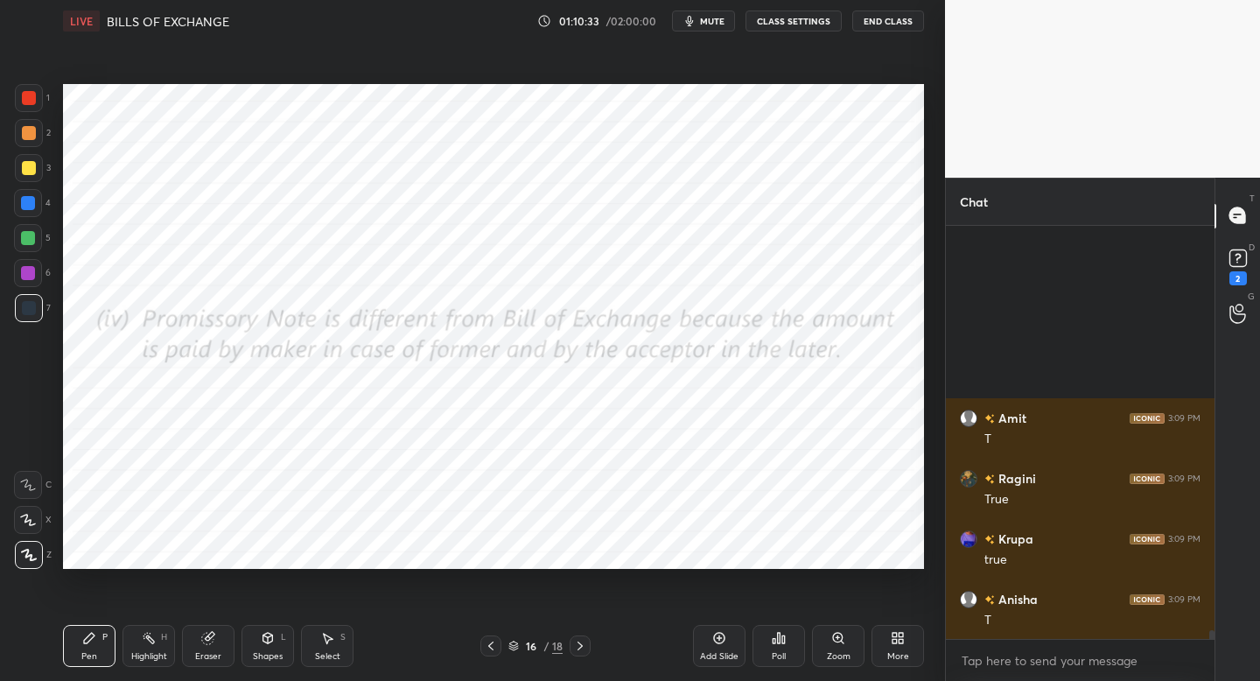
scroll to position [19466, 0]
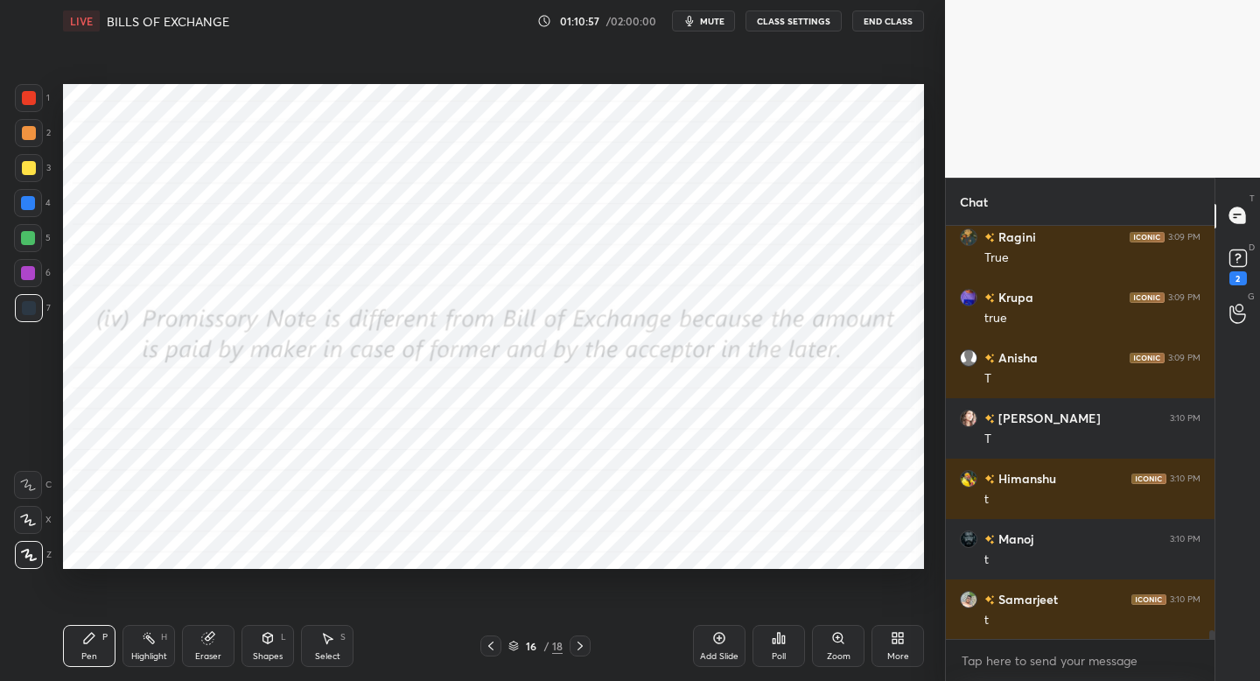
click at [908, 634] on div "More" at bounding box center [897, 646] width 52 height 42
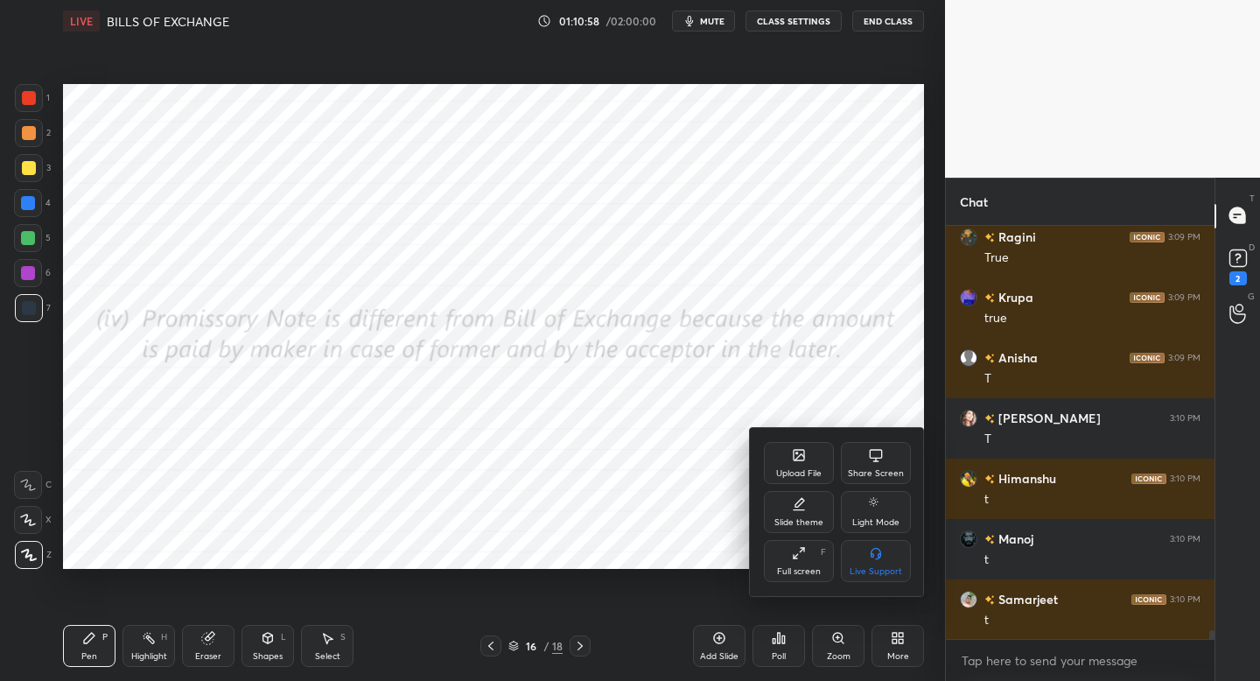
click at [785, 460] on div "Upload File" at bounding box center [799, 463] width 70 height 42
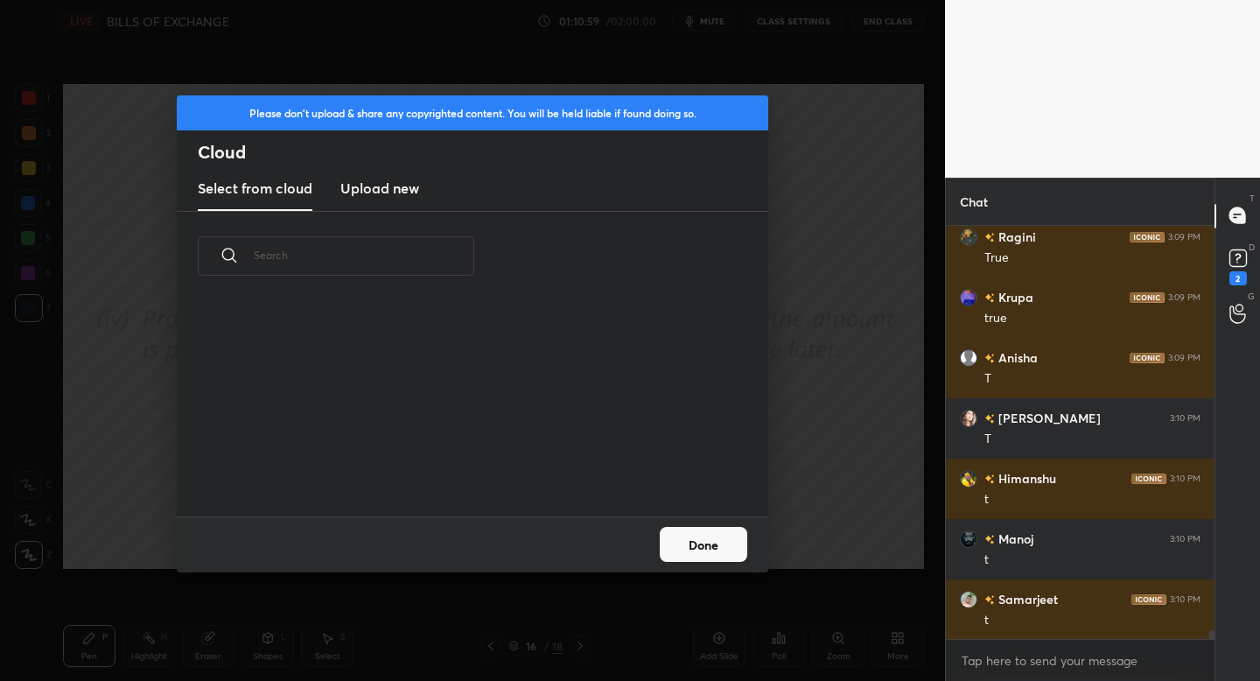
scroll to position [215, 562]
click at [391, 198] on h3 "Upload new" at bounding box center [379, 188] width 79 height 21
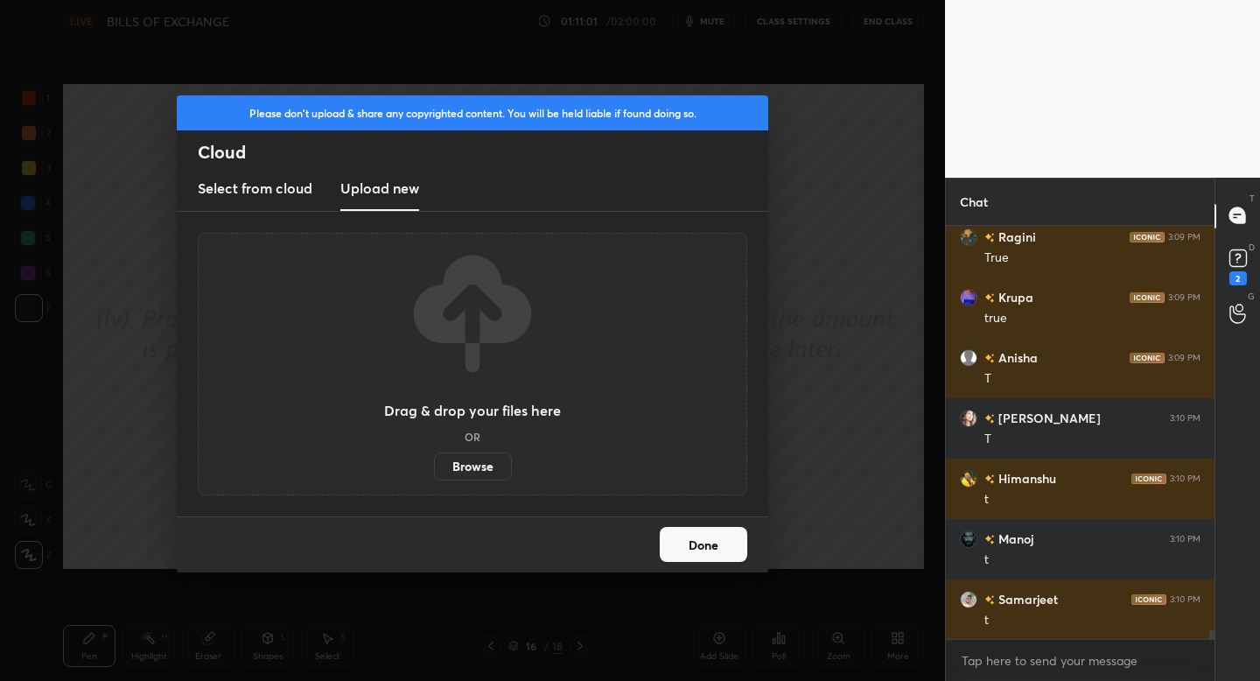
click at [461, 458] on label "Browse" at bounding box center [473, 466] width 78 height 28
click at [434, 458] on input "Browse" at bounding box center [434, 466] width 0 height 28
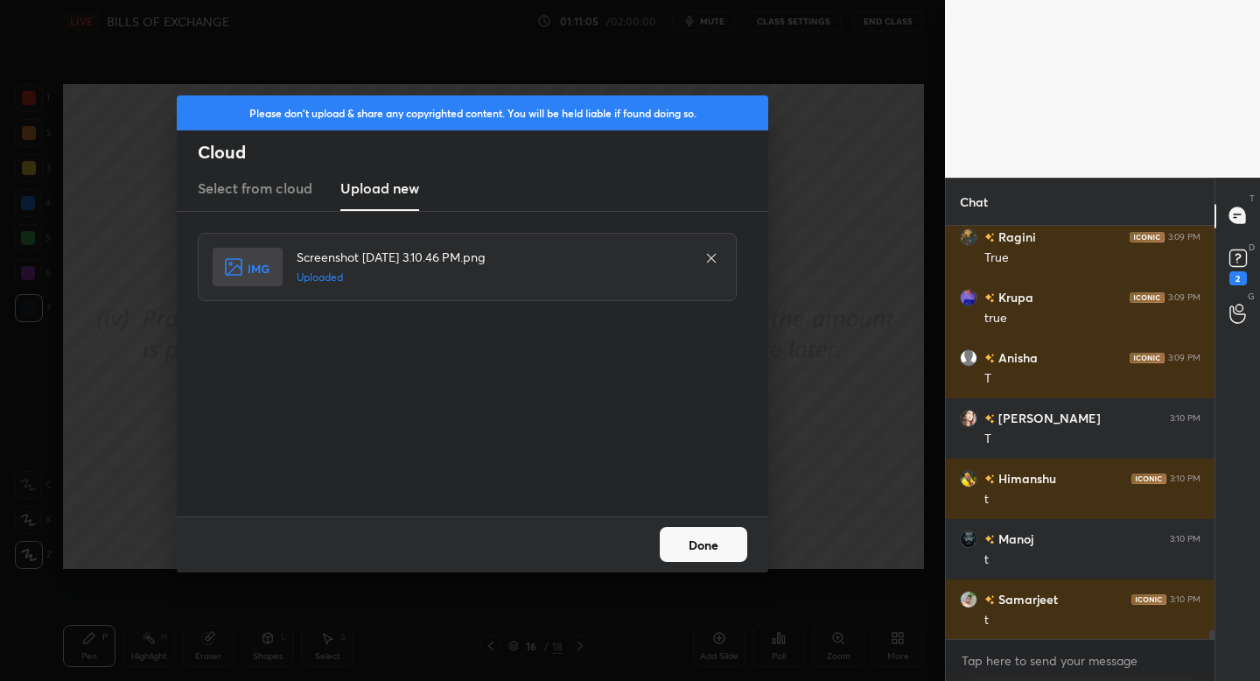
click at [707, 551] on button "Done" at bounding box center [703, 544] width 87 height 35
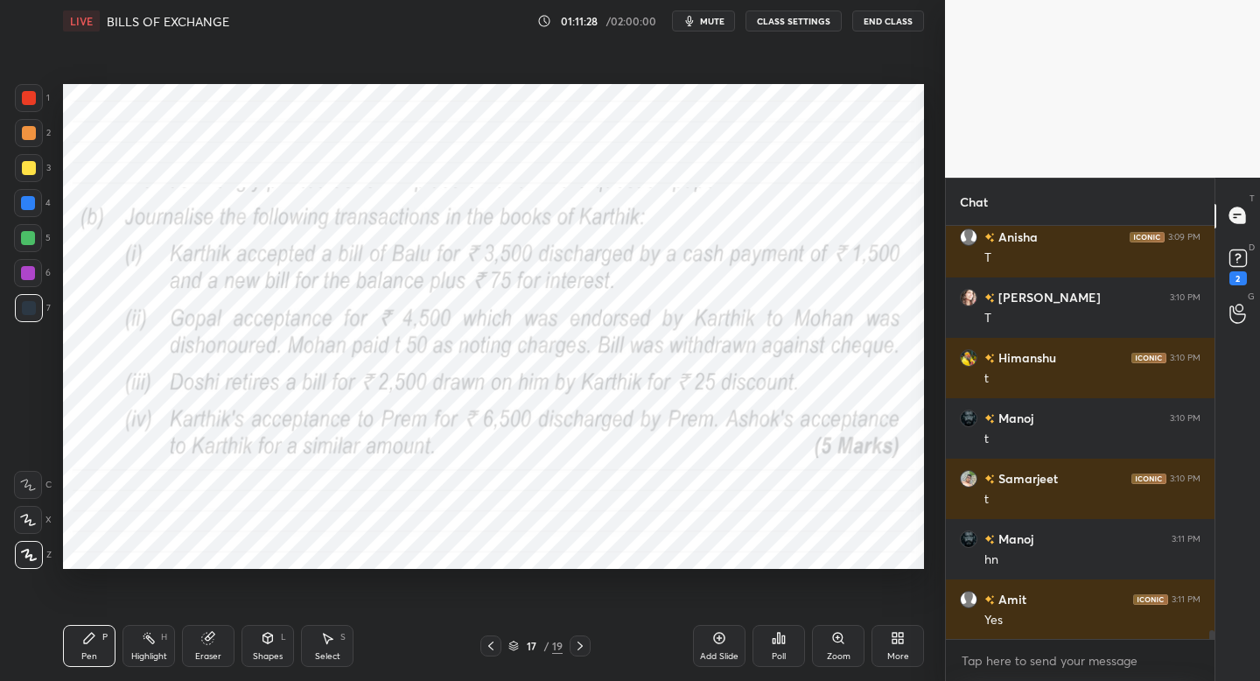
scroll to position [19647, 0]
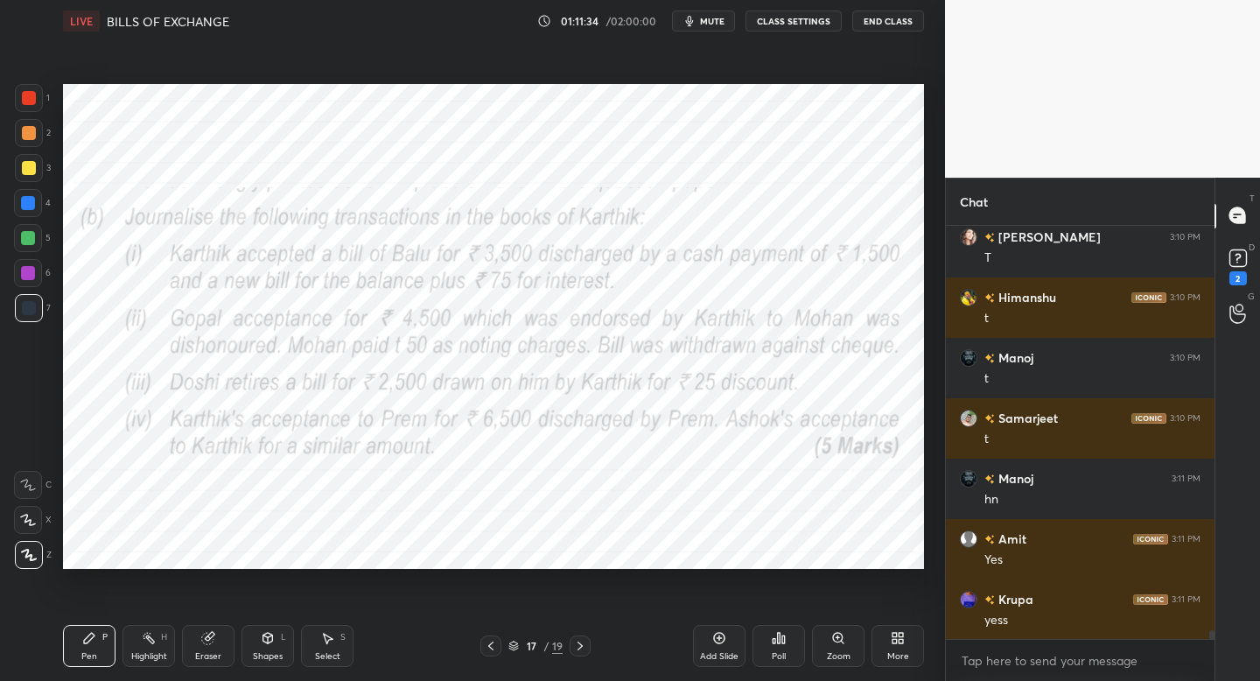
click at [706, 24] on span "mute" at bounding box center [712, 21] width 24 height 12
click at [695, 26] on span "unmute" at bounding box center [711, 21] width 38 height 12
click at [695, 26] on icon "button" at bounding box center [689, 21] width 14 height 14
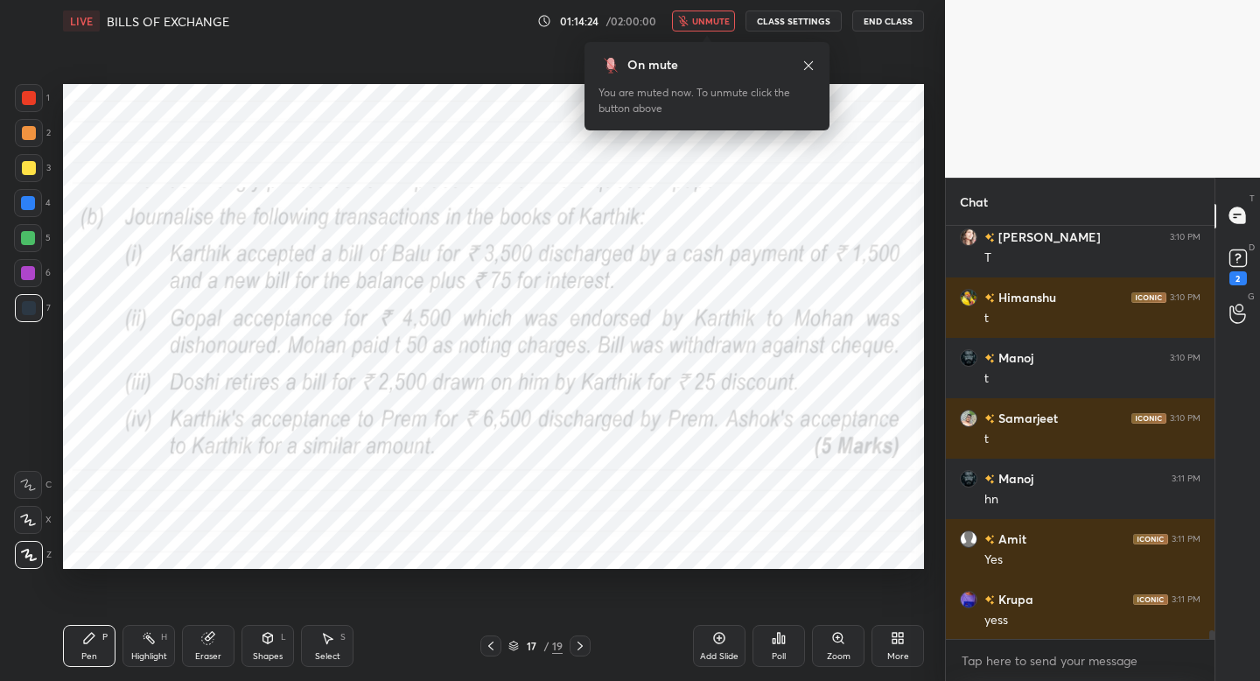
scroll to position [19707, 0]
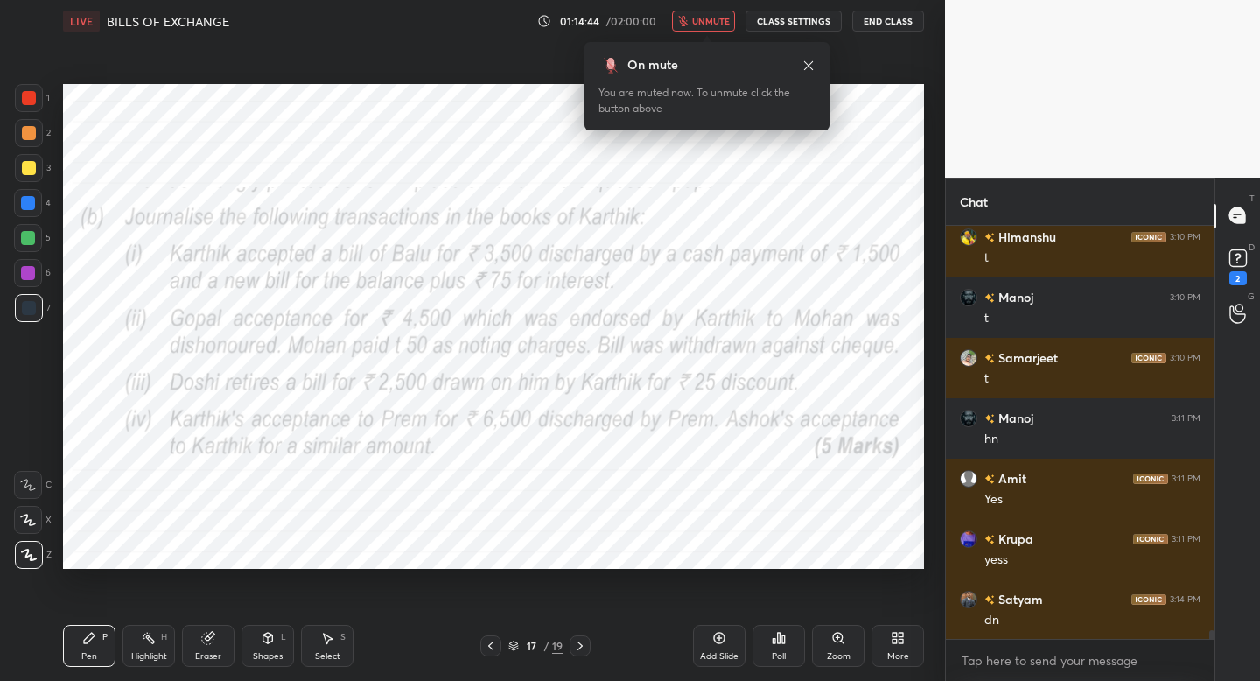
click at [710, 30] on button "unmute" at bounding box center [703, 20] width 63 height 21
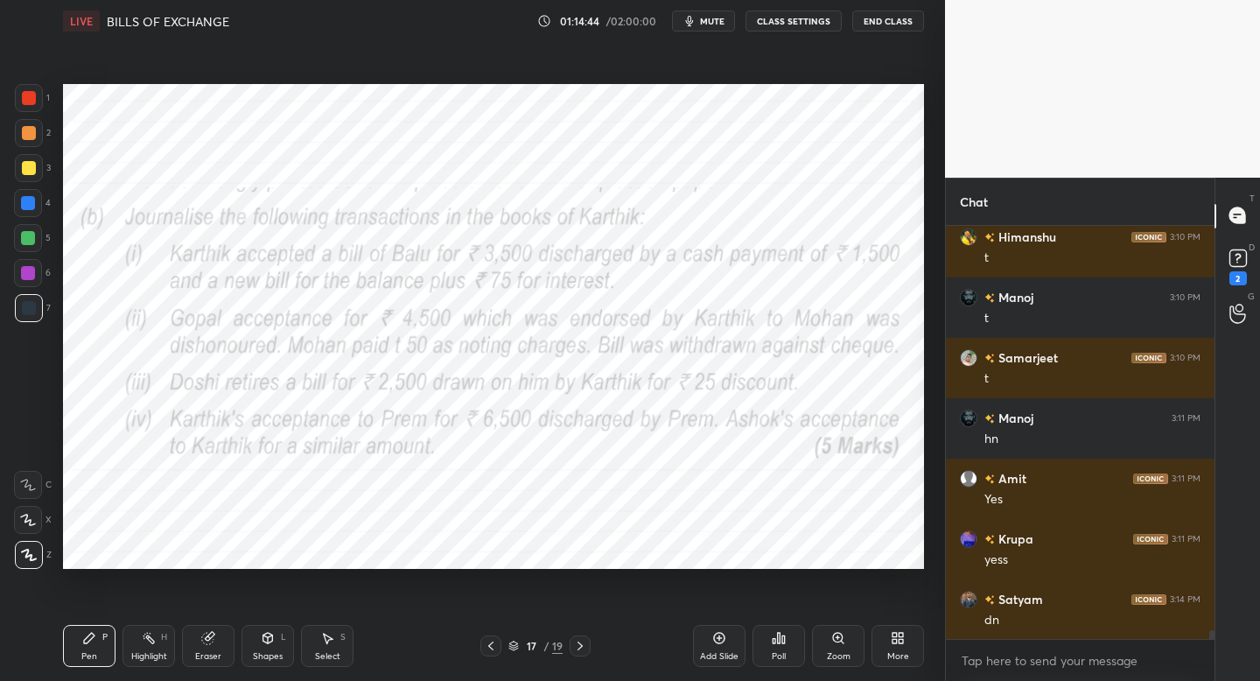
scroll to position [19768, 0]
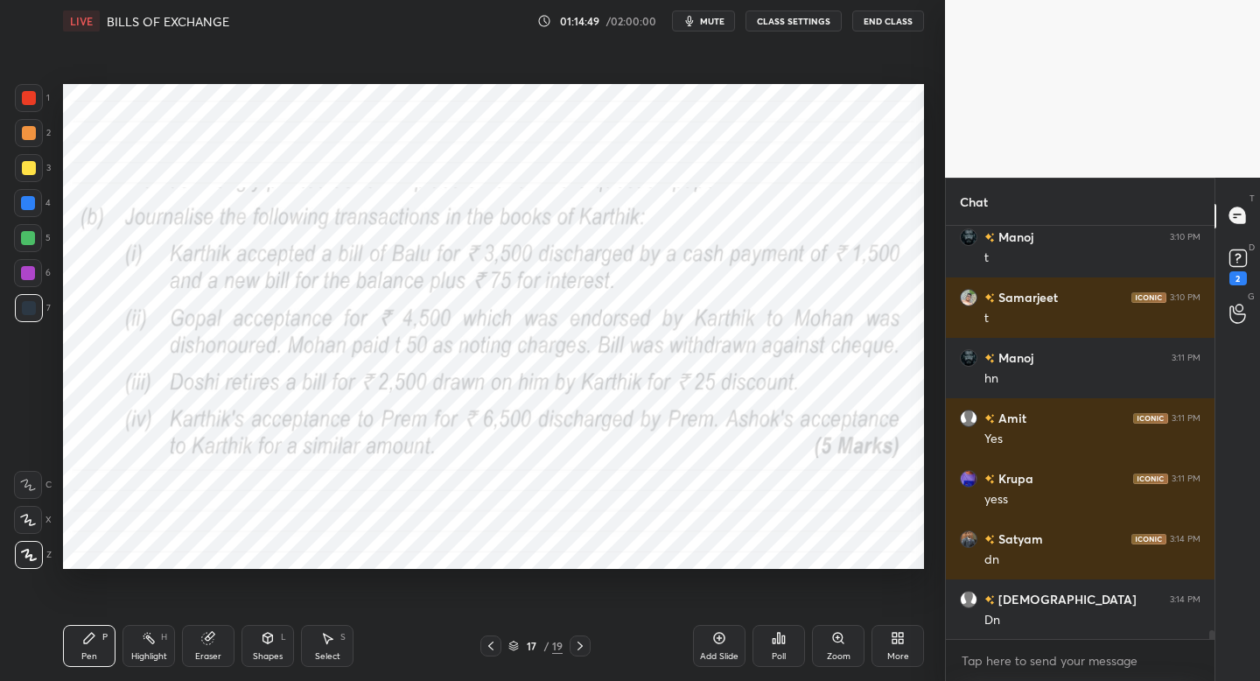
click at [710, 30] on button "mute" at bounding box center [703, 20] width 63 height 21
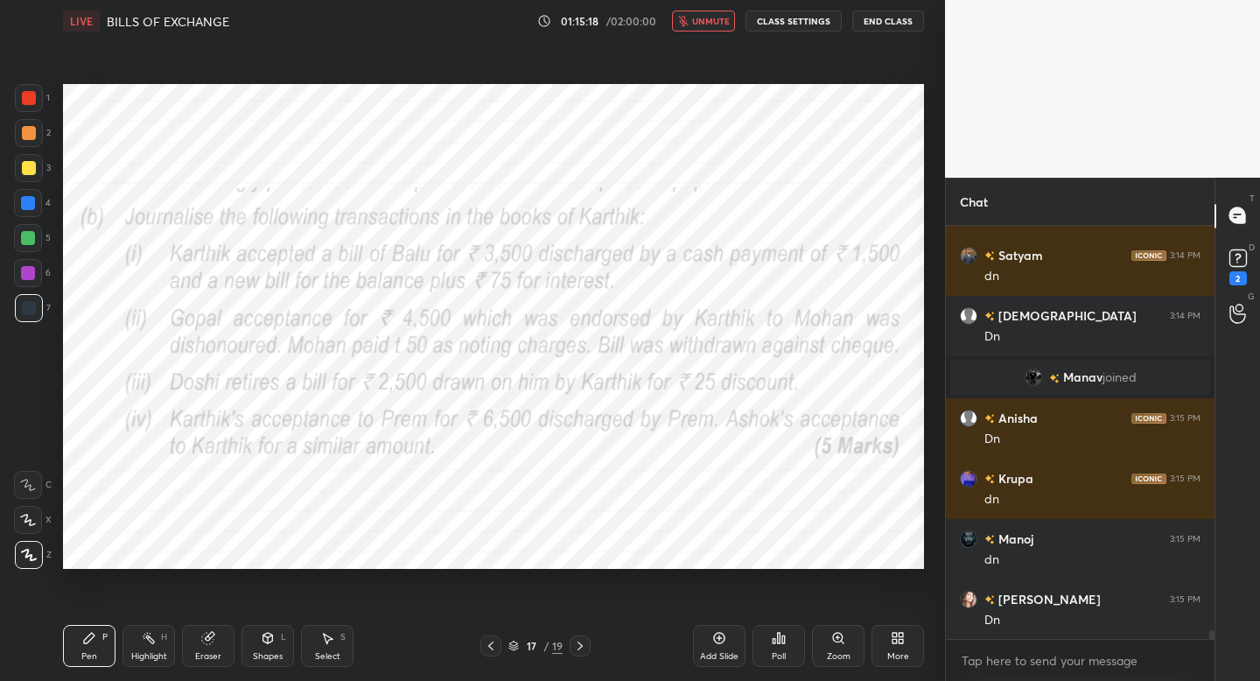
scroll to position [18632, 0]
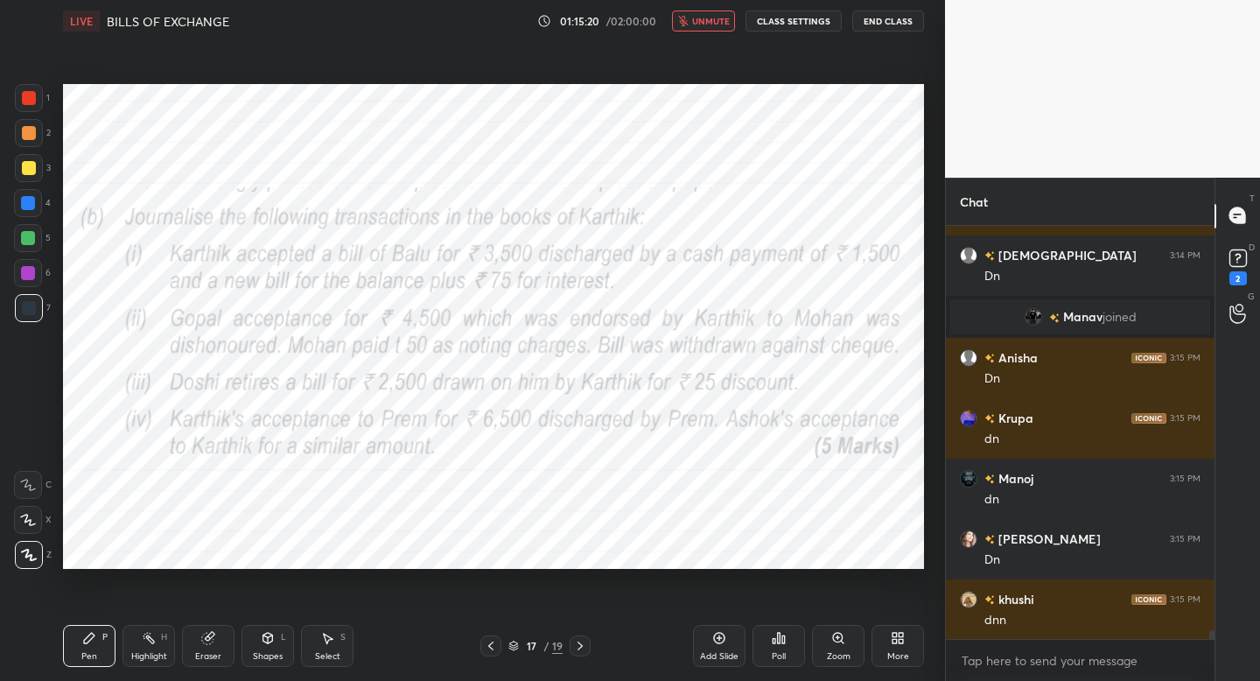
click at [710, 30] on button "unmute" at bounding box center [703, 20] width 63 height 21
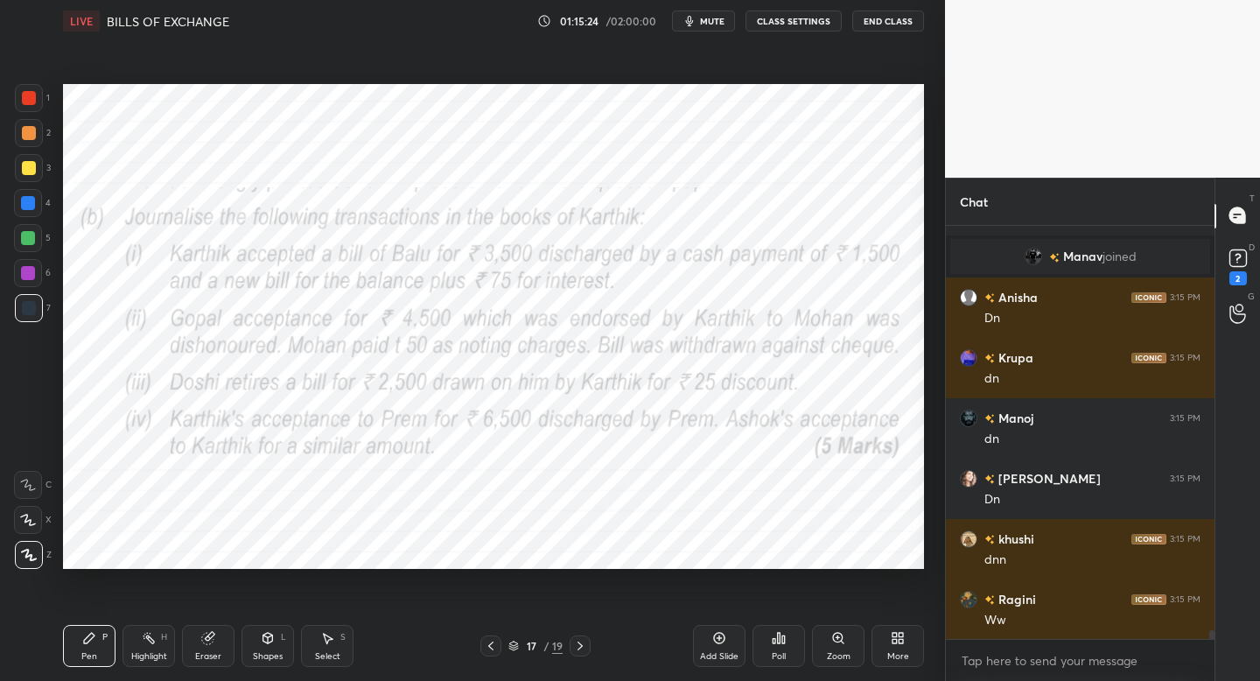
click at [894, 634] on icon at bounding box center [894, 634] width 4 height 4
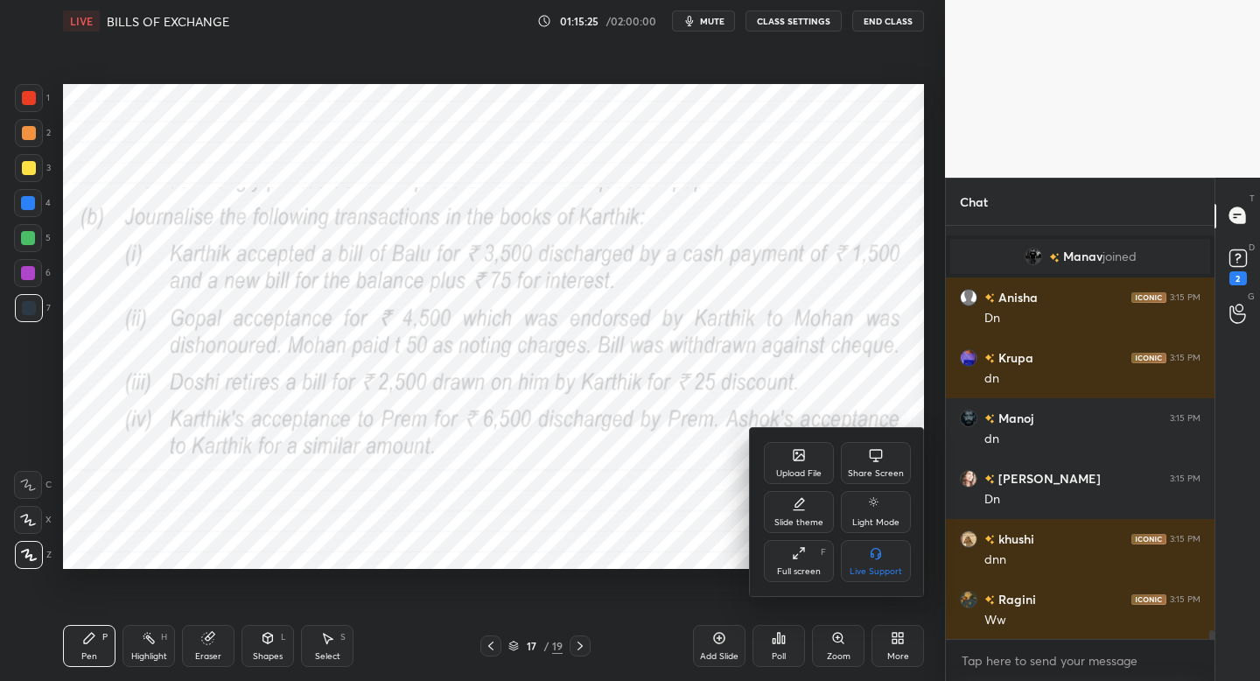
click at [793, 454] on icon at bounding box center [798, 455] width 10 height 10
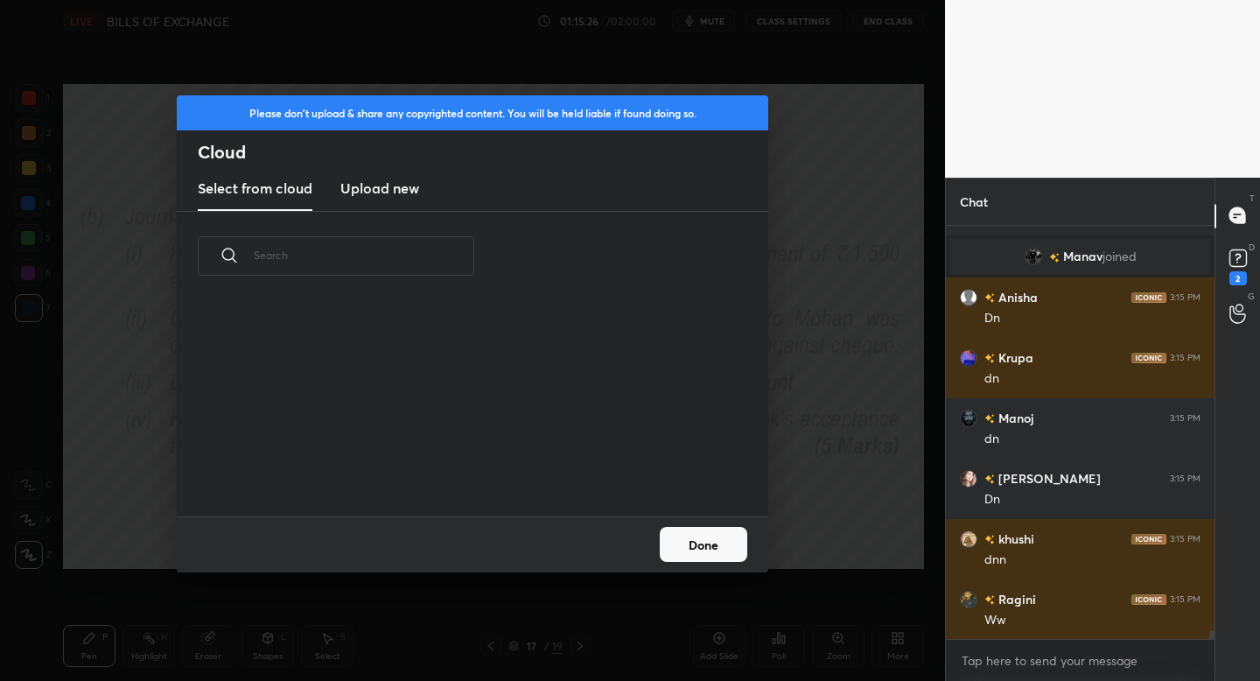
scroll to position [215, 562]
click at [376, 183] on h3 "Upload new" at bounding box center [379, 188] width 79 height 21
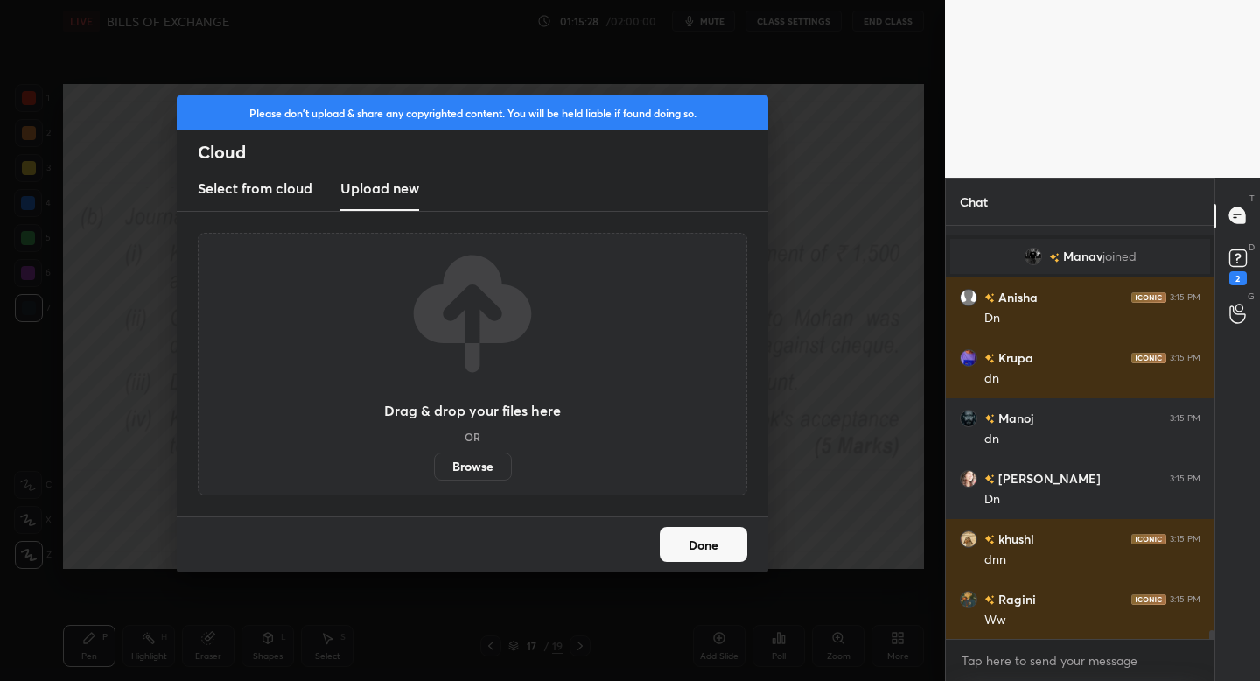
click at [470, 459] on label "Browse" at bounding box center [473, 466] width 78 height 28
click at [434, 459] on input "Browse" at bounding box center [434, 466] width 0 height 28
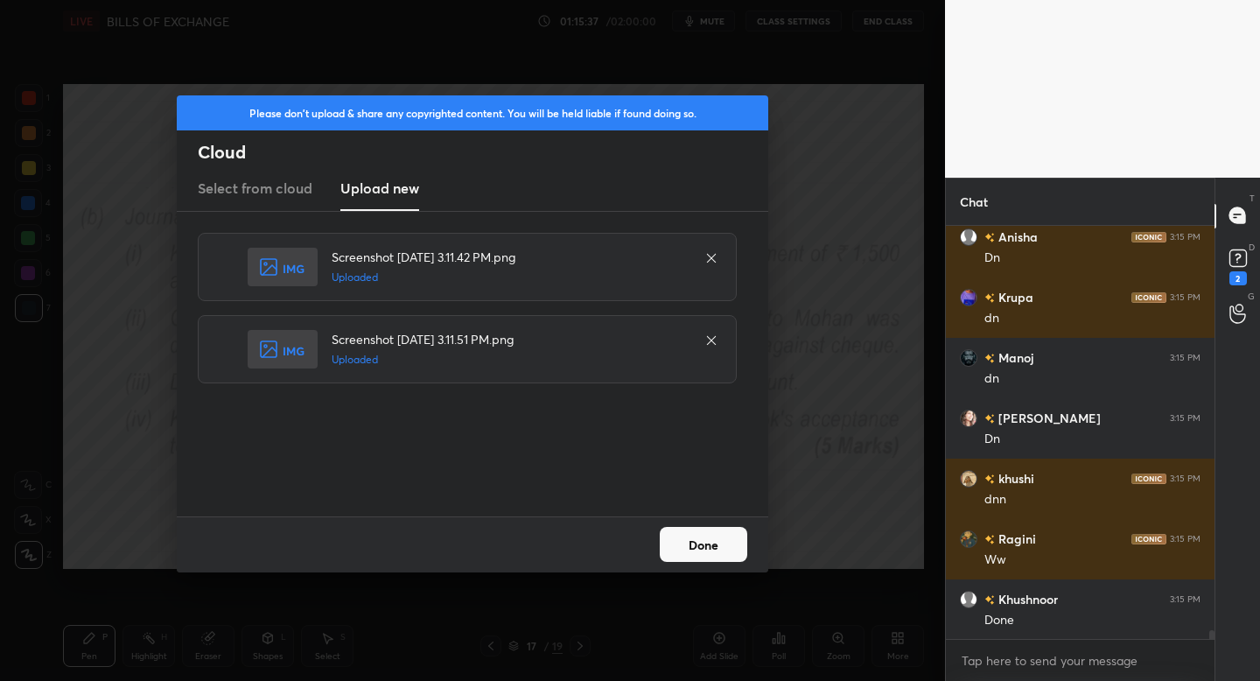
click at [692, 544] on button "Done" at bounding box center [703, 544] width 87 height 35
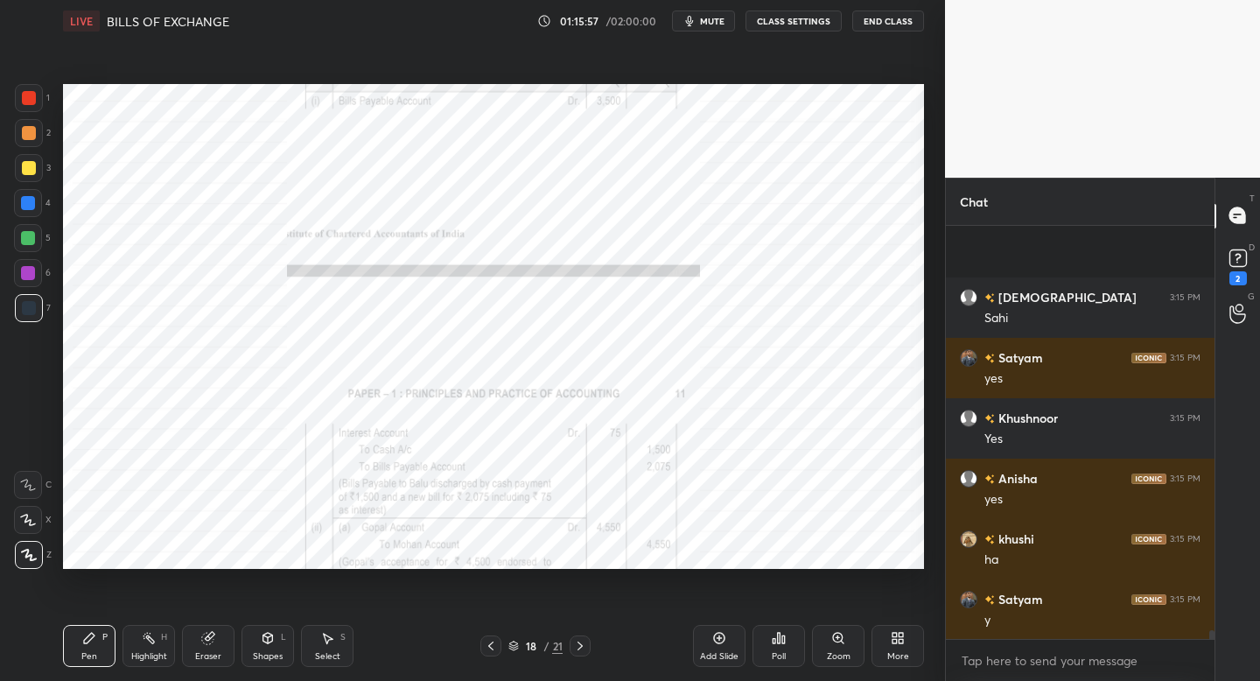
scroll to position [19477, 0]
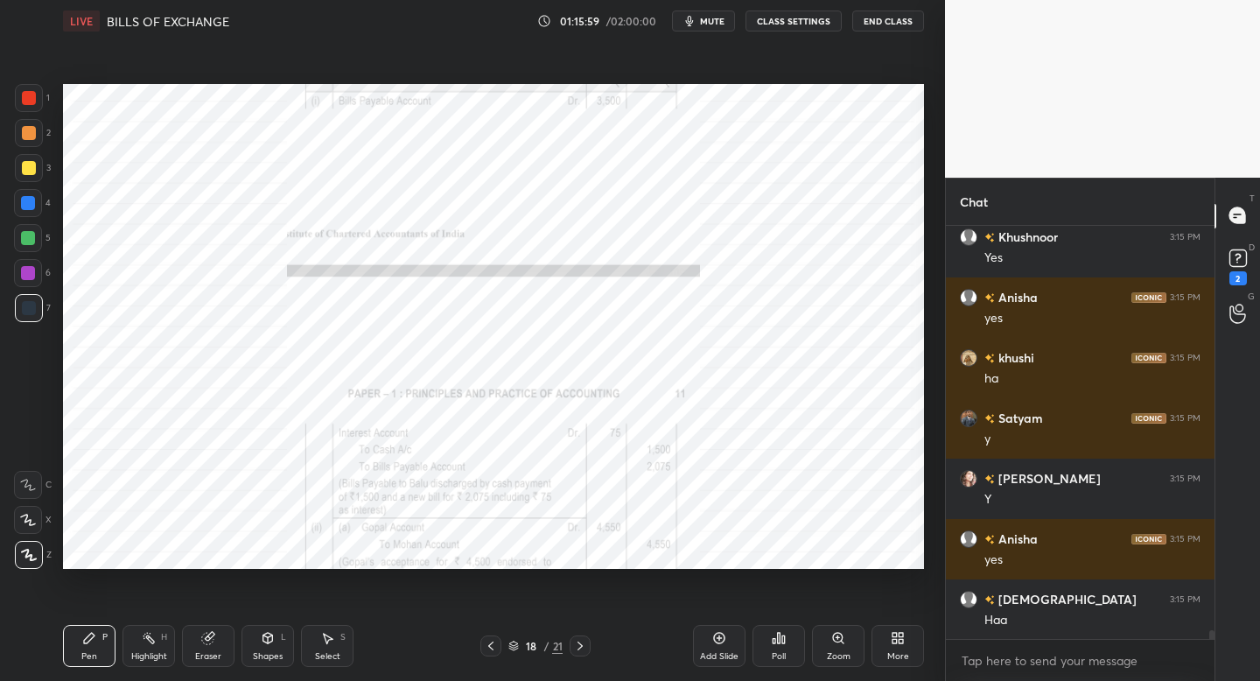
click at [579, 647] on icon at bounding box center [580, 646] width 14 height 14
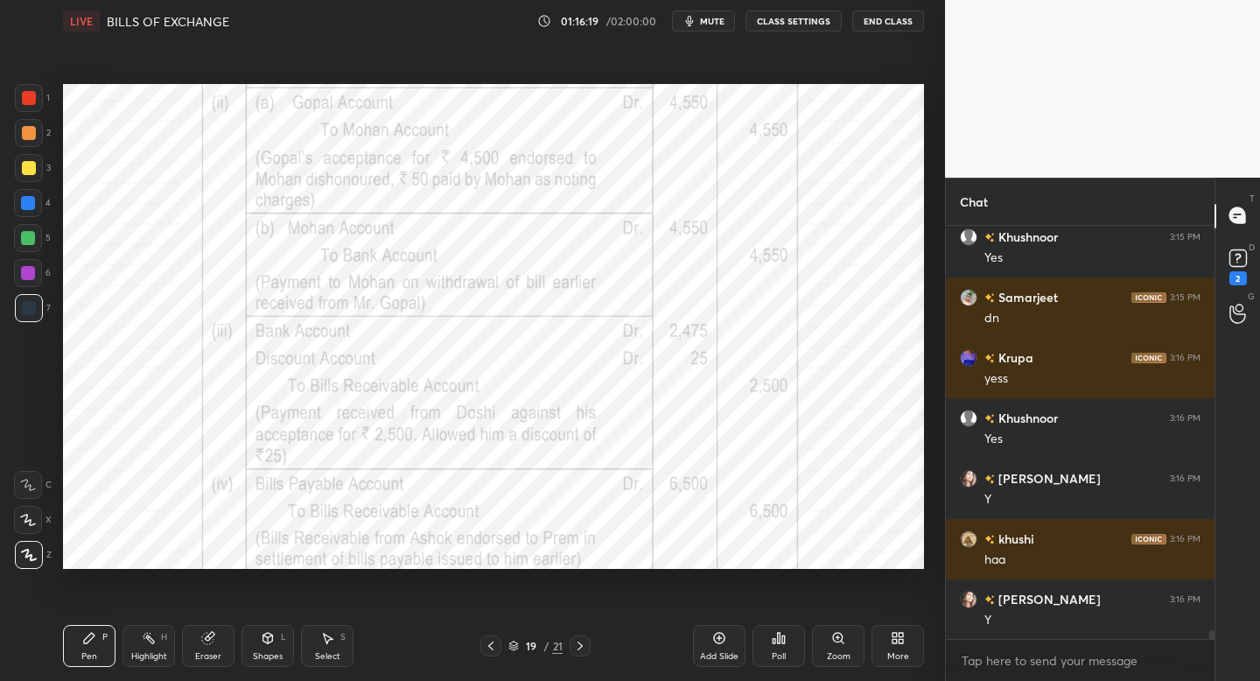
scroll to position [20020, 0]
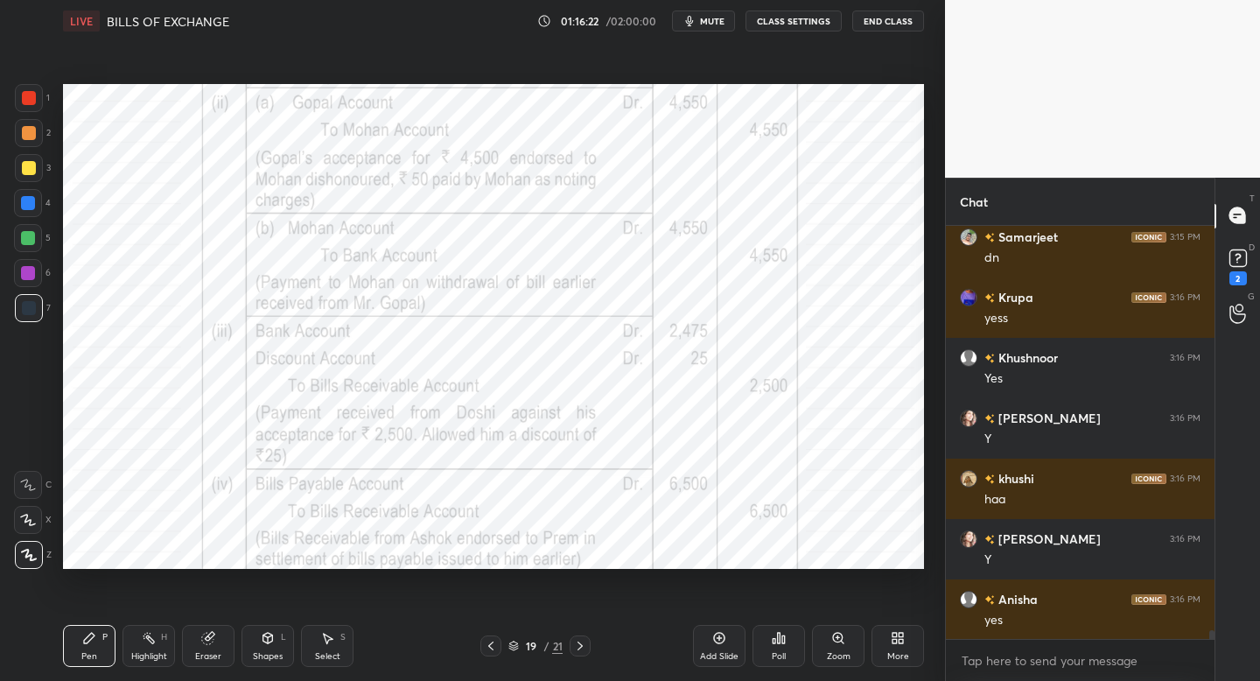
click at [28, 448] on div "1 2 3 4 5 6 7 C X Z C X Z E E Erase all H H LIVE BILLS OF EXCHANGE 01:16:22 / 0…" at bounding box center [465, 340] width 931 height 681
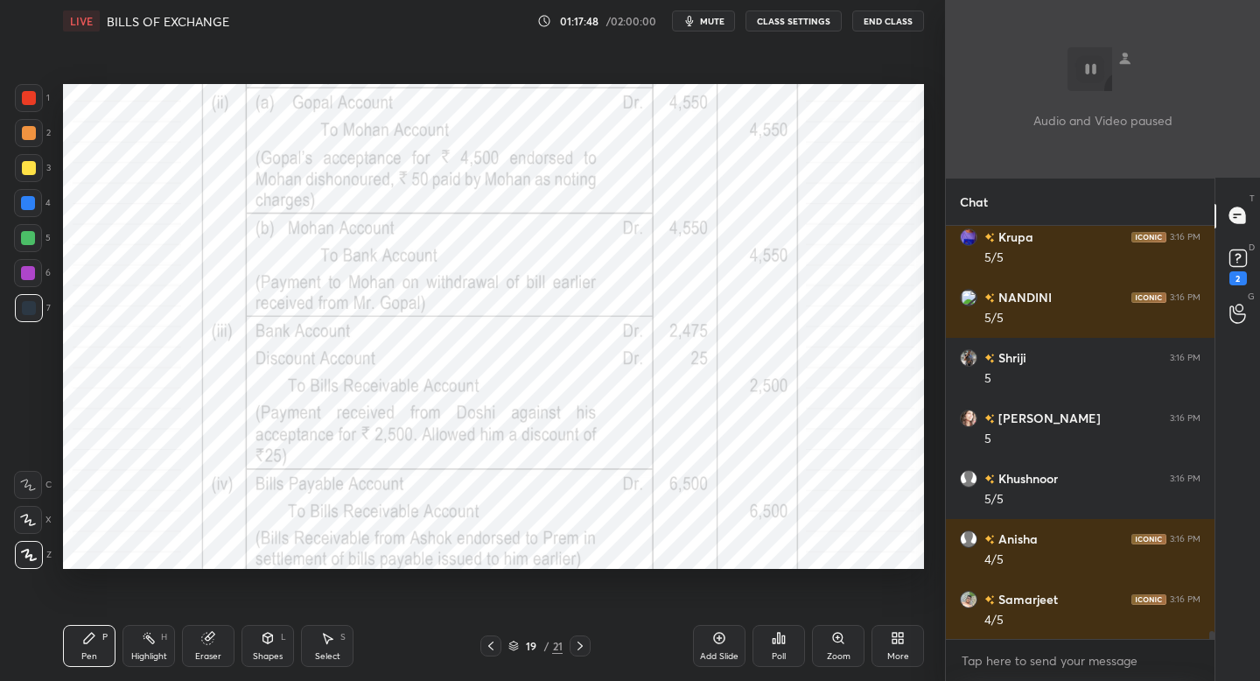
scroll to position [20985, 0]
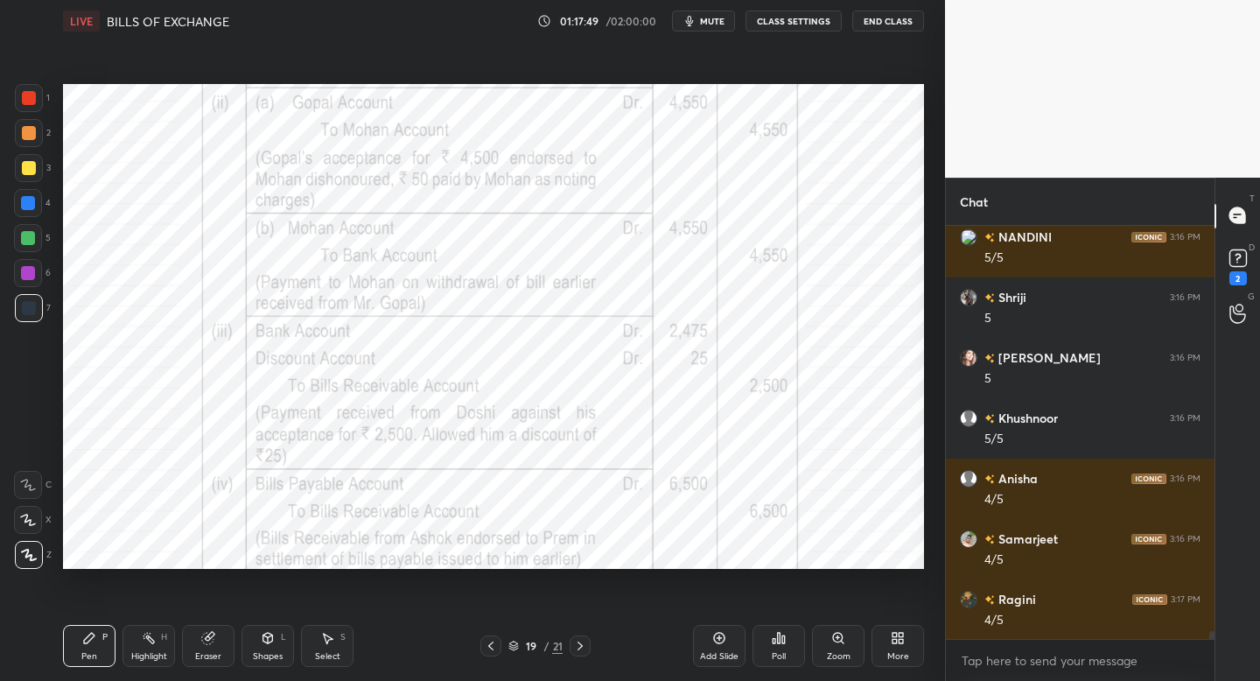
click at [907, 660] on div "More" at bounding box center [898, 656] width 22 height 9
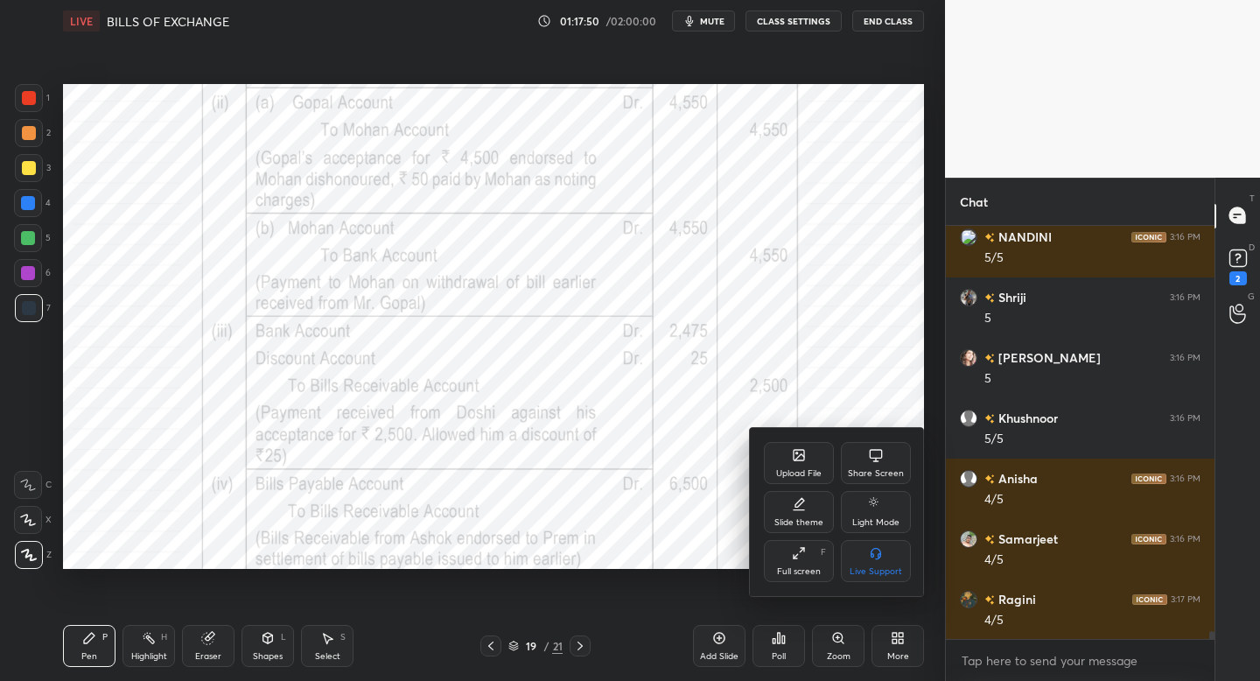
click at [789, 469] on div "Upload File" at bounding box center [798, 473] width 45 height 9
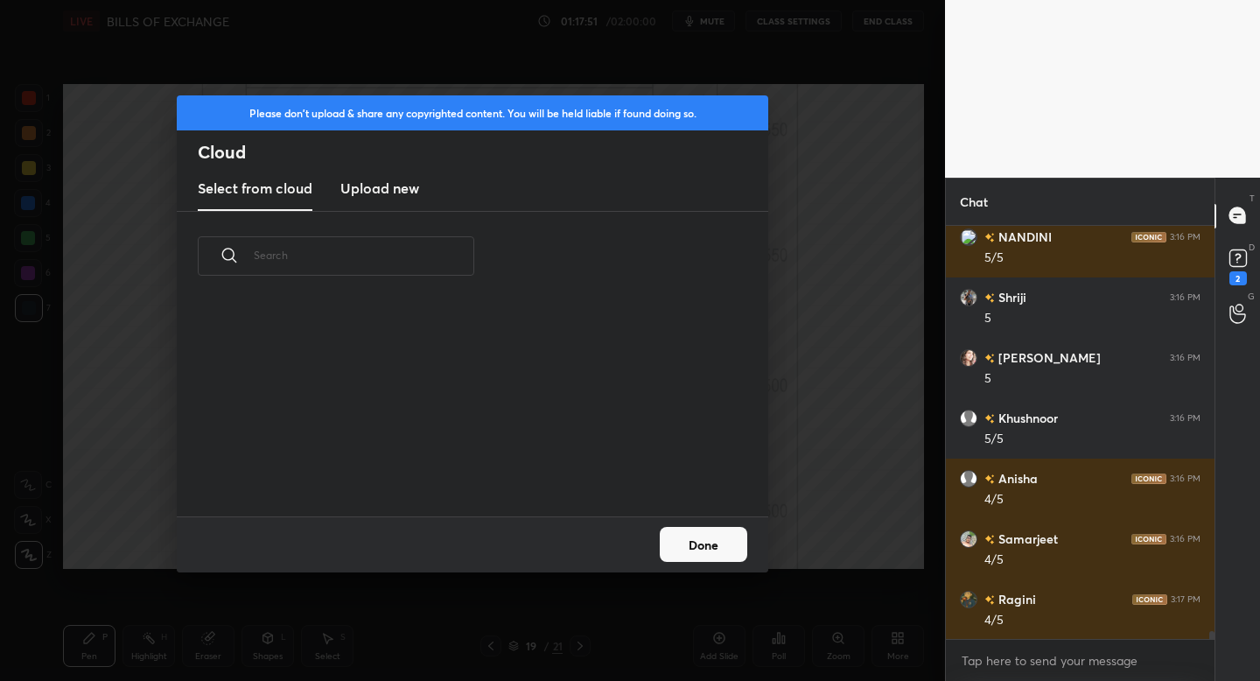
scroll to position [215, 562]
click at [394, 193] on h3 "Upload new" at bounding box center [379, 188] width 79 height 21
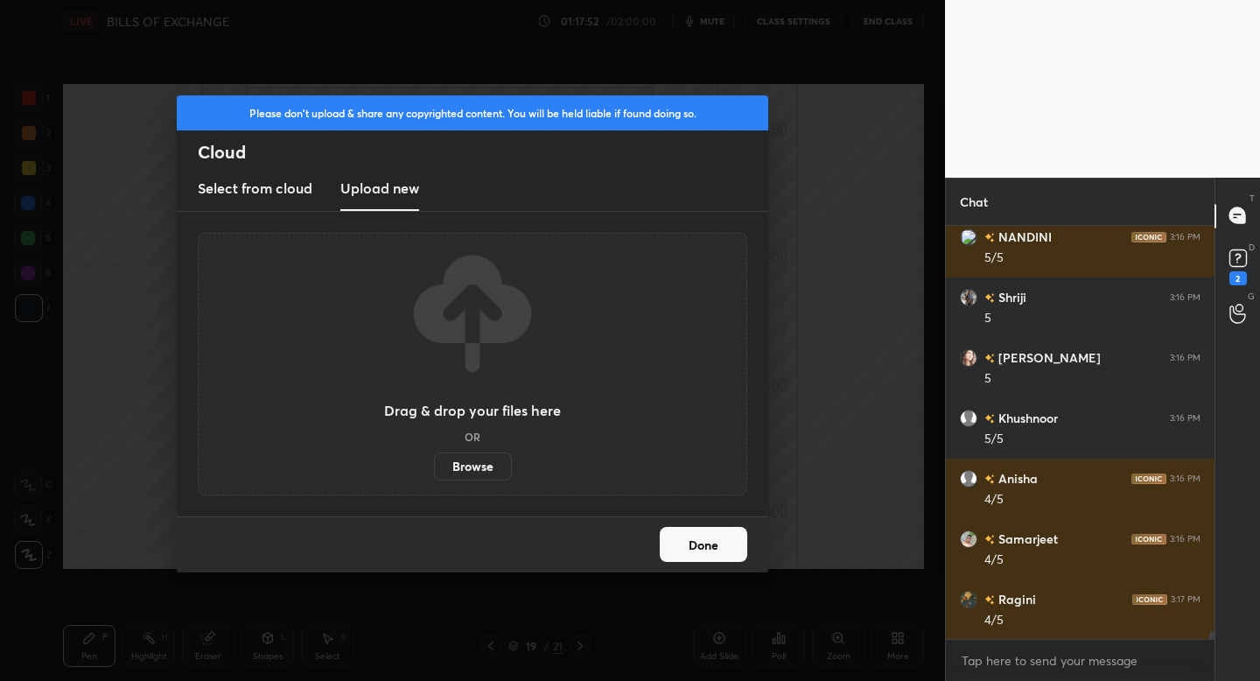
click at [495, 457] on label "Browse" at bounding box center [473, 466] width 78 height 28
click at [434, 457] on input "Browse" at bounding box center [434, 466] width 0 height 28
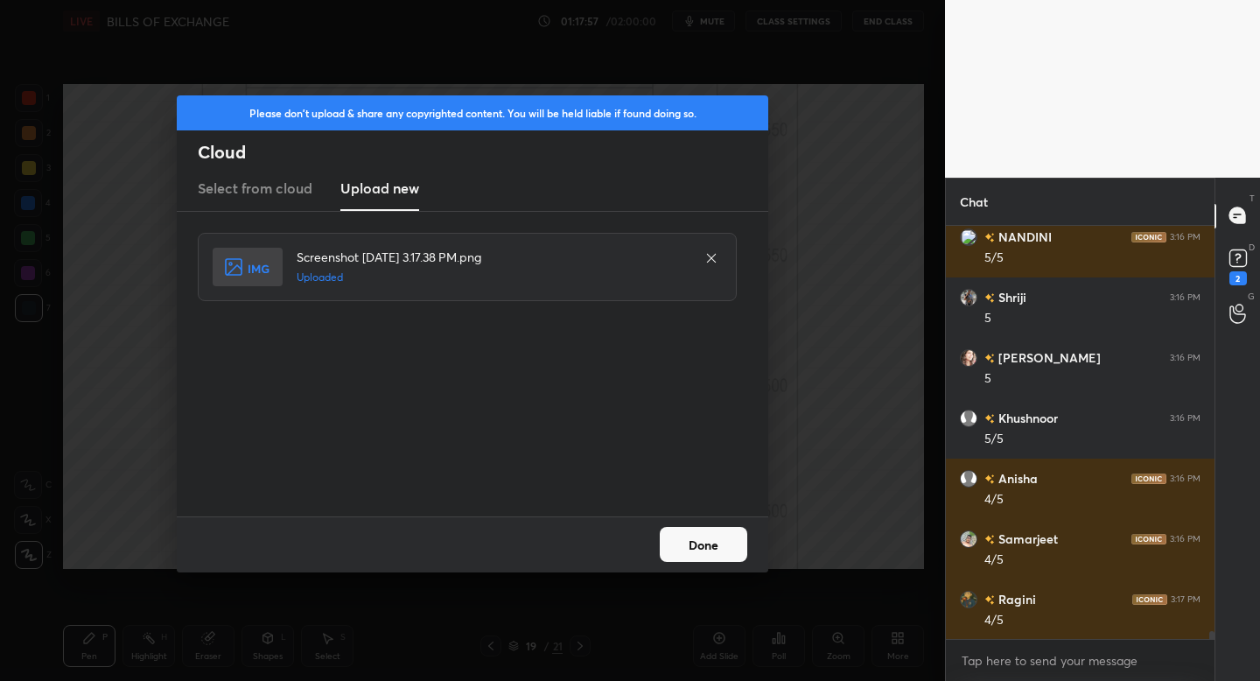
click at [683, 541] on button "Done" at bounding box center [703, 544] width 87 height 35
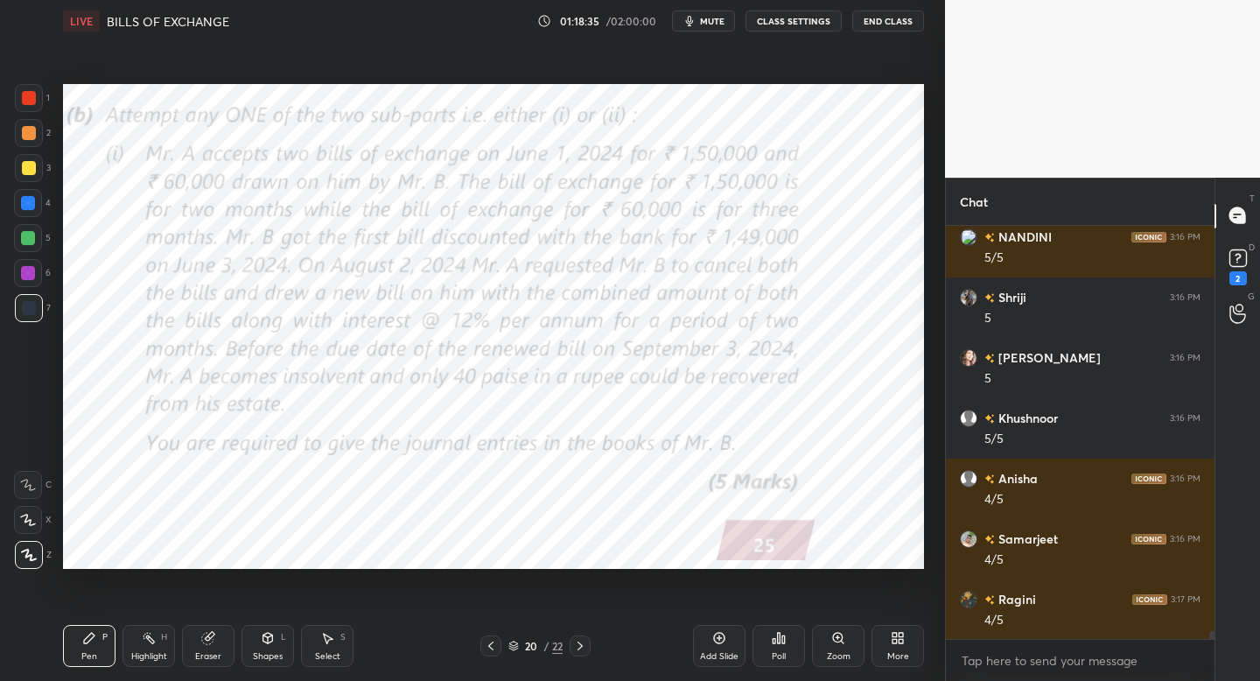
click at [712, 26] on span "mute" at bounding box center [712, 21] width 24 height 12
click at [712, 26] on span "unmute" at bounding box center [711, 21] width 38 height 12
click at [712, 26] on span "mute" at bounding box center [712, 21] width 24 height 12
click at [712, 26] on span "unmute" at bounding box center [711, 21] width 38 height 12
click at [712, 26] on span "mute" at bounding box center [712, 21] width 24 height 12
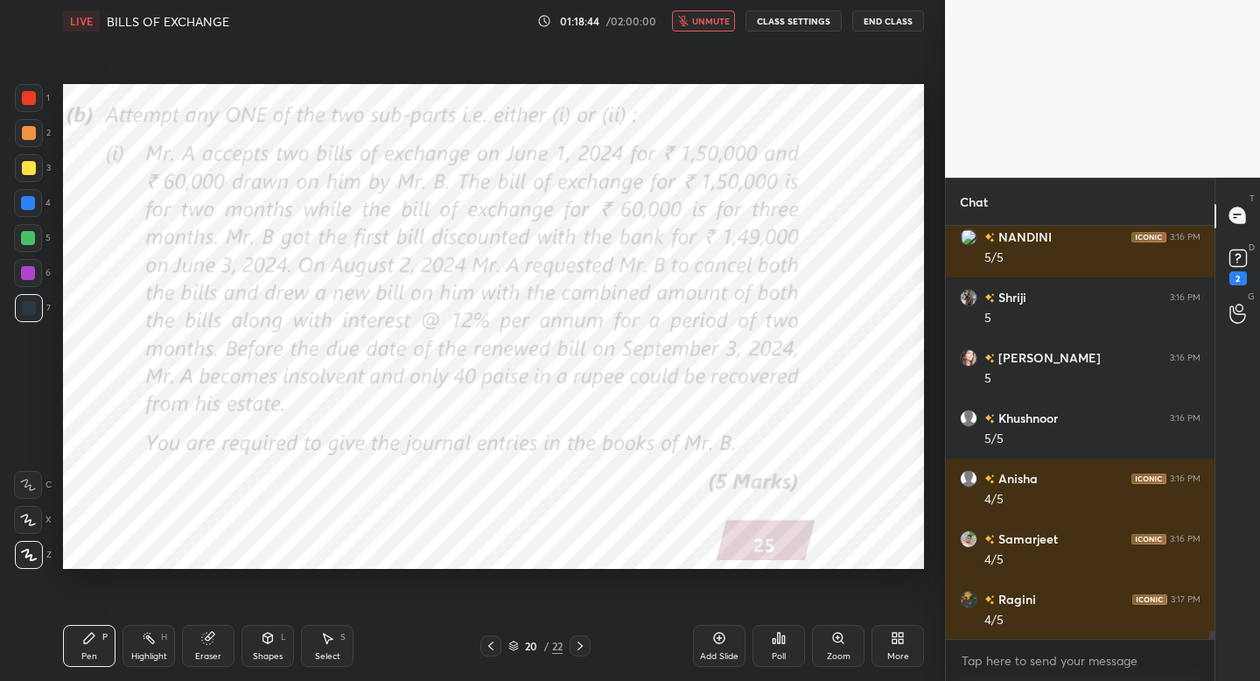
click at [712, 26] on span "unmute" at bounding box center [711, 21] width 38 height 12
click at [710, 24] on span "mute" at bounding box center [712, 21] width 24 height 12
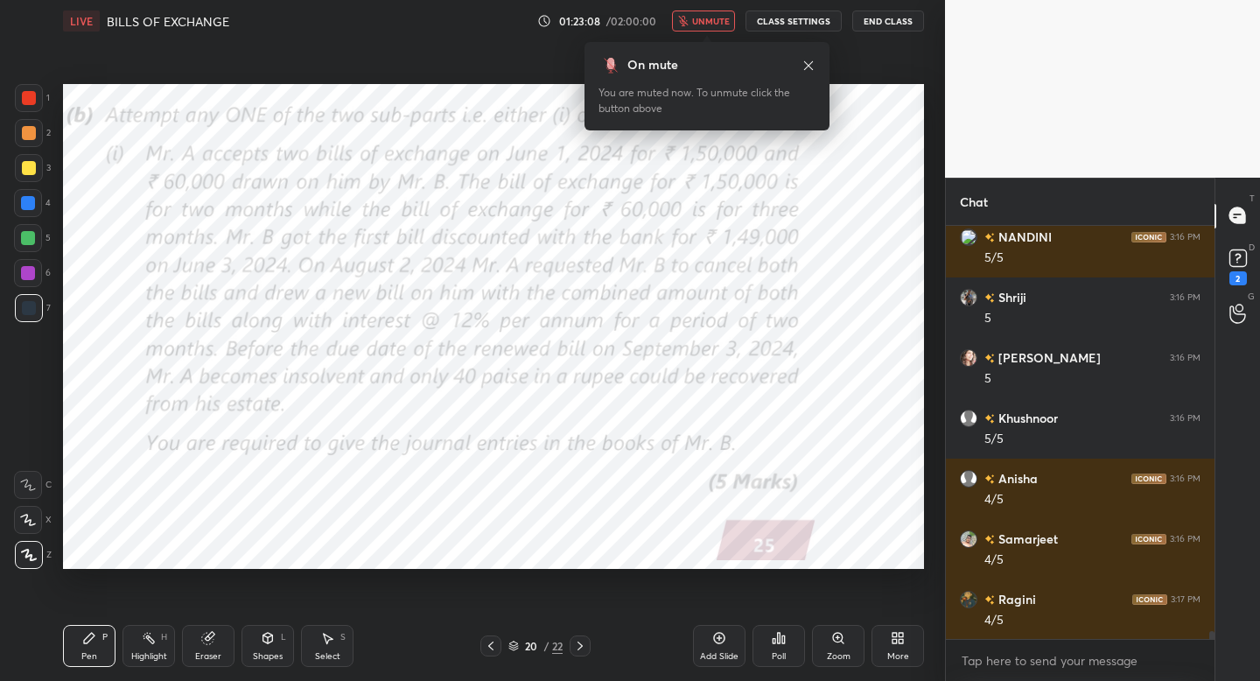
scroll to position [21046, 0]
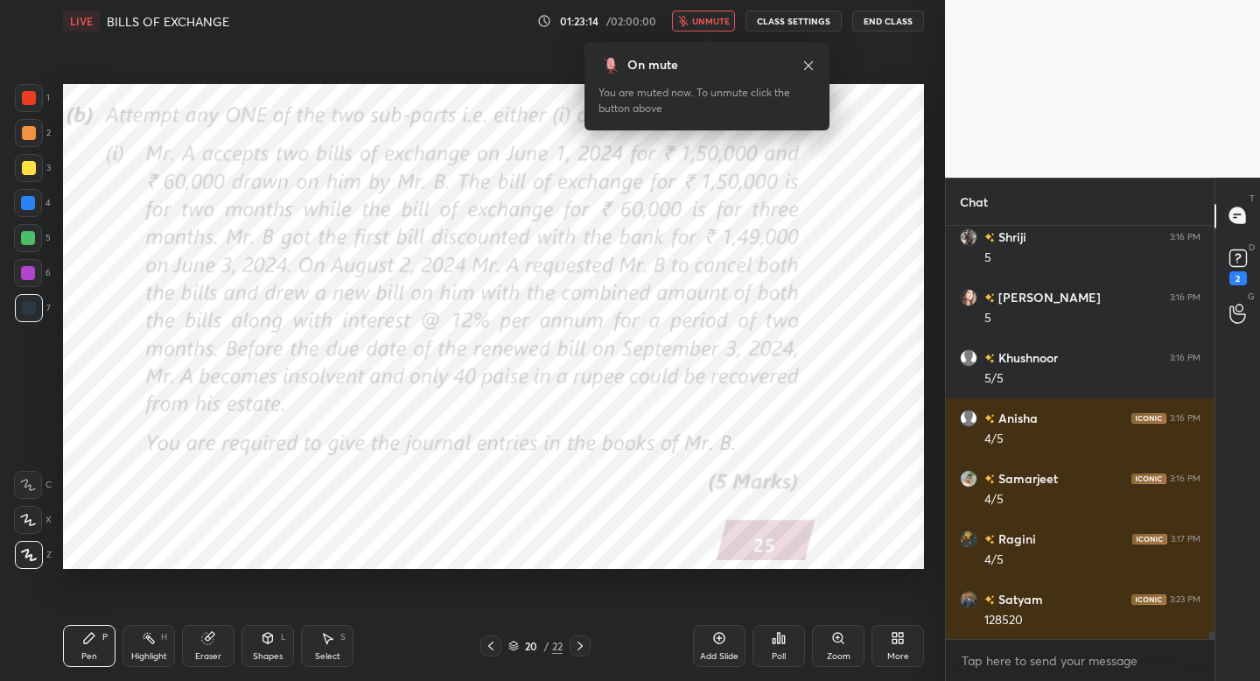
click at [698, 24] on span "unmute" at bounding box center [711, 21] width 38 height 12
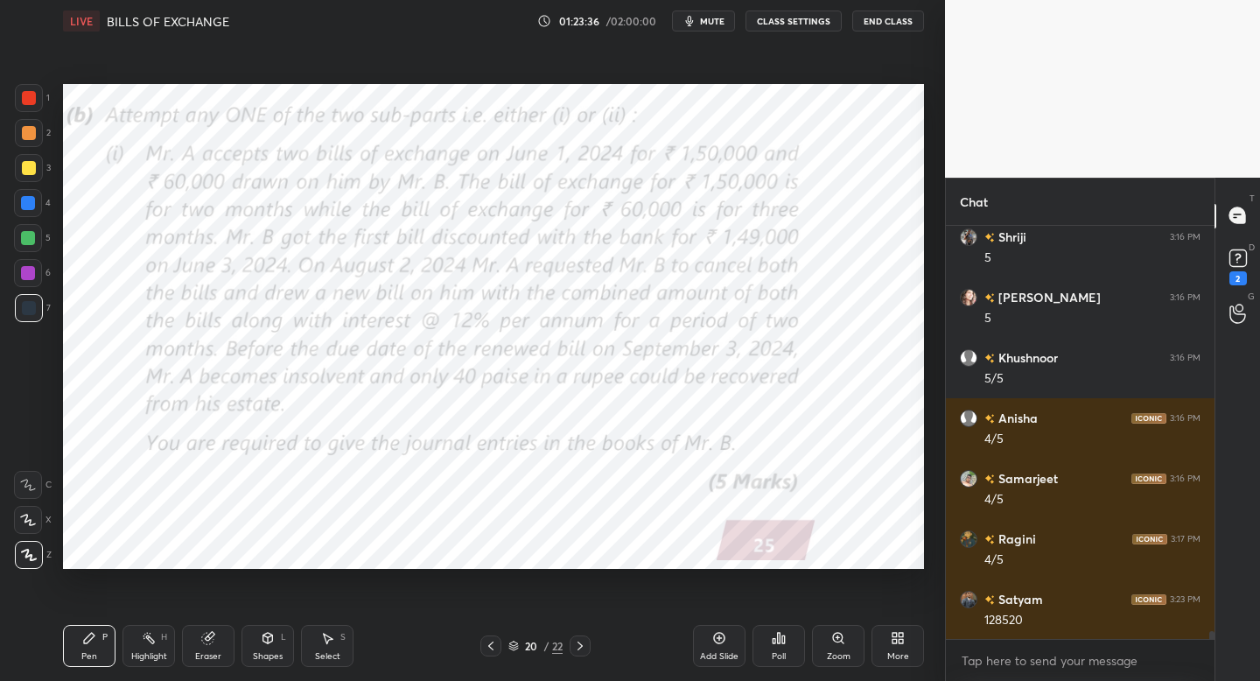
click at [711, 28] on button "mute" at bounding box center [703, 20] width 63 height 21
click at [711, 28] on button "unmute" at bounding box center [703, 20] width 63 height 21
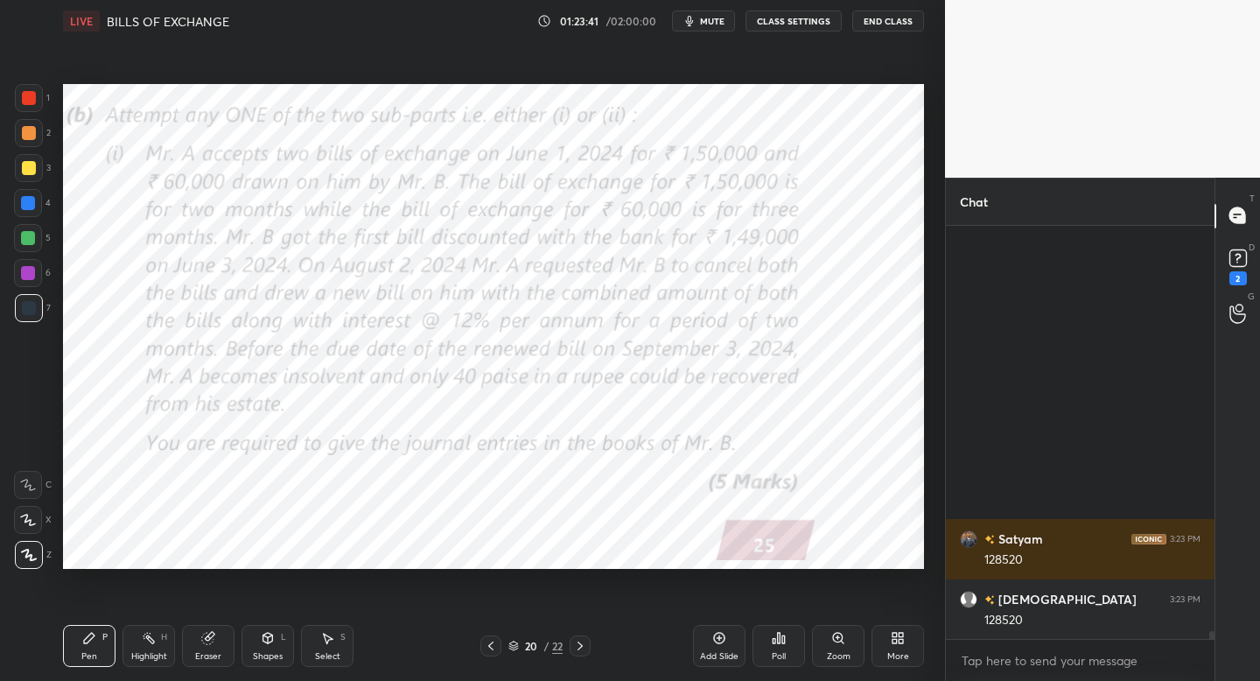
scroll to position [20342, 0]
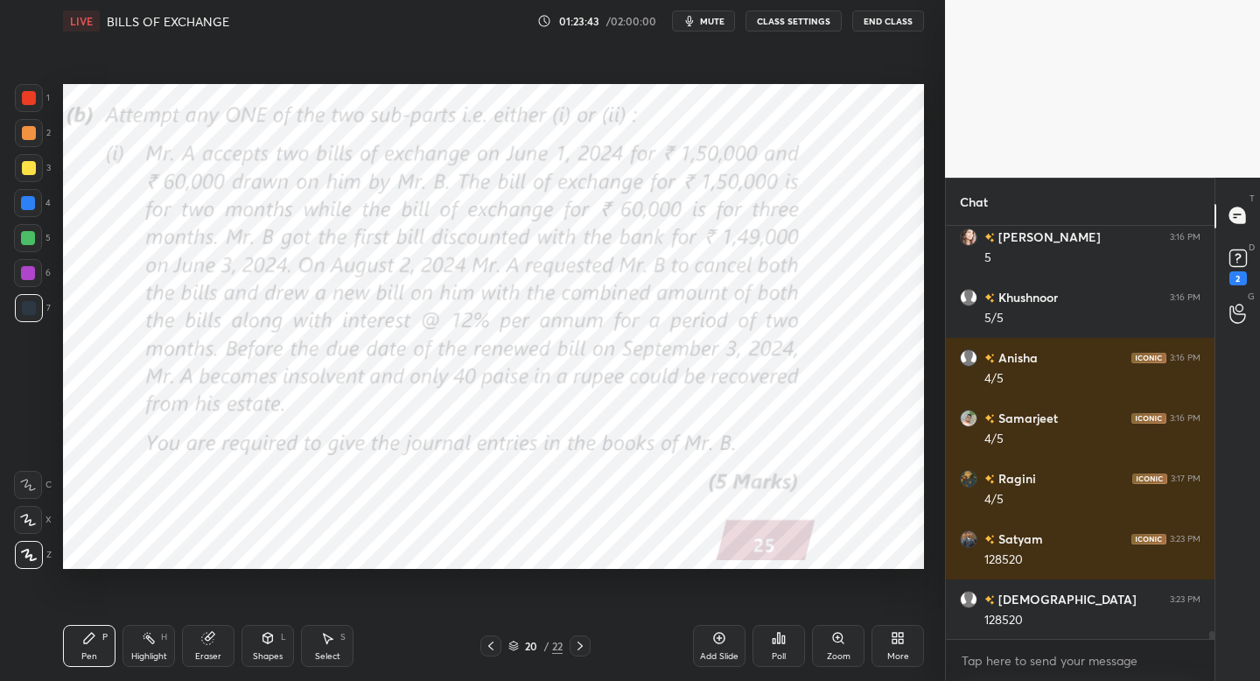
click at [711, 28] on button "mute" at bounding box center [703, 20] width 63 height 21
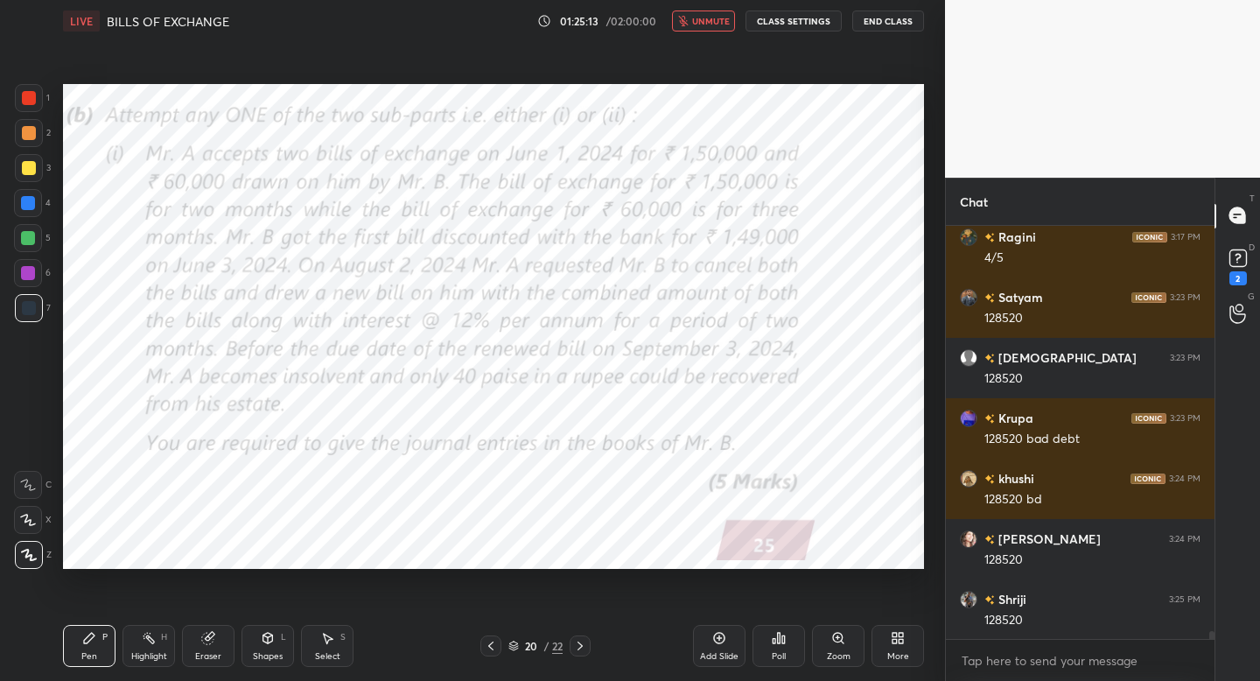
scroll to position [20644, 0]
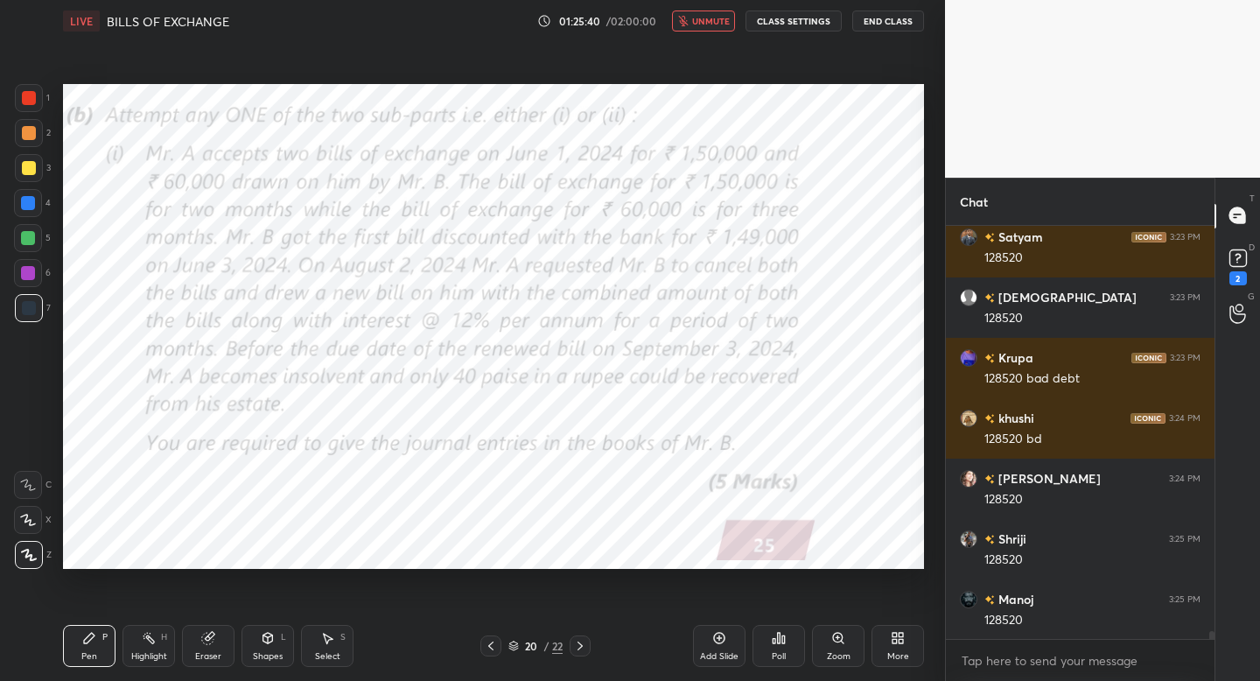
click at [711, 28] on button "unmute" at bounding box center [703, 20] width 63 height 21
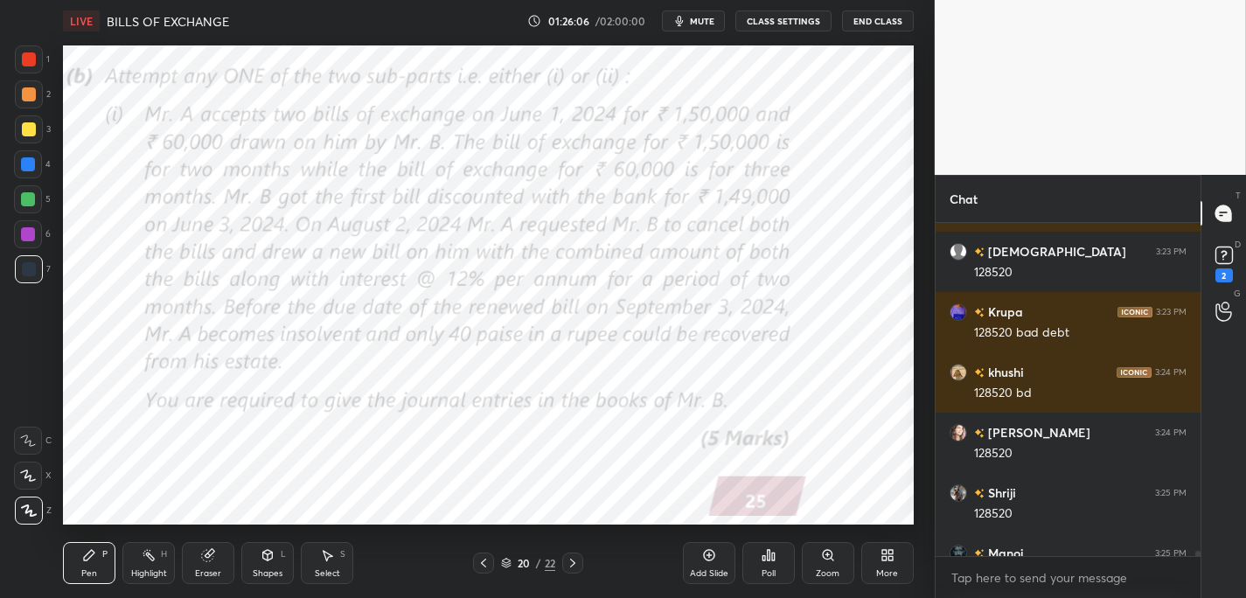
scroll to position [20675, 0]
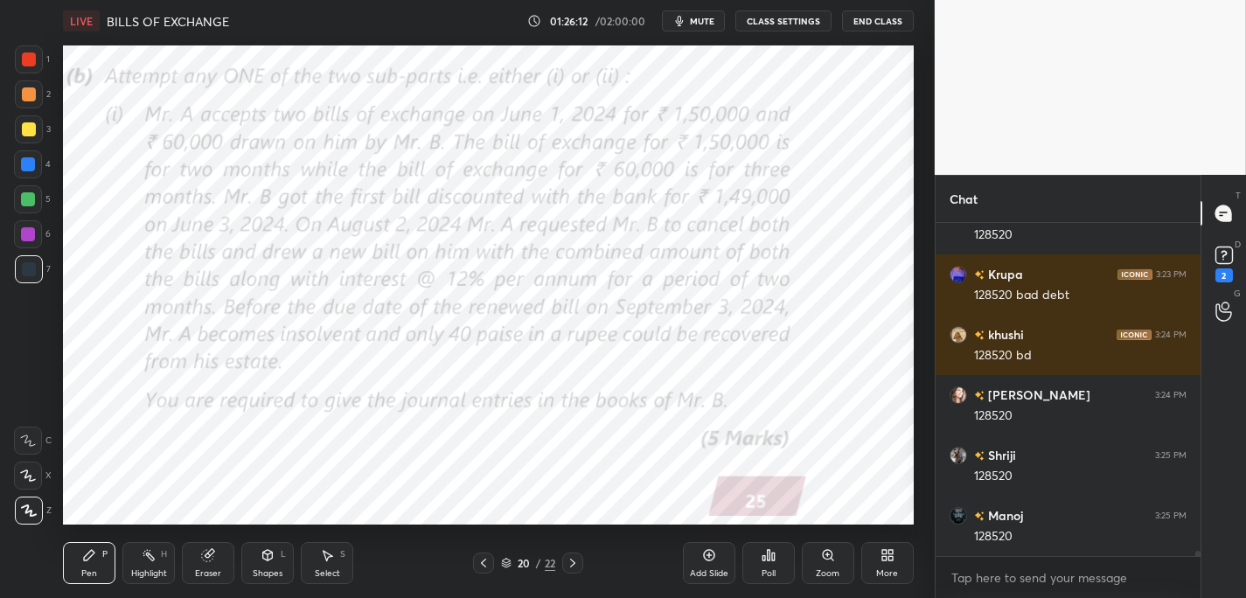
click at [714, 562] on div "Add Slide" at bounding box center [709, 563] width 52 height 42
click at [710, 569] on div "Add Slide" at bounding box center [709, 563] width 52 height 42
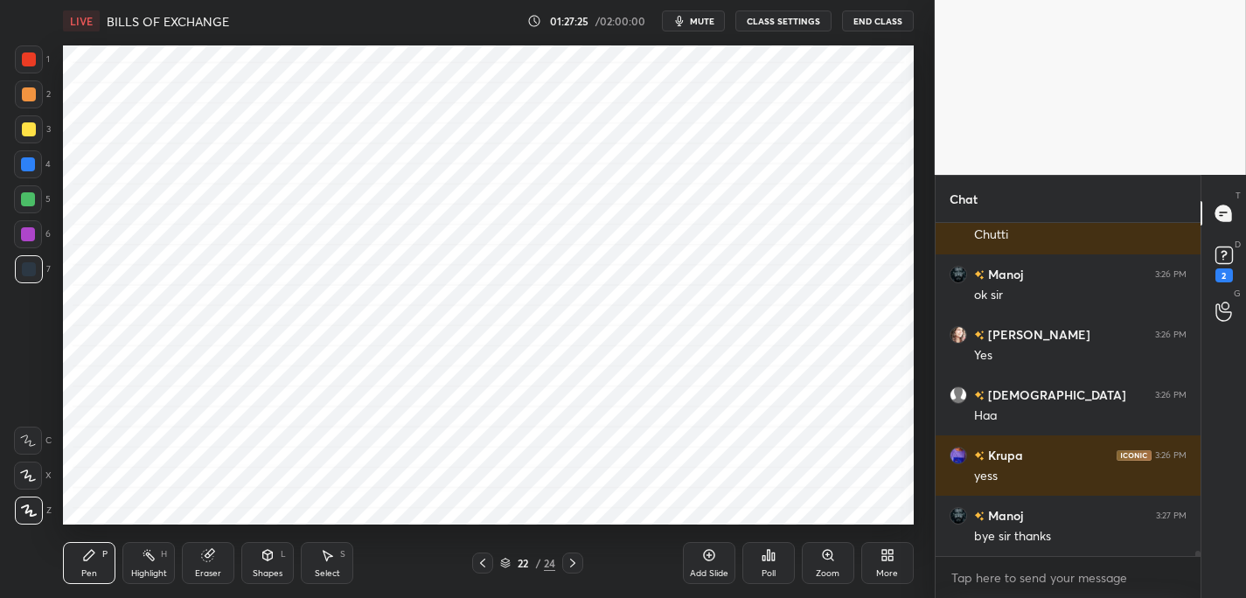
scroll to position [21115, 0]
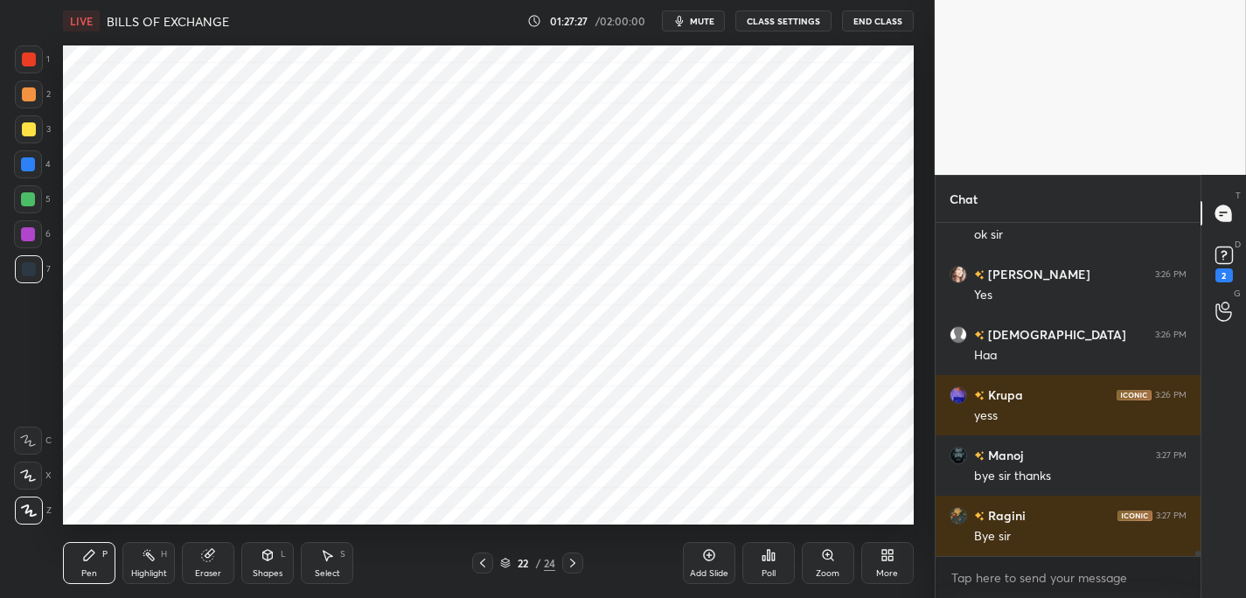
click at [863, 24] on button "End Class" at bounding box center [878, 20] width 72 height 21
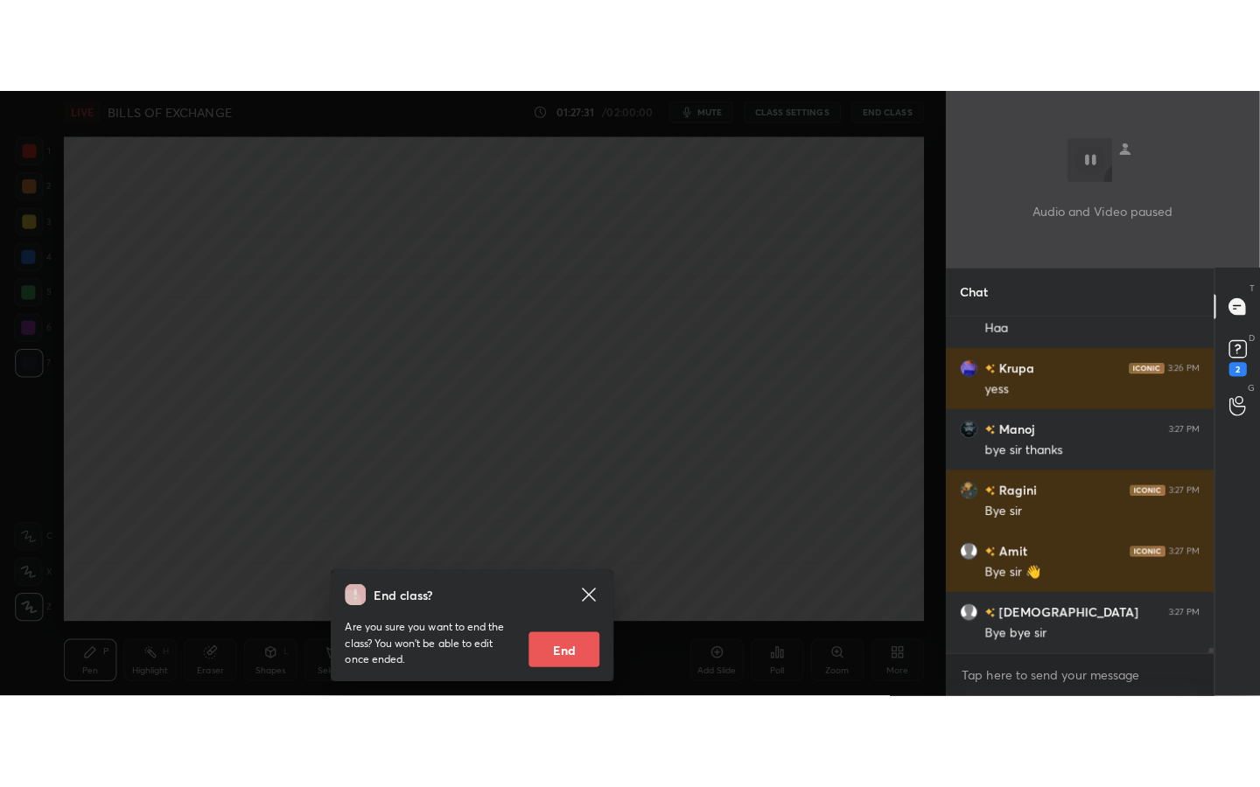
scroll to position [21296, 0]
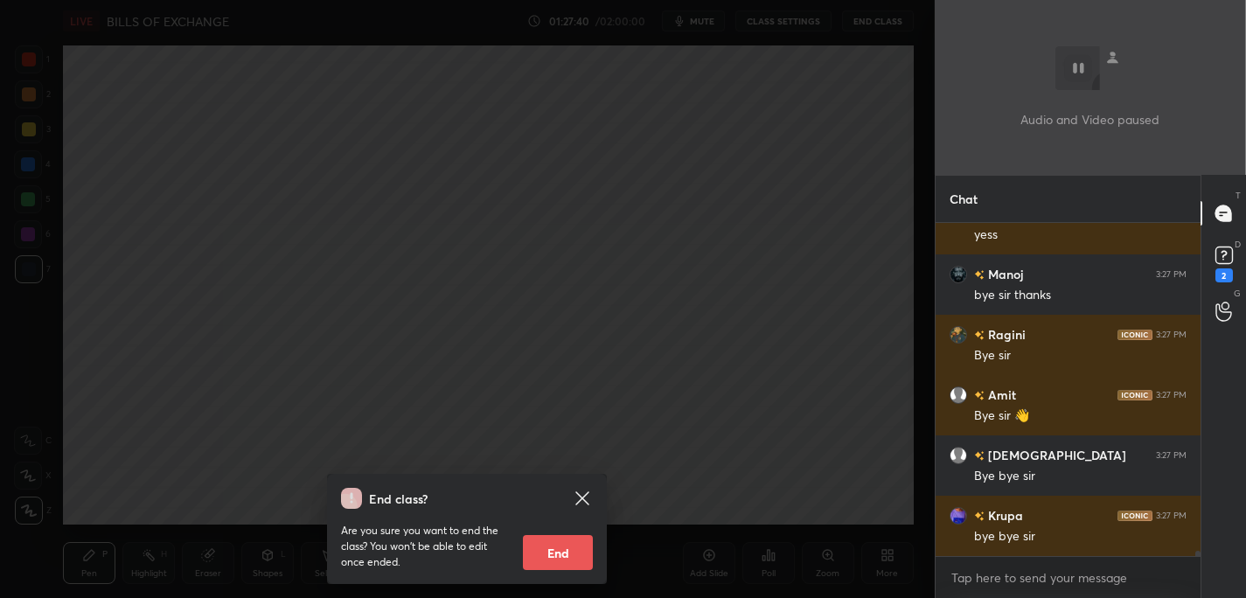
click at [760, 171] on div "End class? Are you sure you want to end the class? You won’t be able to edit on…" at bounding box center [467, 299] width 935 height 598
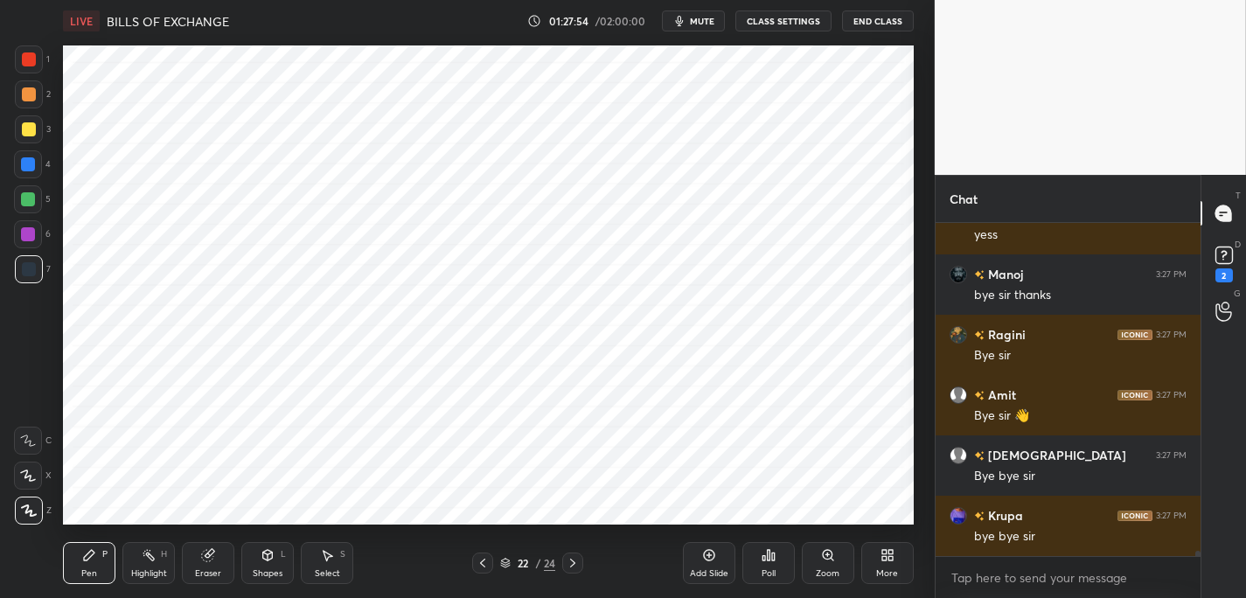
click at [882, 25] on button "End Class" at bounding box center [878, 20] width 72 height 21
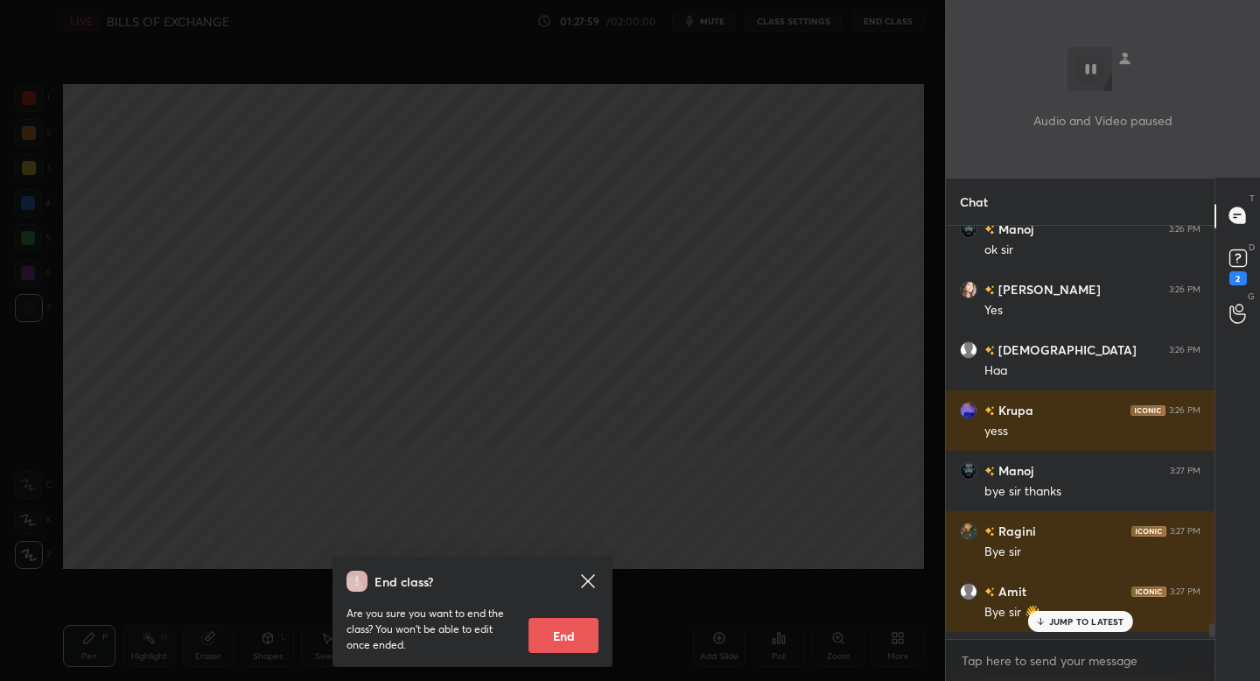
scroll to position [21116, 0]
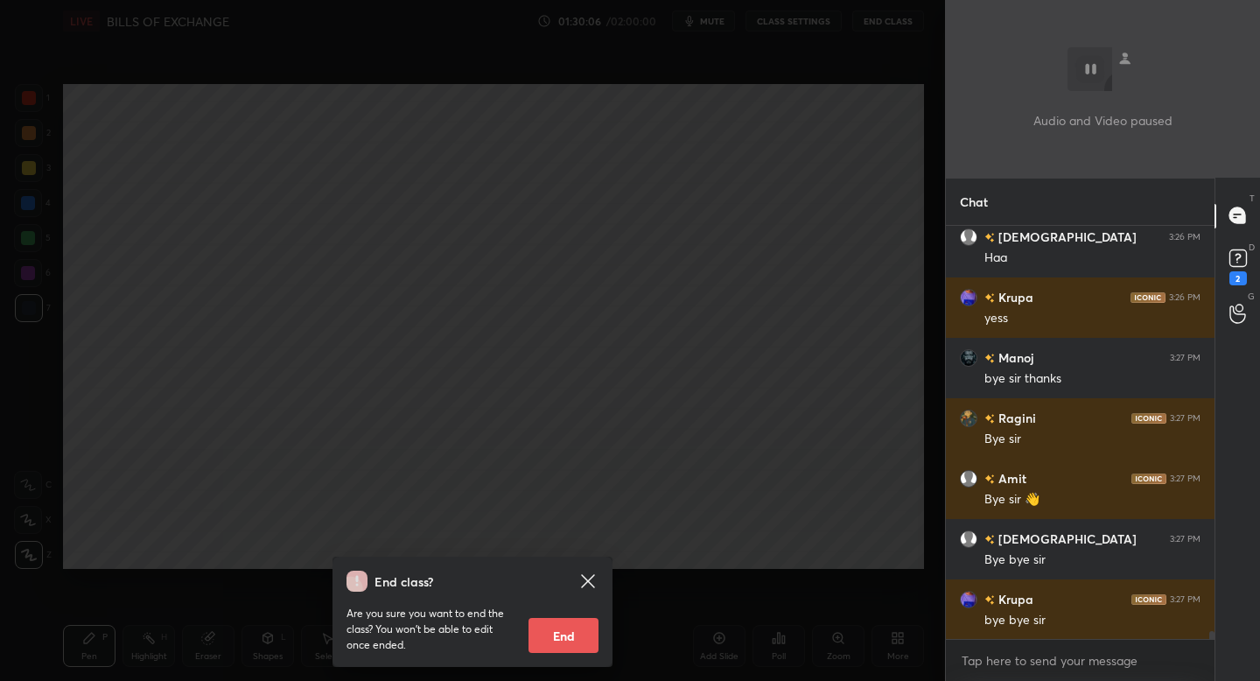
click at [555, 639] on button "End" at bounding box center [563, 635] width 70 height 35
type textarea "x"
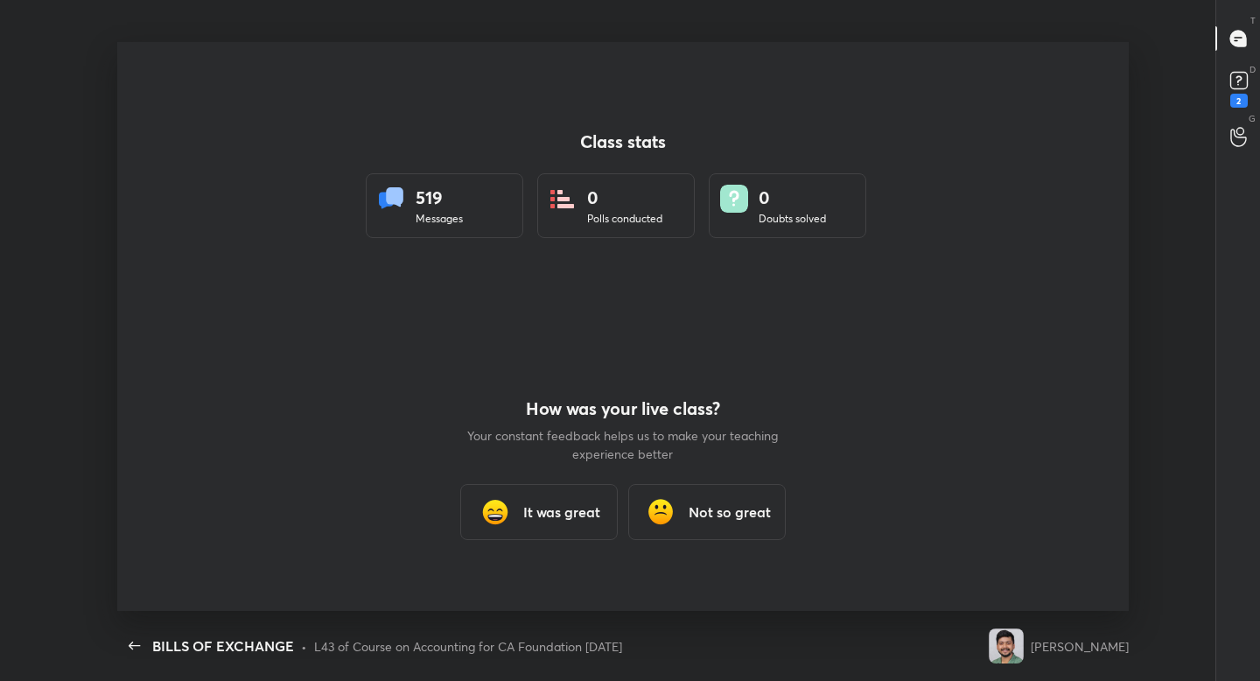
scroll to position [86900, 86223]
